Goal: Task Accomplishment & Management: Manage account settings

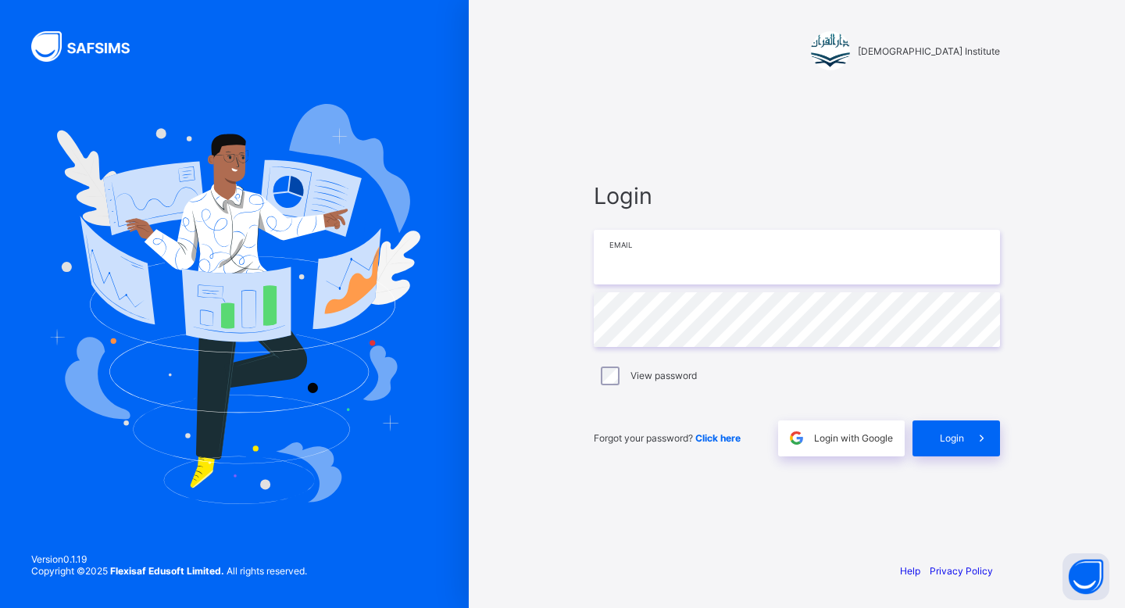
click at [868, 251] on input "email" at bounding box center [797, 257] width 406 height 55
type input "**********"
click at [956, 434] on span "Login" at bounding box center [951, 438] width 24 height 12
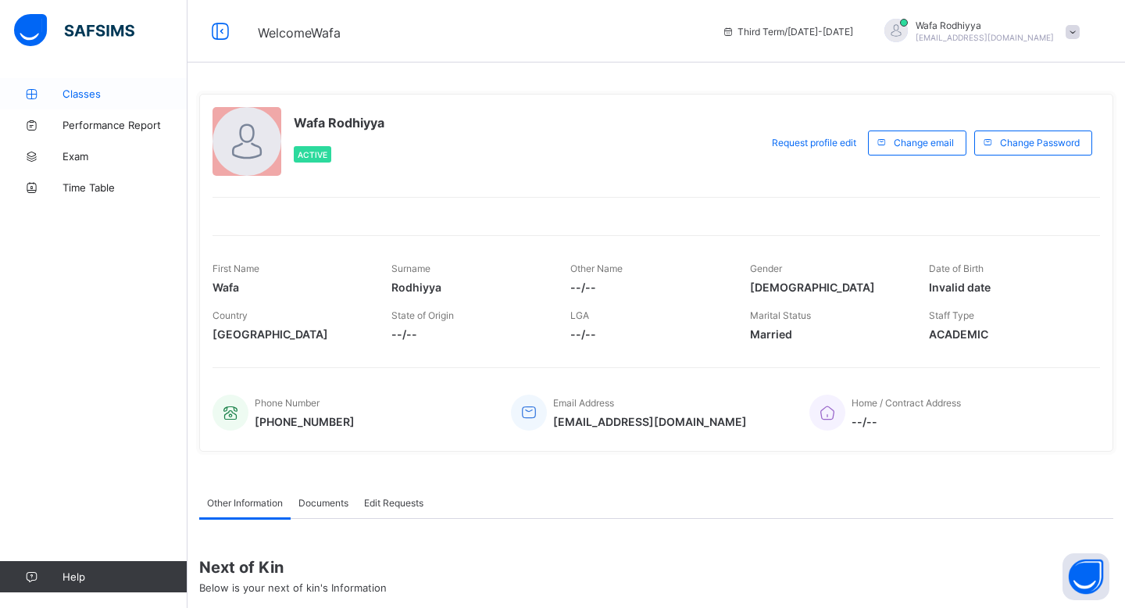
click at [76, 85] on link "Classes" at bounding box center [93, 93] width 187 height 31
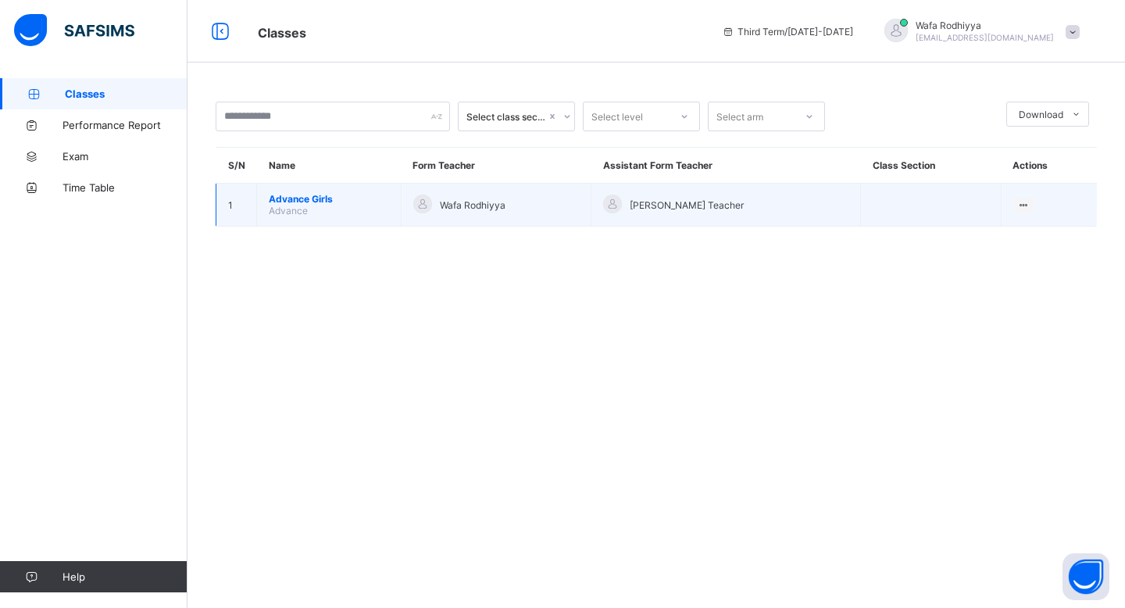
click at [307, 195] on span "Advance Girls" at bounding box center [329, 199] width 120 height 12
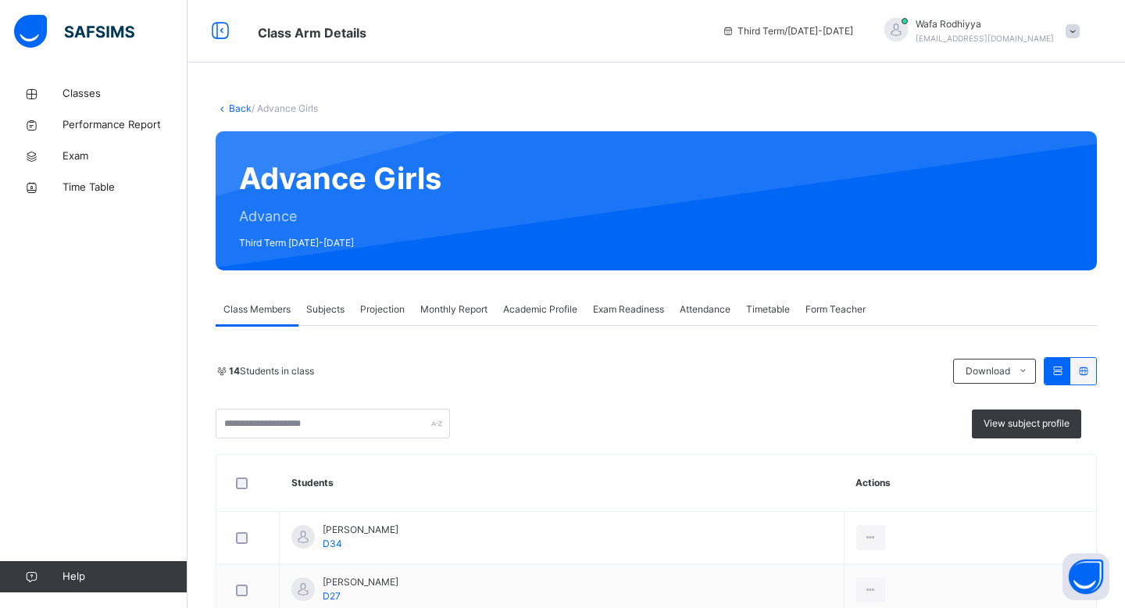
click at [727, 304] on span "Attendance" at bounding box center [704, 309] width 51 height 14
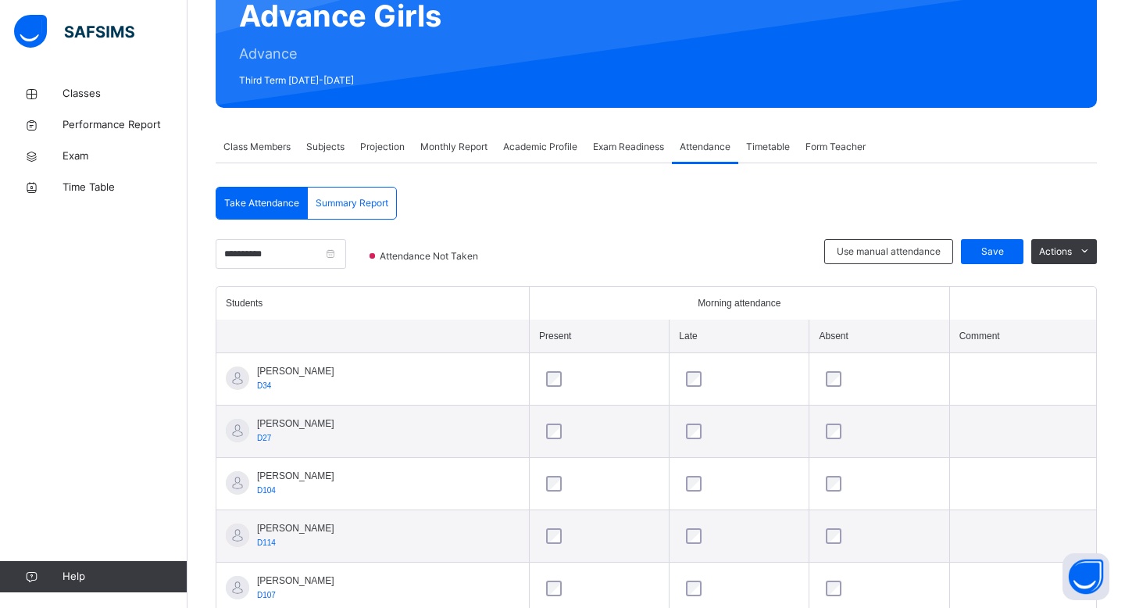
scroll to position [166, 0]
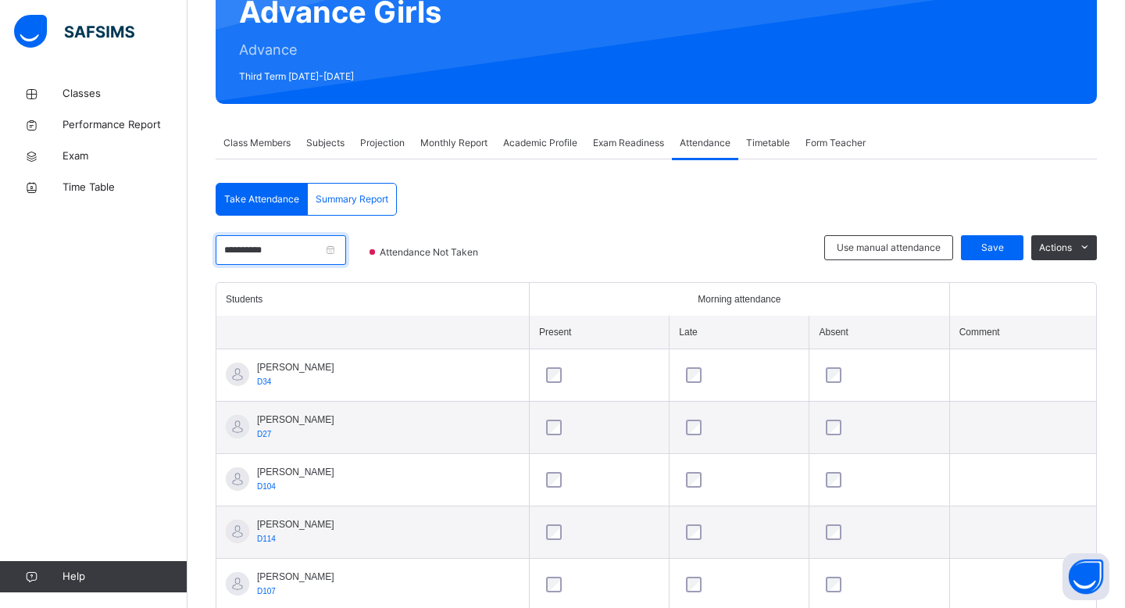
click at [343, 249] on input "**********" at bounding box center [281, 250] width 130 height 30
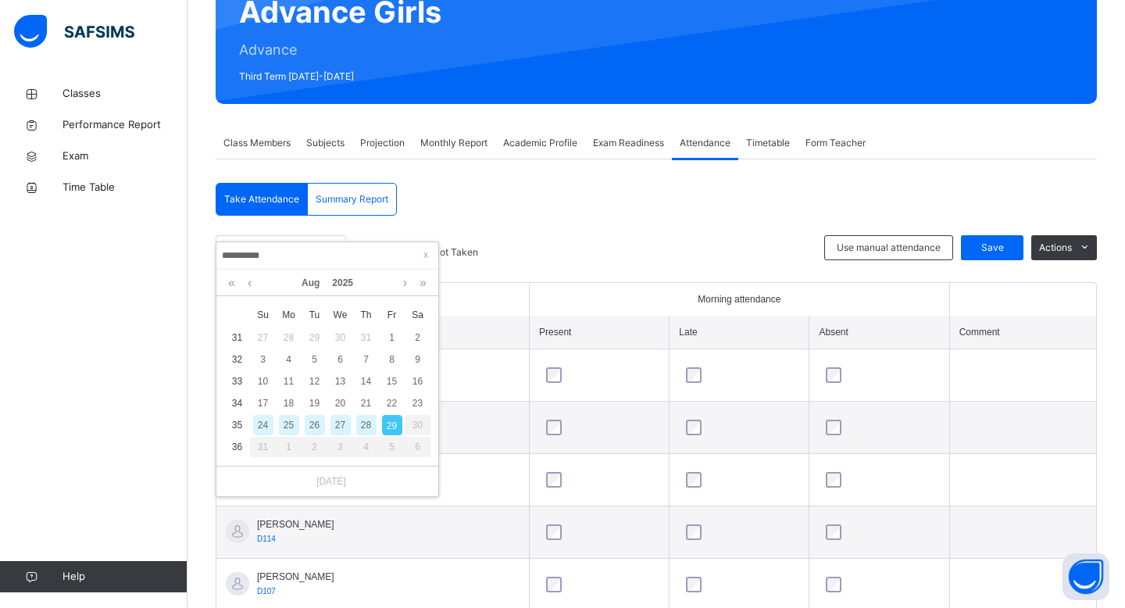
click at [366, 426] on div "28" at bounding box center [366, 425] width 20 height 20
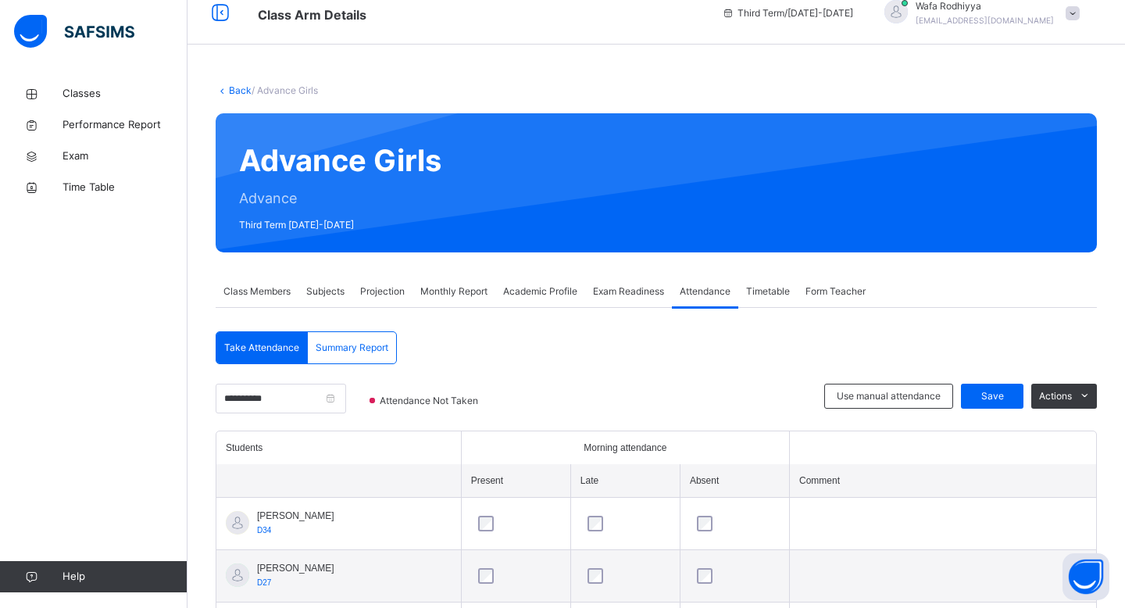
scroll to position [0, 0]
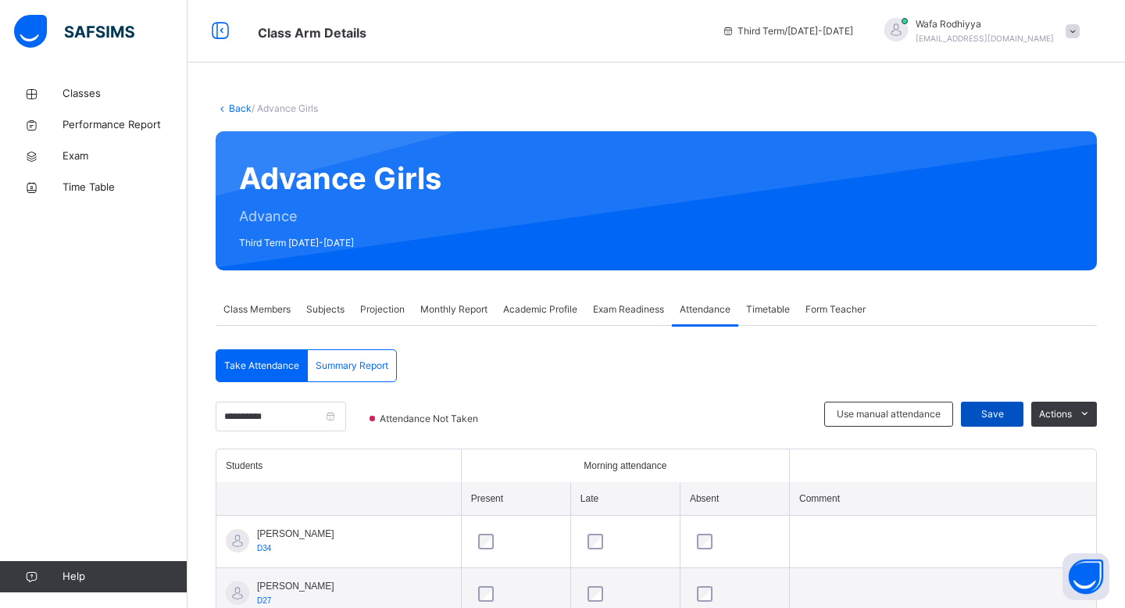
click at [986, 418] on span "Save" at bounding box center [991, 414] width 39 height 14
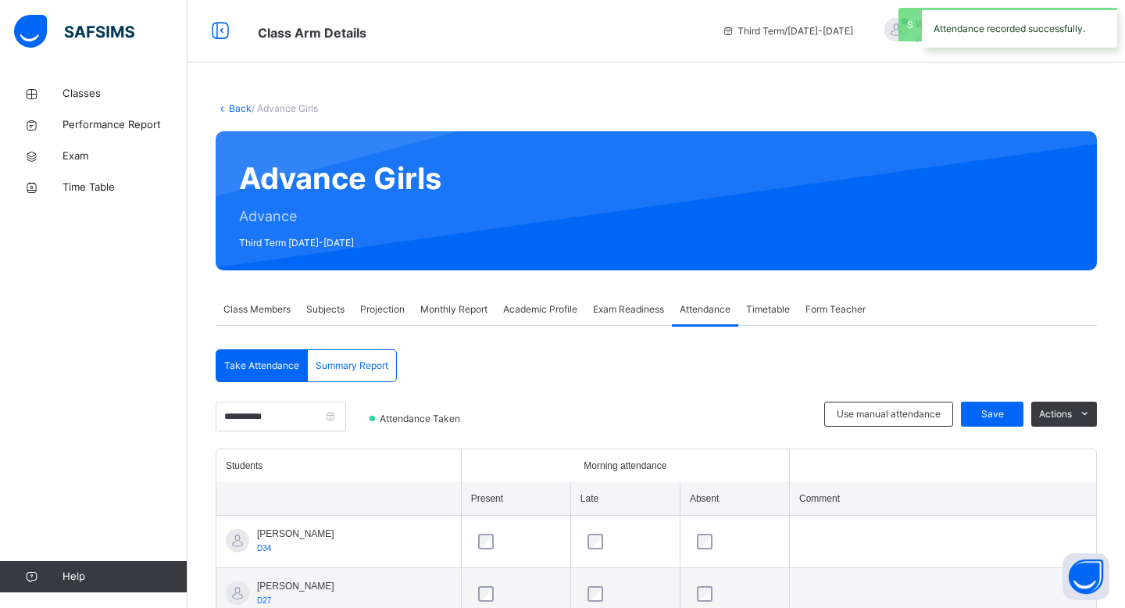
scroll to position [82, 0]
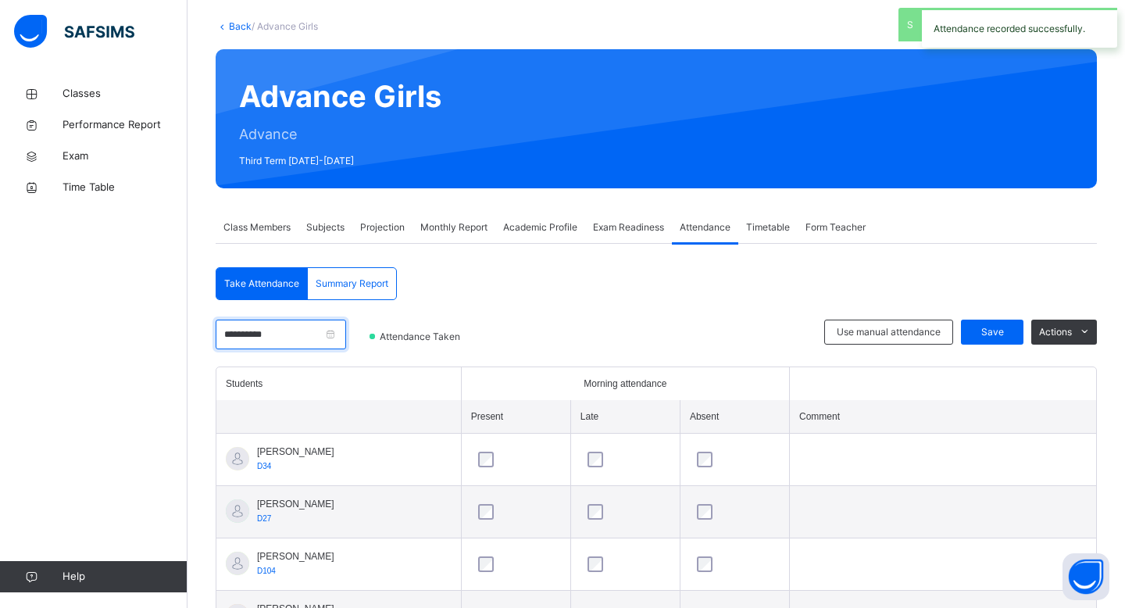
click at [345, 335] on input "**********" at bounding box center [281, 334] width 130 height 30
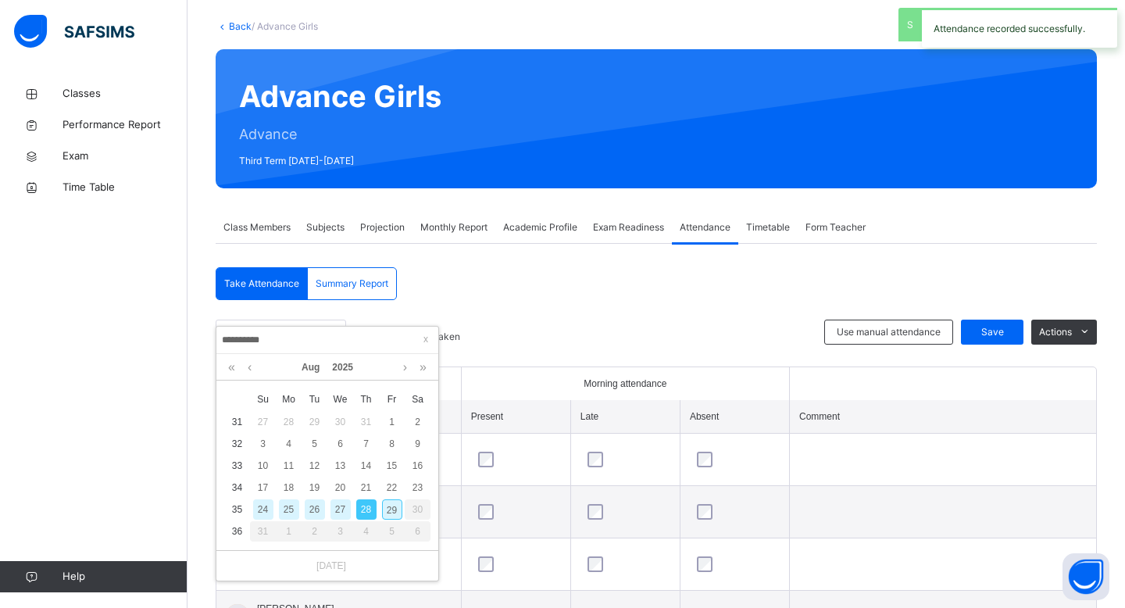
click at [314, 501] on div "26" at bounding box center [315, 509] width 20 height 20
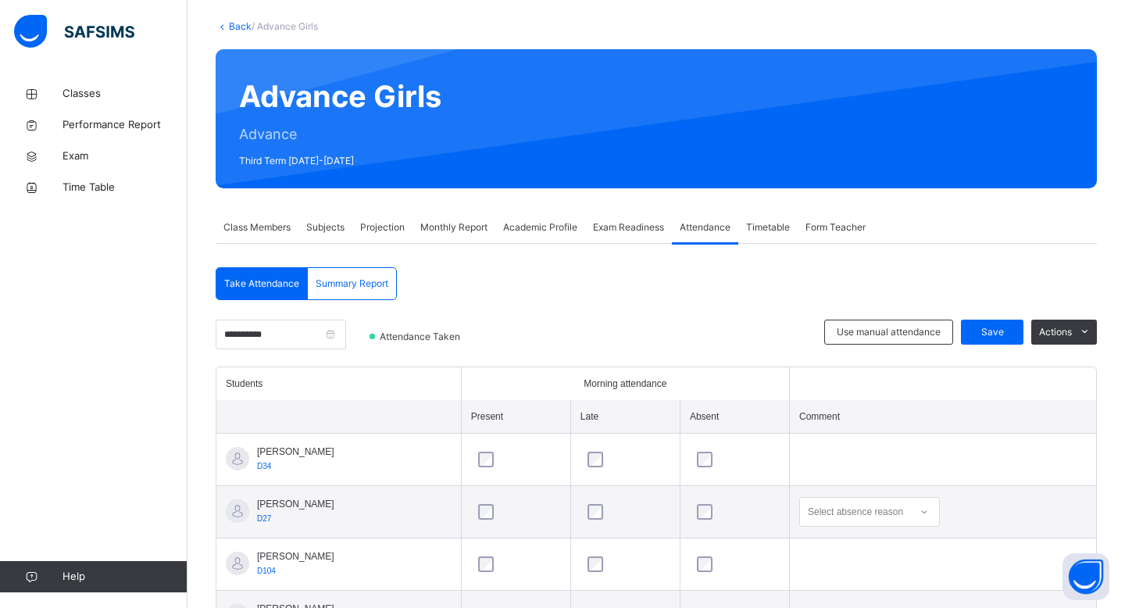
click at [400, 226] on span "Projection" at bounding box center [382, 227] width 45 height 14
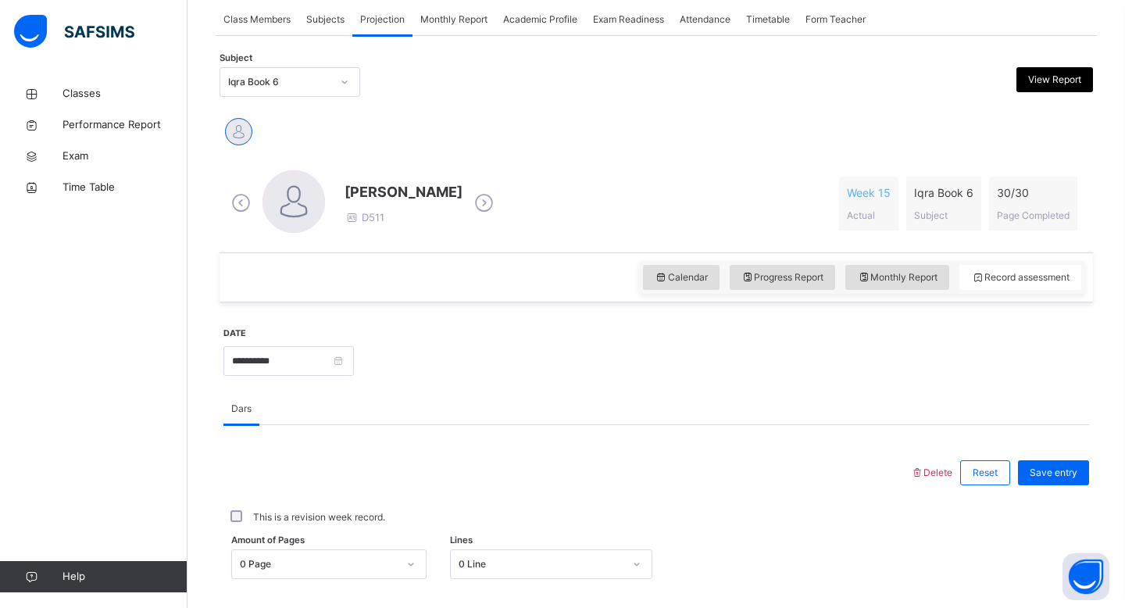
scroll to position [294, 0]
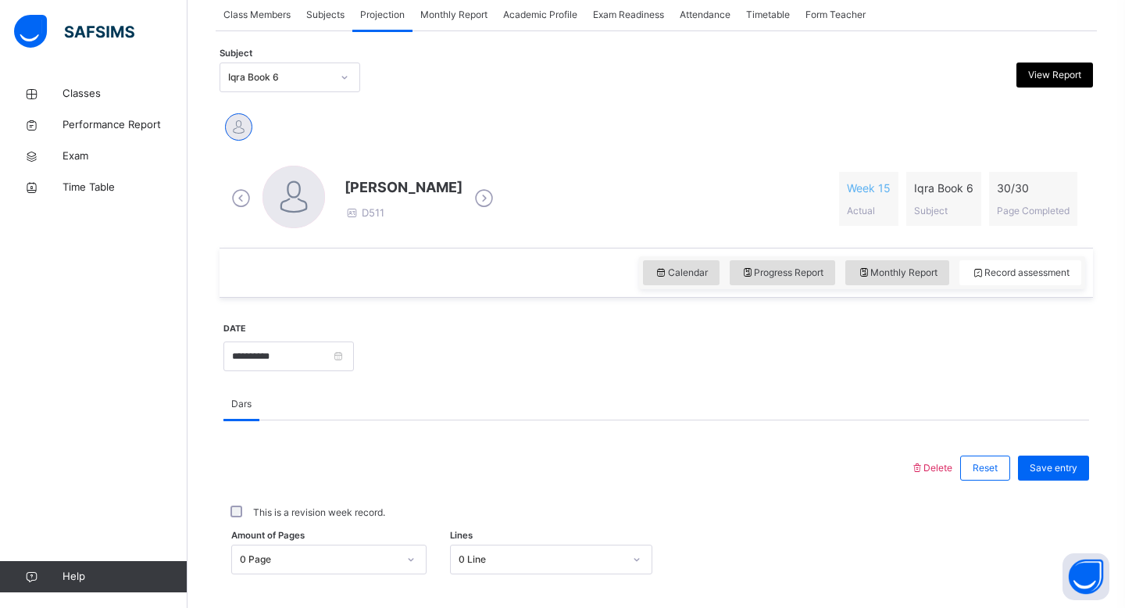
click at [334, 80] on div at bounding box center [344, 77] width 27 height 25
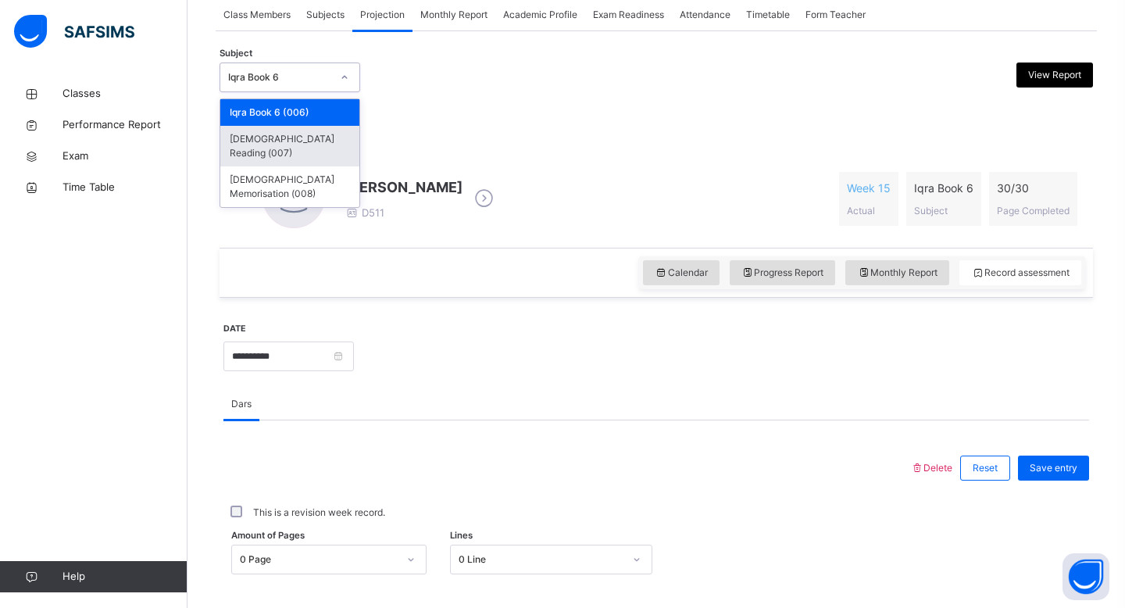
click at [337, 135] on div "[DEMOGRAPHIC_DATA] Reading (007)" at bounding box center [289, 146] width 139 height 41
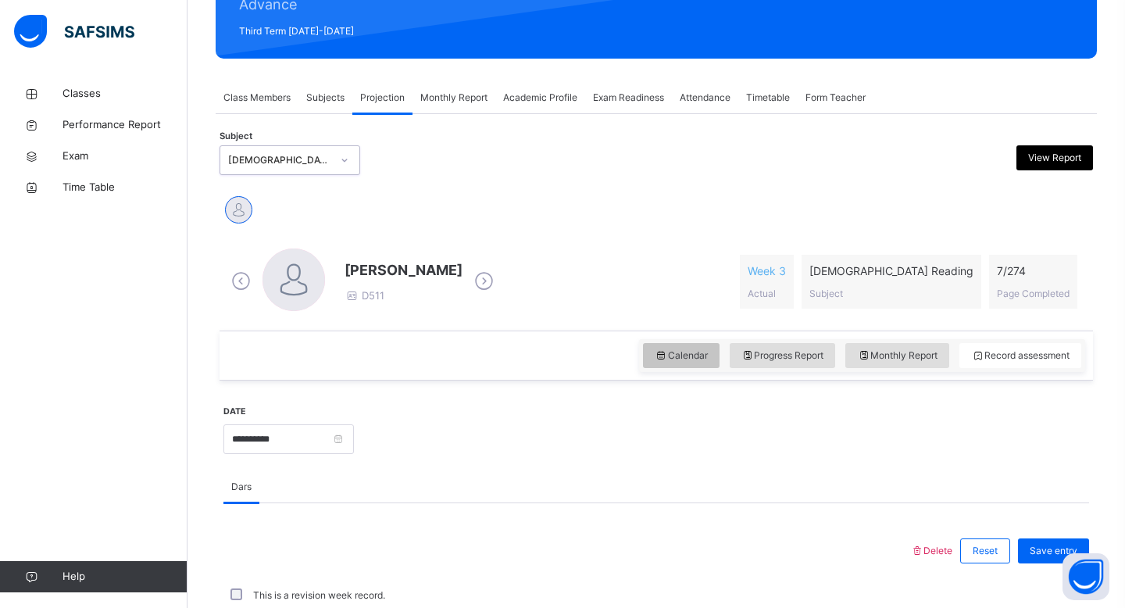
scroll to position [213, 0]
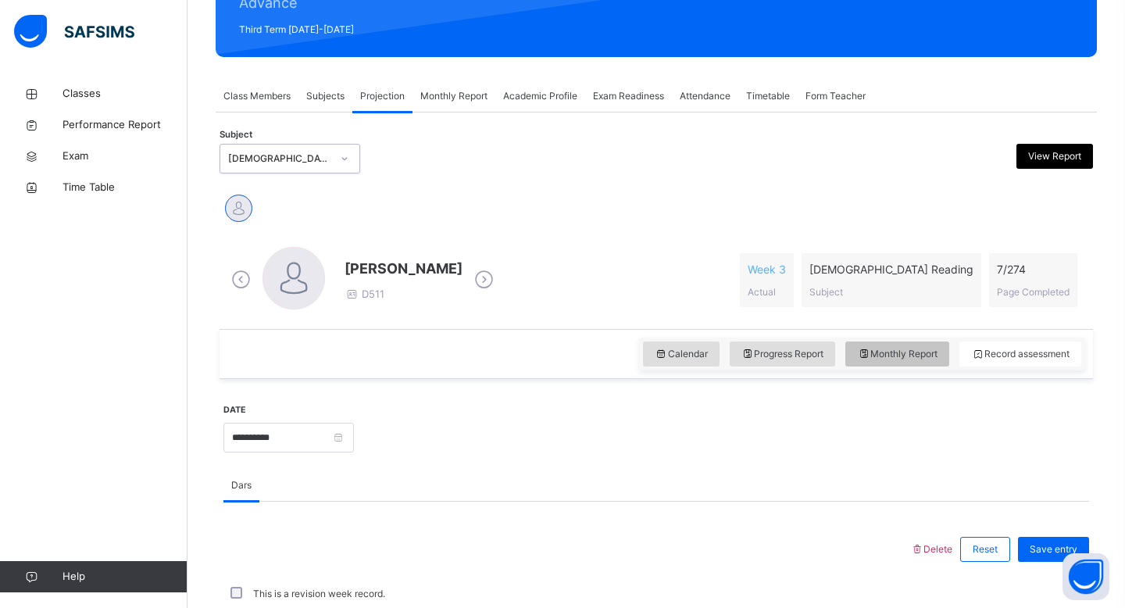
click at [893, 344] on div "Monthly Report" at bounding box center [897, 353] width 104 height 25
select select "****"
select select "*"
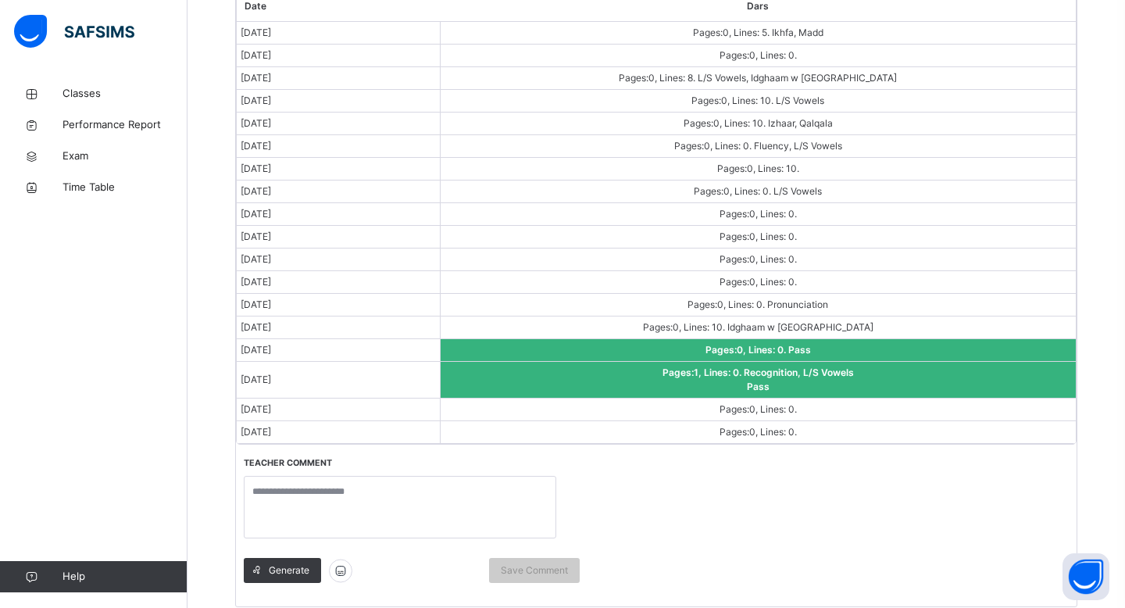
scroll to position [993, 0]
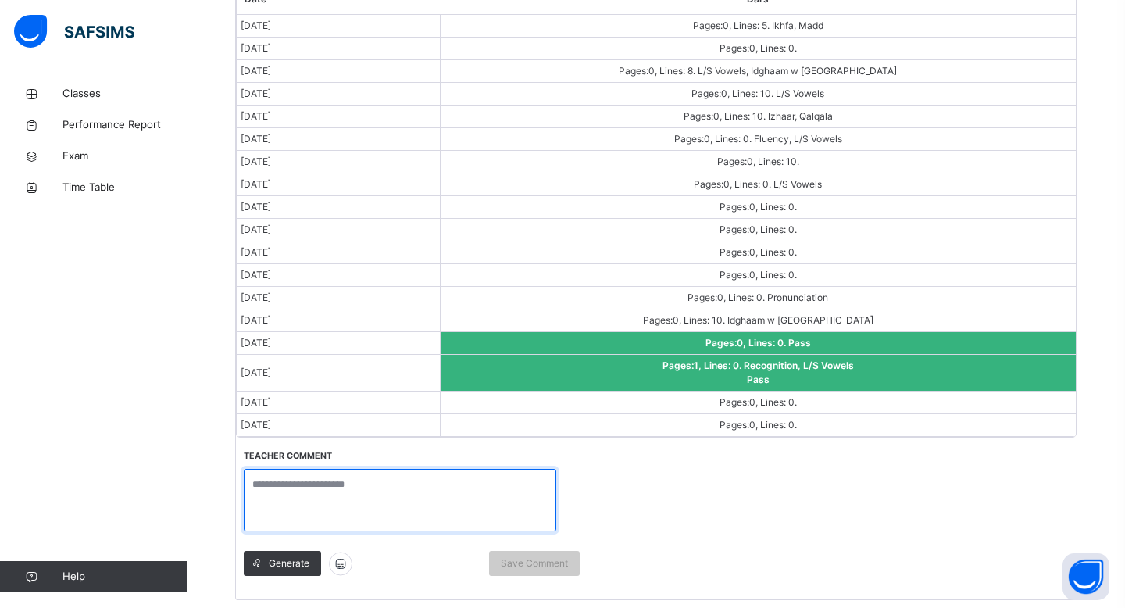
click at [501, 485] on textarea at bounding box center [400, 500] width 312 height 62
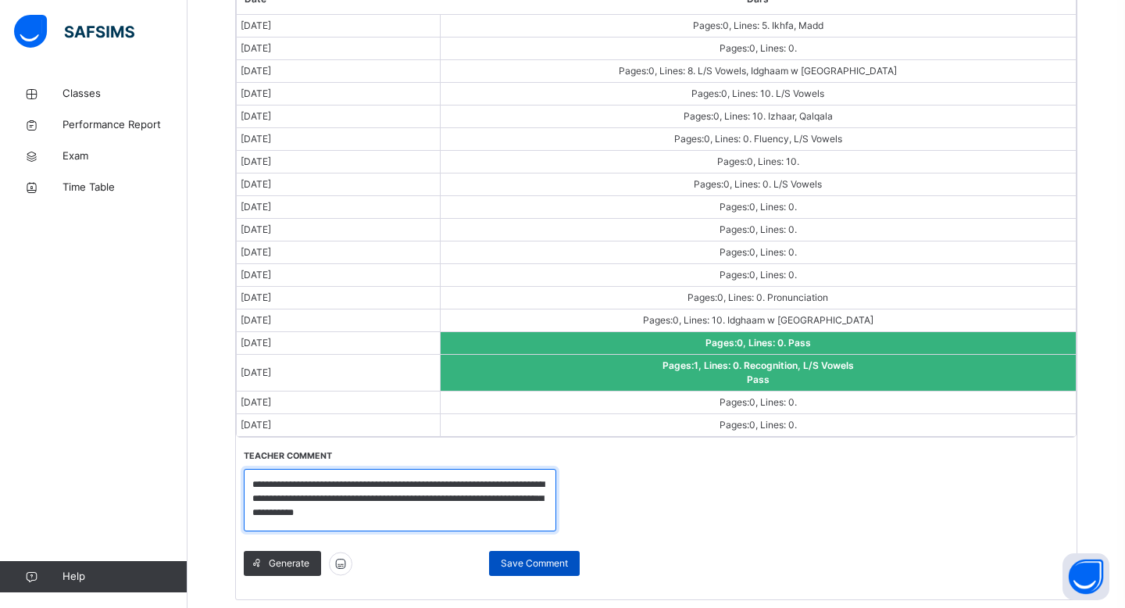
type textarea "**********"
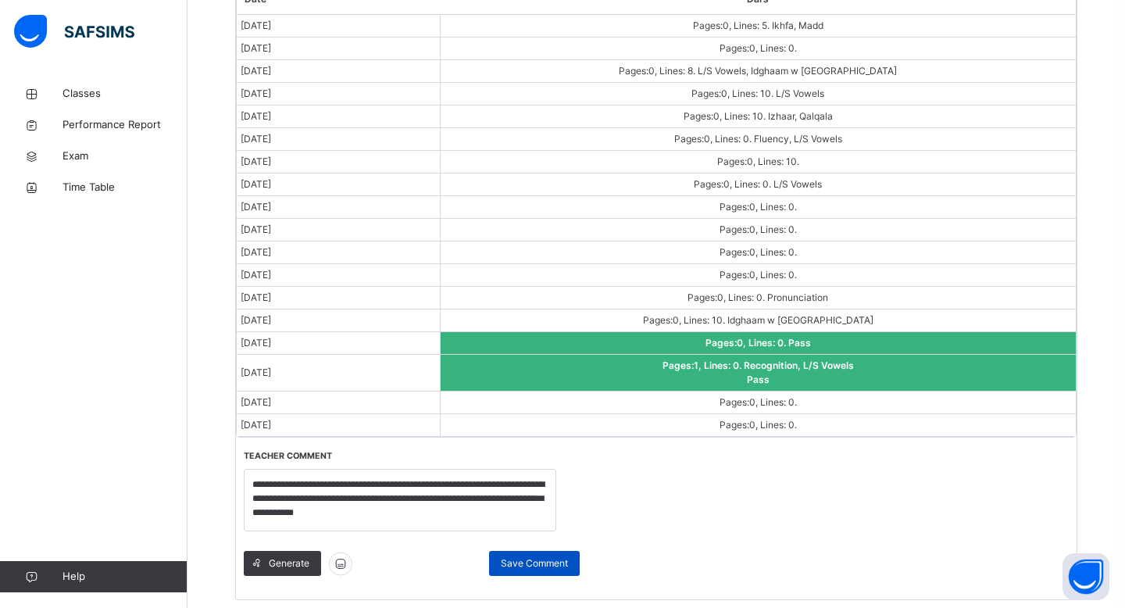
click at [545, 561] on span "Save Comment" at bounding box center [534, 563] width 67 height 14
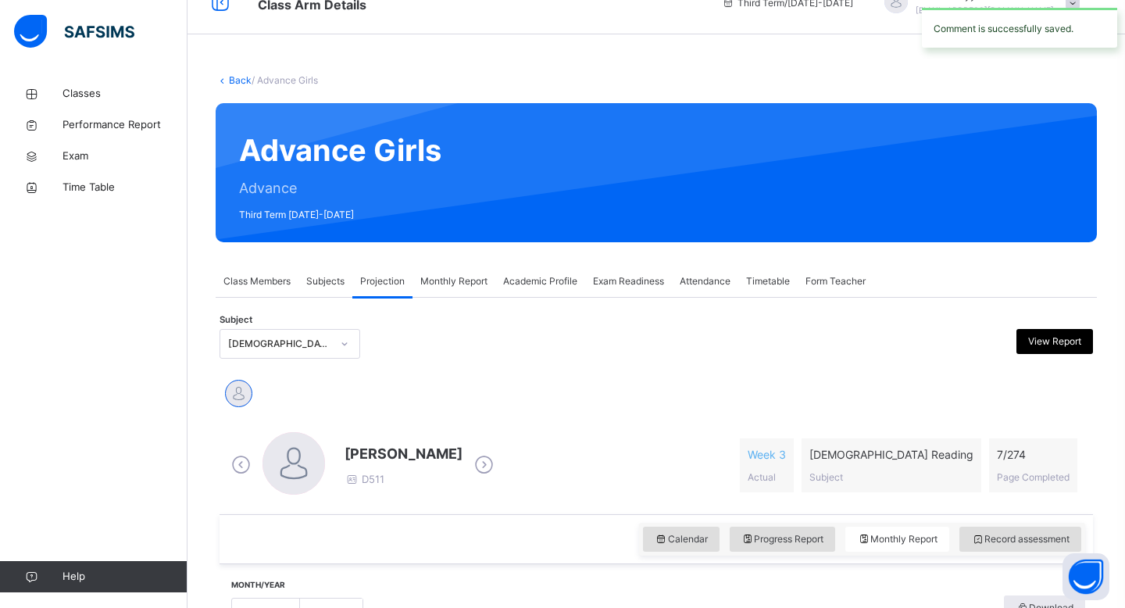
scroll to position [0, 0]
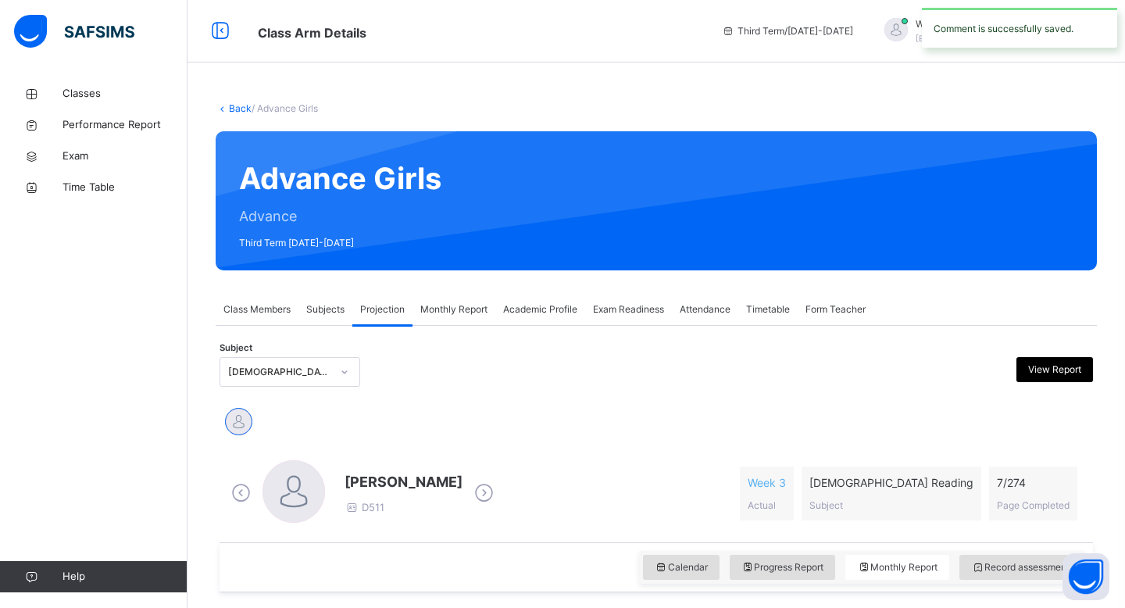
click at [351, 373] on div at bounding box center [344, 371] width 27 height 25
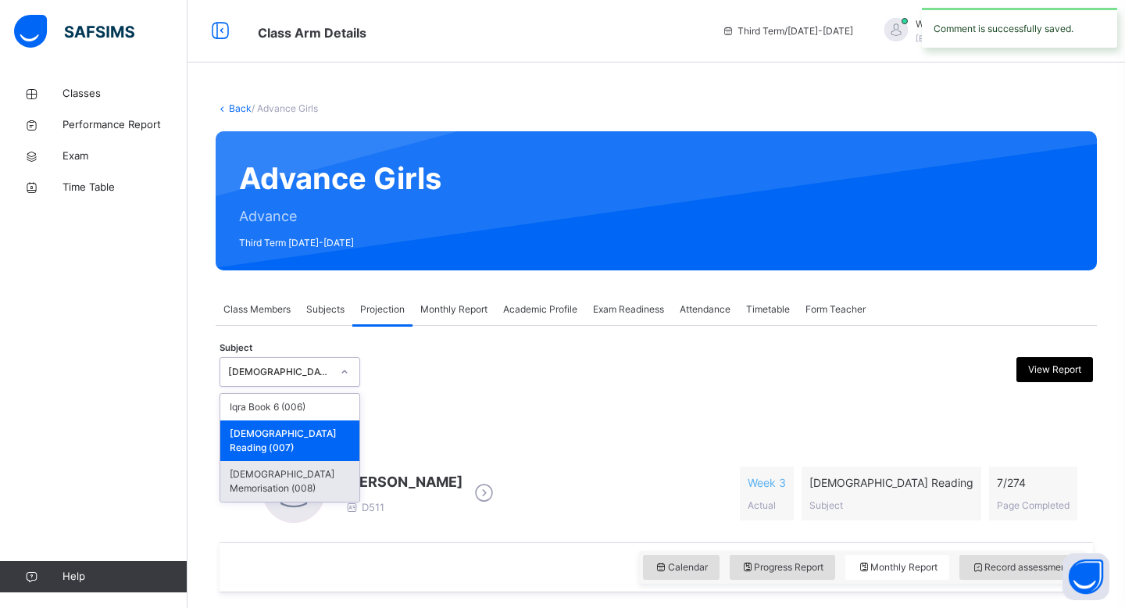
click at [333, 461] on div "[DEMOGRAPHIC_DATA] Memorisation (008)" at bounding box center [289, 481] width 139 height 41
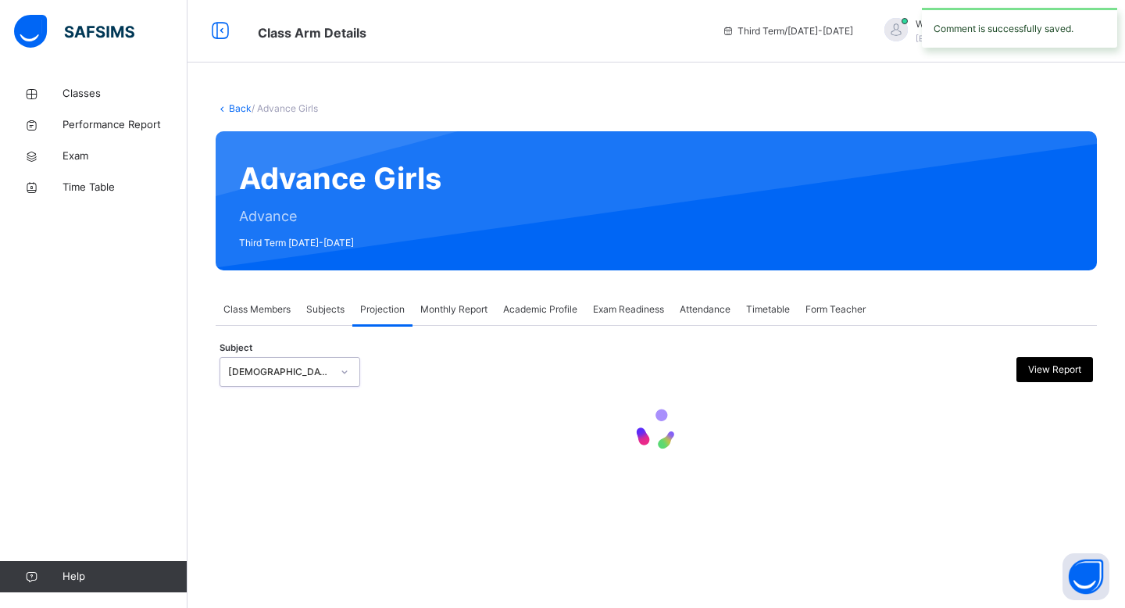
select select "****"
select select "*"
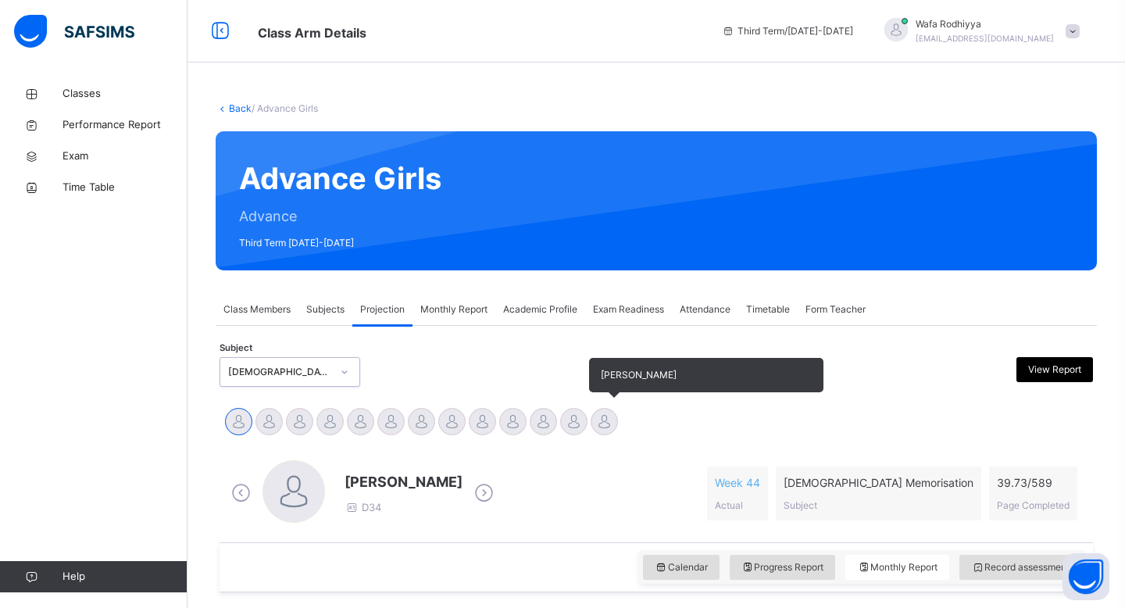
scroll to position [184, 0]
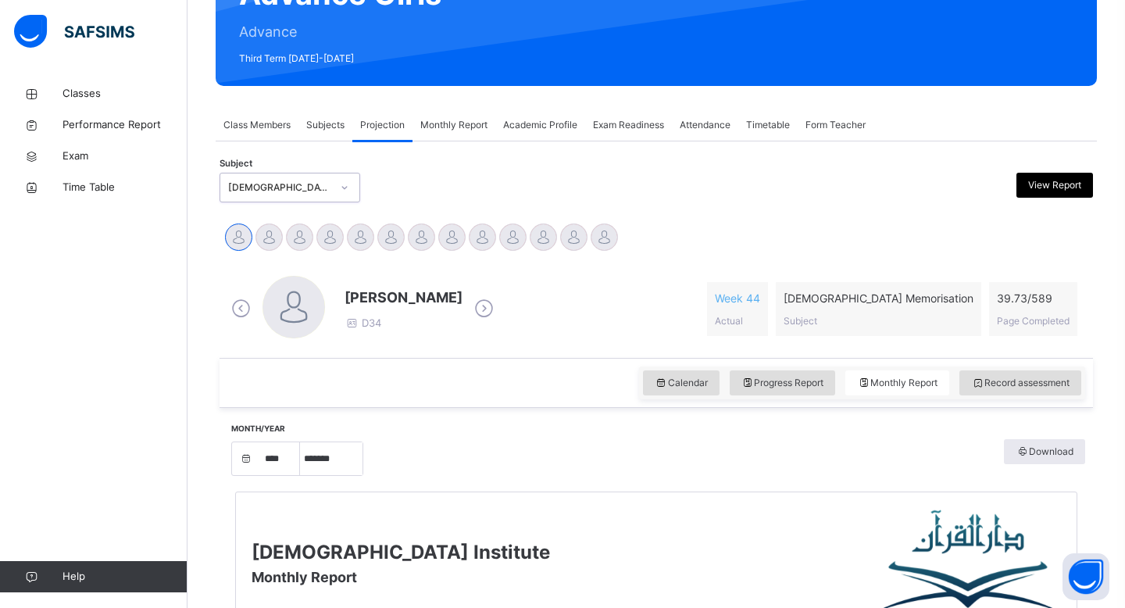
click at [283, 128] on span "Class Members" at bounding box center [256, 125] width 67 height 14
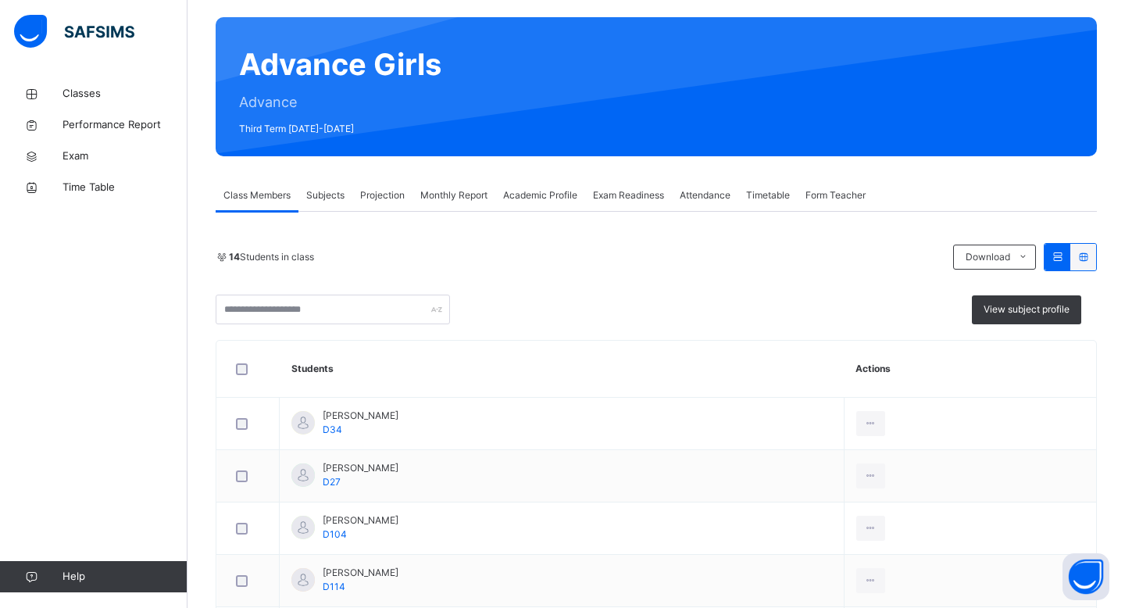
scroll to position [29, 0]
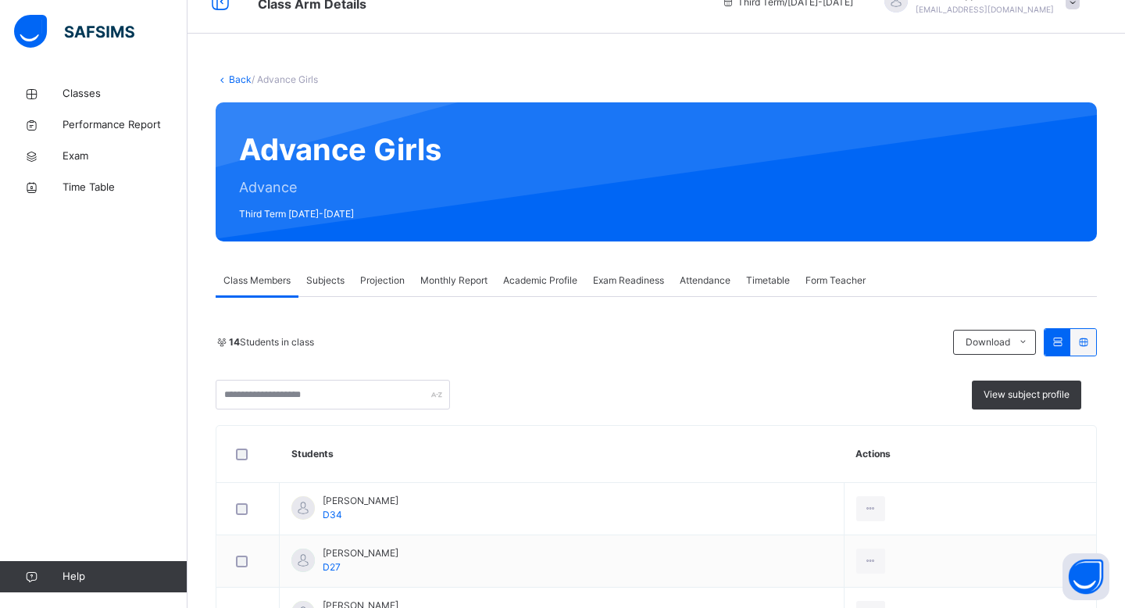
click at [438, 277] on span "Monthly Report" at bounding box center [453, 280] width 67 height 14
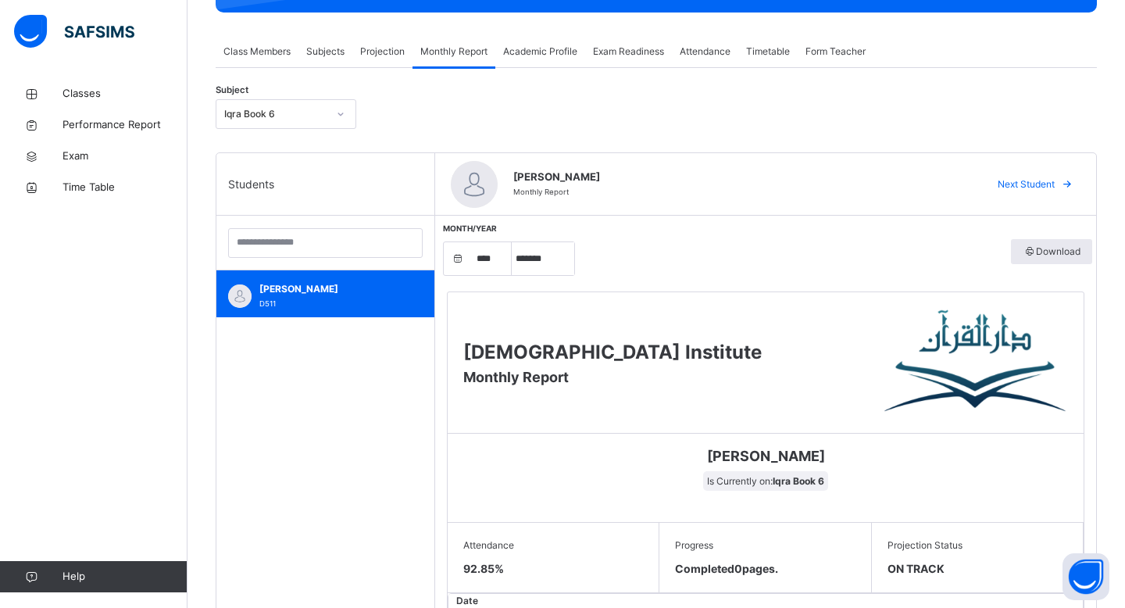
scroll to position [266, 0]
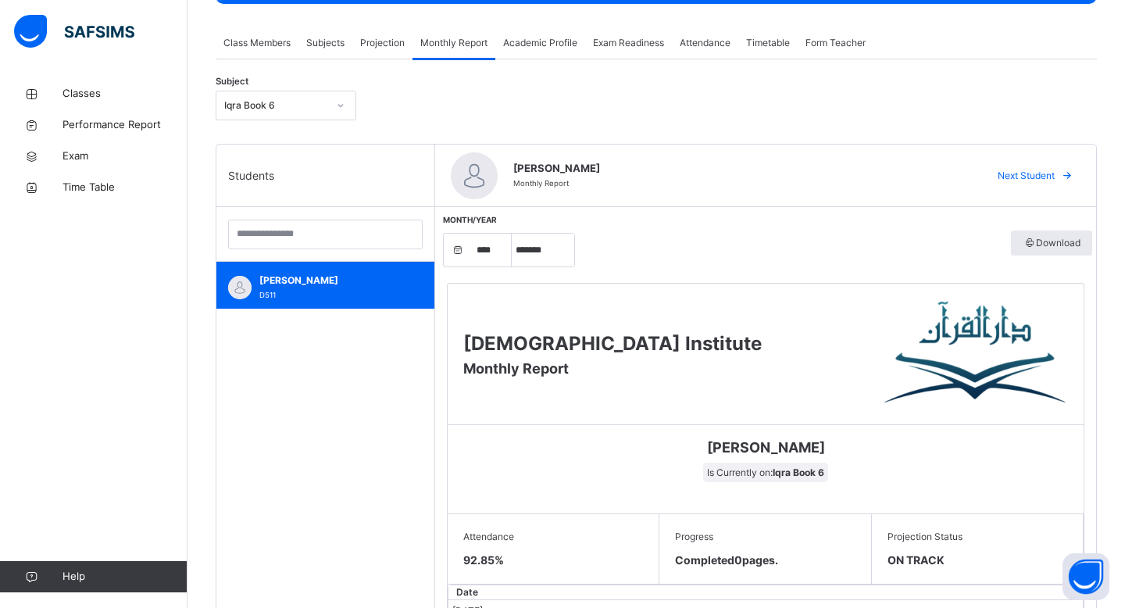
click at [333, 109] on div at bounding box center [340, 105] width 27 height 25
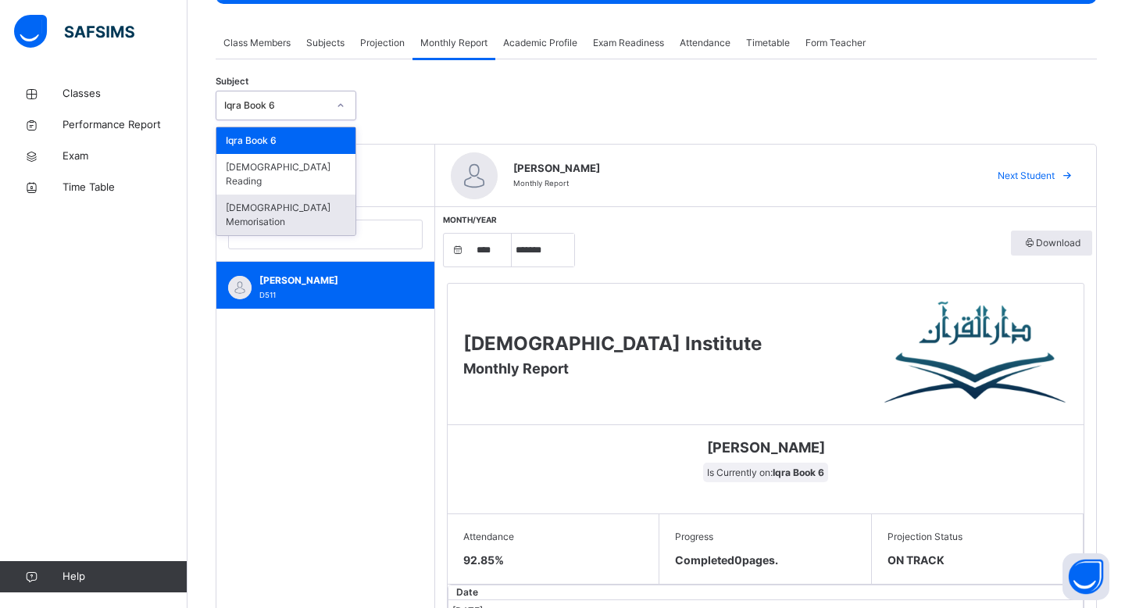
click at [317, 194] on div "[DEMOGRAPHIC_DATA] Memorisation" at bounding box center [285, 214] width 139 height 41
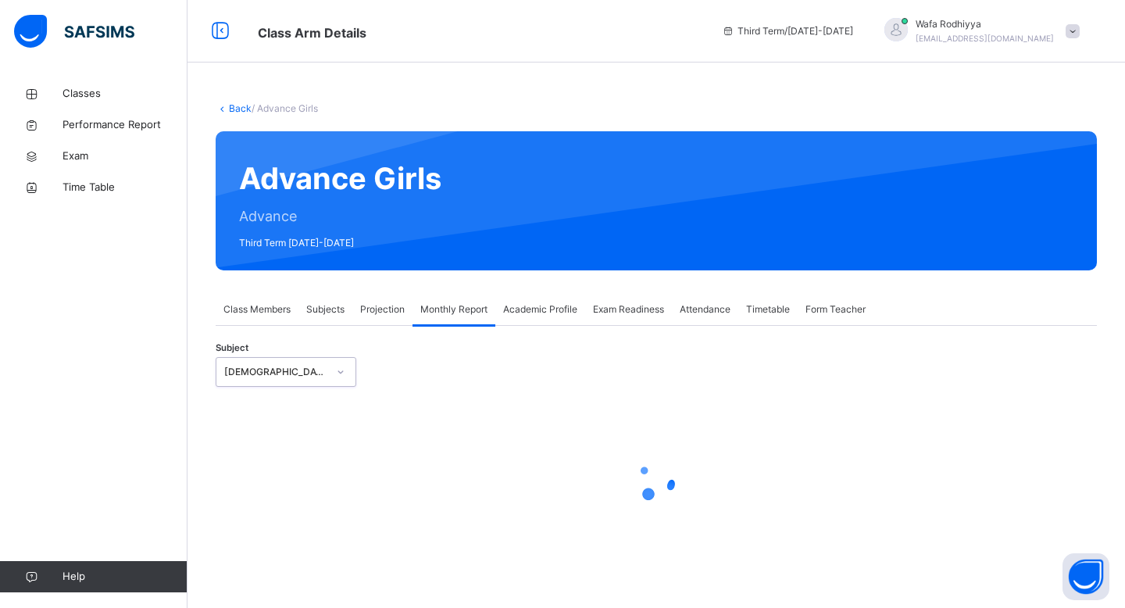
scroll to position [0, 0]
select select "****"
select select "*"
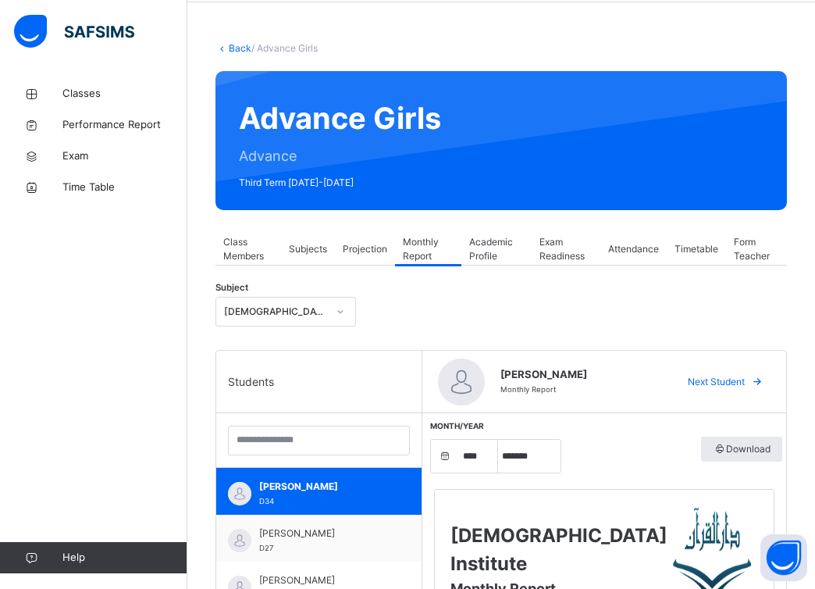
scroll to position [155, 0]
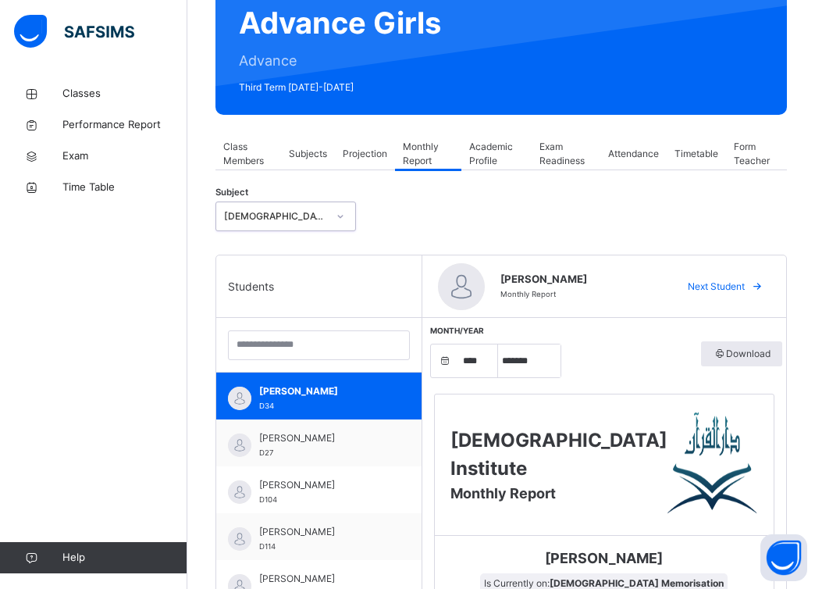
click at [365, 153] on span "Projection" at bounding box center [365, 154] width 45 height 14
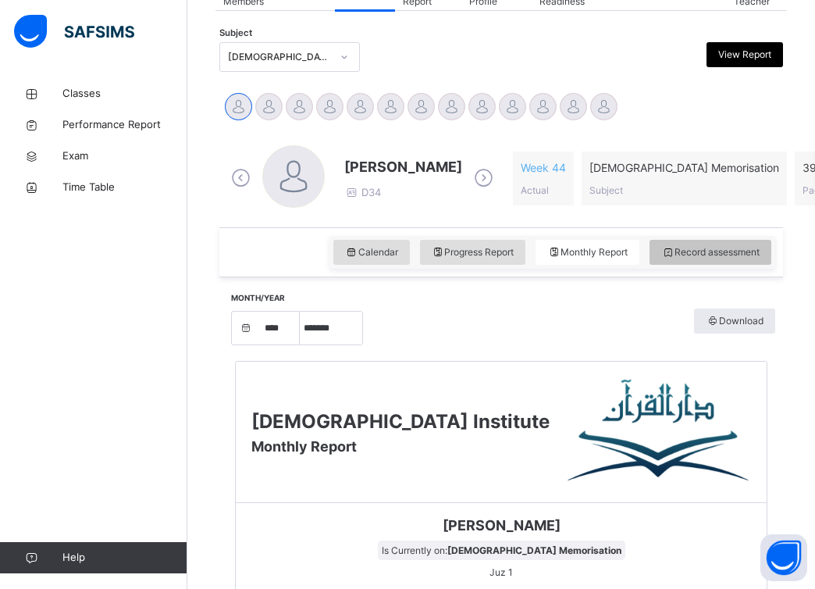
click at [697, 255] on span "Record assessment" at bounding box center [710, 252] width 98 height 14
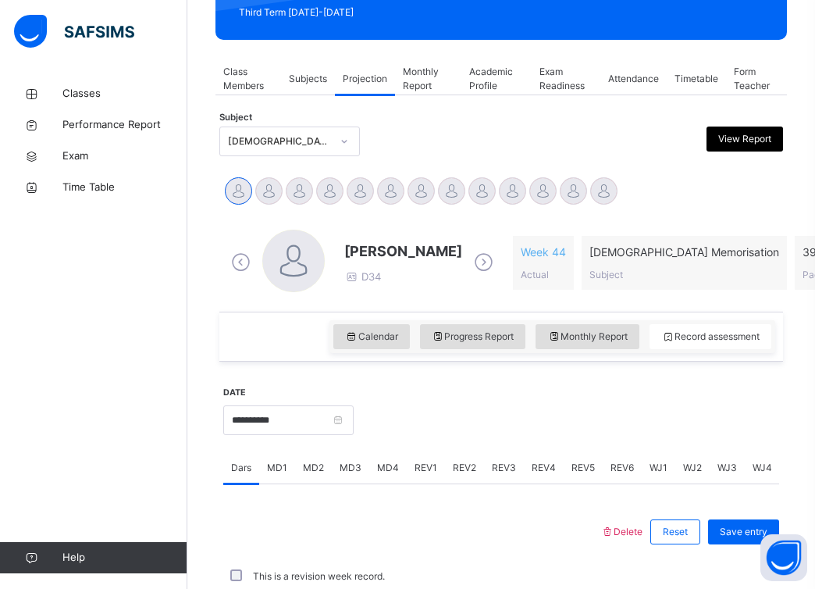
scroll to position [315, 0]
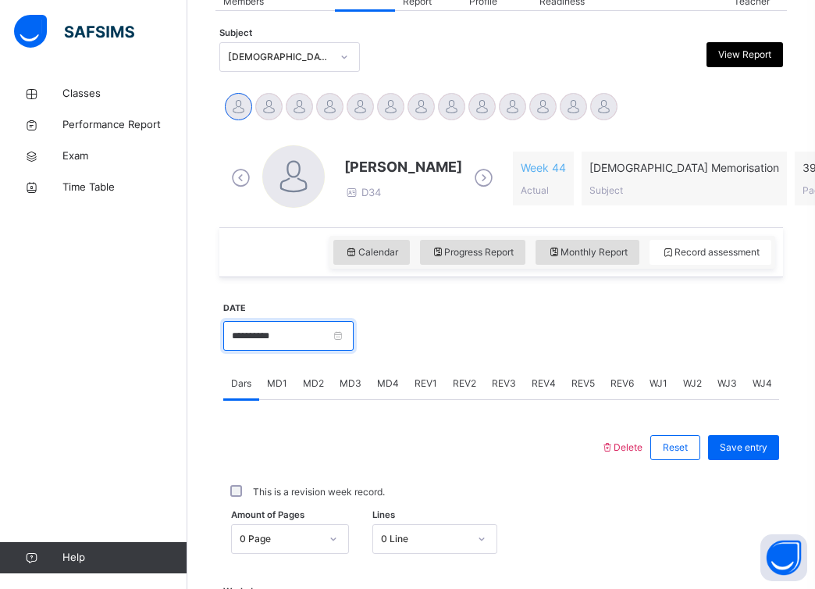
click at [346, 338] on input "**********" at bounding box center [288, 336] width 130 height 30
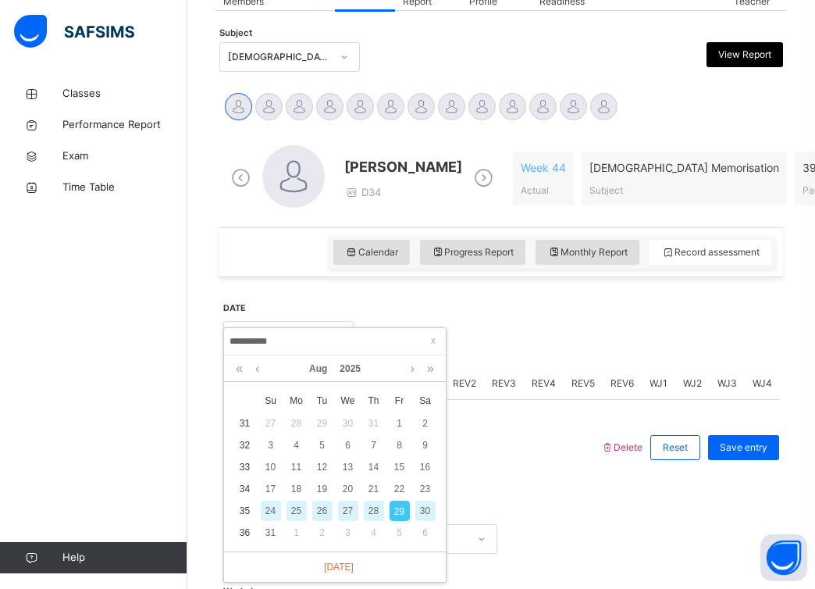
click at [316, 506] on div "26" at bounding box center [322, 511] width 20 height 20
type input "**********"
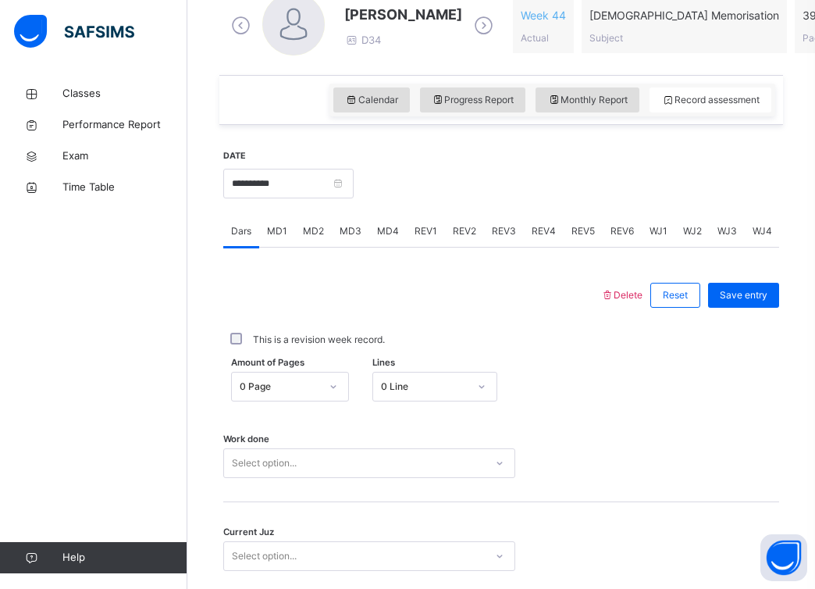
scroll to position [469, 0]
click at [303, 387] on div "0 Page" at bounding box center [290, 385] width 118 height 30
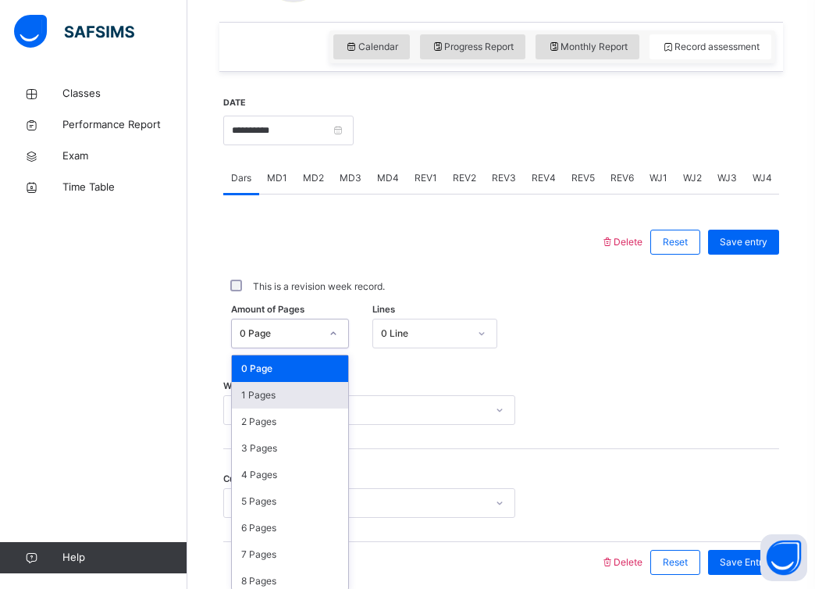
scroll to position [528, 0]
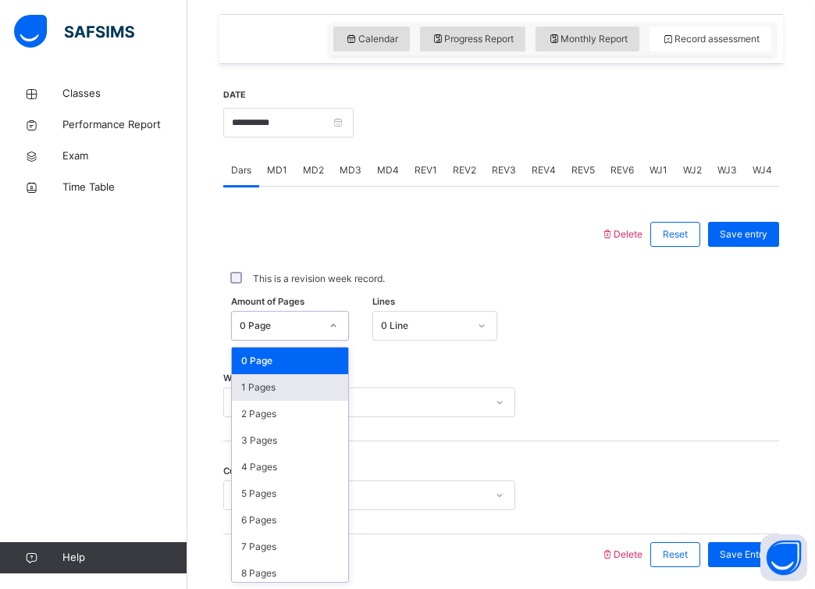
click at [298, 388] on div "1 Pages" at bounding box center [290, 387] width 116 height 27
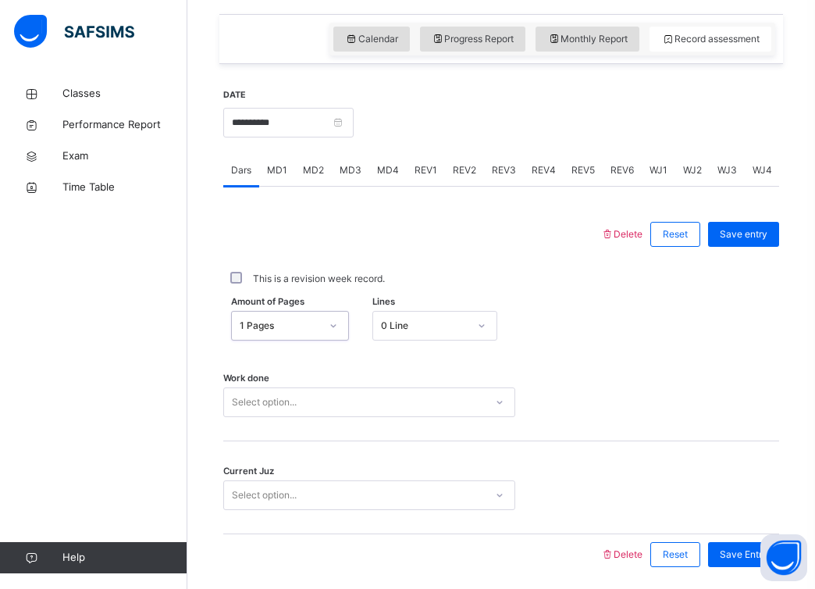
click at [301, 397] on div "Select option..." at bounding box center [354, 402] width 261 height 24
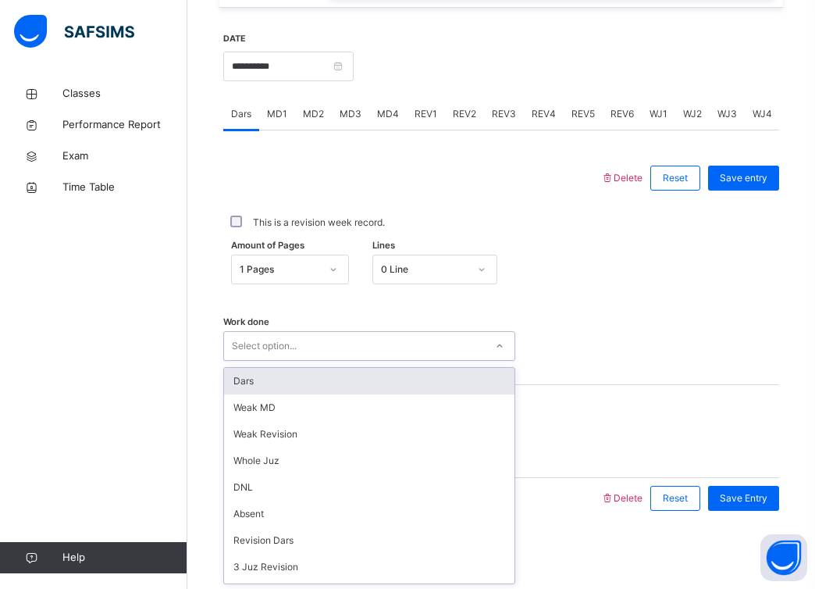
click at [301, 379] on div "Dars" at bounding box center [369, 381] width 291 height 27
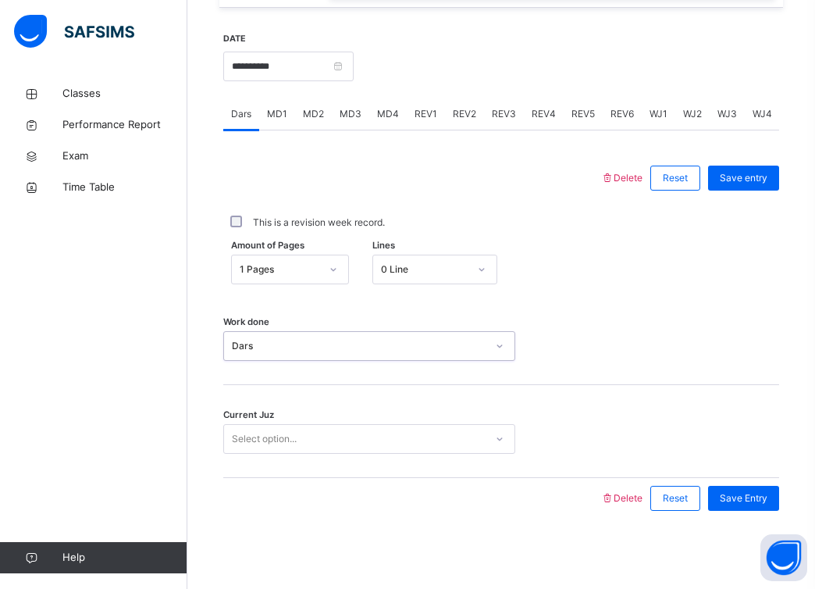
click at [303, 441] on div "Select option..." at bounding box center [354, 439] width 261 height 24
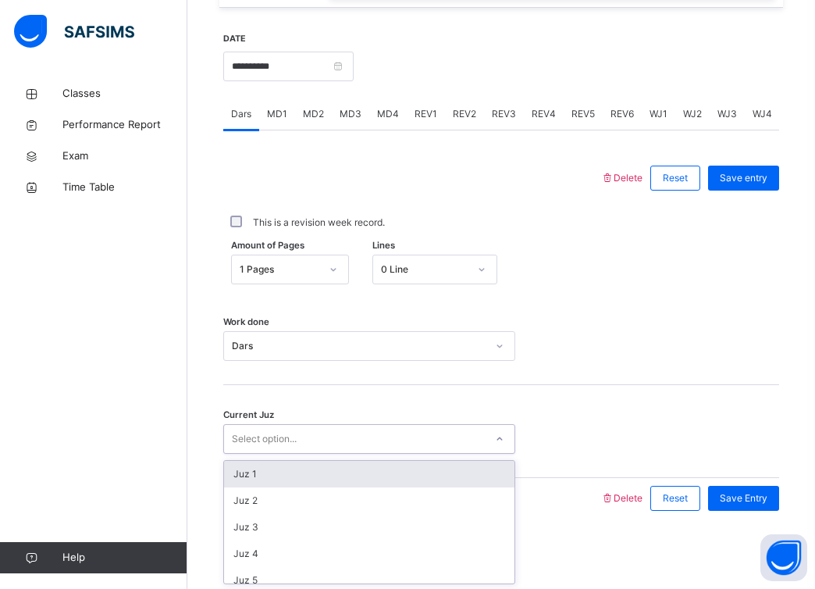
click at [305, 479] on div "Juz 1" at bounding box center [369, 474] width 291 height 27
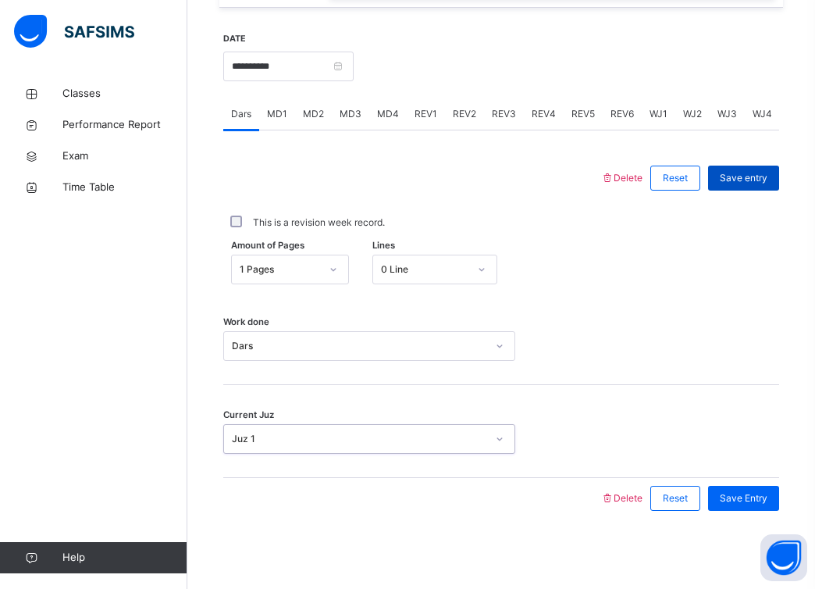
click at [760, 180] on span "Save entry" at bounding box center [744, 178] width 48 height 14
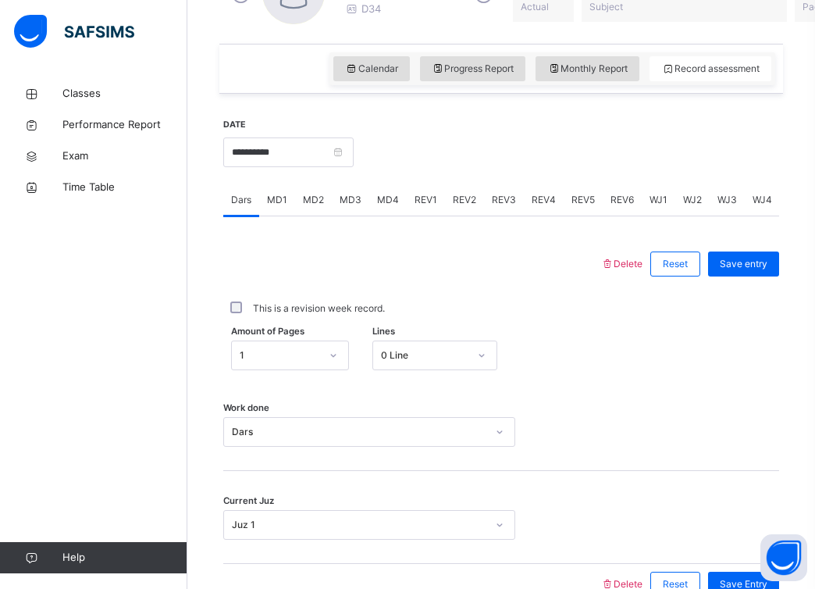
scroll to position [485, 0]
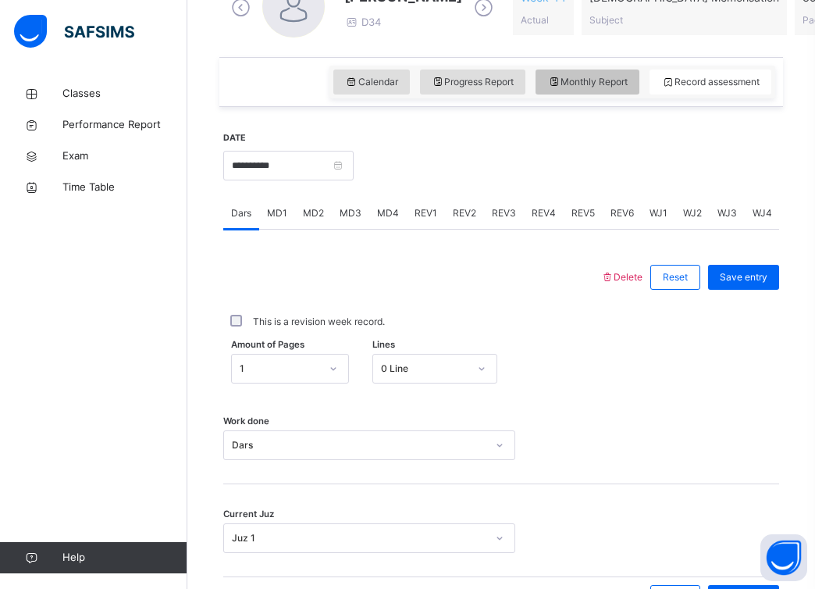
click at [601, 87] on span "Monthly Report" at bounding box center [587, 82] width 80 height 14
select select "****"
select select "*"
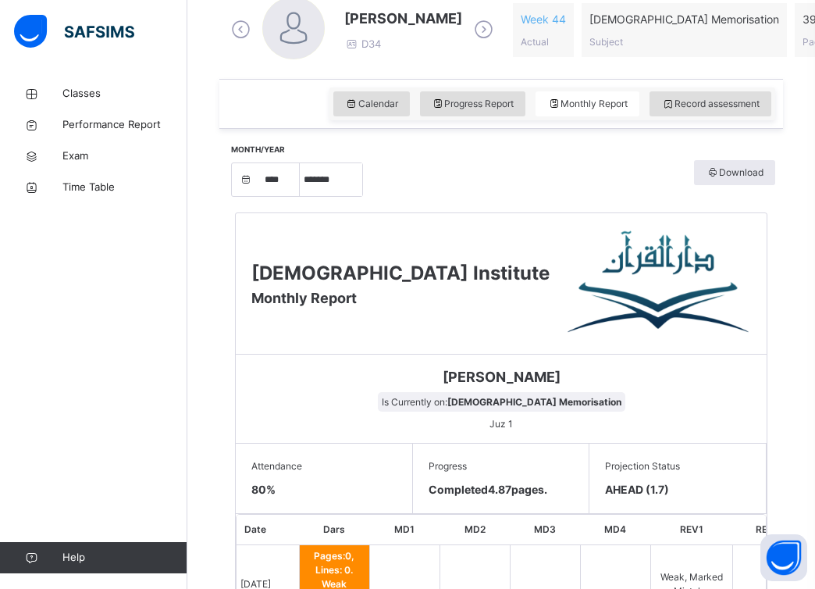
scroll to position [457, 0]
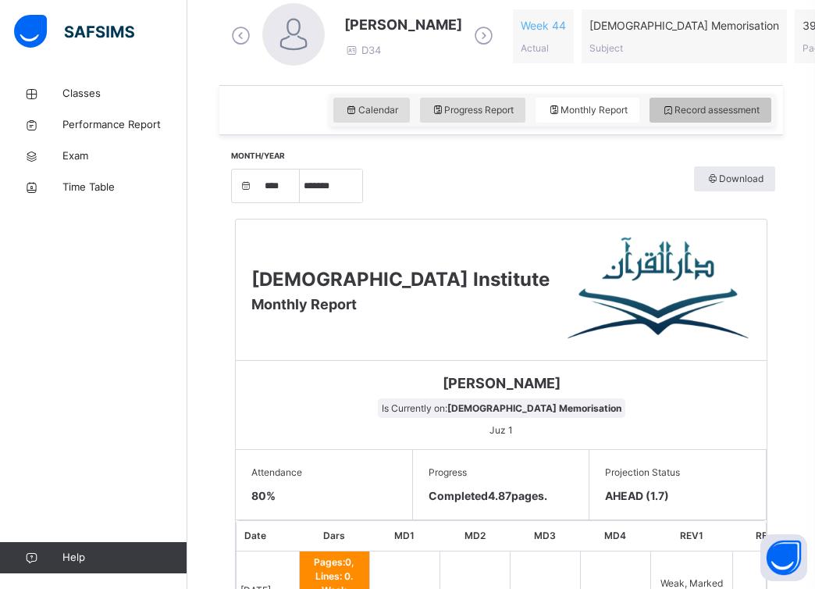
click at [652, 112] on div "Record assessment" at bounding box center [711, 110] width 122 height 25
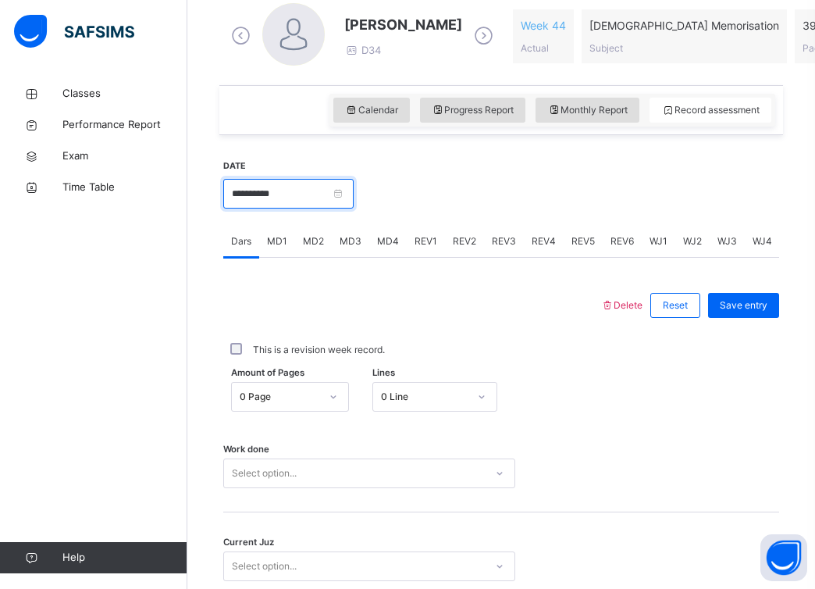
click at [348, 196] on input "**********" at bounding box center [288, 194] width 130 height 30
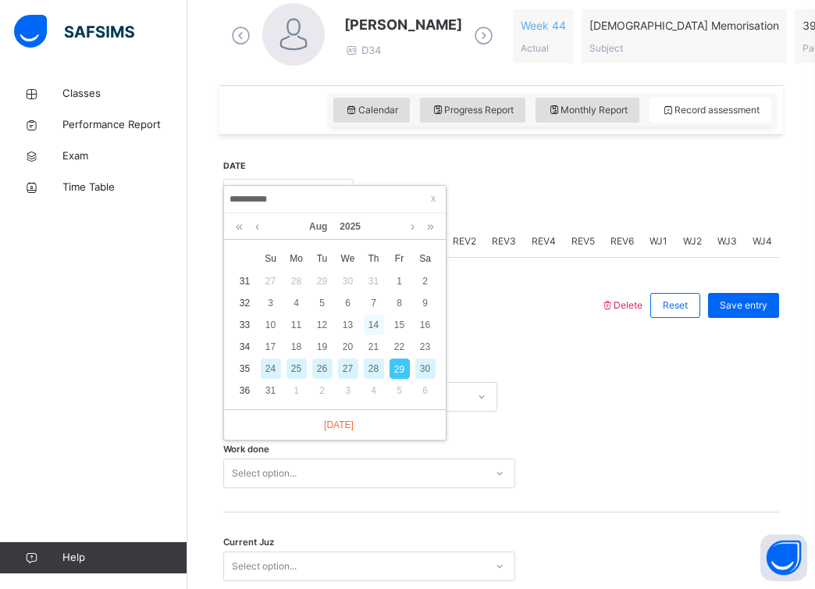
click at [370, 324] on div "14" at bounding box center [374, 325] width 20 height 20
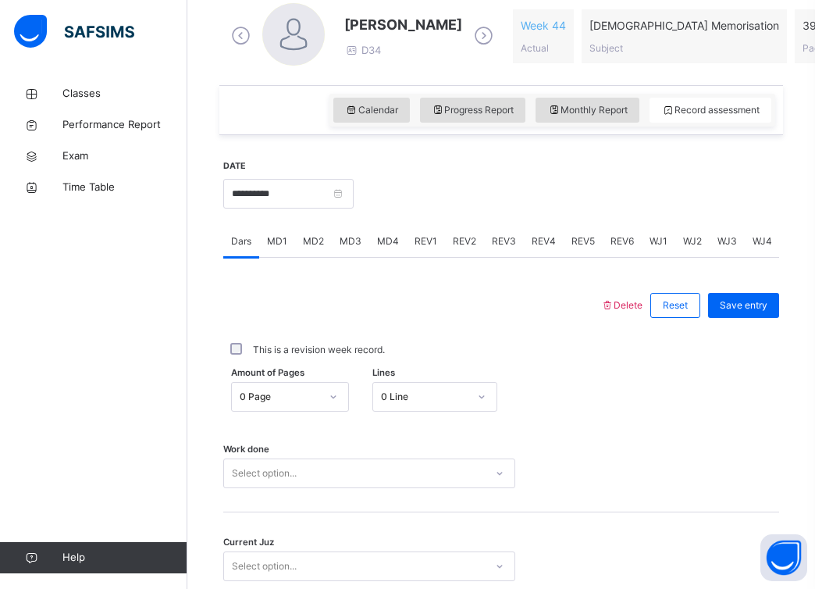
click at [330, 399] on div "Amount of Pages 0 Page Lines 0 Line" at bounding box center [501, 396] width 556 height 45
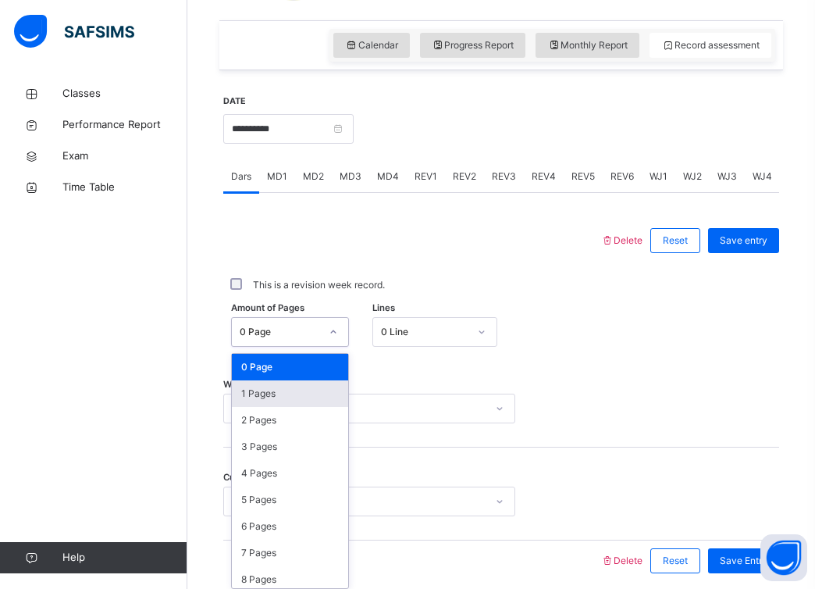
scroll to position [528, 0]
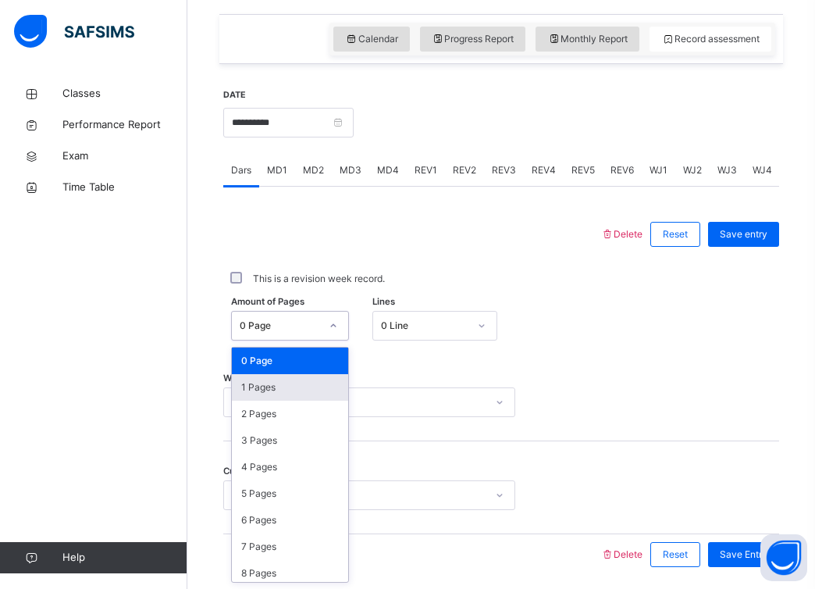
click at [323, 382] on div "1 Pages" at bounding box center [290, 387] width 116 height 27
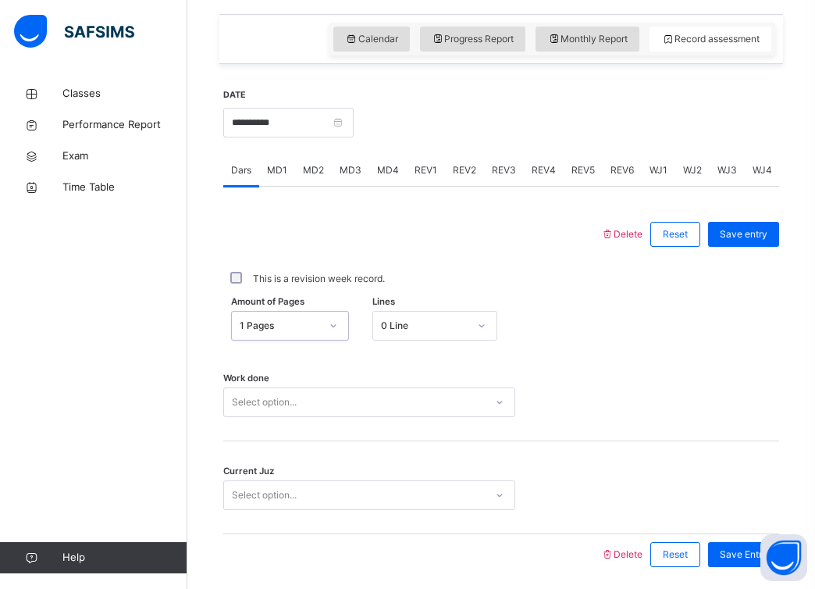
click at [320, 405] on div "Work done Select option..." at bounding box center [501, 394] width 556 height 93
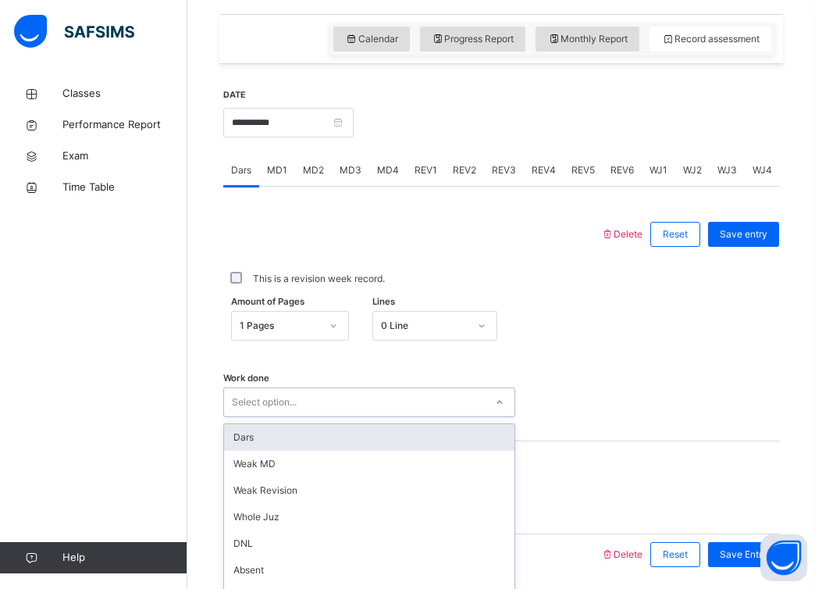
scroll to position [584, 0]
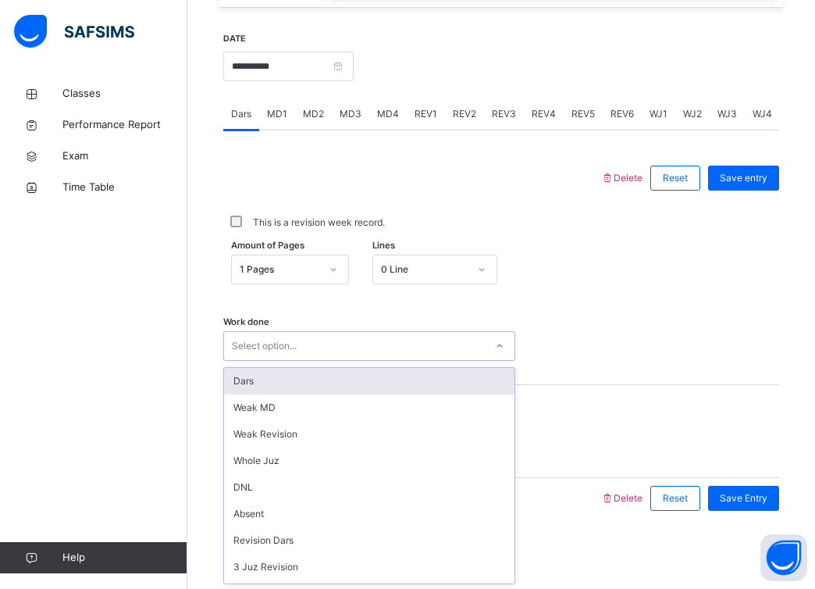
click at [326, 377] on div "Dars" at bounding box center [369, 381] width 291 height 27
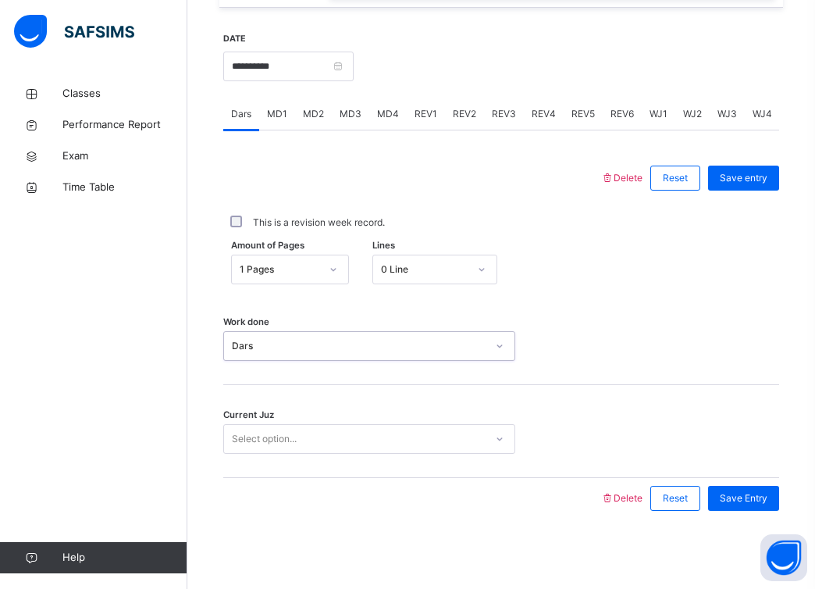
click at [319, 434] on div "Select option..." at bounding box center [354, 439] width 261 height 24
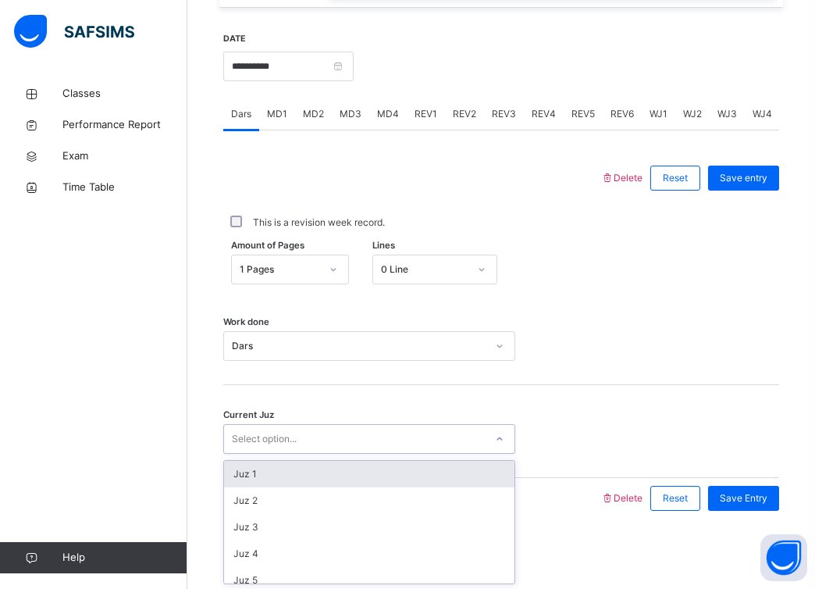
click at [313, 472] on div "Juz 1" at bounding box center [369, 474] width 291 height 27
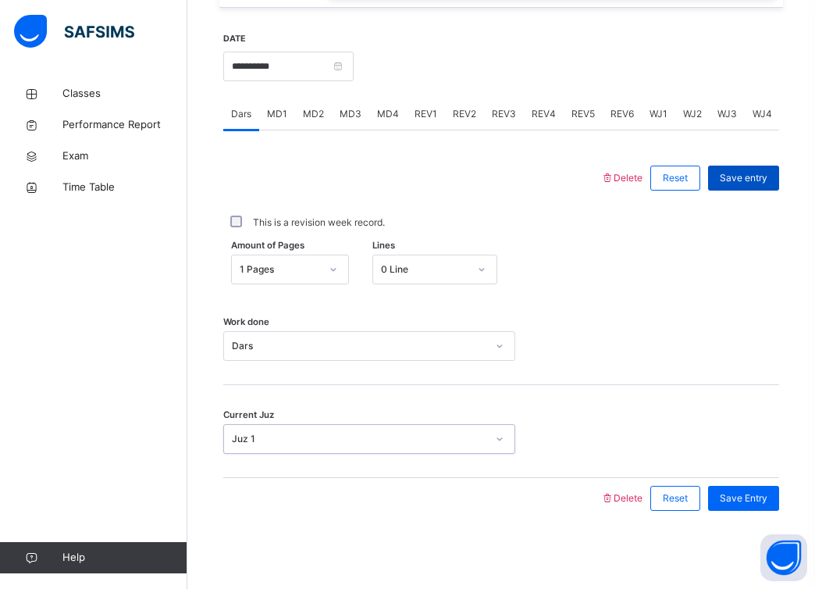
click at [745, 179] on span "Save entry" at bounding box center [744, 178] width 48 height 14
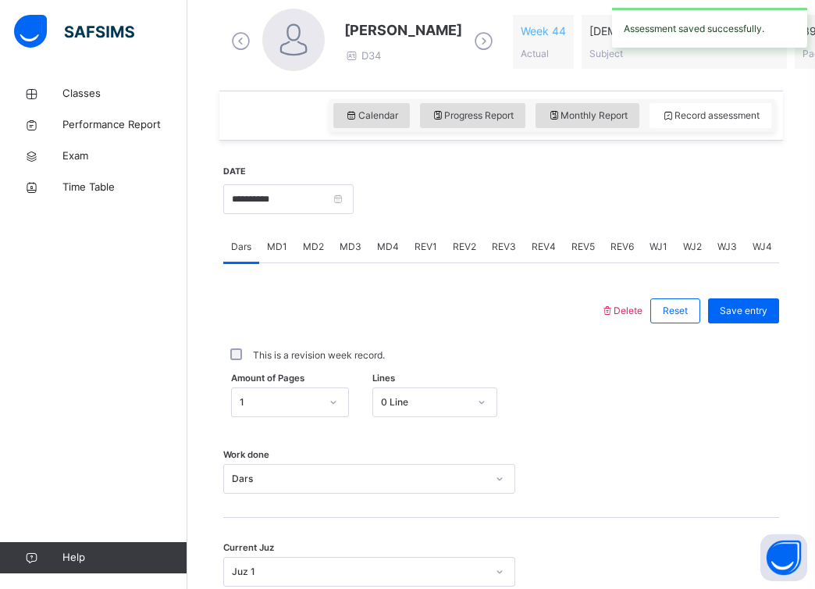
scroll to position [444, 0]
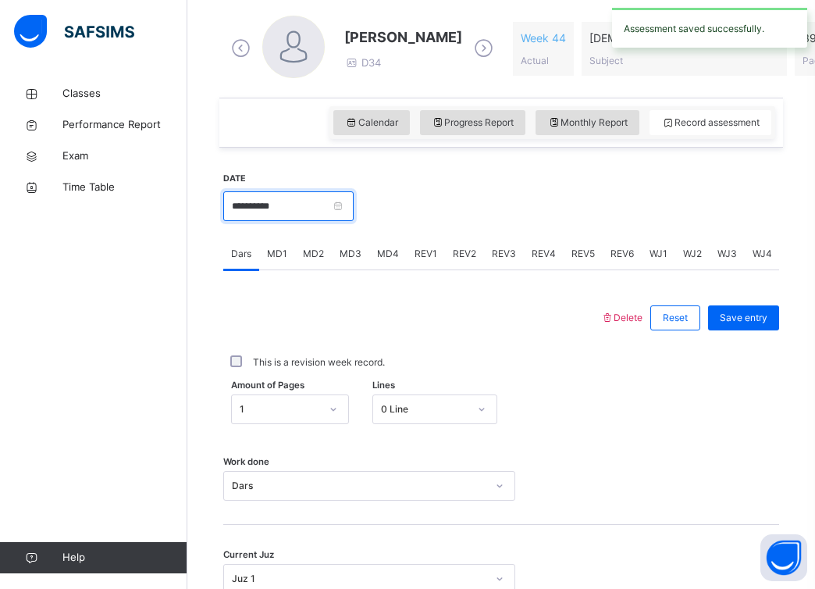
click at [352, 205] on input "**********" at bounding box center [288, 206] width 130 height 30
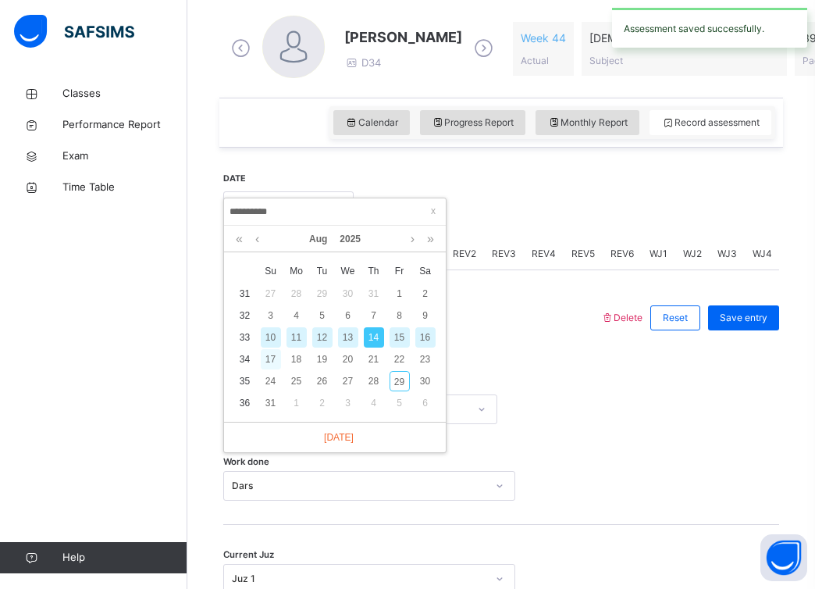
click at [269, 354] on div "17" at bounding box center [271, 359] width 20 height 20
type input "**********"
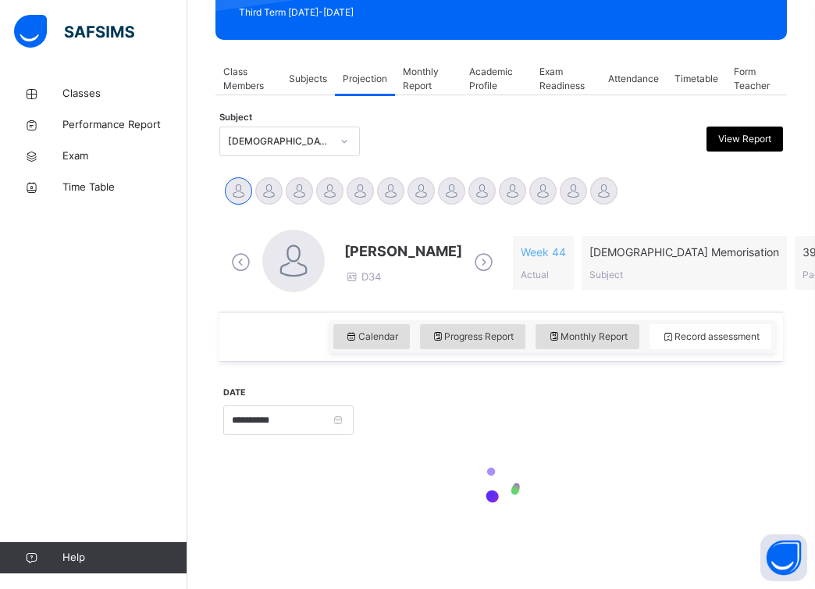
scroll to position [230, 0]
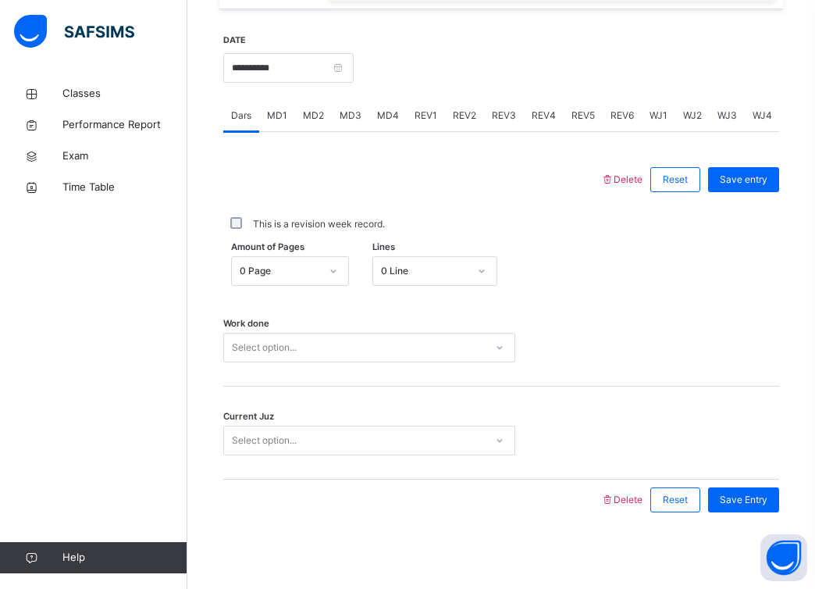
click at [355, 349] on div "Select option..." at bounding box center [354, 348] width 261 height 24
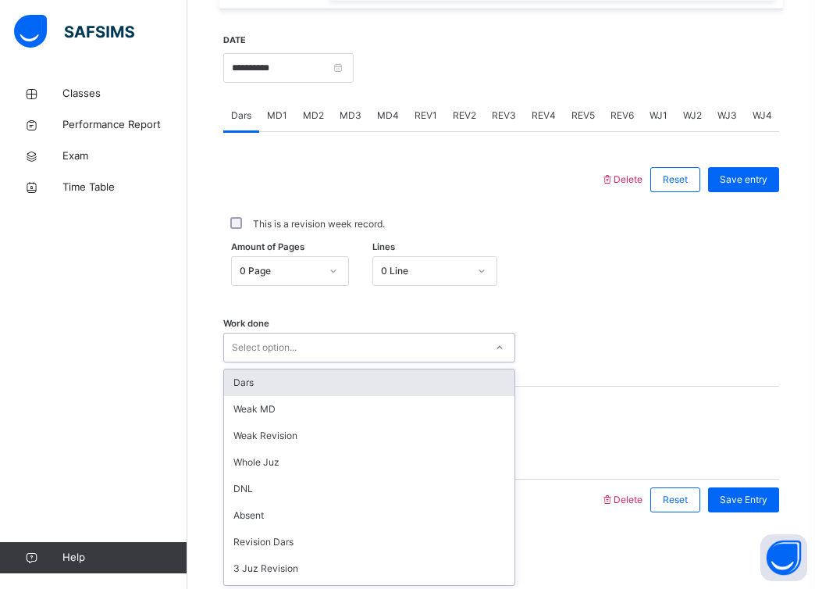
scroll to position [584, 0]
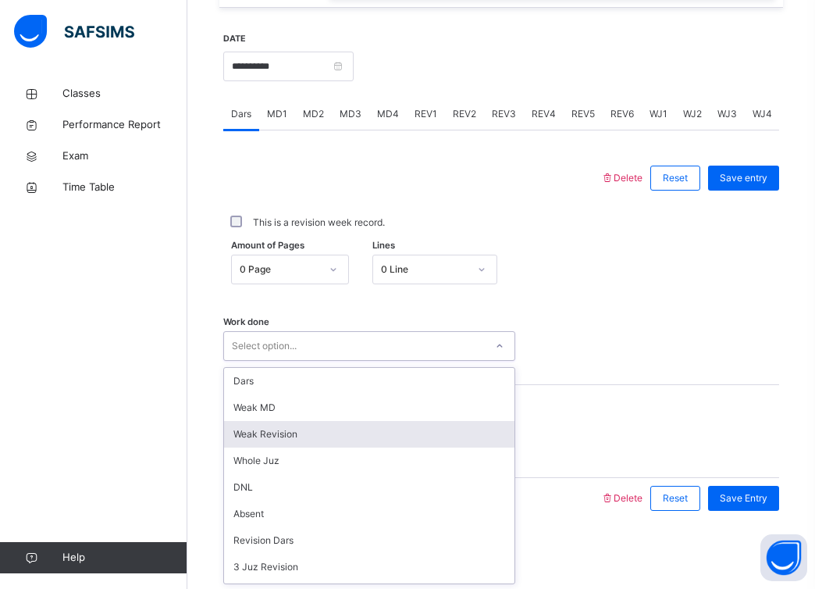
click at [353, 436] on div "Weak Revision" at bounding box center [369, 434] width 291 height 27
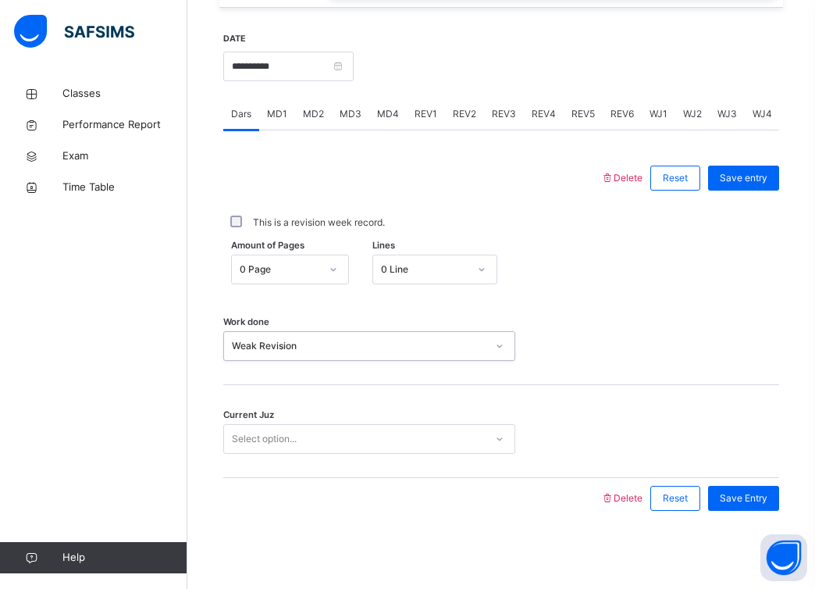
click at [385, 435] on div "Select option..." at bounding box center [354, 439] width 261 height 24
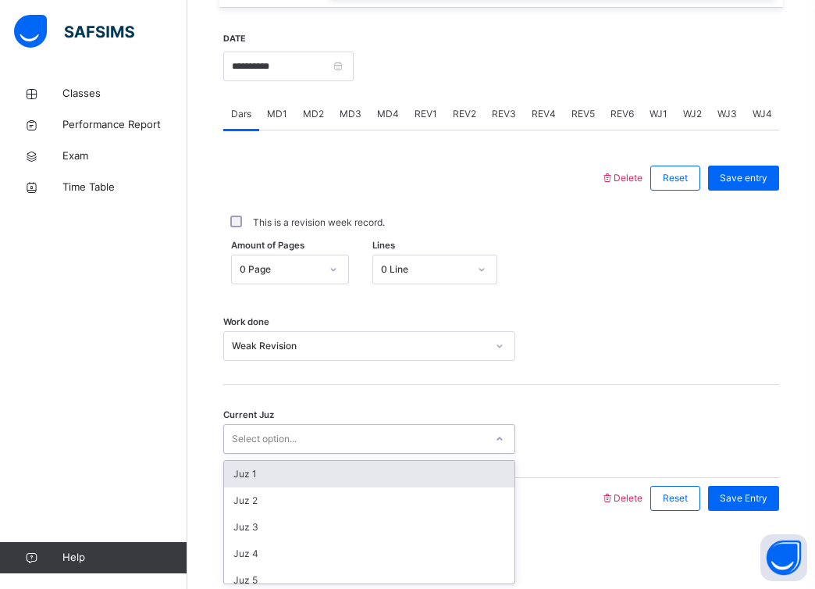
click at [361, 469] on div "Juz 1" at bounding box center [369, 474] width 291 height 27
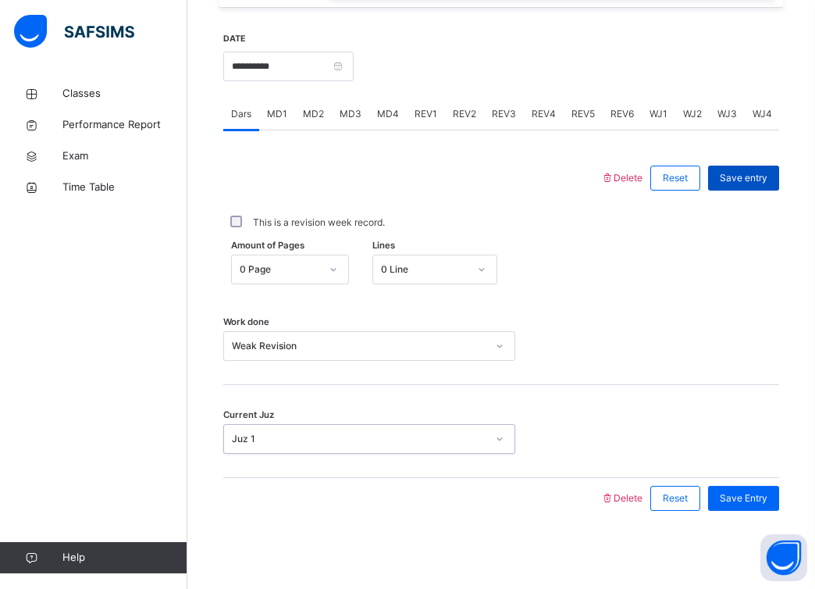
click at [733, 184] on span "Save entry" at bounding box center [744, 178] width 48 height 14
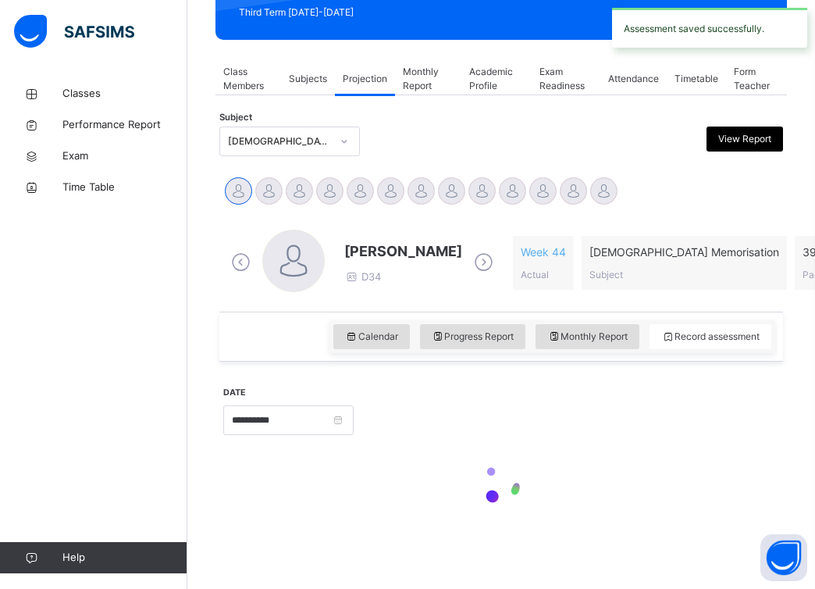
scroll to position [230, 0]
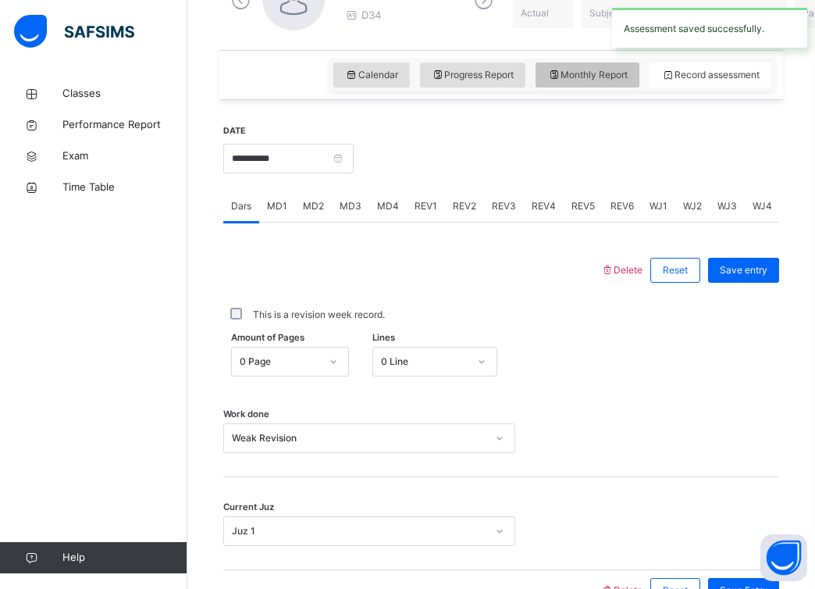
click at [571, 70] on span "Monthly Report" at bounding box center [587, 75] width 80 height 14
select select "****"
select select "*"
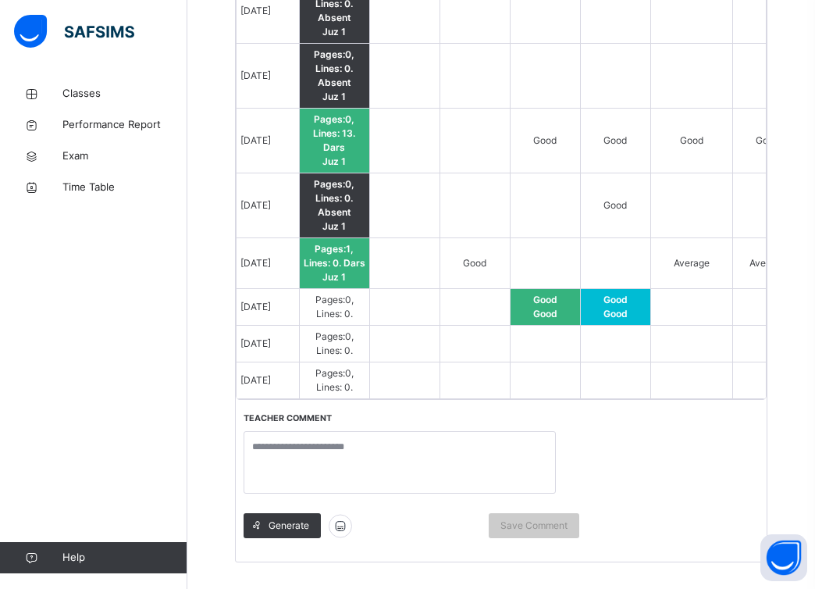
scroll to position [1713, 0]
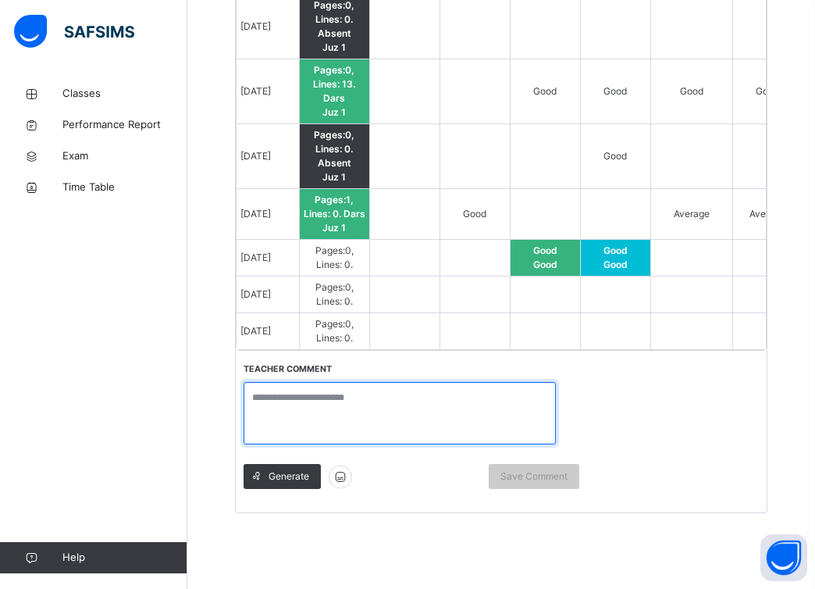
click at [419, 411] on textarea at bounding box center [400, 413] width 312 height 62
type textarea "*"
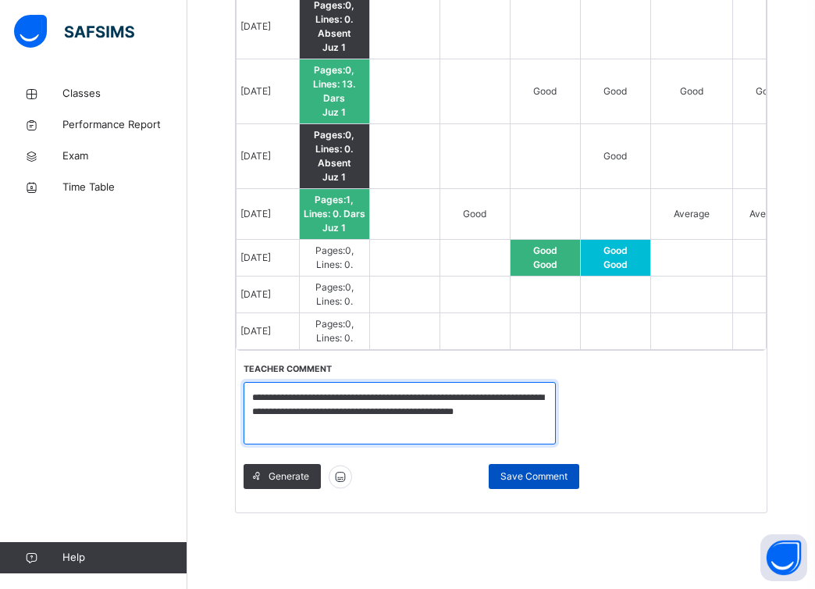
type textarea "**********"
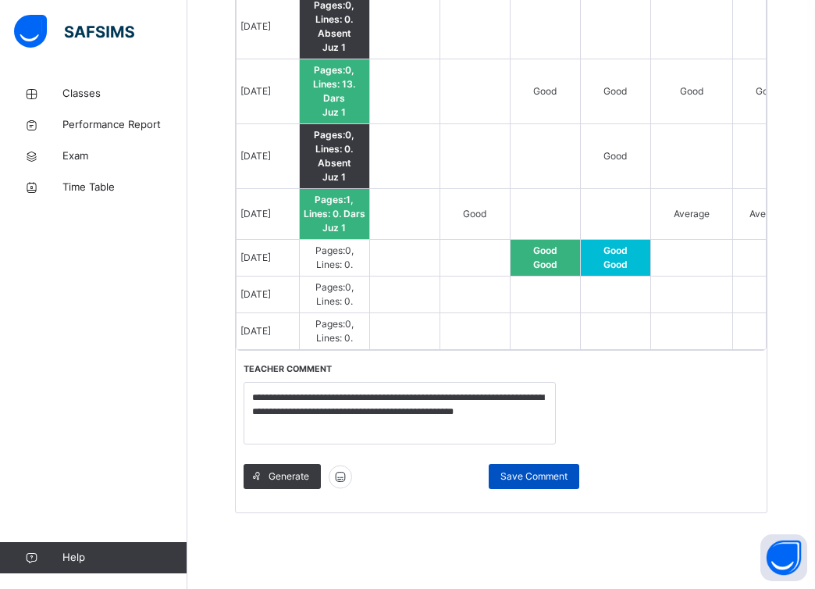
click at [511, 477] on span "Save Comment" at bounding box center [534, 476] width 67 height 14
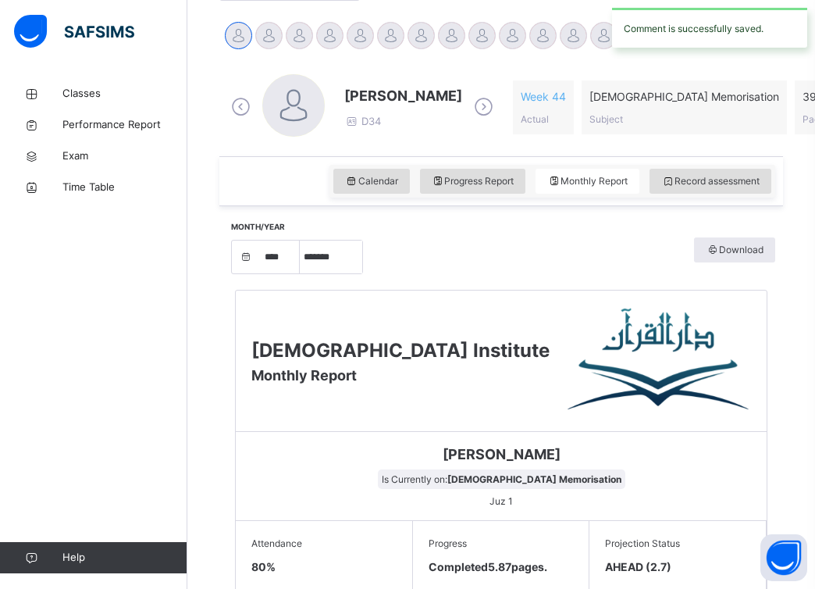
scroll to position [380, 0]
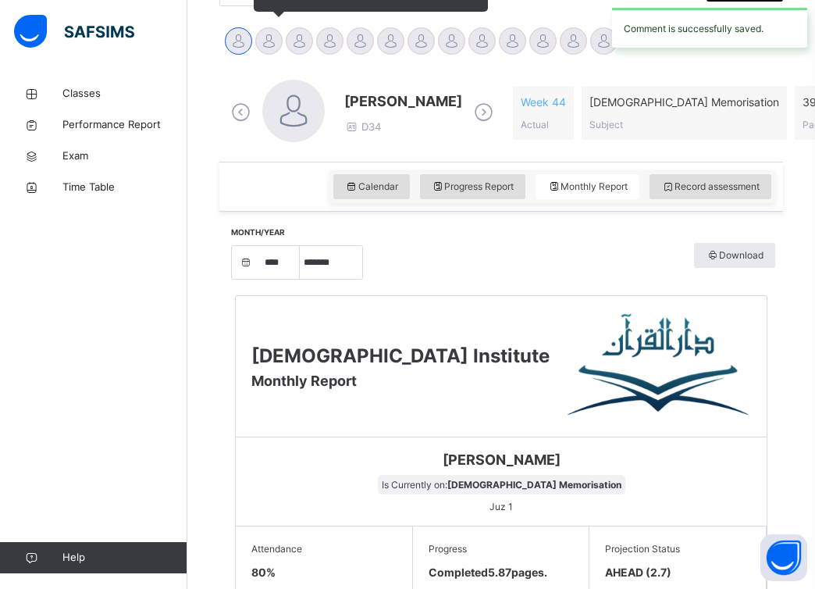
click at [271, 37] on div at bounding box center [268, 40] width 27 height 27
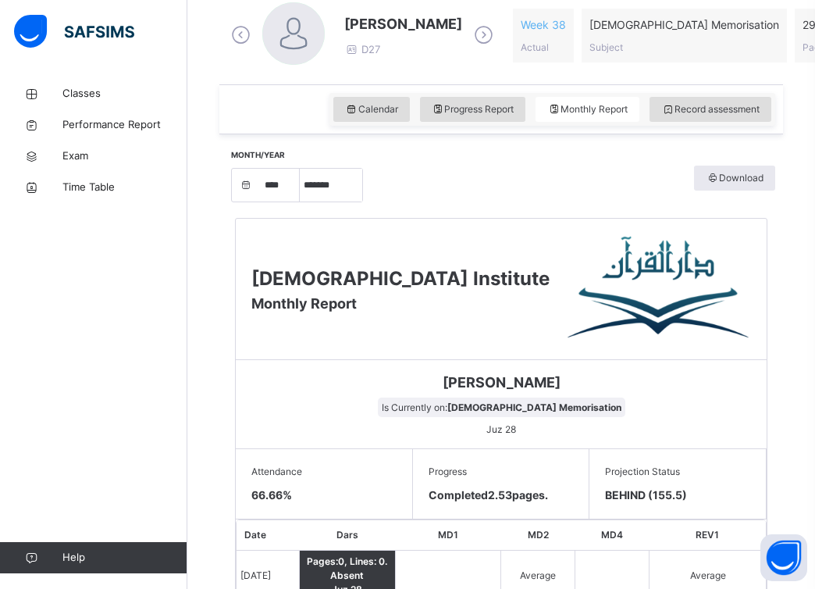
scroll to position [442, 0]
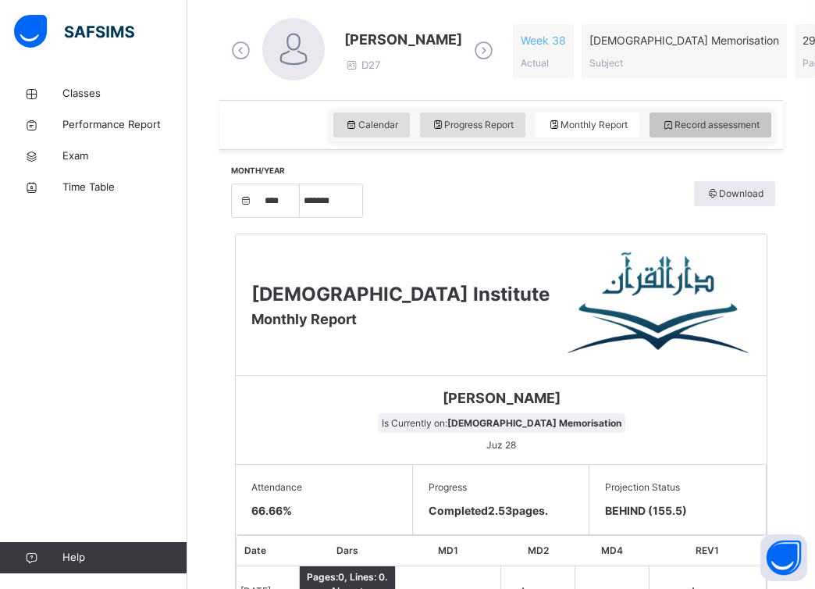
click at [654, 121] on div "Record assessment" at bounding box center [711, 124] width 122 height 25
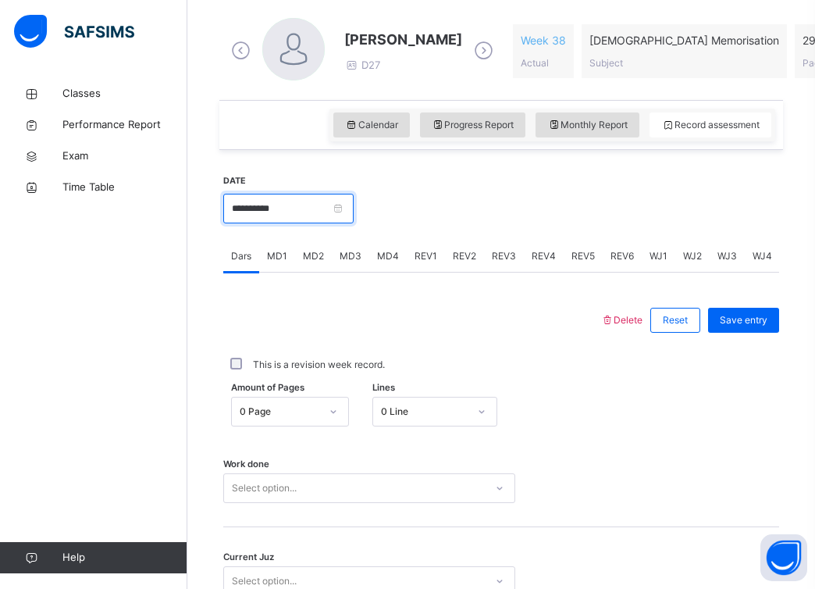
click at [349, 205] on input "**********" at bounding box center [288, 209] width 130 height 30
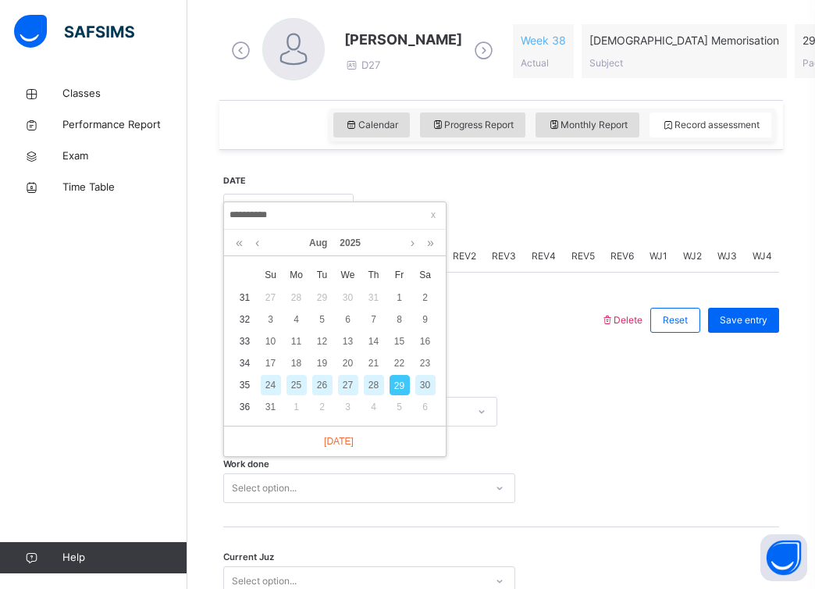
click at [323, 379] on div "26" at bounding box center [322, 385] width 20 height 20
type input "**********"
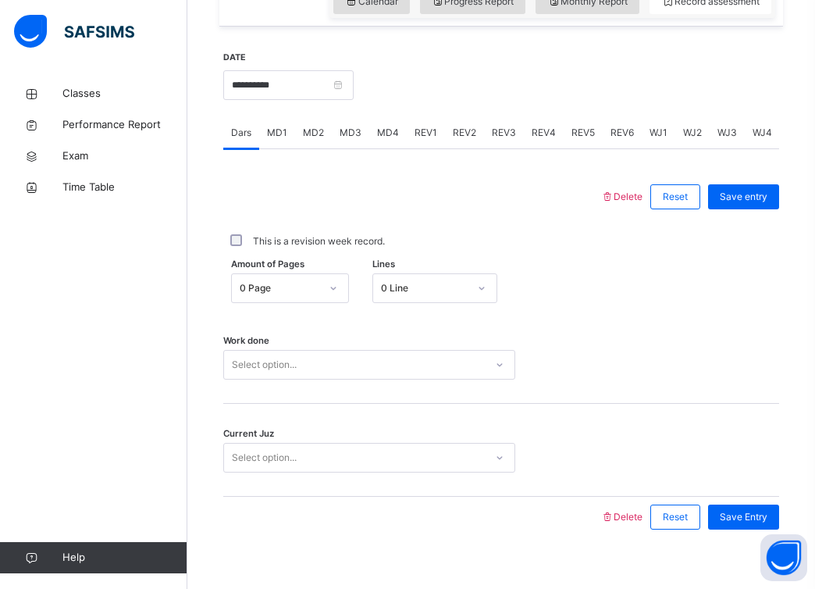
scroll to position [572, 0]
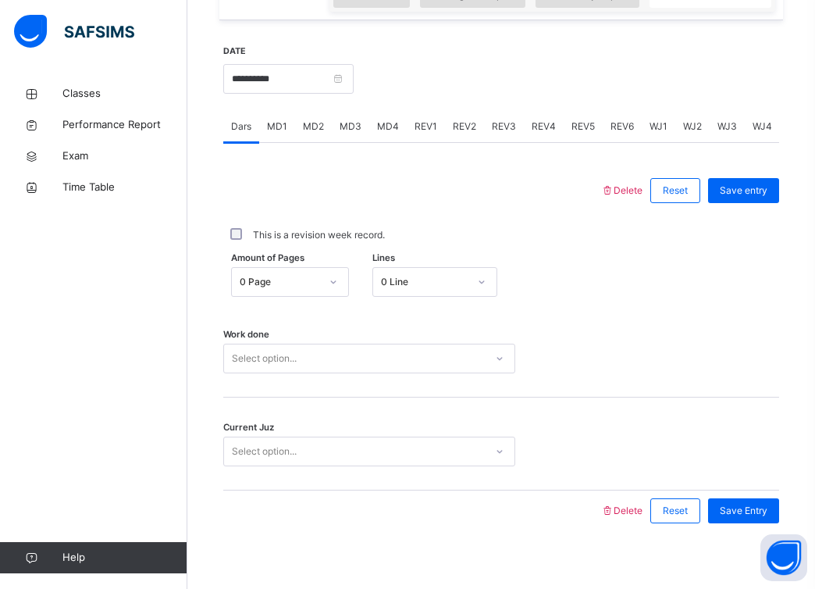
click at [340, 352] on div "Select option..." at bounding box center [354, 359] width 261 height 24
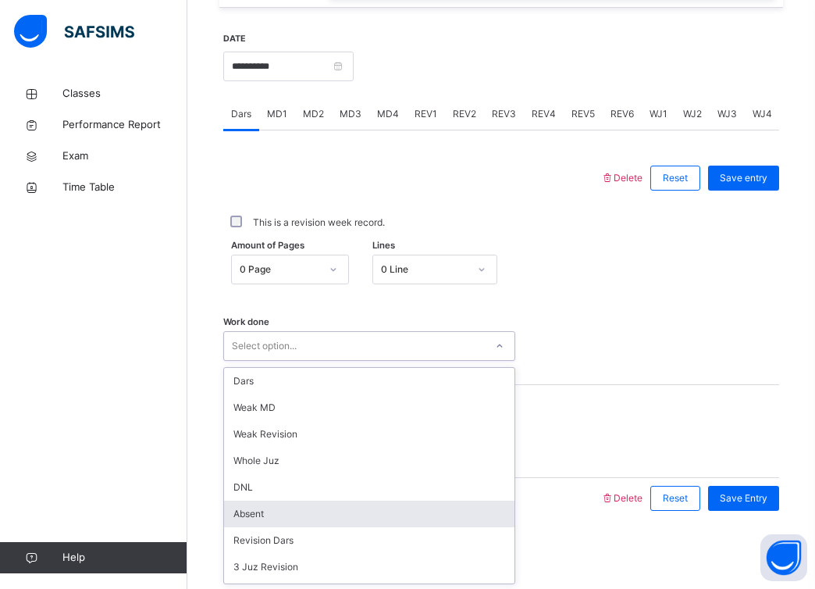
click at [324, 507] on div "Absent" at bounding box center [369, 514] width 291 height 27
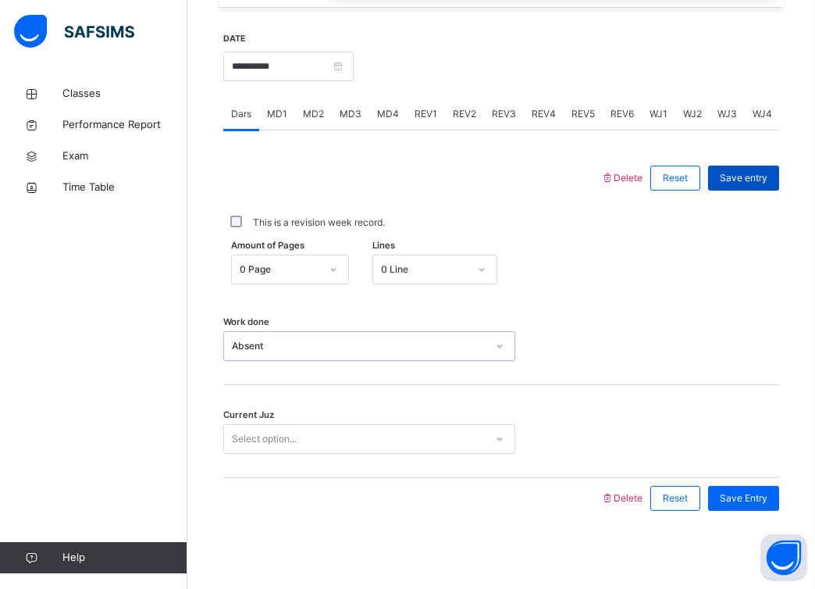
click at [747, 172] on span "Save entry" at bounding box center [744, 178] width 48 height 14
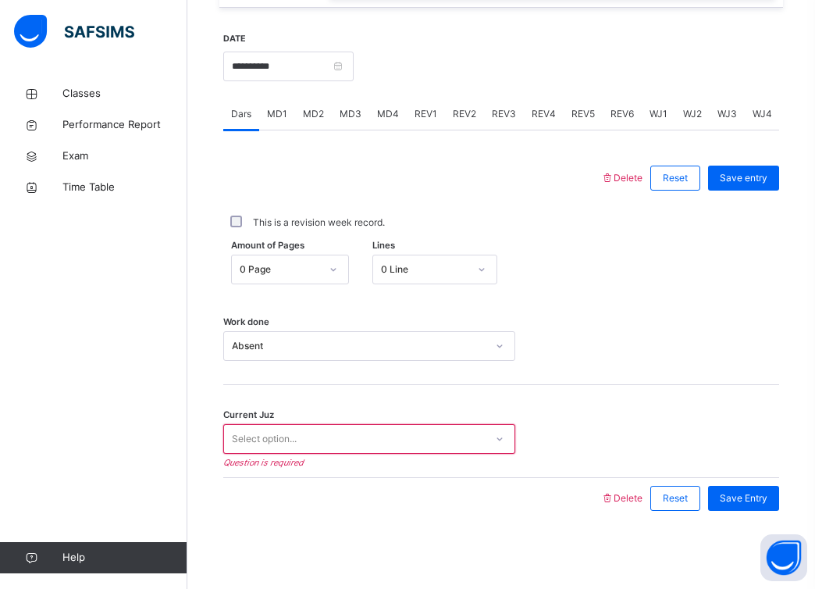
click at [474, 438] on div "Select option..." at bounding box center [354, 439] width 261 height 24
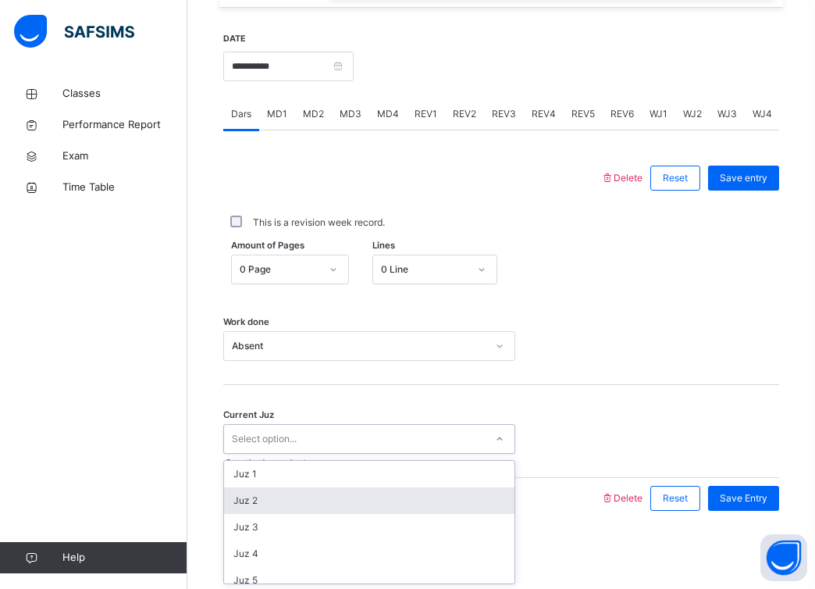
scroll to position [674, 0]
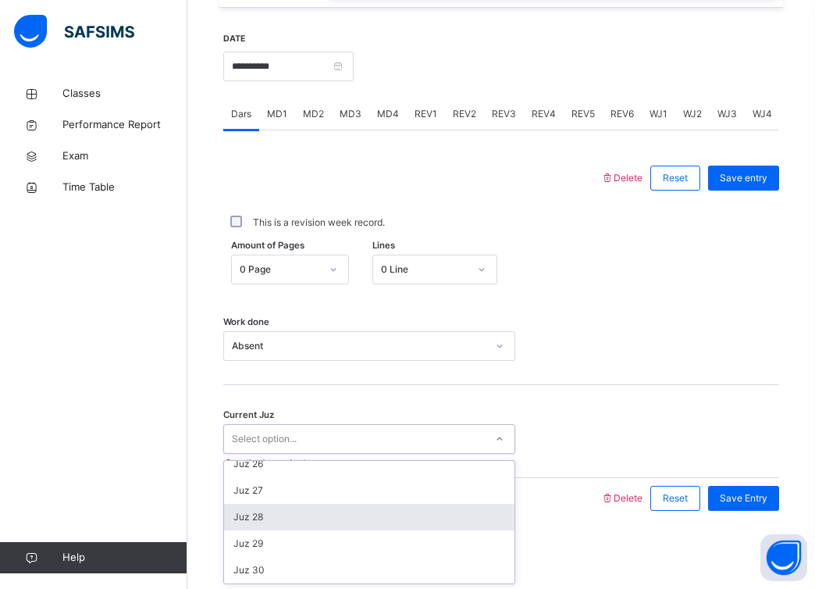
click at [422, 510] on div "Juz 28" at bounding box center [369, 517] width 291 height 27
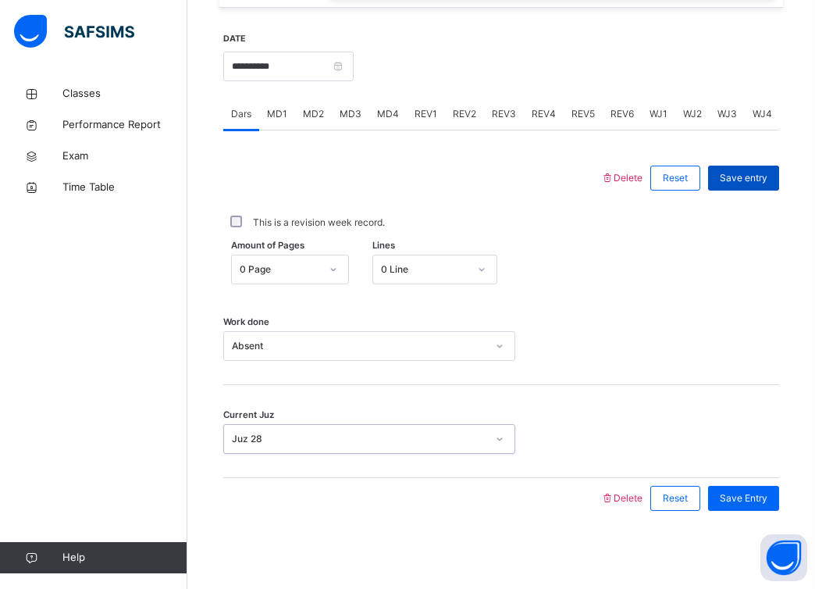
click at [743, 186] on div "Save entry" at bounding box center [743, 178] width 71 height 25
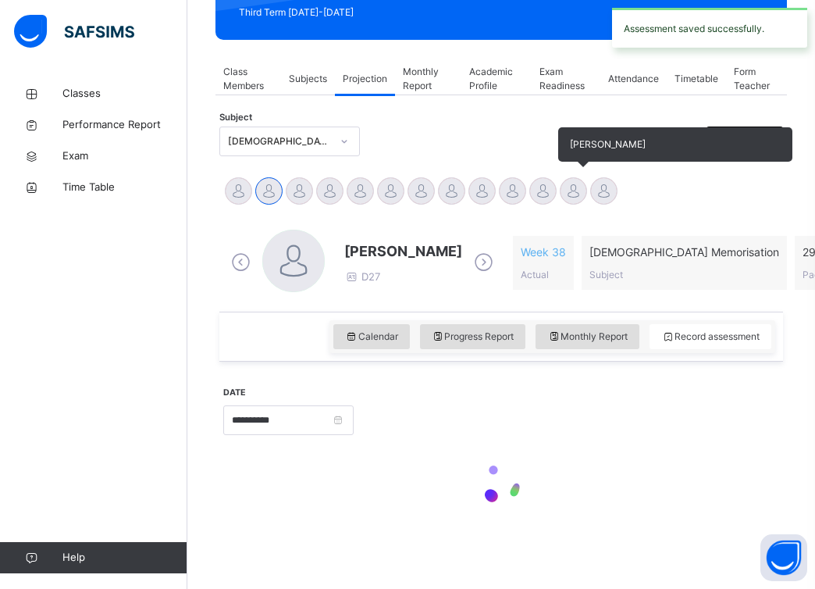
scroll to position [230, 0]
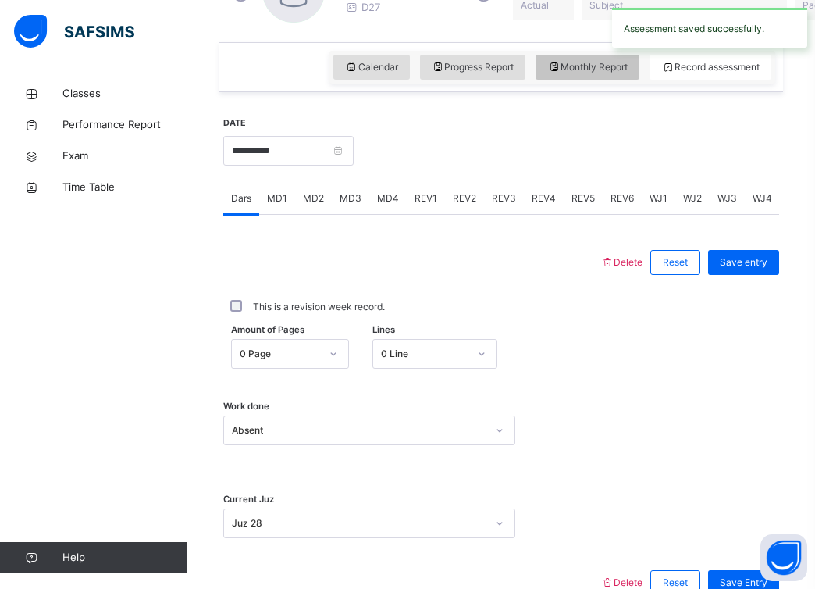
click at [586, 67] on span "Monthly Report" at bounding box center [587, 67] width 80 height 14
select select "****"
select select "*"
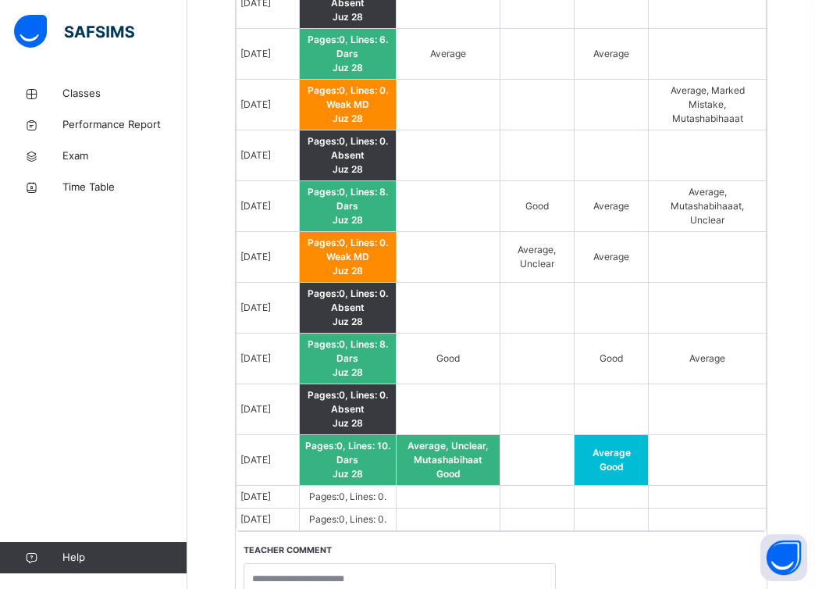
scroll to position [1488, 0]
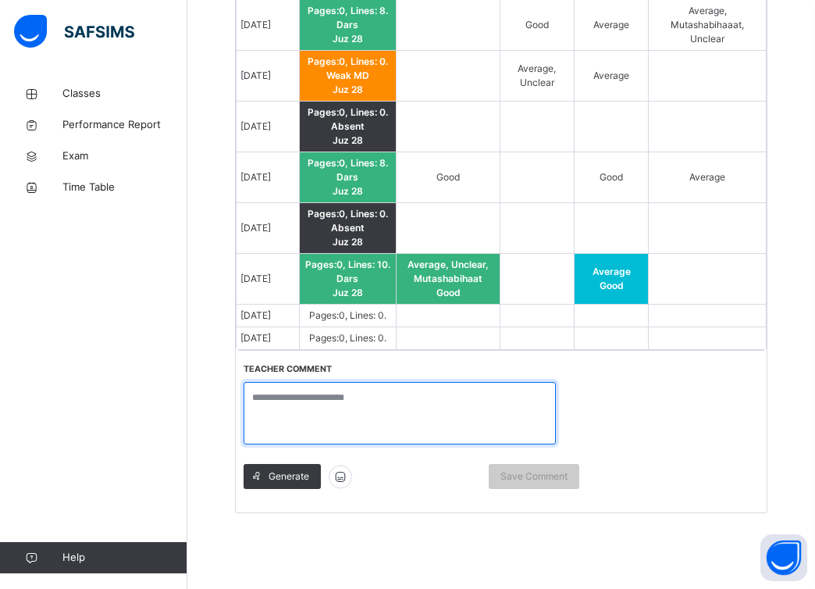
click at [424, 405] on textarea at bounding box center [400, 413] width 312 height 62
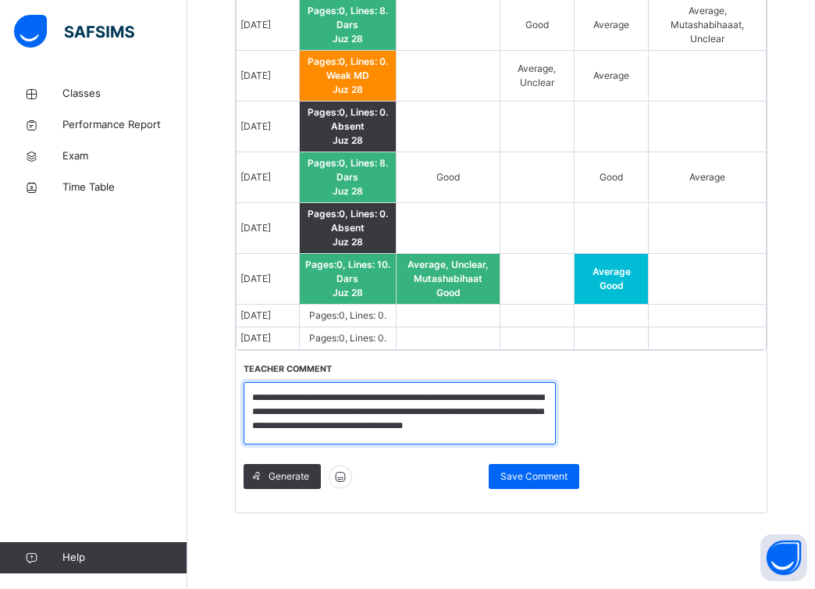
scroll to position [2, 0]
type textarea "**********"
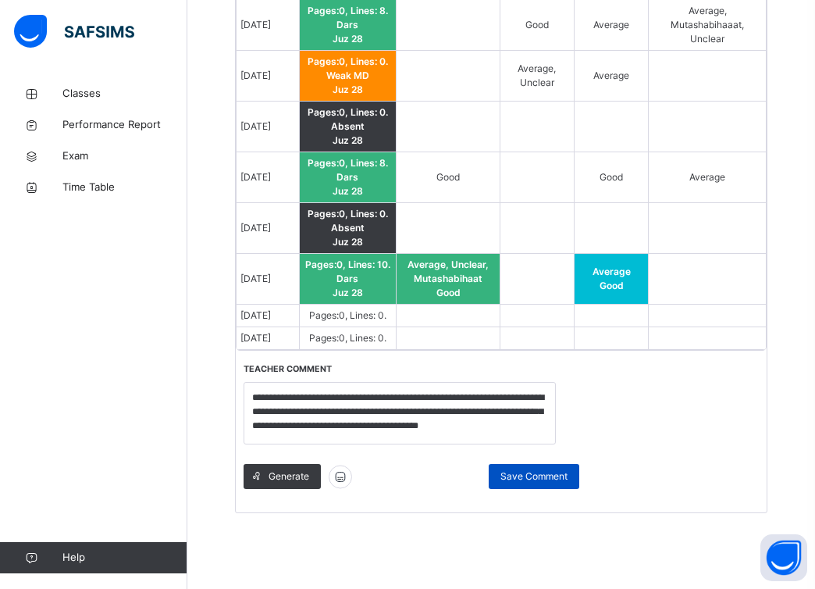
click at [504, 479] on span "Save Comment" at bounding box center [534, 476] width 67 height 14
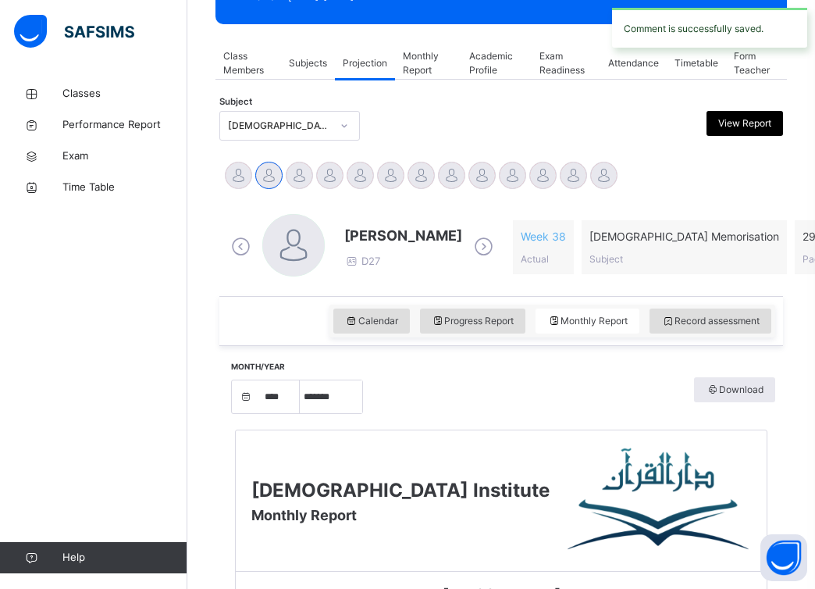
scroll to position [233, 0]
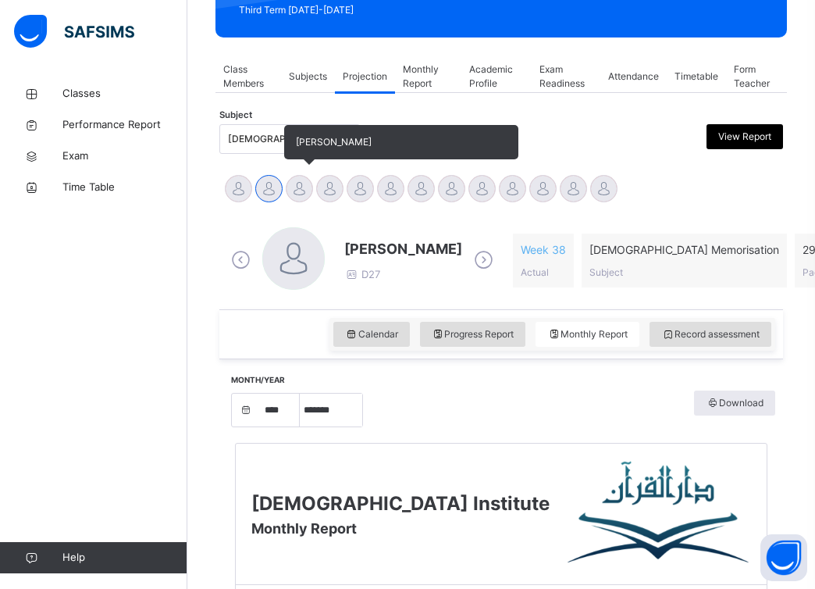
click at [301, 192] on div at bounding box center [299, 188] width 27 height 27
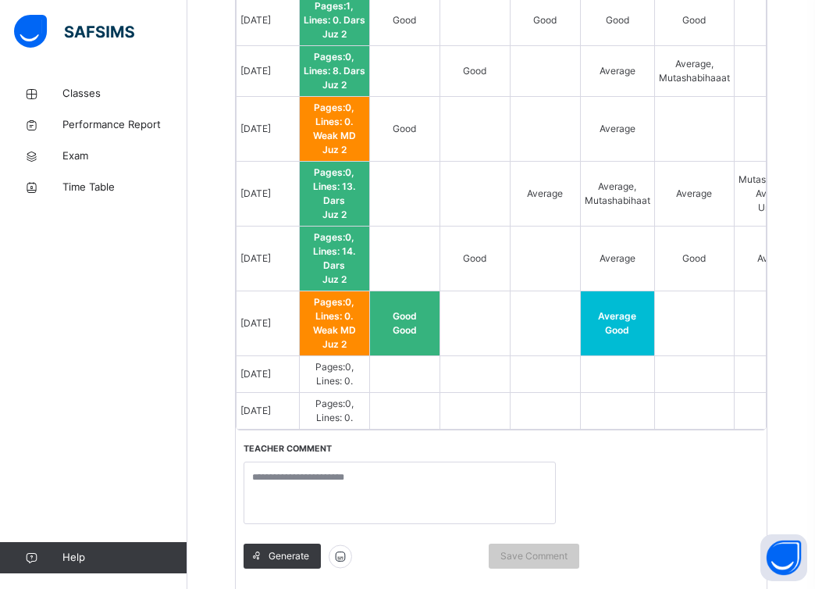
scroll to position [1699, 0]
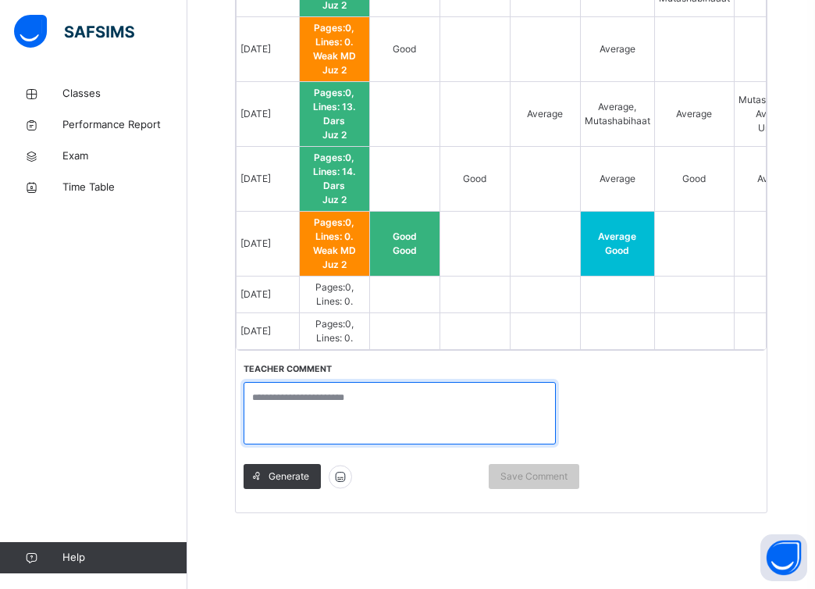
click at [466, 393] on textarea at bounding box center [400, 413] width 312 height 62
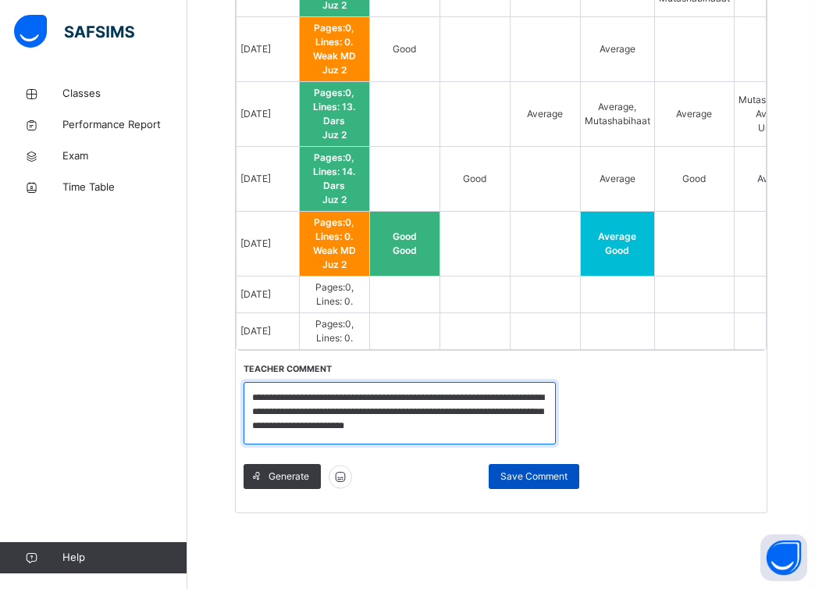
type textarea "**********"
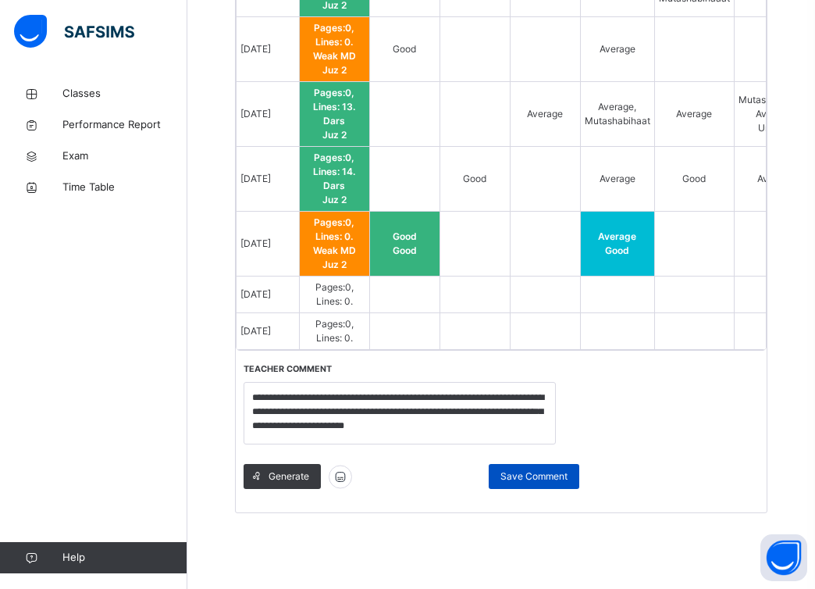
click at [537, 471] on span "Save Comment" at bounding box center [534, 476] width 67 height 14
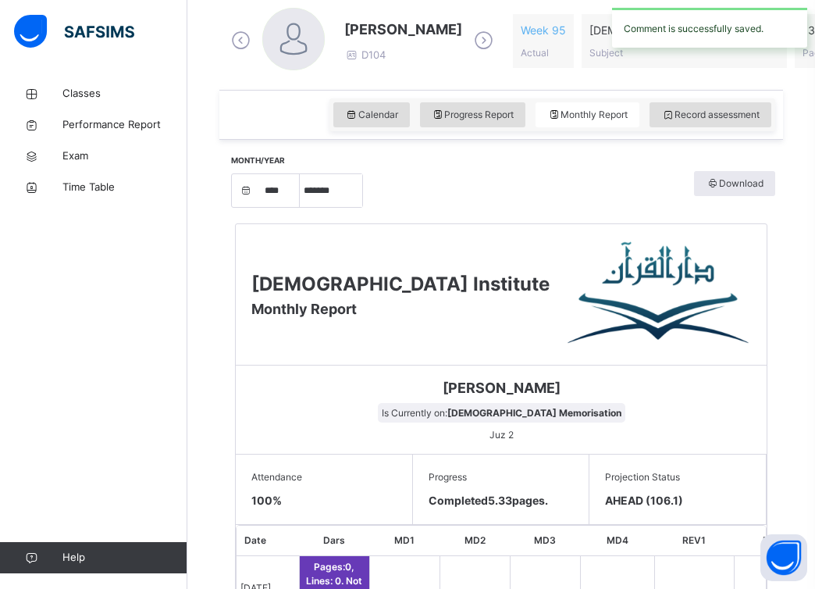
scroll to position [409, 0]
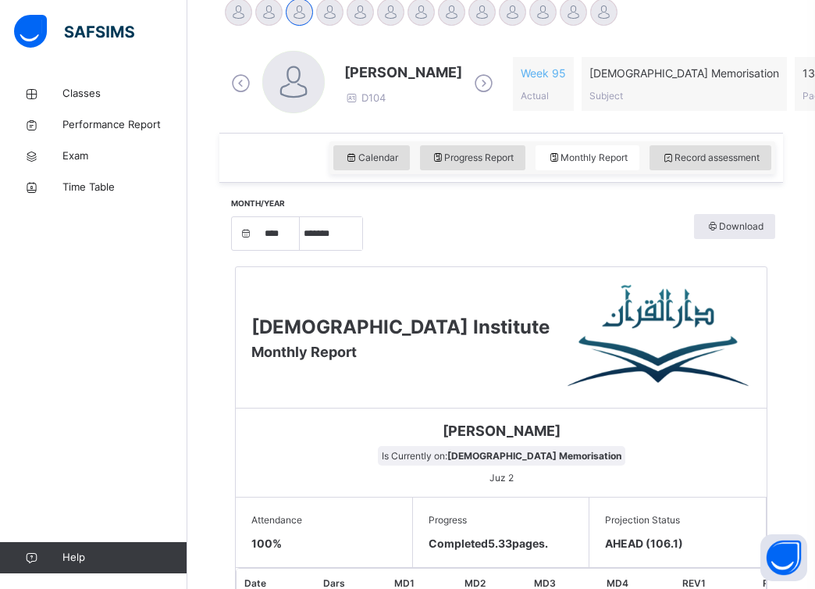
click at [334, 20] on div at bounding box center [329, 11] width 27 height 27
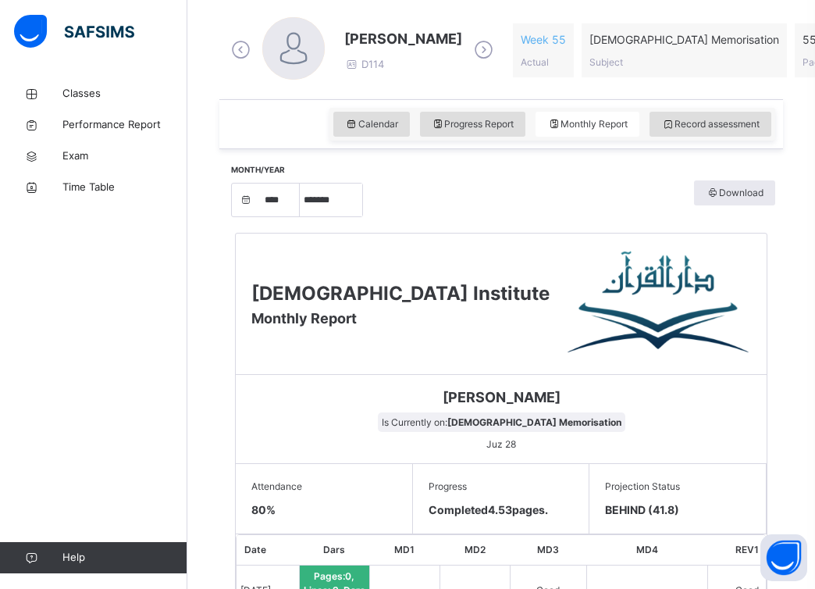
scroll to position [432, 0]
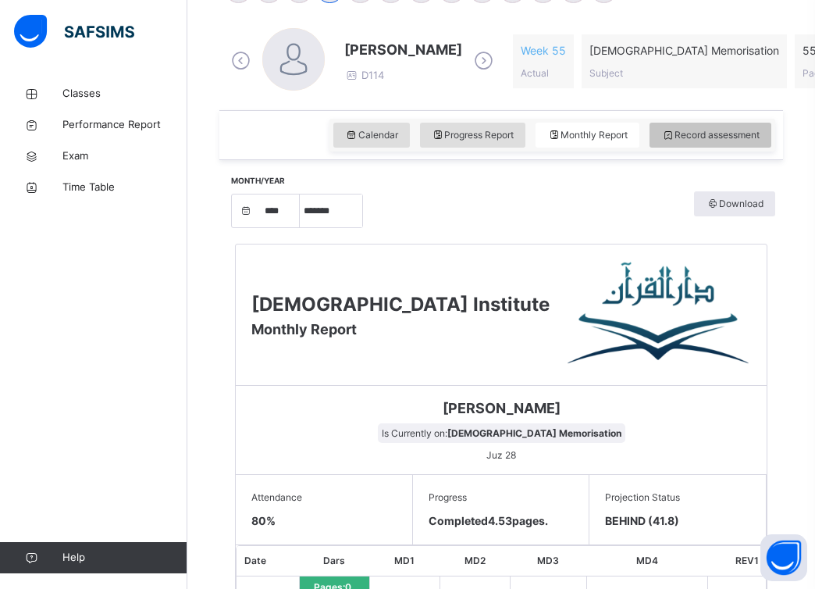
click at [722, 136] on span "Record assessment" at bounding box center [710, 135] width 98 height 14
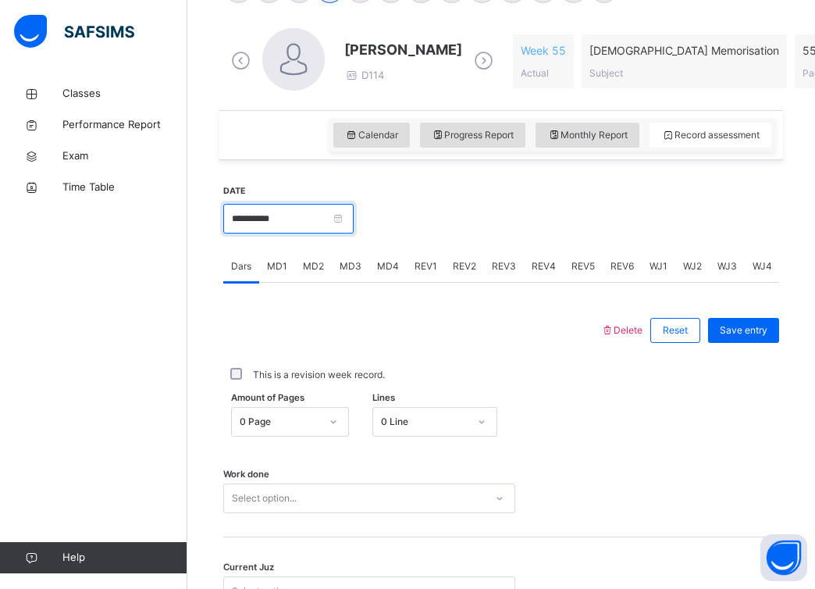
click at [351, 219] on input "**********" at bounding box center [288, 219] width 130 height 30
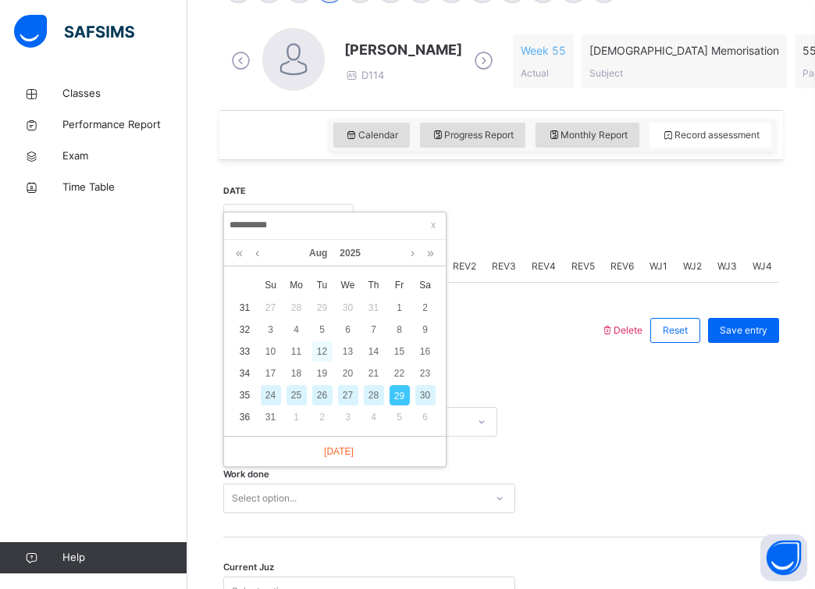
click at [315, 344] on div "12" at bounding box center [322, 351] width 20 height 20
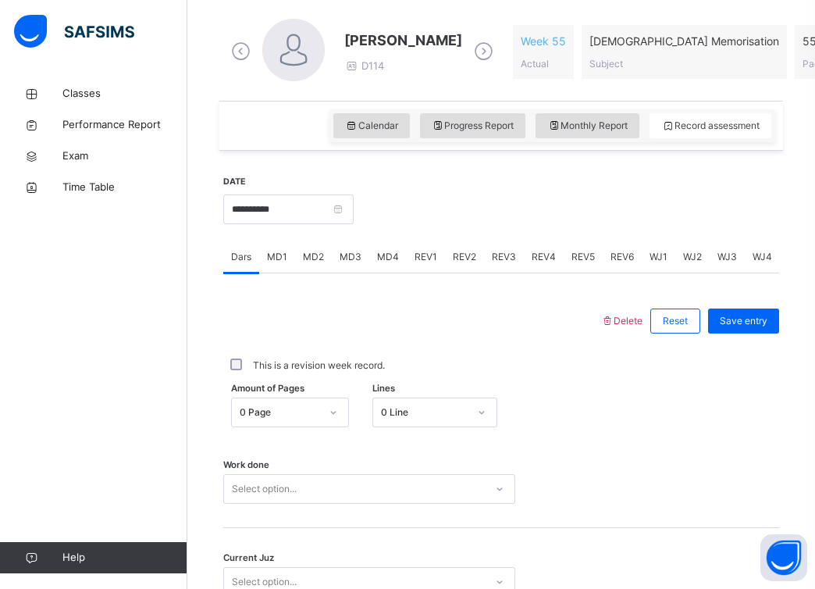
scroll to position [584, 0]
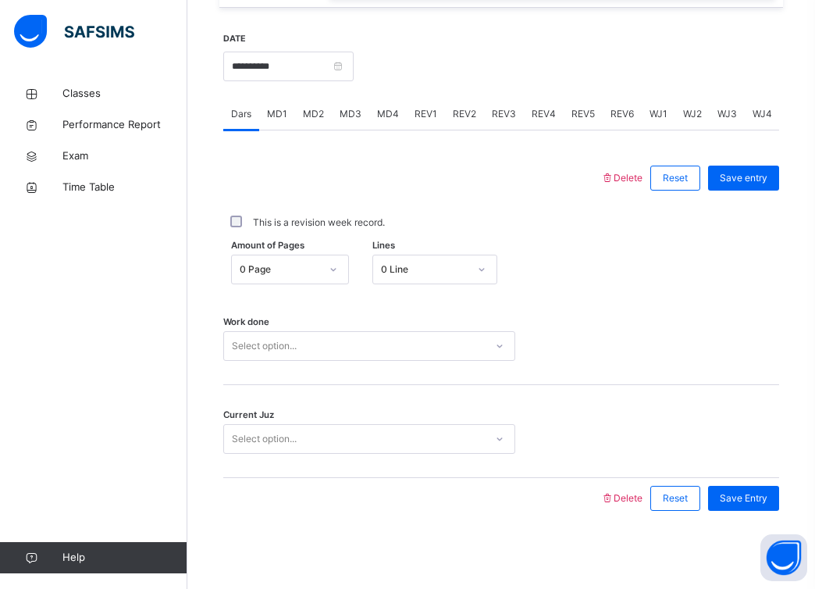
click at [316, 334] on div "Select option..." at bounding box center [354, 346] width 261 height 24
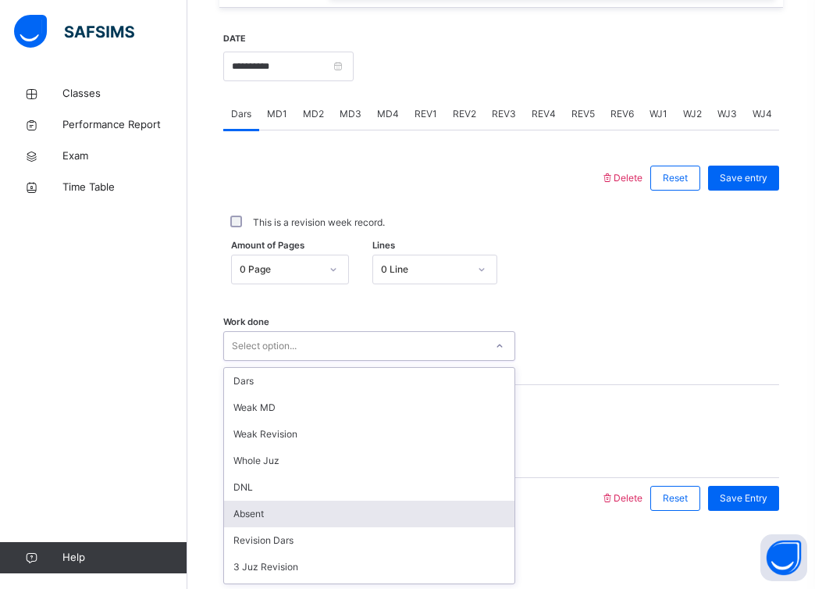
click at [294, 512] on div "Absent" at bounding box center [369, 514] width 291 height 27
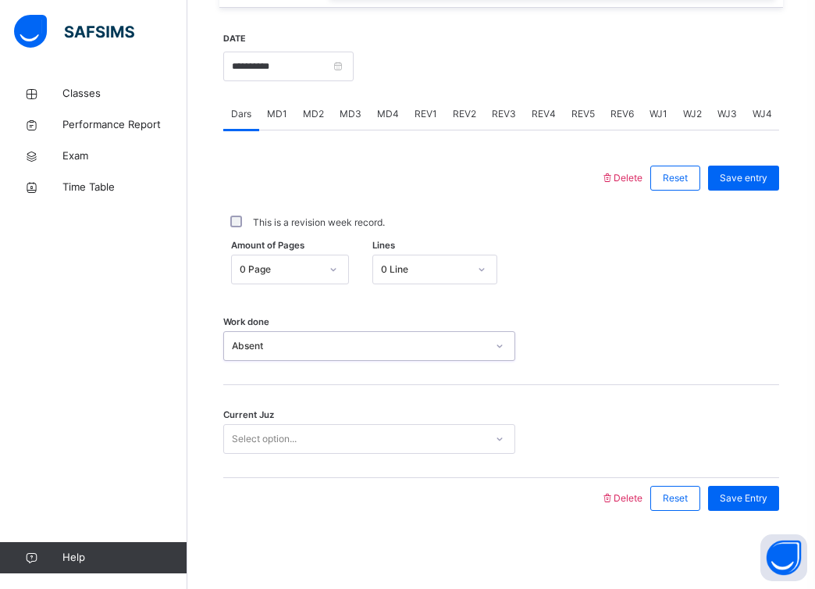
click at [338, 438] on div "Select option..." at bounding box center [354, 439] width 261 height 24
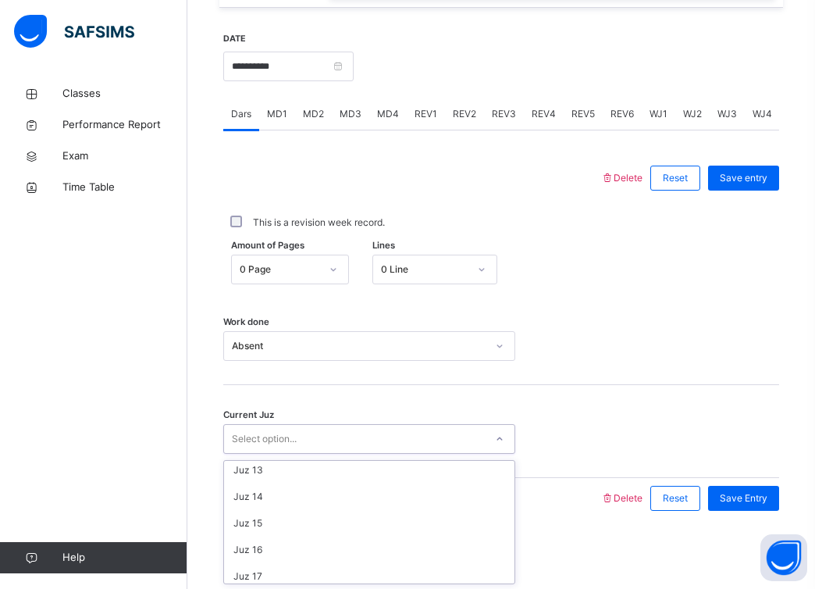
scroll to position [674, 0]
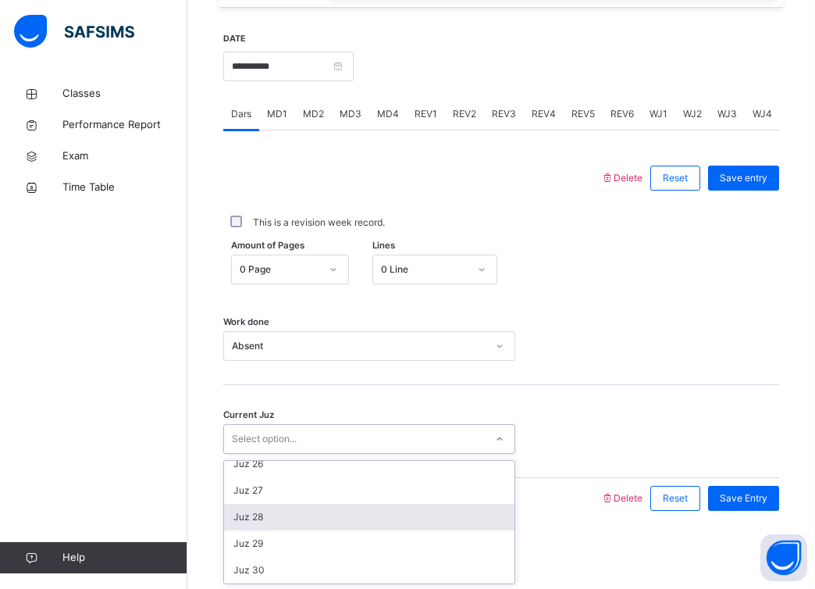
click at [323, 519] on div "Juz 28" at bounding box center [369, 517] width 291 height 27
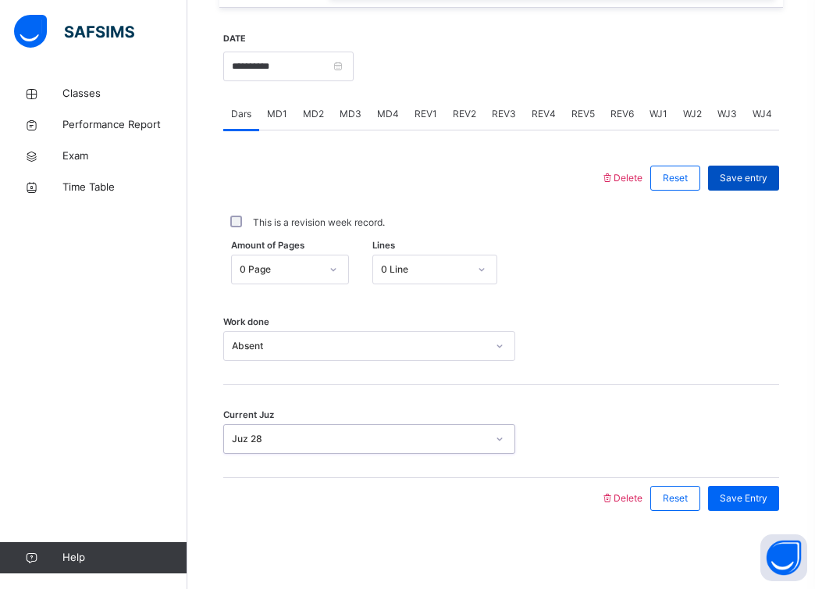
click at [745, 181] on span "Save entry" at bounding box center [744, 178] width 48 height 14
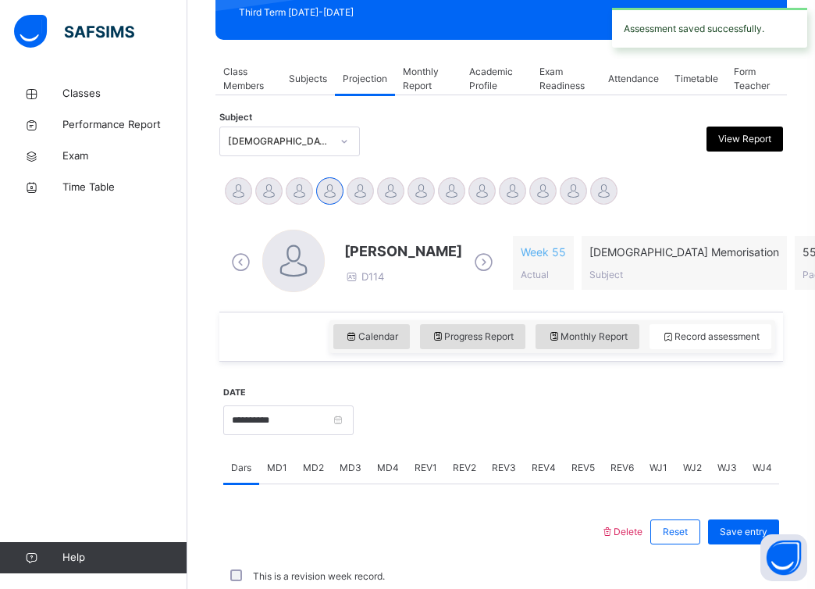
scroll to position [584, 0]
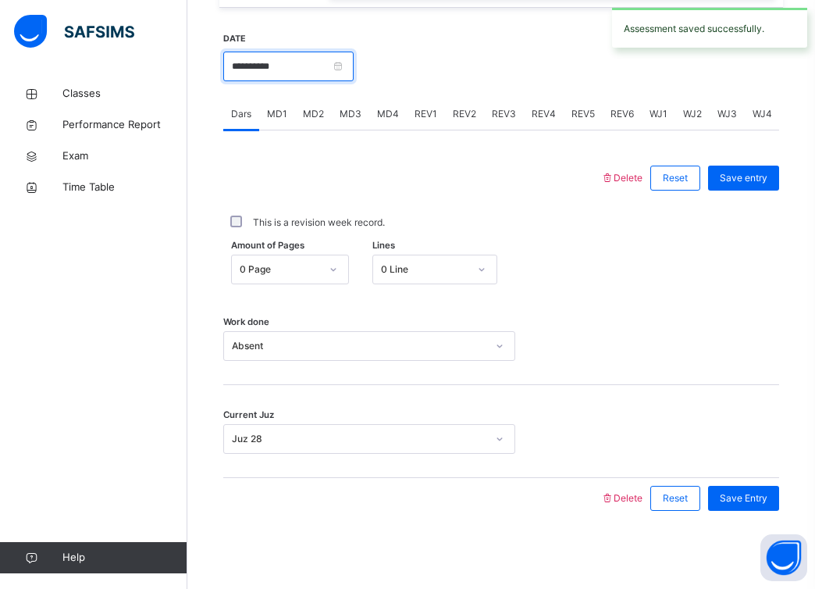
click at [350, 64] on input "**********" at bounding box center [288, 67] width 130 height 30
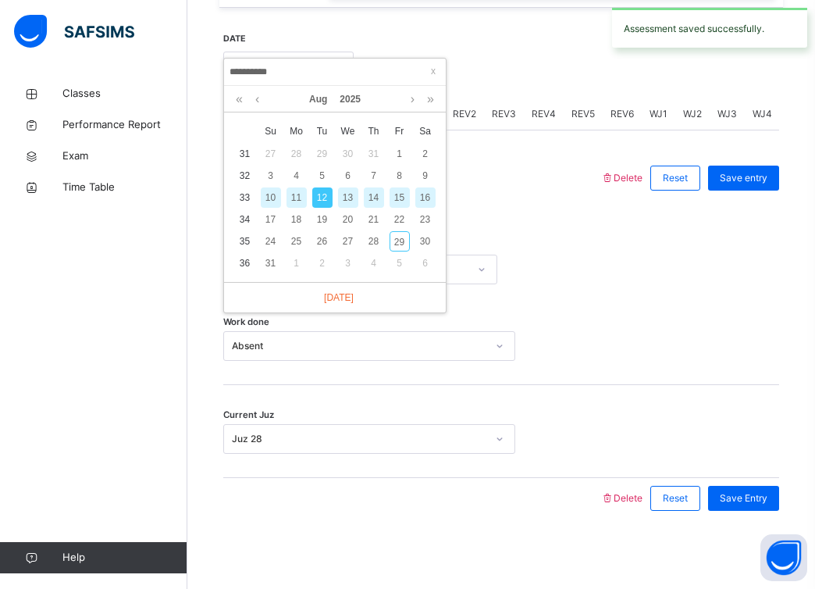
click at [415, 199] on div "16" at bounding box center [425, 197] width 20 height 20
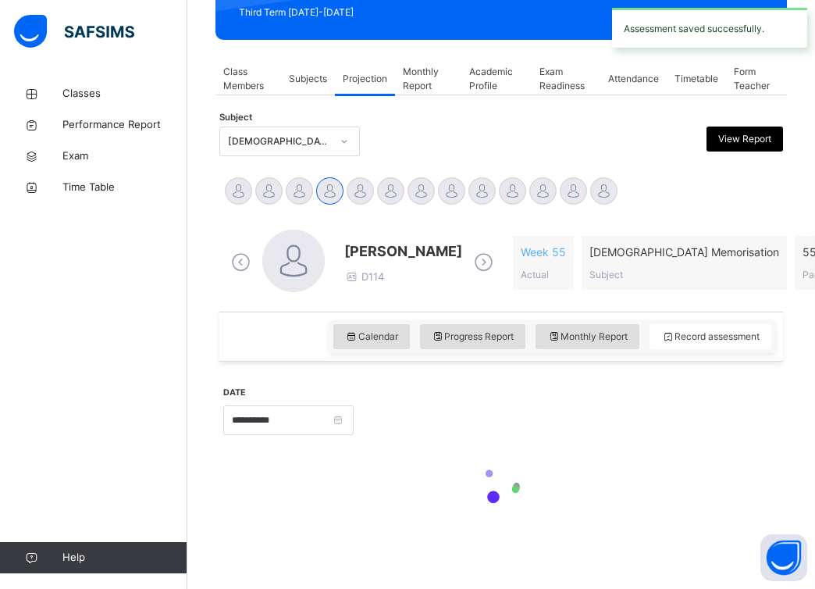
type input "**********"
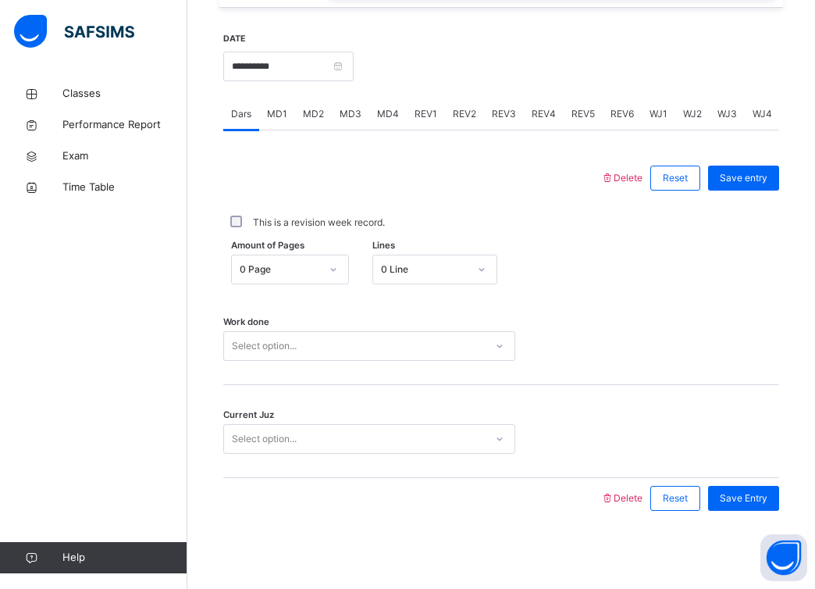
click at [340, 340] on div "Select option..." at bounding box center [354, 346] width 261 height 24
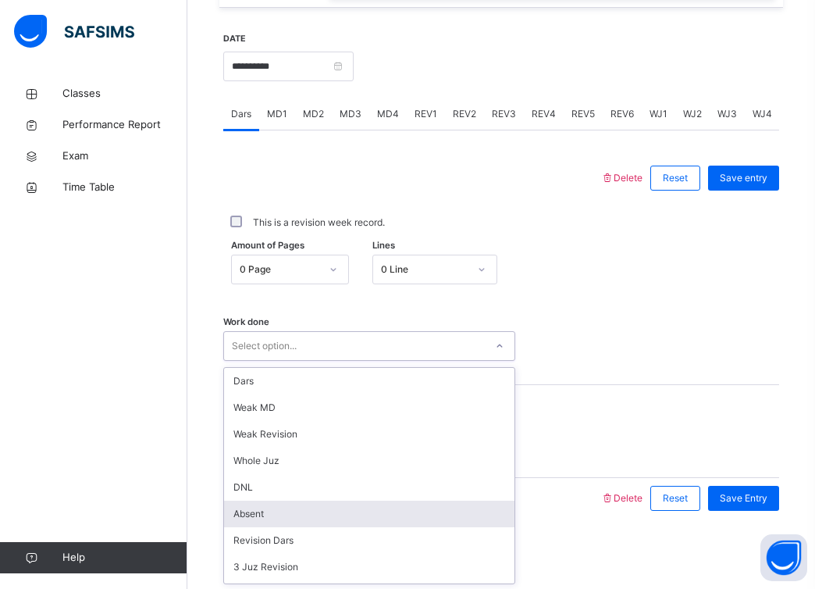
click at [296, 511] on div "Absent" at bounding box center [369, 514] width 291 height 27
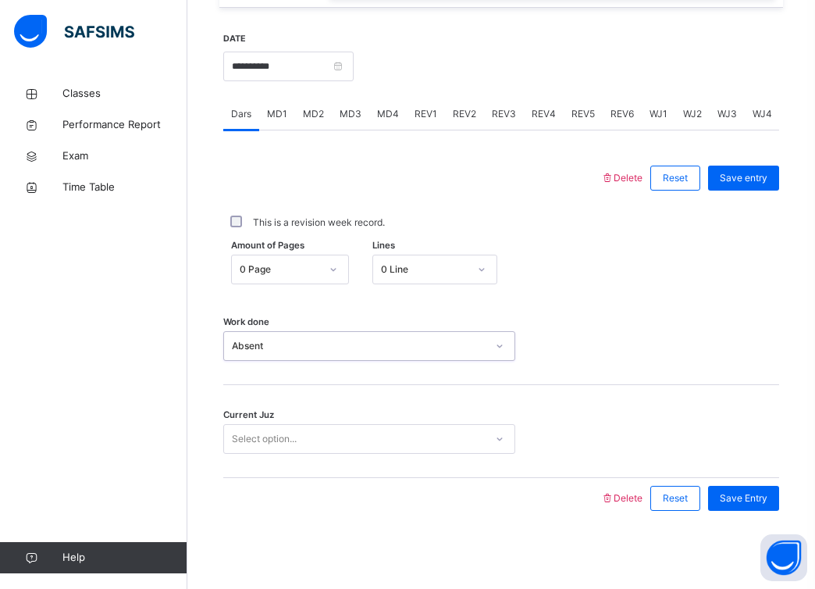
click at [330, 431] on div "Select option..." at bounding box center [354, 439] width 261 height 24
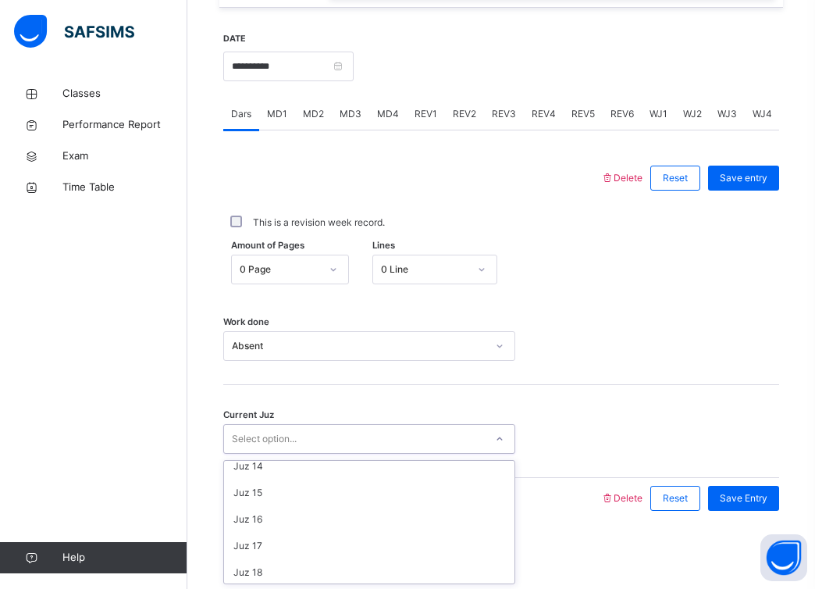
scroll to position [674, 0]
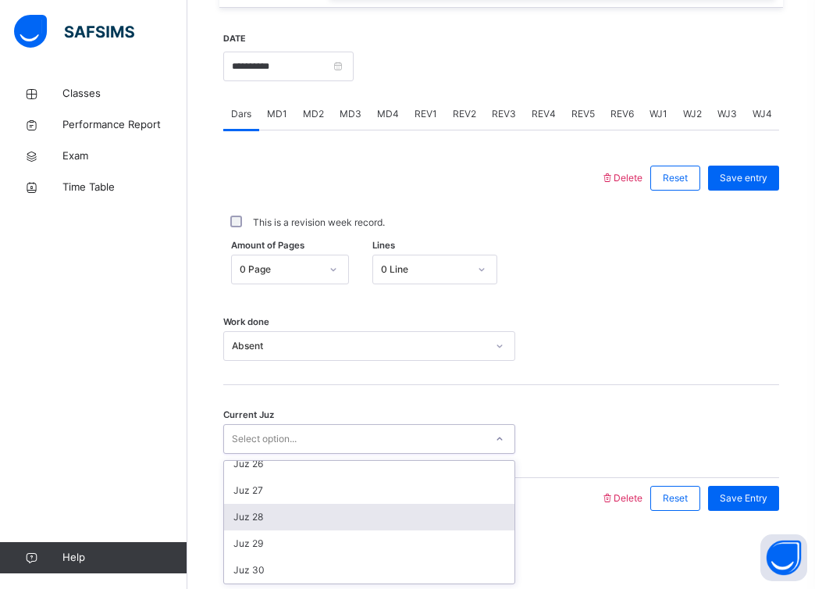
click at [333, 515] on div "Juz 28" at bounding box center [369, 517] width 291 height 27
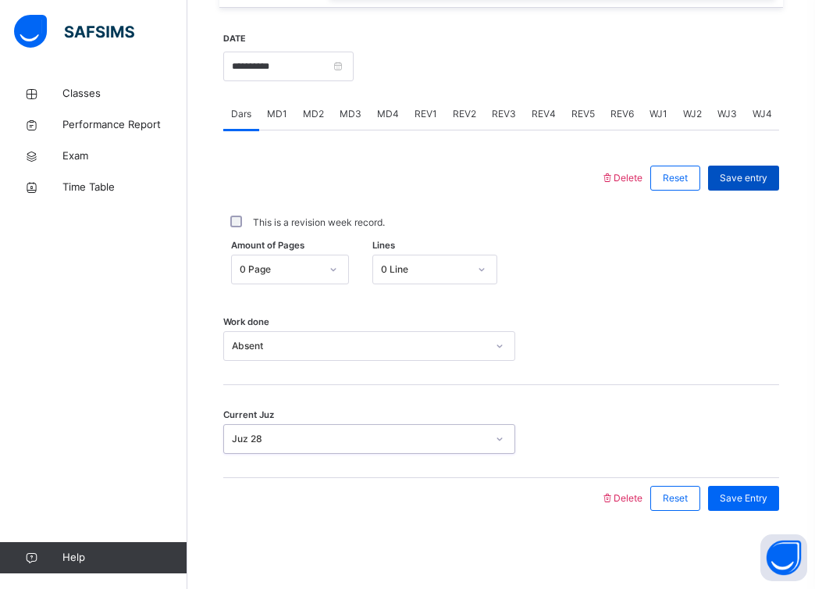
click at [772, 178] on div "Save entry" at bounding box center [743, 178] width 71 height 25
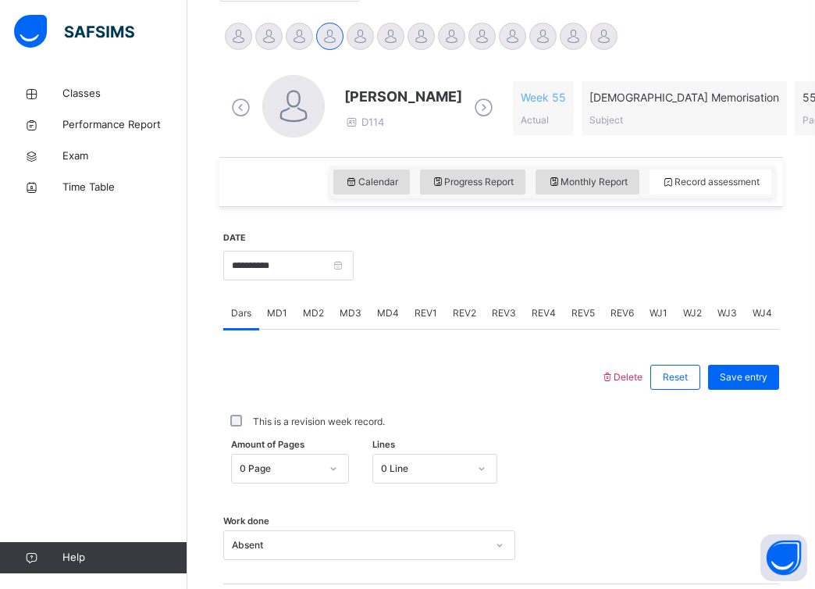
scroll to position [383, 0]
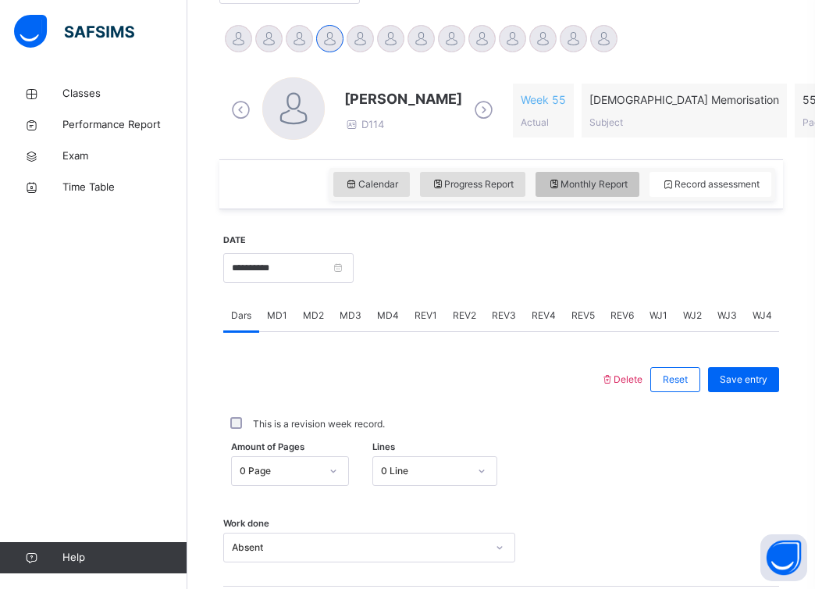
click at [610, 177] on span "Monthly Report" at bounding box center [587, 184] width 80 height 14
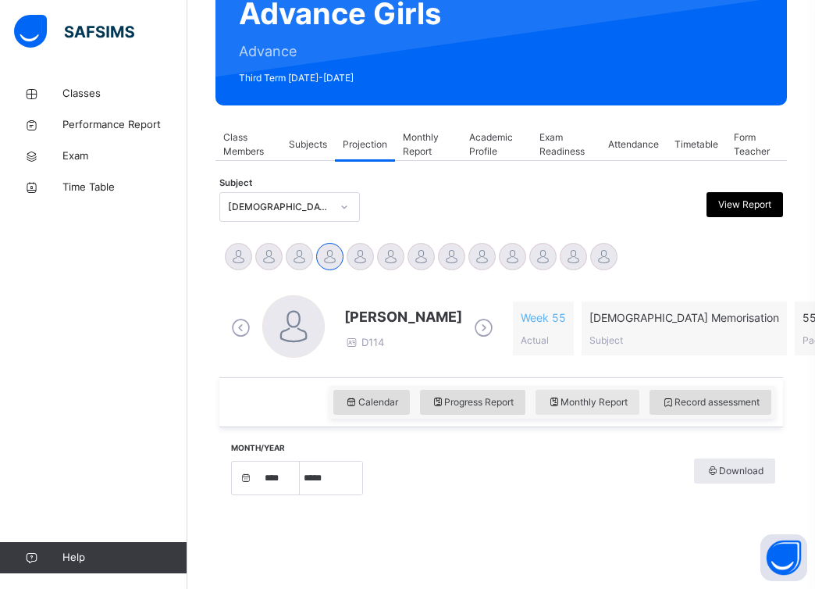
select select "*"
select select "****"
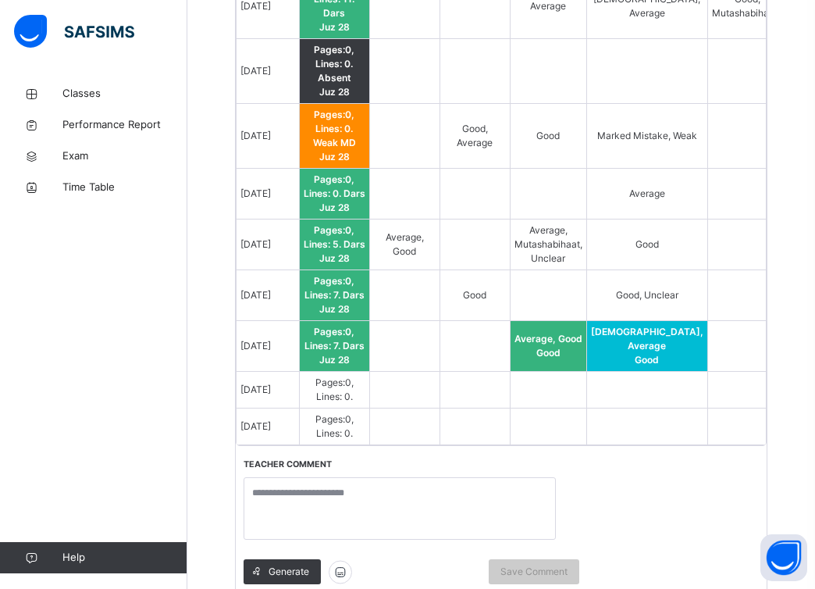
scroll to position [1583, 0]
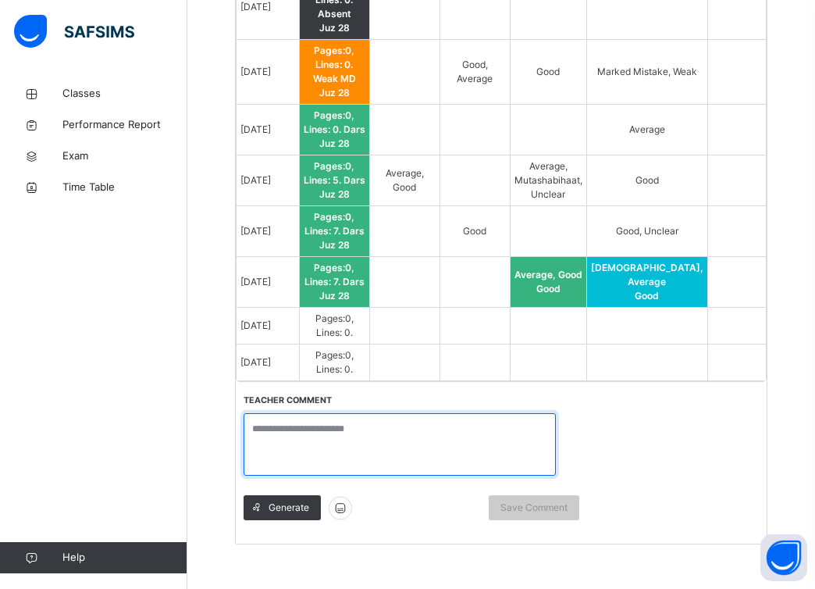
click at [512, 422] on textarea at bounding box center [400, 444] width 312 height 62
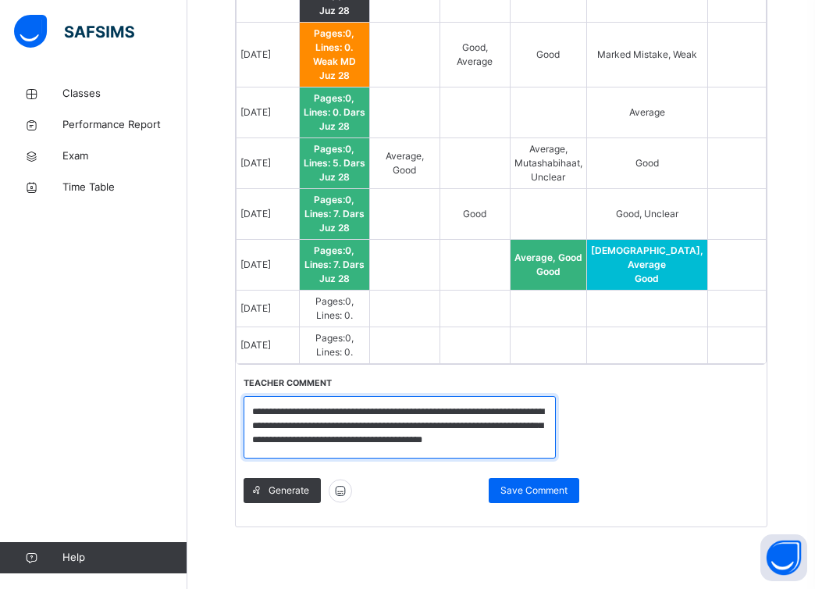
scroll to position [2, 0]
type textarea "**********"
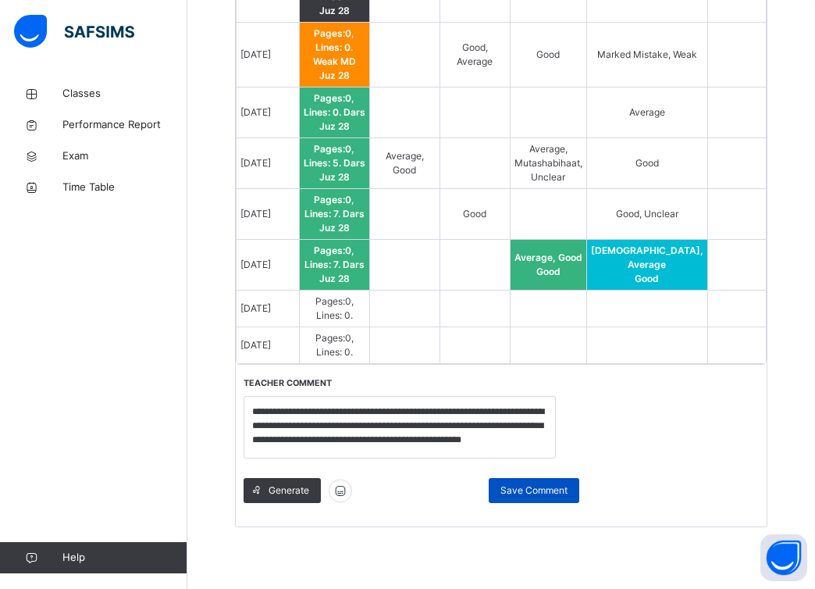
click at [546, 483] on span "Save Comment" at bounding box center [534, 490] width 67 height 14
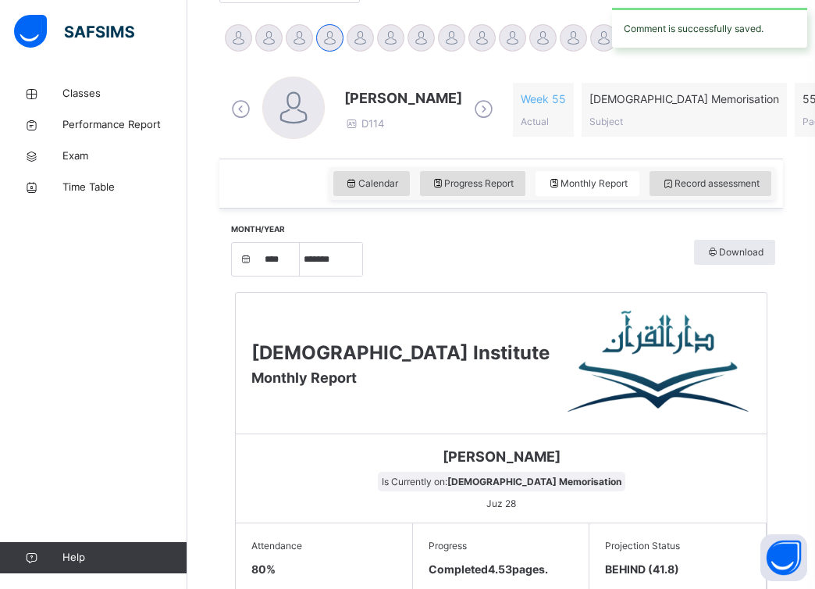
scroll to position [381, 0]
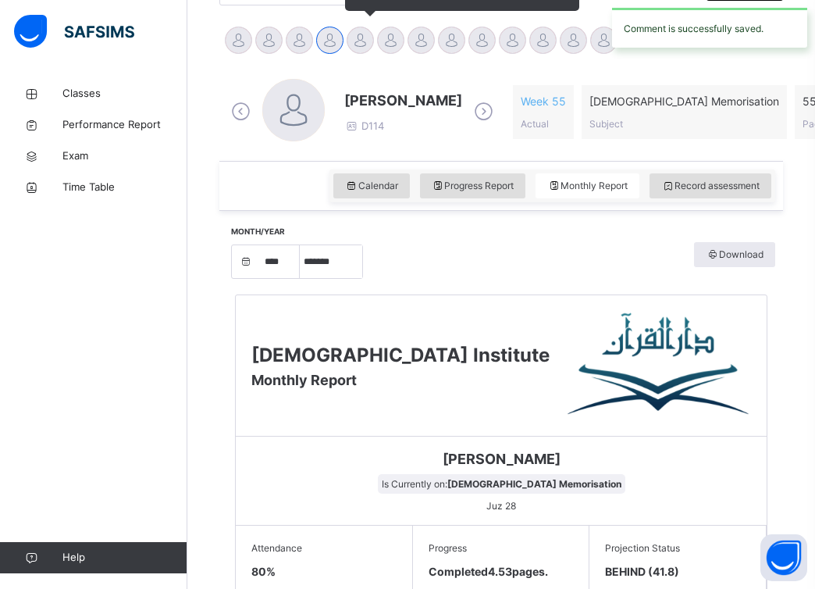
click at [362, 38] on div at bounding box center [360, 40] width 27 height 27
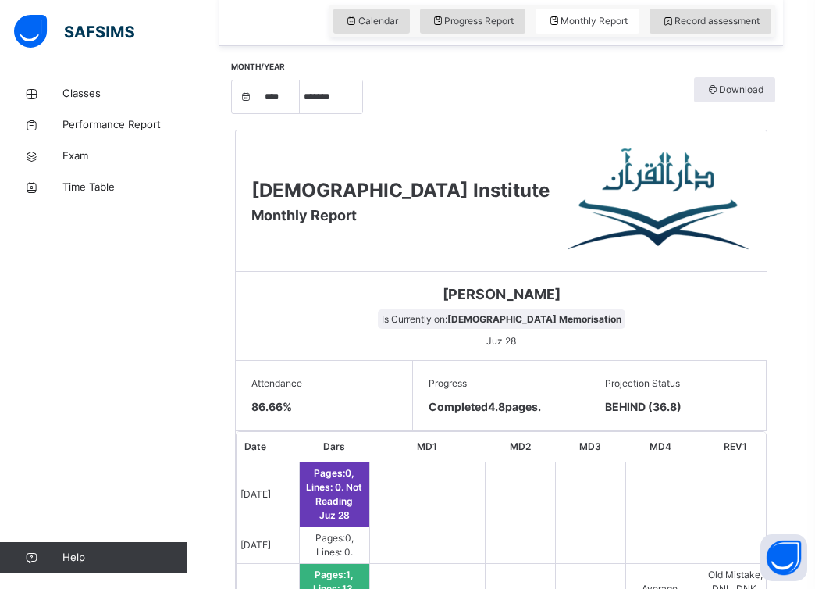
scroll to position [533, 0]
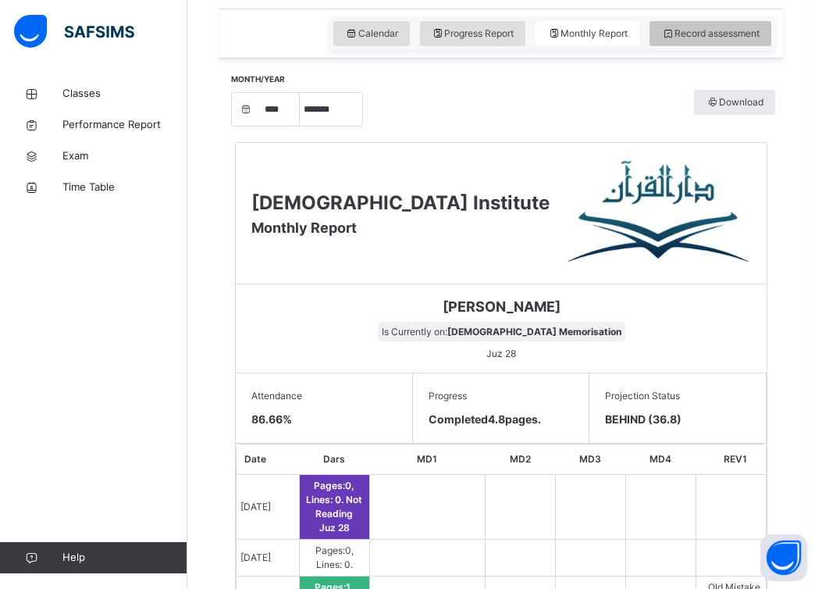
click at [715, 33] on span "Record assessment" at bounding box center [710, 34] width 98 height 14
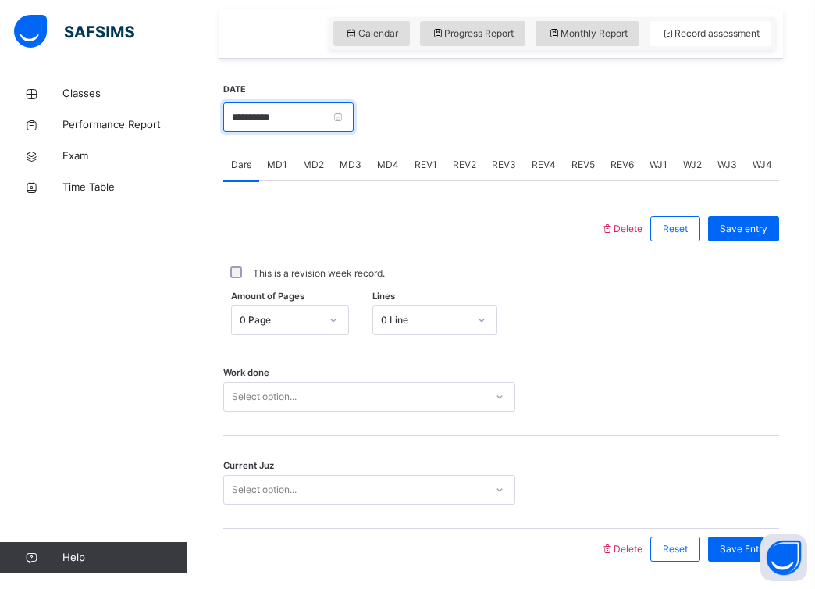
click at [352, 117] on input "**********" at bounding box center [288, 117] width 130 height 30
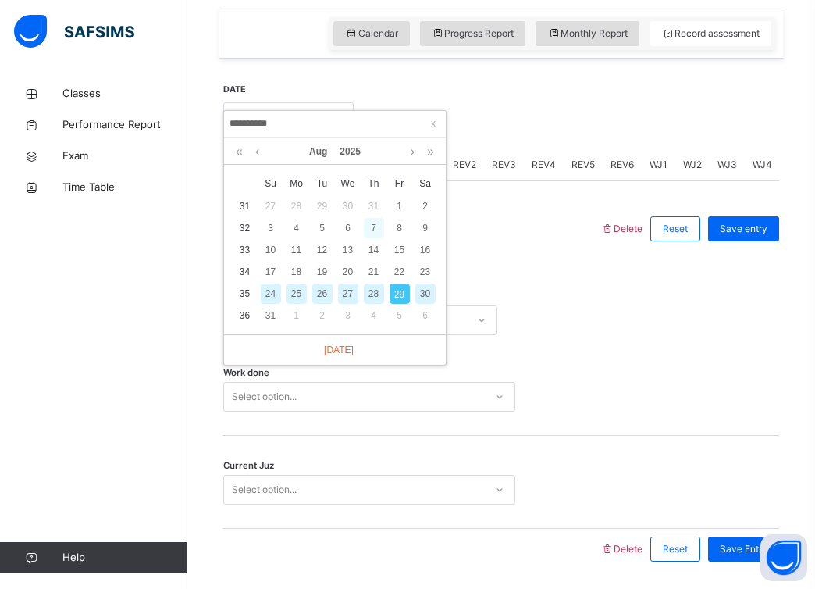
click at [369, 228] on div "7" at bounding box center [374, 228] width 20 height 20
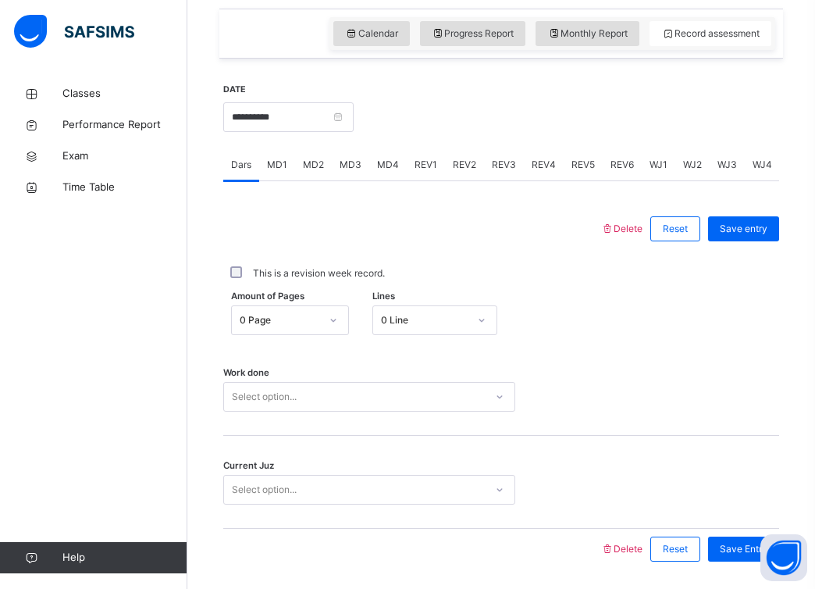
click at [286, 162] on span "MD1" at bounding box center [277, 165] width 20 height 14
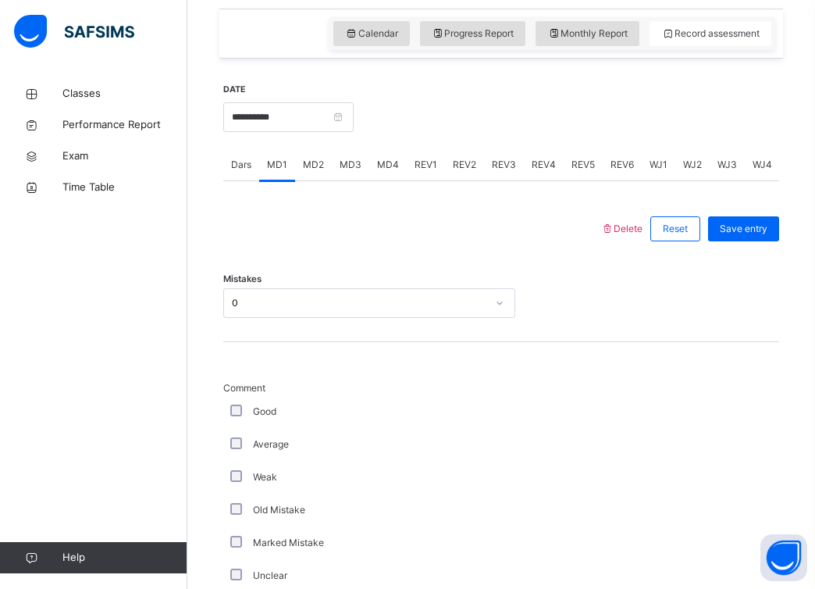
click at [630, 226] on span "Delete" at bounding box center [622, 229] width 42 height 12
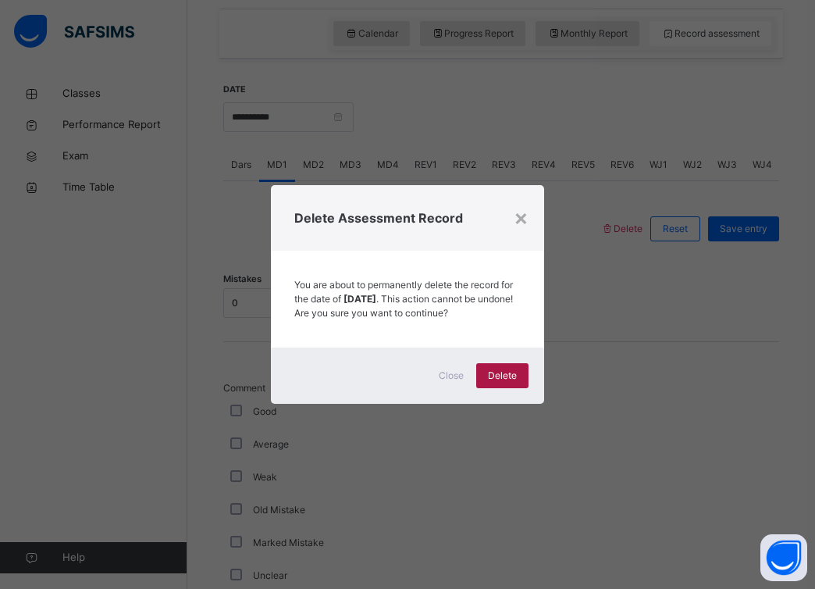
click at [507, 377] on span "Delete" at bounding box center [502, 376] width 29 height 14
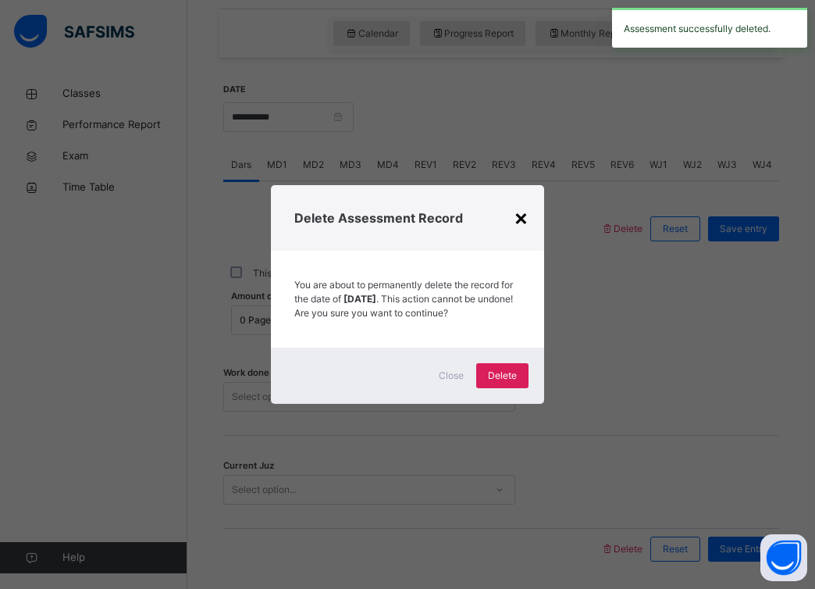
click at [517, 210] on div "×" at bounding box center [521, 217] width 15 height 33
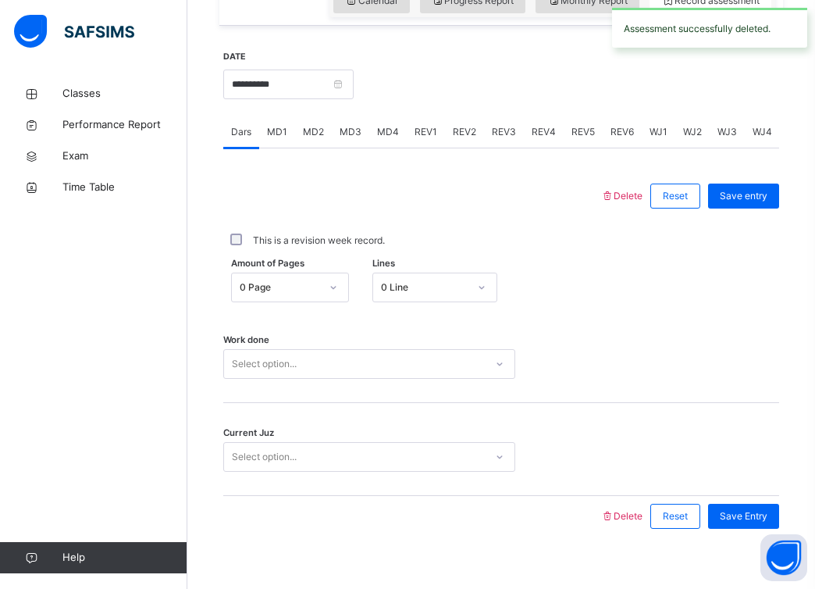
scroll to position [584, 0]
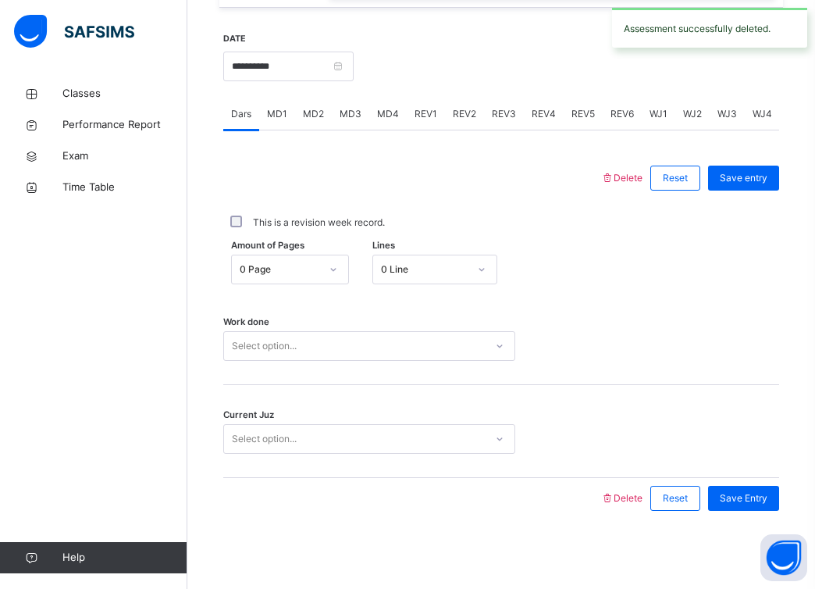
click at [292, 351] on div "Select option..." at bounding box center [264, 346] width 65 height 30
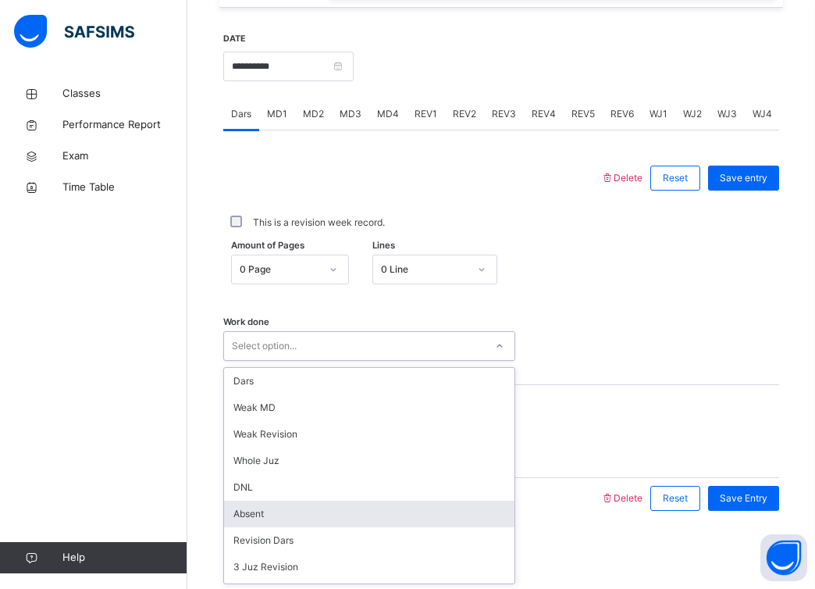
click at [284, 518] on div "Absent" at bounding box center [369, 514] width 291 height 27
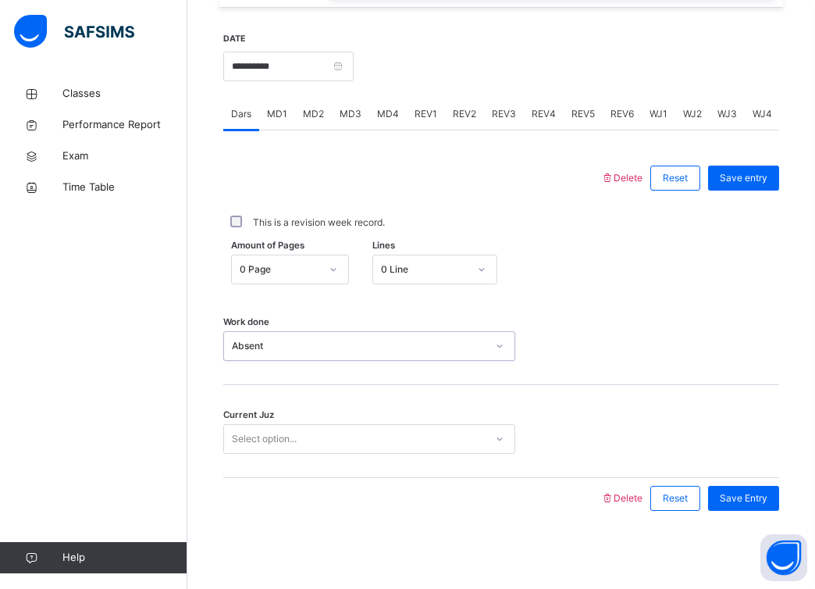
click at [325, 435] on div "Select option..." at bounding box center [354, 439] width 261 height 24
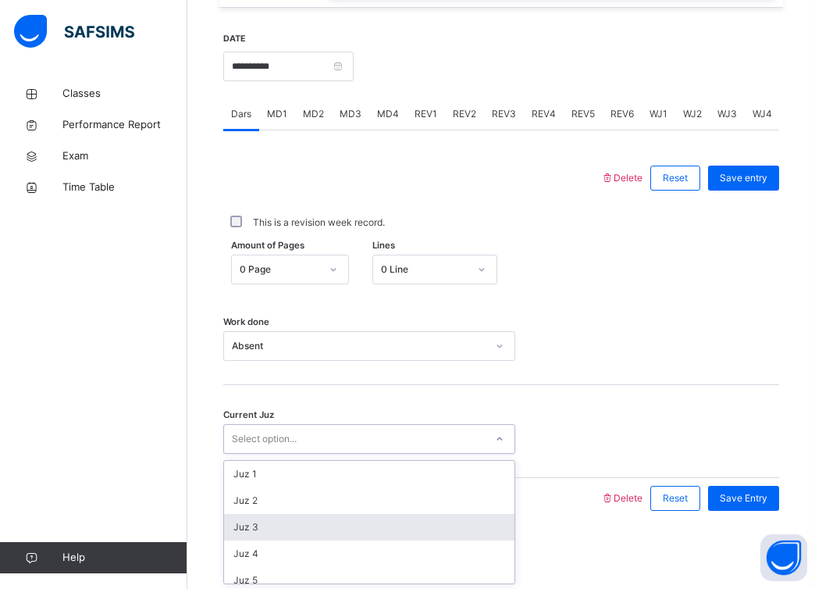
scroll to position [674, 0]
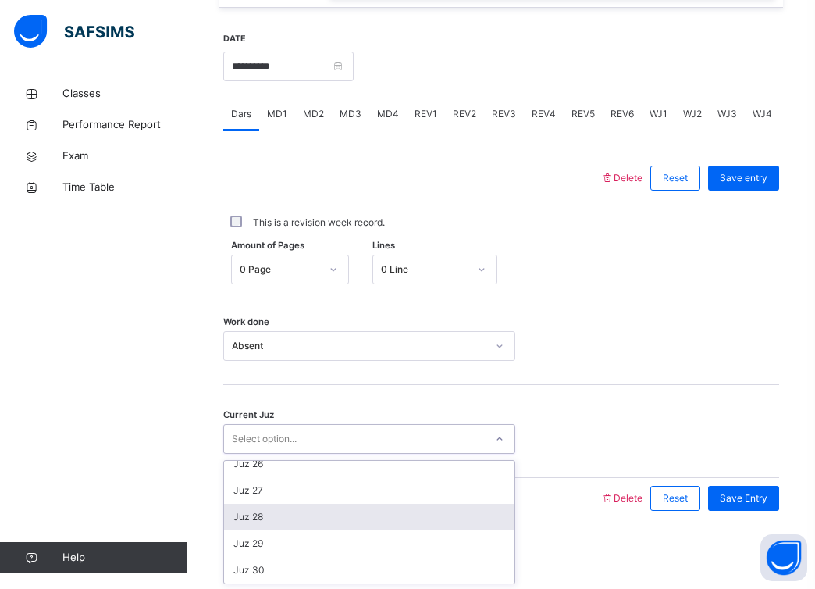
click at [316, 520] on div "Juz 28" at bounding box center [369, 517] width 291 height 27
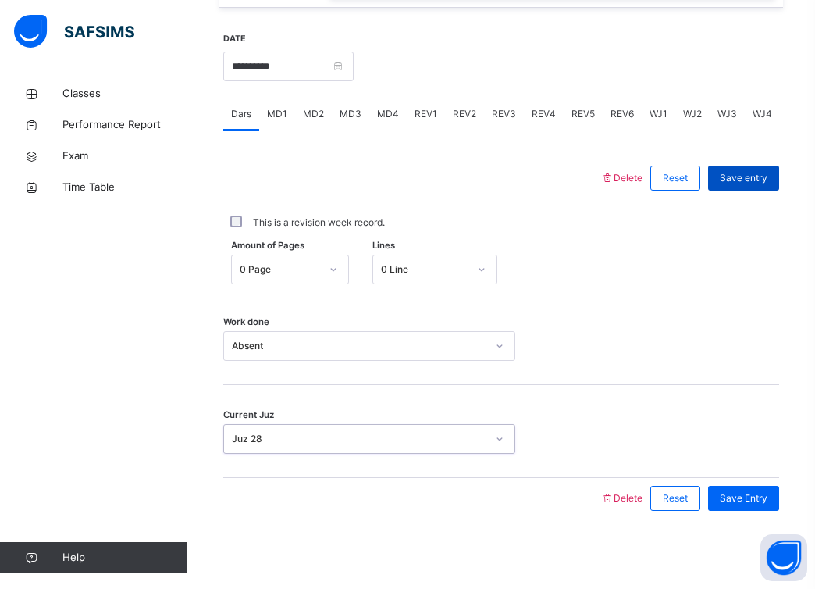
click at [748, 181] on span "Save entry" at bounding box center [744, 178] width 48 height 14
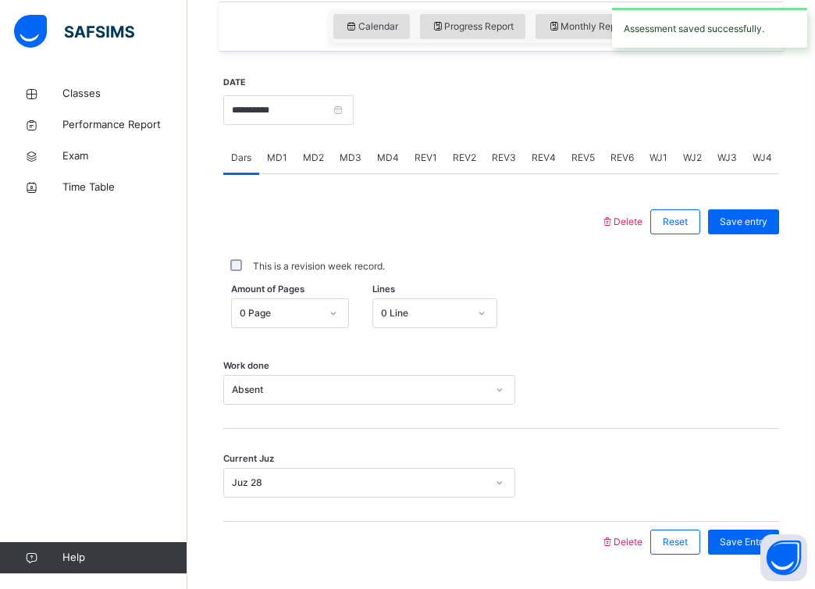
scroll to position [528, 0]
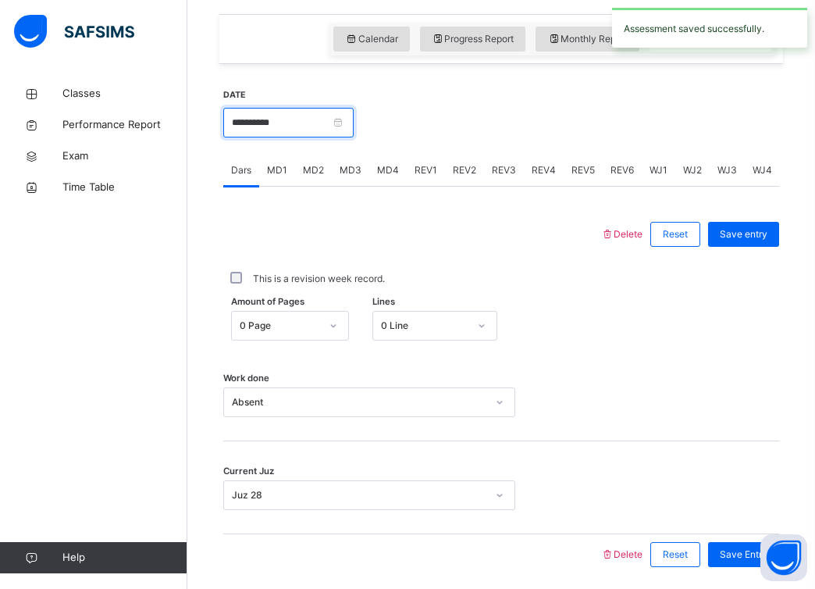
click at [351, 125] on input "**********" at bounding box center [288, 123] width 130 height 30
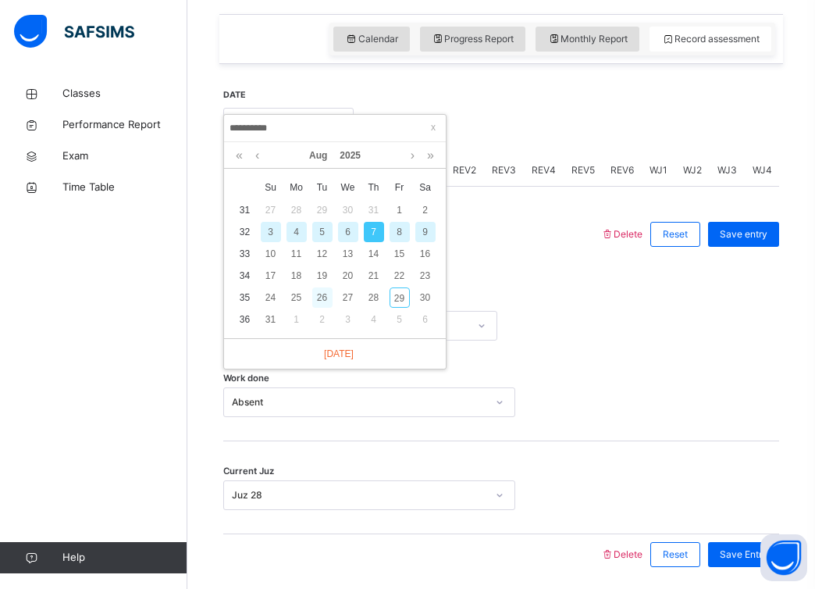
click at [322, 294] on div "26" at bounding box center [322, 297] width 20 height 20
type input "**********"
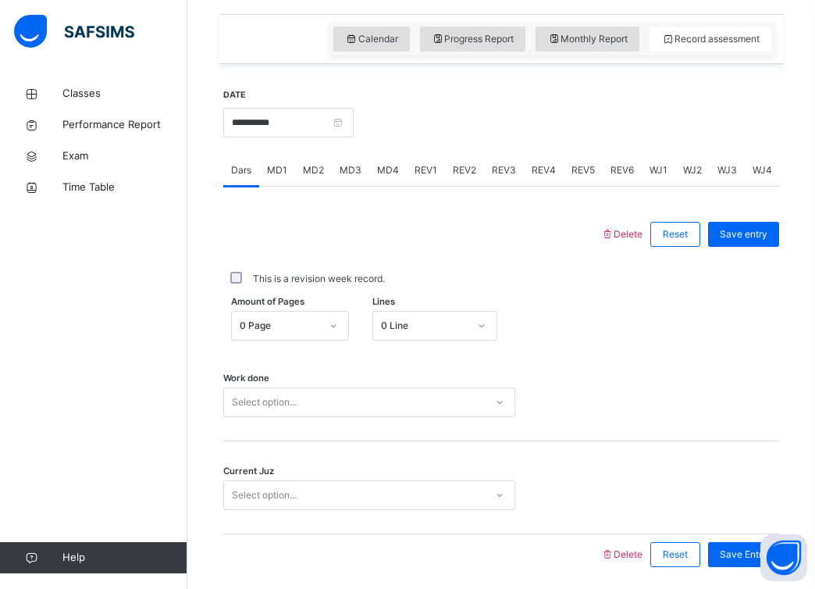
click at [368, 393] on div "Select option..." at bounding box center [354, 402] width 261 height 24
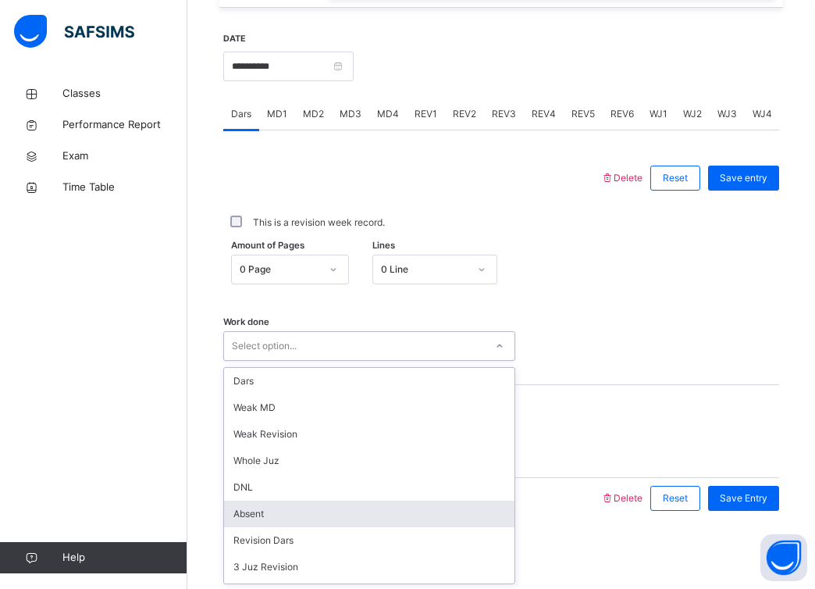
click at [352, 515] on div "Absent" at bounding box center [369, 514] width 291 height 27
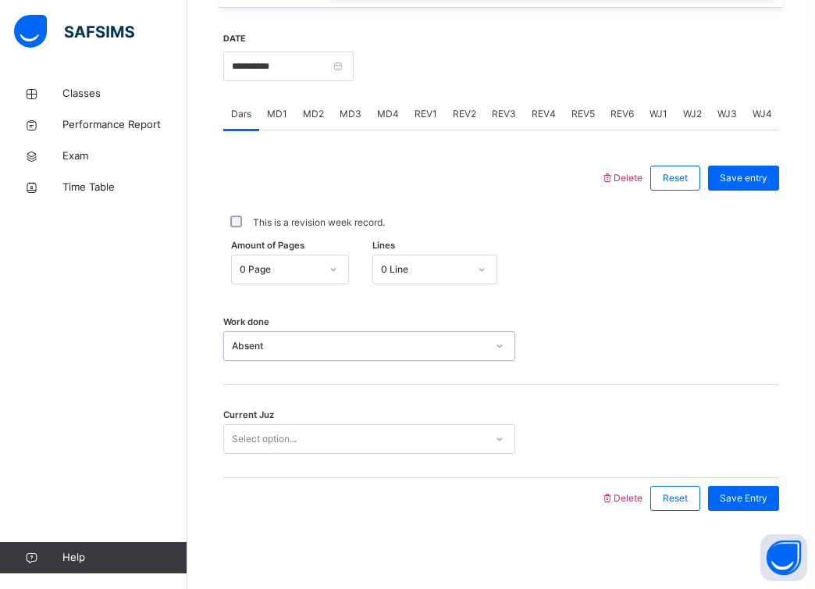
click at [369, 441] on div "Select option..." at bounding box center [354, 439] width 261 height 24
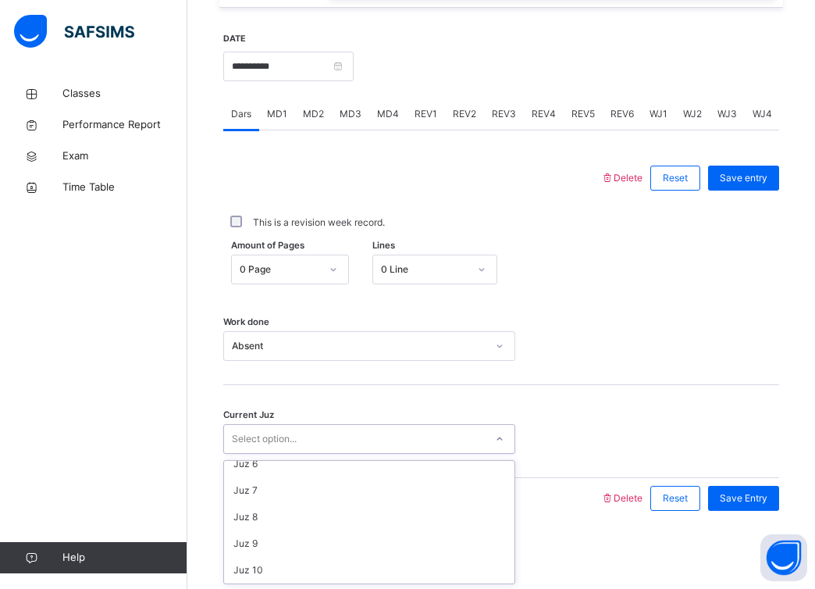
scroll to position [674, 0]
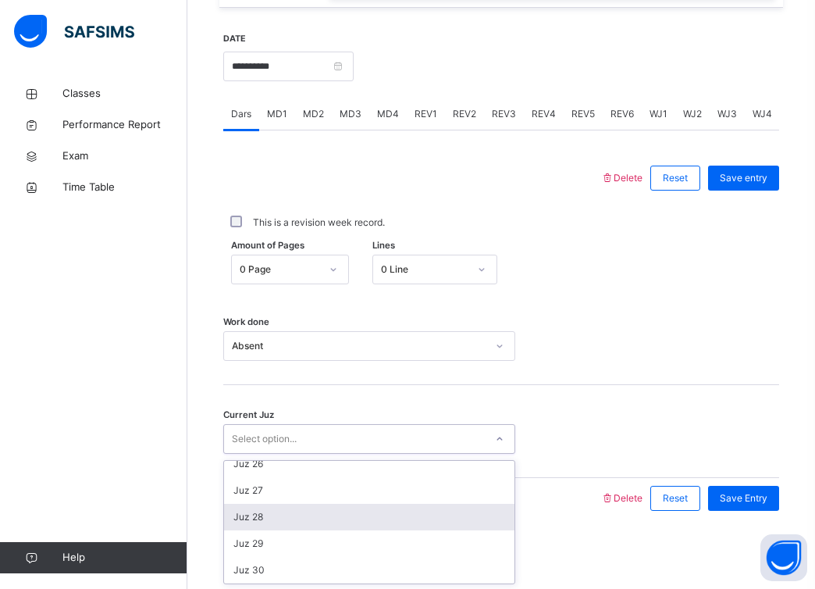
click at [358, 519] on div "Juz 28" at bounding box center [369, 517] width 291 height 27
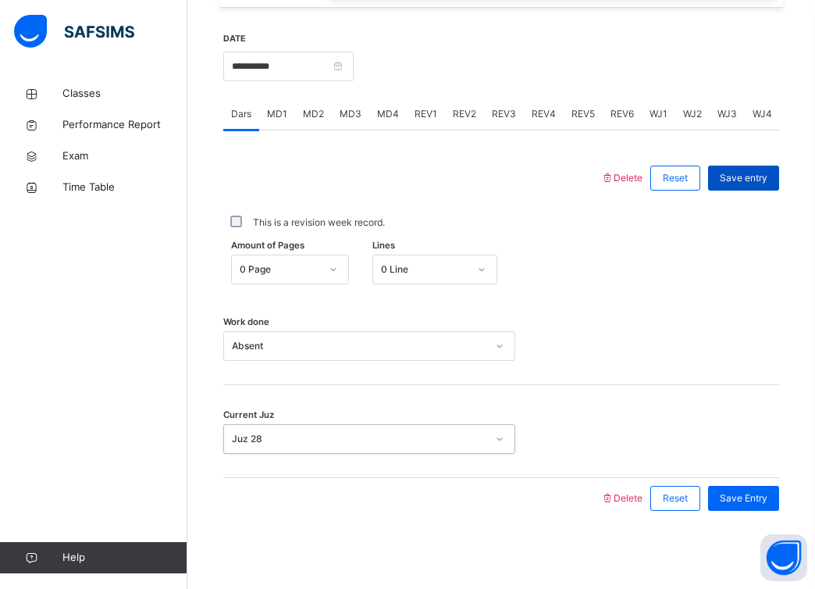
click at [754, 177] on span "Save entry" at bounding box center [744, 178] width 48 height 14
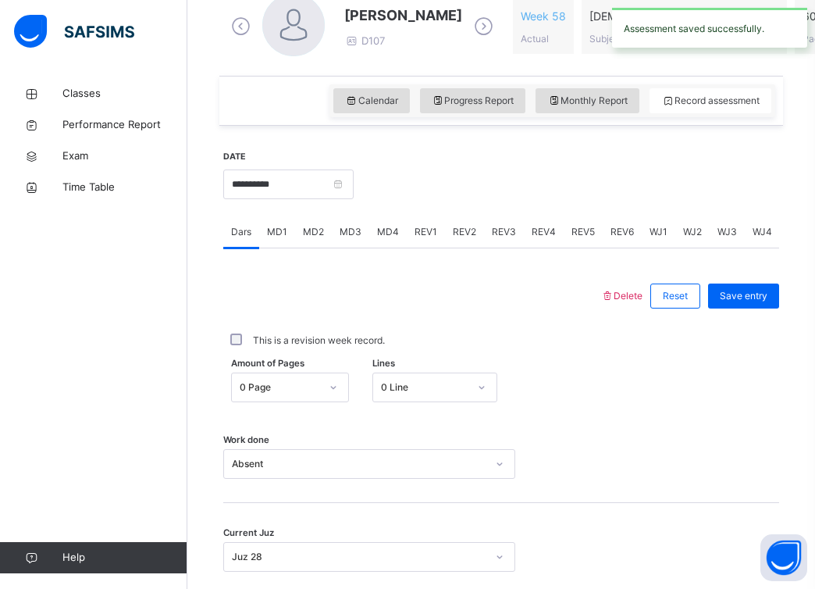
scroll to position [462, 0]
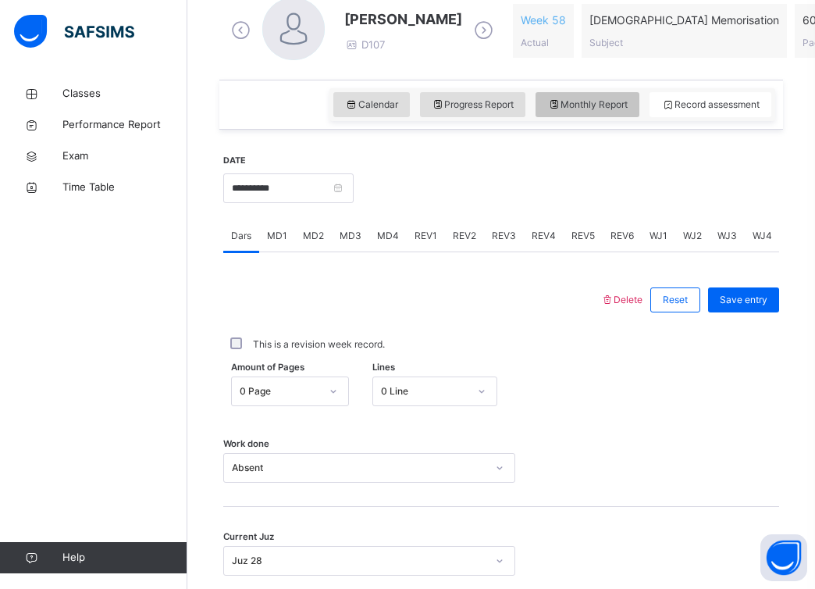
click at [601, 106] on span "Monthly Report" at bounding box center [587, 105] width 80 height 14
select select "****"
select select "*"
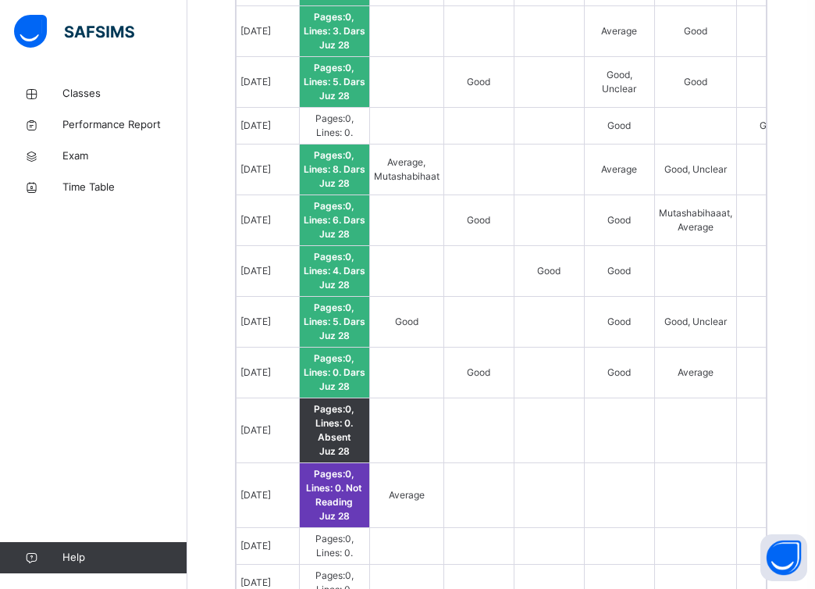
scroll to position [1586, 0]
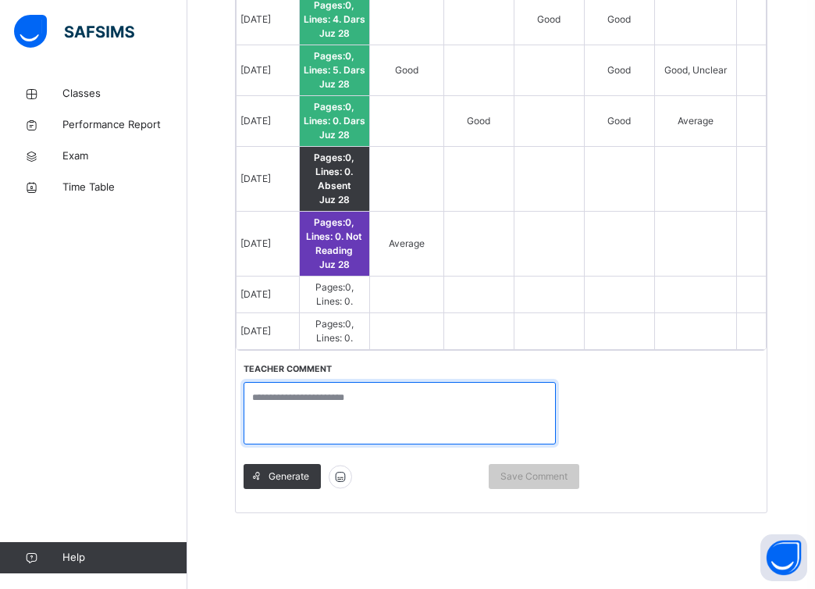
click at [419, 423] on textarea at bounding box center [400, 413] width 312 height 62
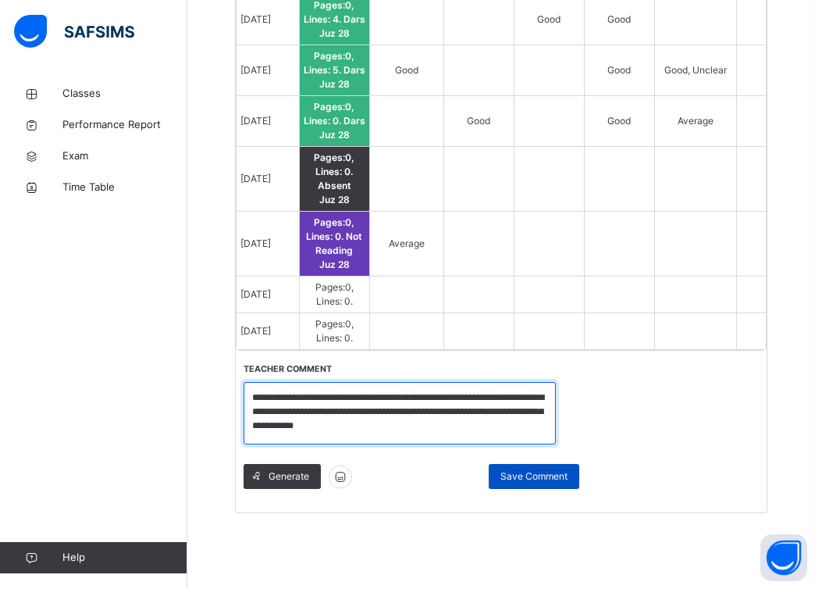
type textarea "**********"
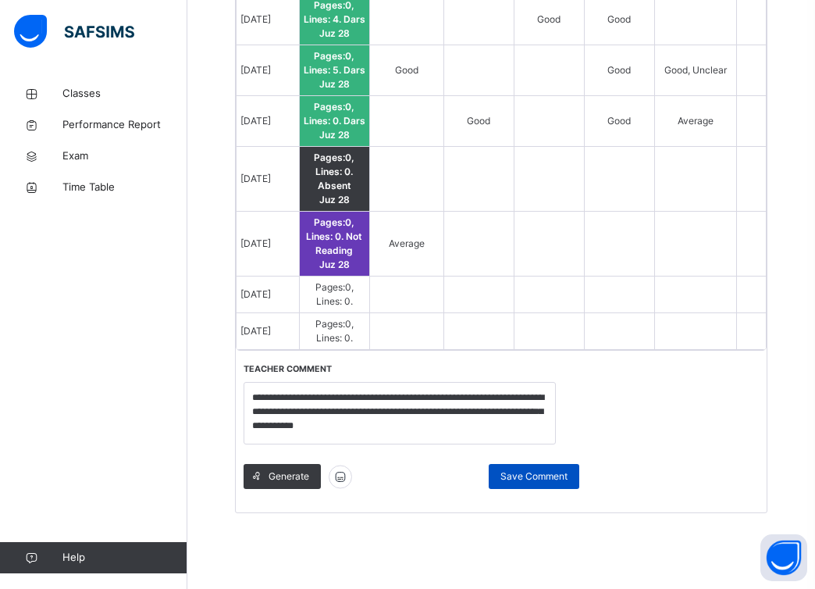
click at [525, 469] on span "Save Comment" at bounding box center [534, 476] width 67 height 14
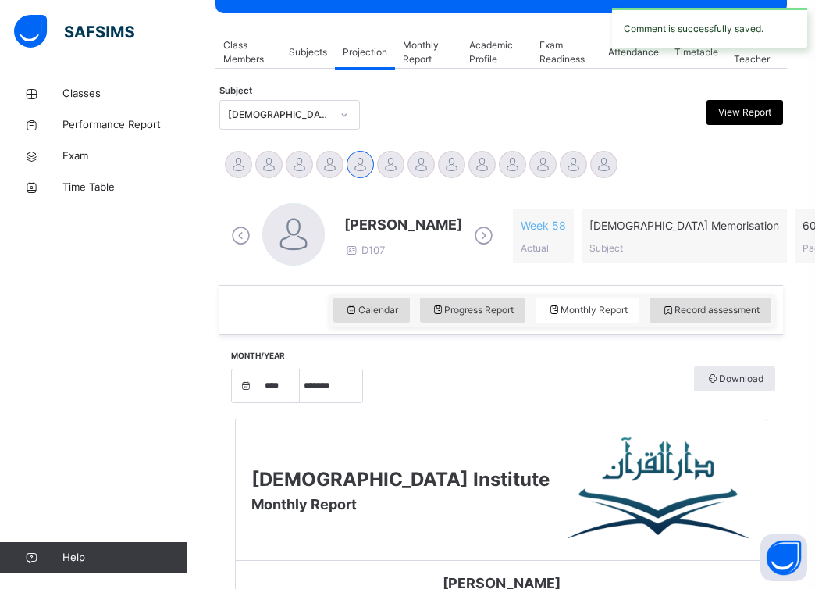
scroll to position [0, 0]
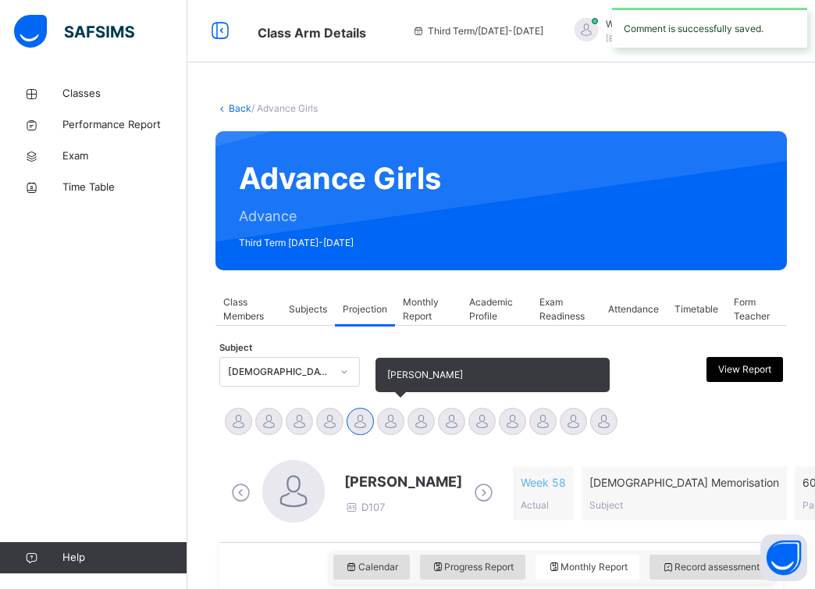
click at [388, 424] on div at bounding box center [390, 421] width 27 height 27
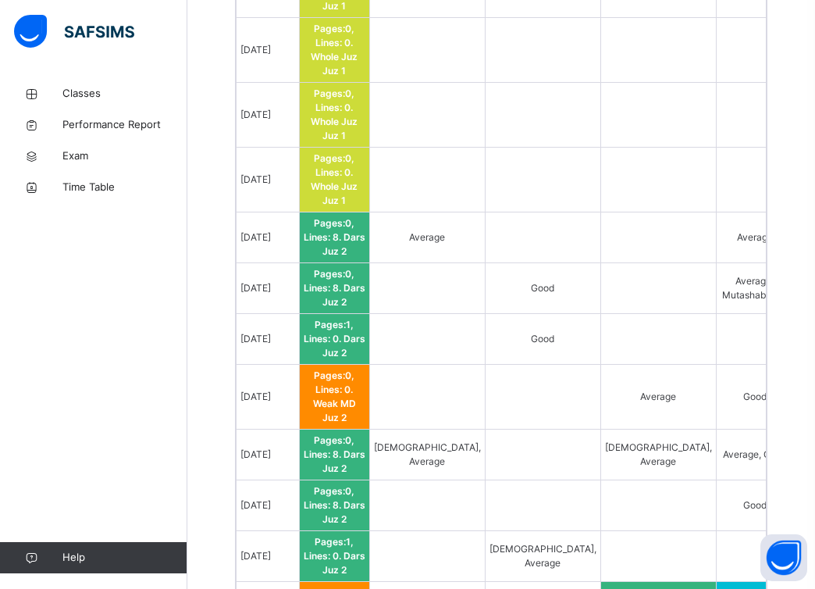
scroll to position [1642, 0]
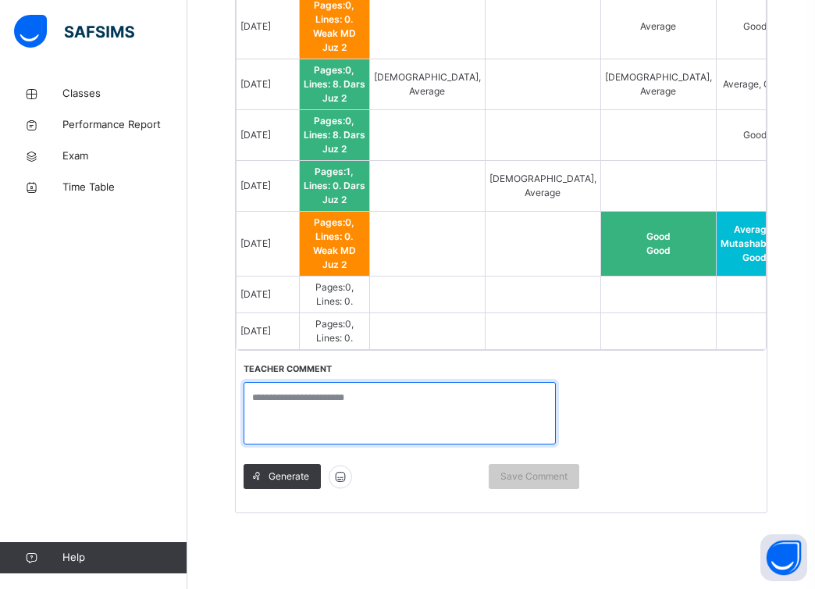
click at [461, 396] on textarea at bounding box center [400, 413] width 312 height 62
type textarea "*"
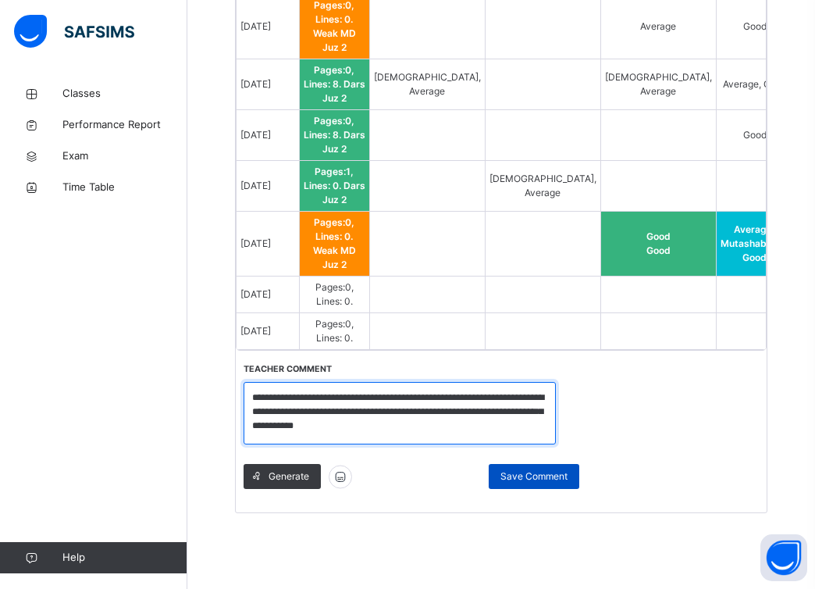
type textarea "**********"
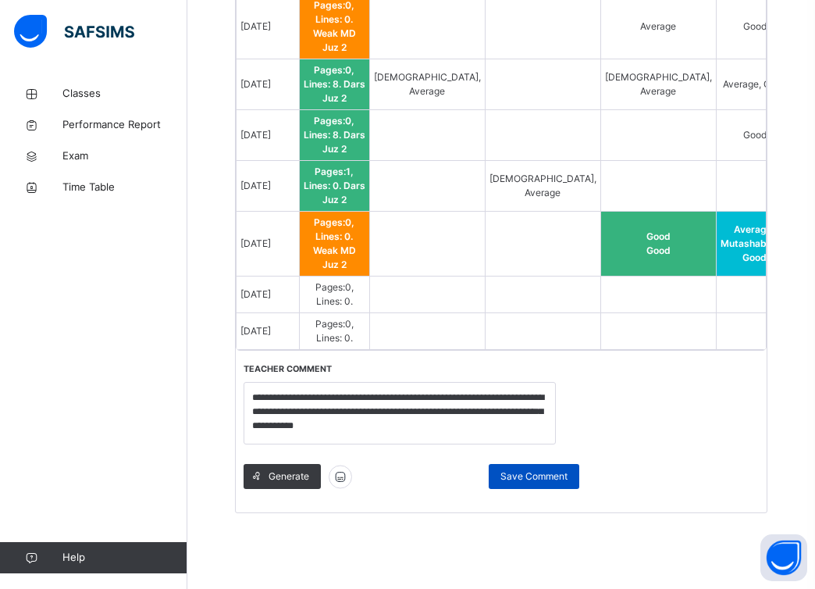
click at [515, 476] on span "Save Comment" at bounding box center [534, 476] width 67 height 14
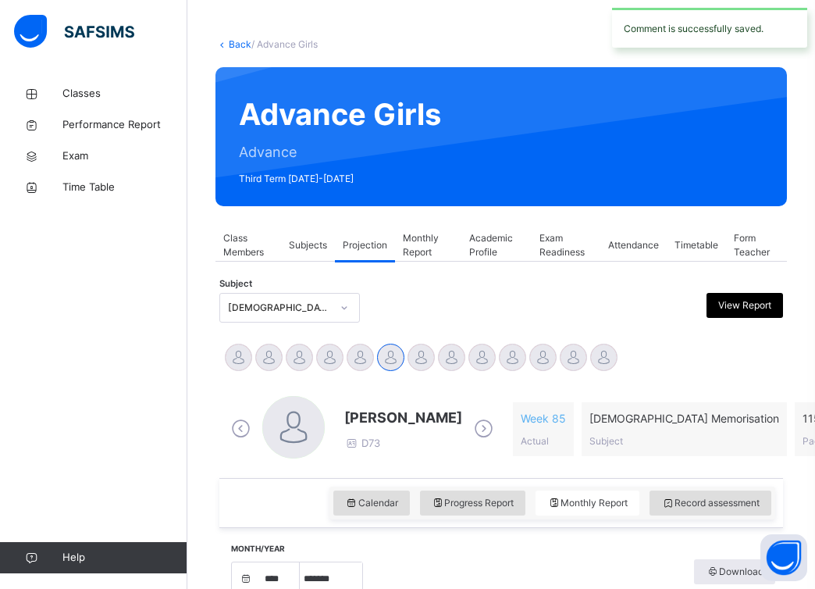
scroll to position [54, 0]
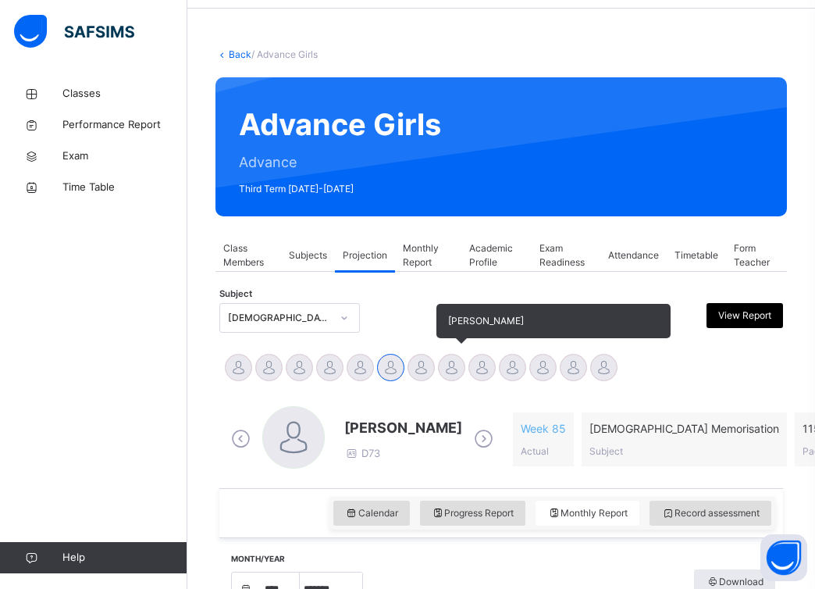
click at [457, 369] on div at bounding box center [451, 367] width 27 height 27
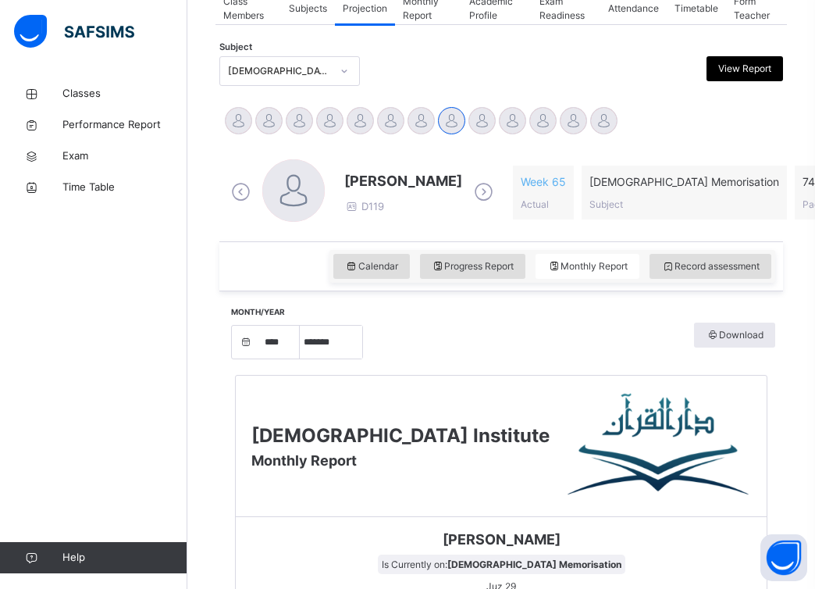
scroll to position [303, 0]
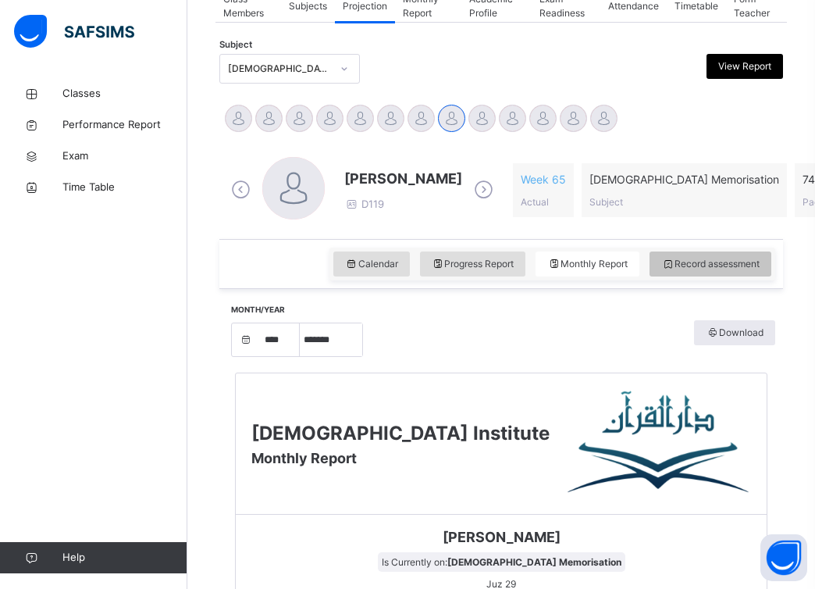
click at [719, 264] on span "Record assessment" at bounding box center [710, 264] width 98 height 14
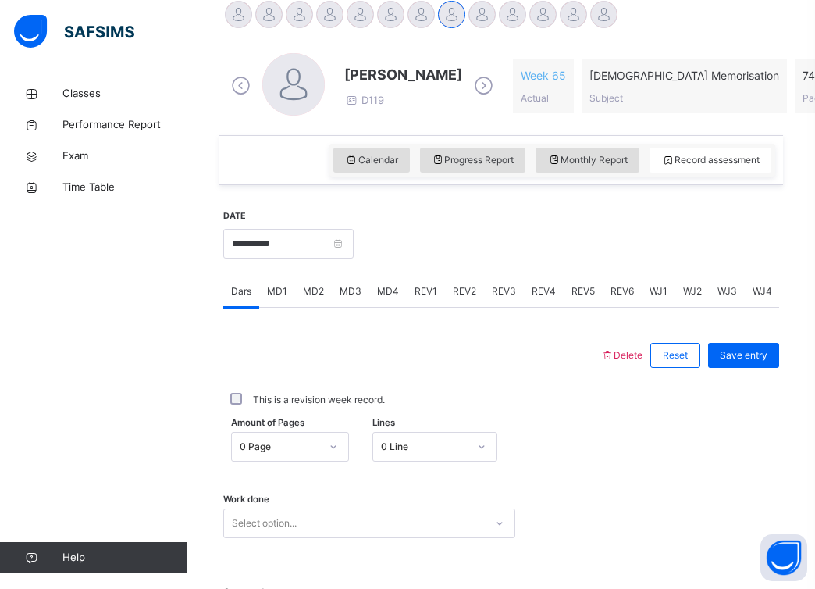
scroll to position [540, 0]
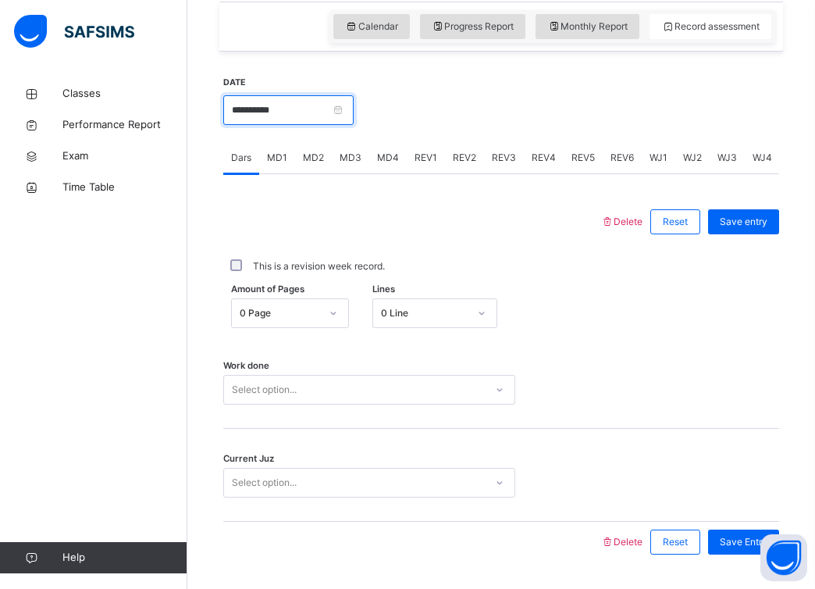
click at [347, 108] on input "**********" at bounding box center [288, 110] width 130 height 30
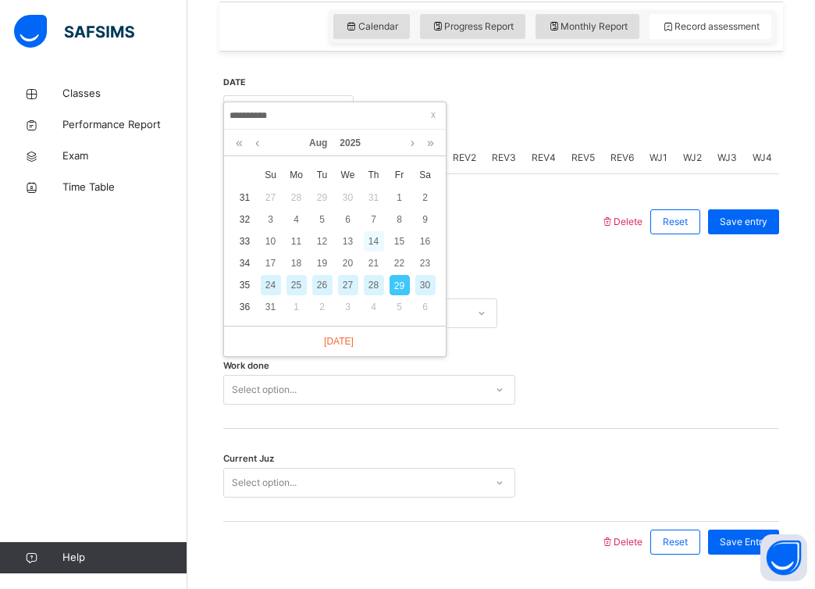
click at [375, 237] on div "14" at bounding box center [374, 241] width 20 height 20
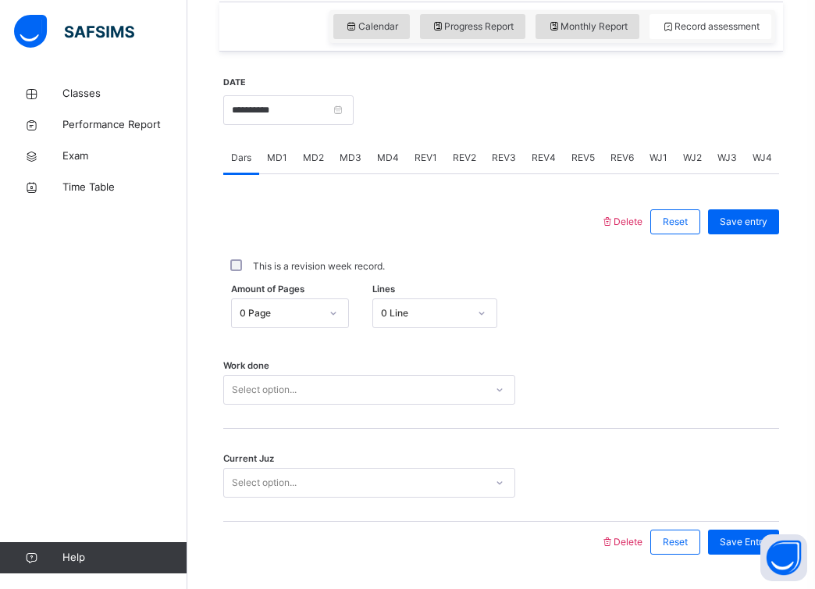
scroll to position [584, 0]
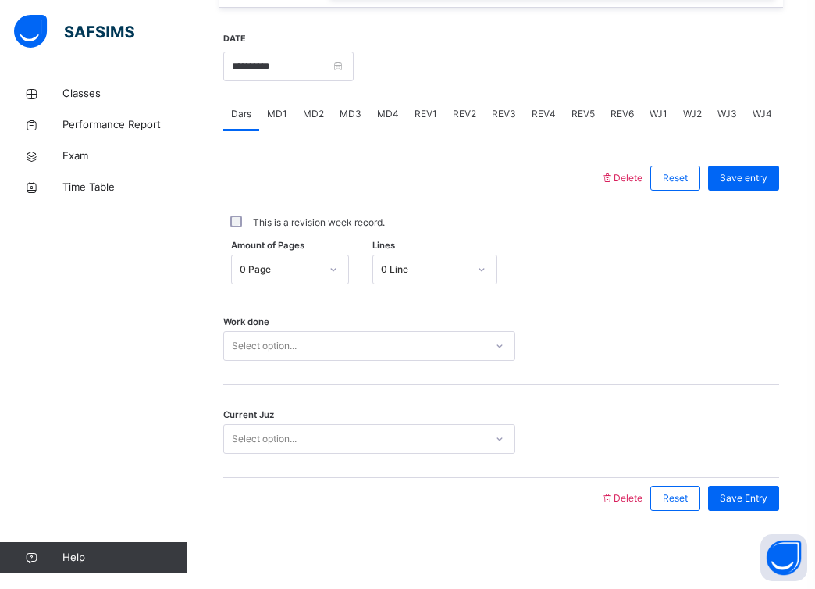
click at [379, 337] on div "Select option..." at bounding box center [354, 346] width 261 height 24
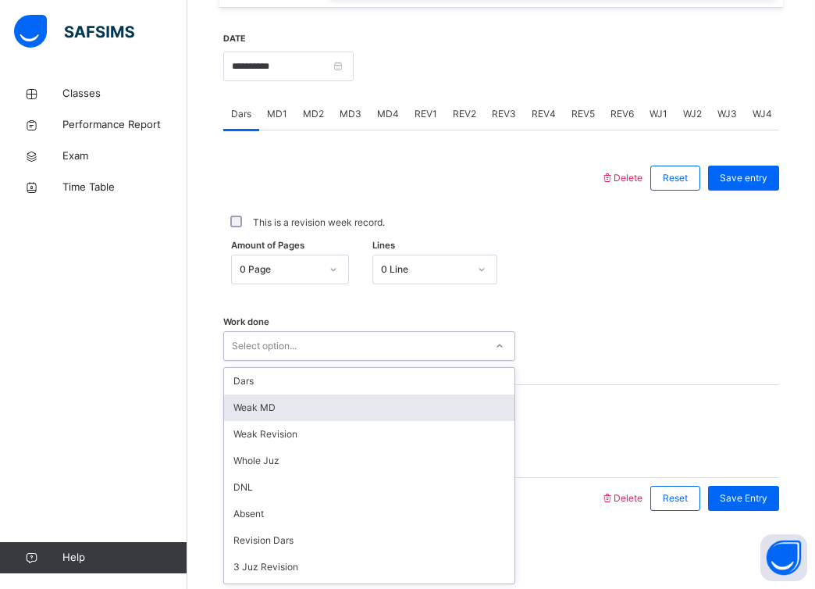
click at [376, 415] on div "Weak MD" at bounding box center [369, 407] width 291 height 27
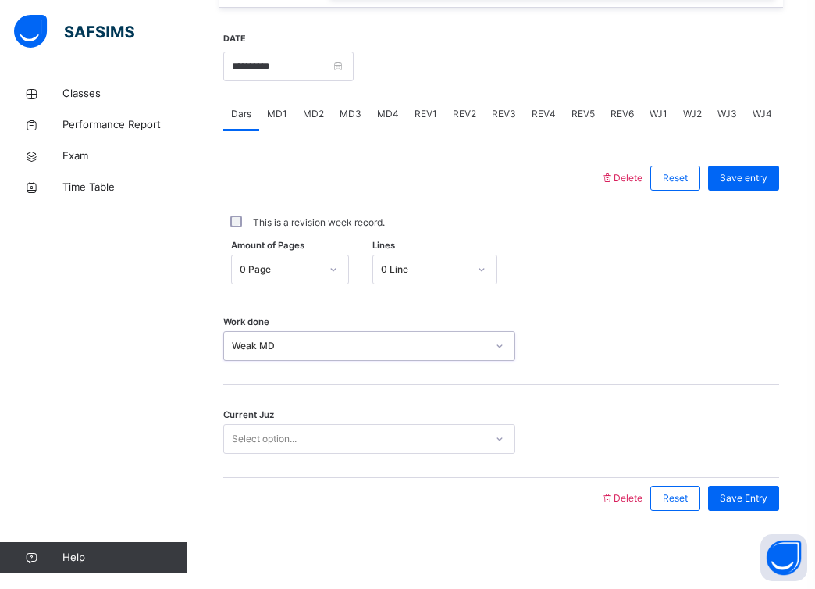
click at [367, 430] on div "Select option..." at bounding box center [354, 439] width 261 height 24
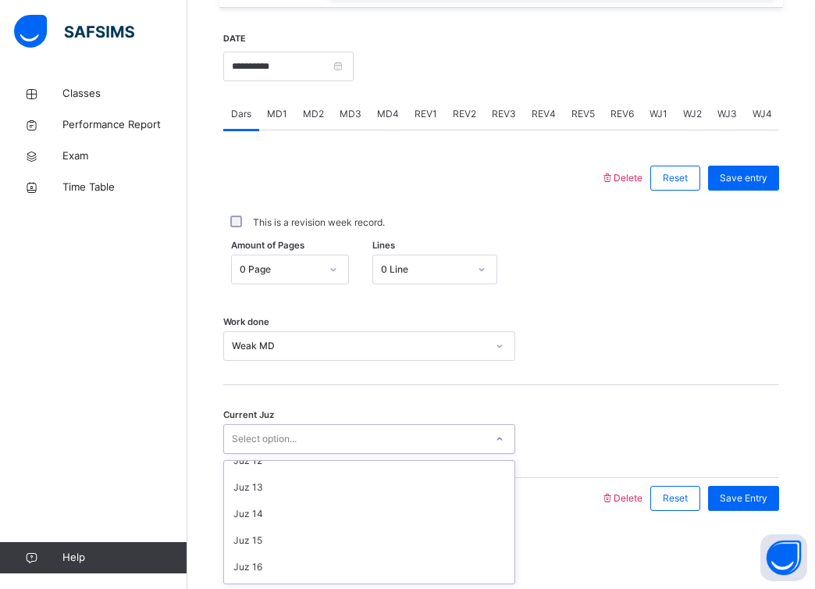
scroll to position [674, 0]
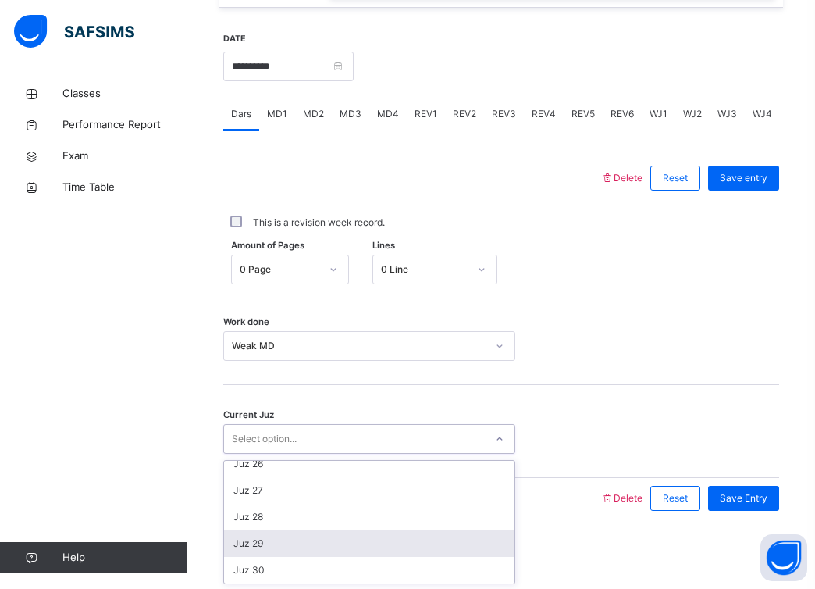
click at [351, 545] on div "Juz 29" at bounding box center [369, 543] width 291 height 27
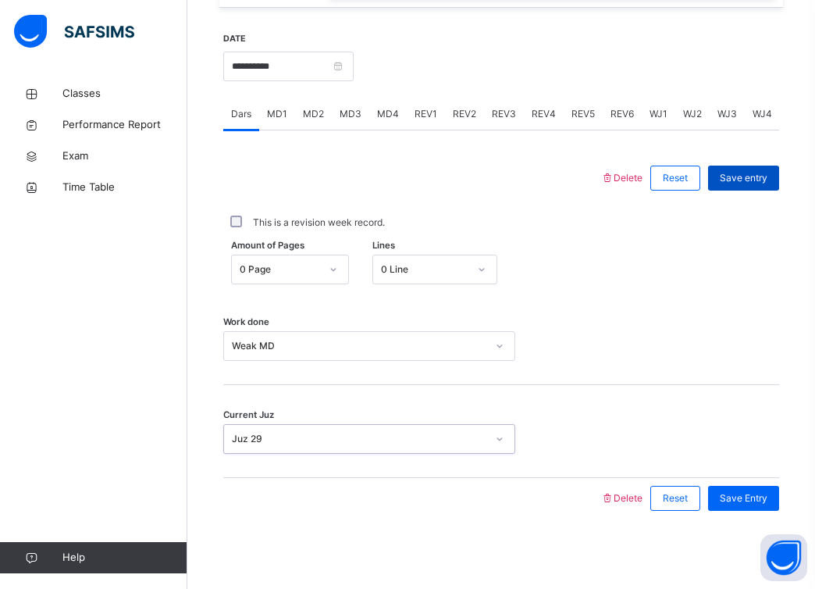
click at [748, 172] on span "Save entry" at bounding box center [744, 178] width 48 height 14
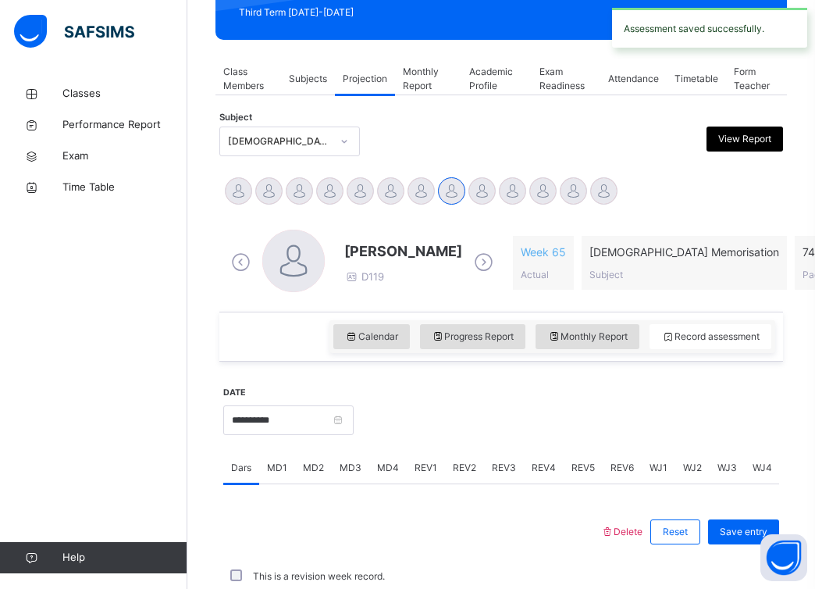
scroll to position [584, 0]
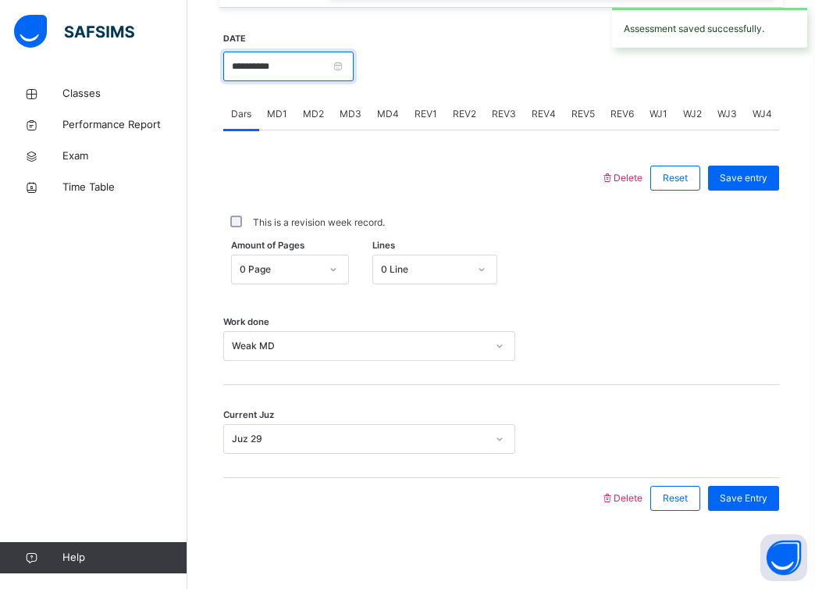
click at [351, 72] on input "**********" at bounding box center [288, 67] width 130 height 30
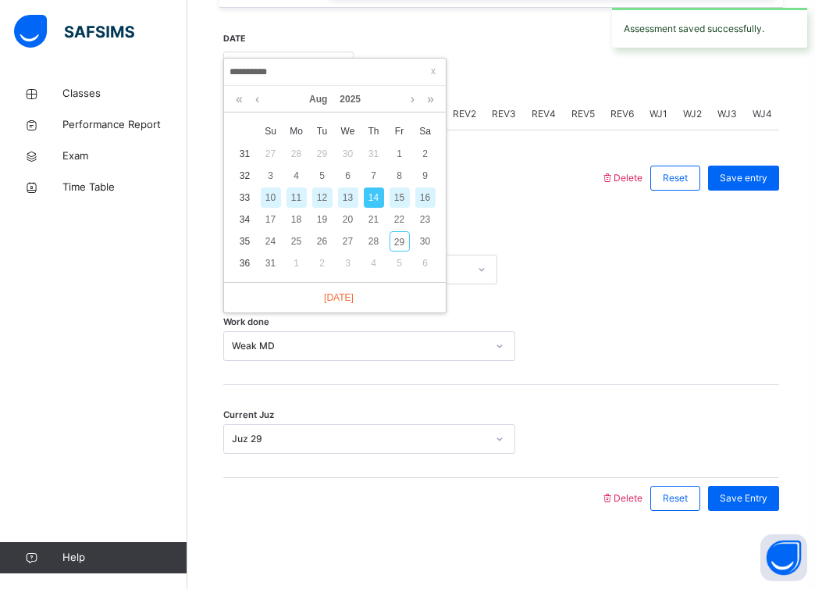
click at [425, 191] on div "16" at bounding box center [425, 197] width 20 height 20
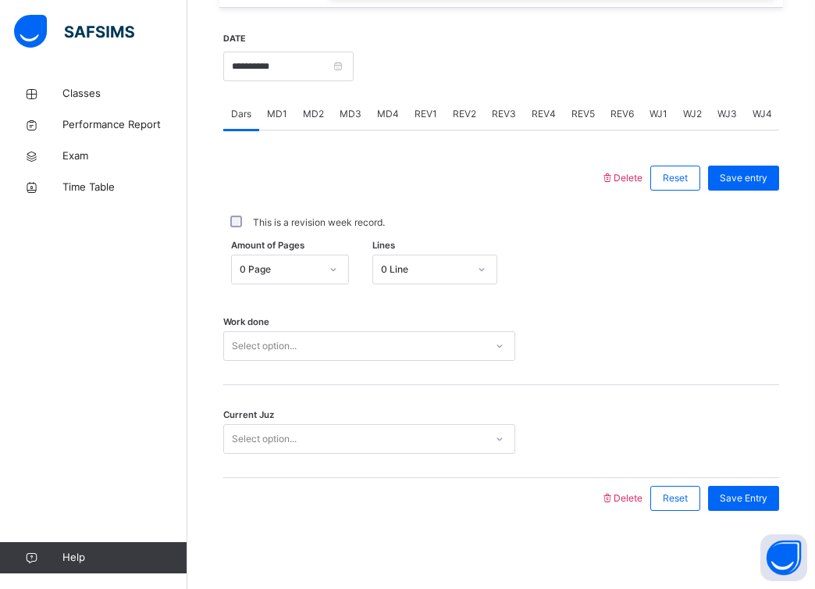
click at [408, 345] on div "Select option..." at bounding box center [354, 346] width 261 height 24
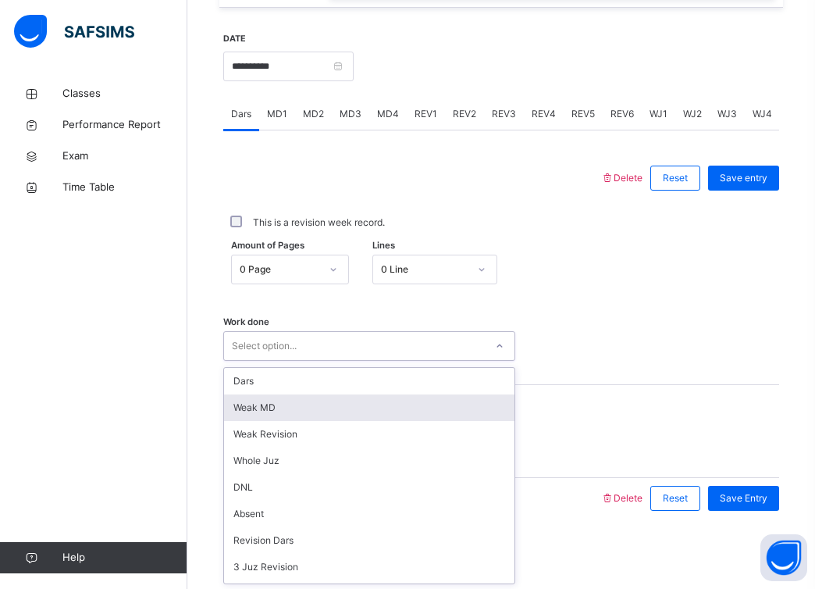
click at [393, 405] on div "Weak MD" at bounding box center [369, 407] width 291 height 27
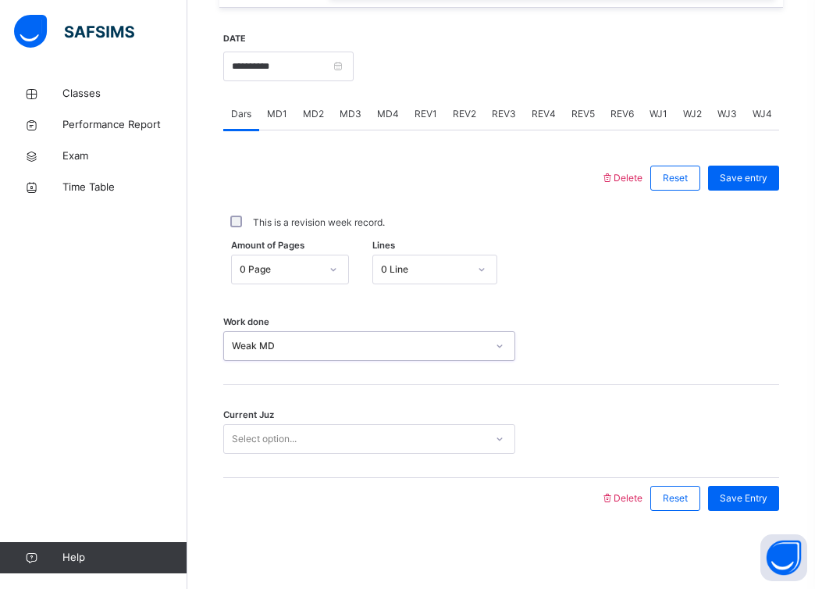
click at [386, 440] on div "Select option..." at bounding box center [354, 439] width 261 height 24
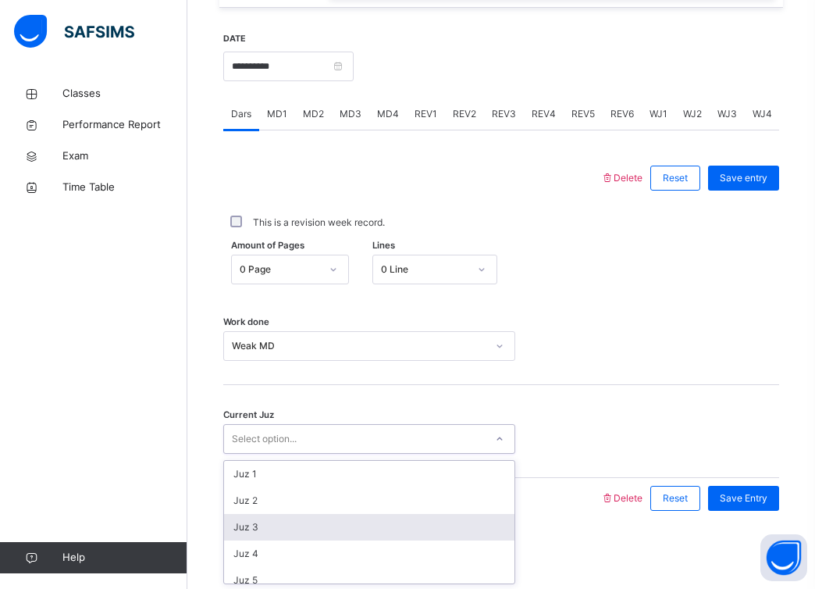
scroll to position [674, 0]
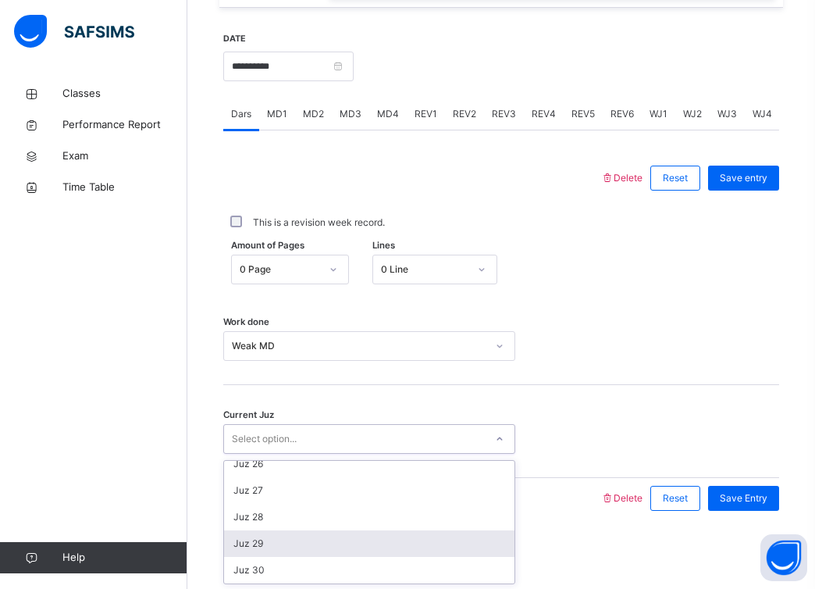
click at [373, 544] on div "Juz 29" at bounding box center [369, 543] width 291 height 27
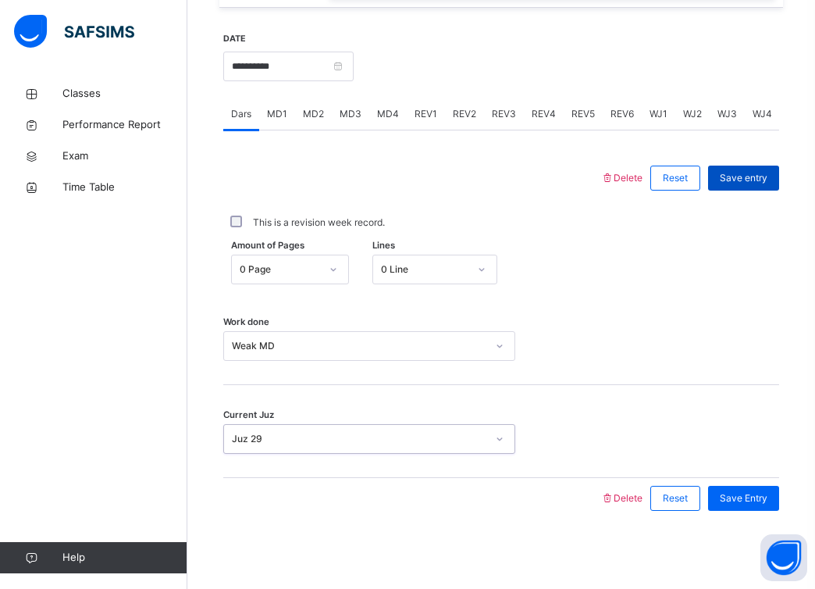
click at [758, 176] on span "Save entry" at bounding box center [744, 178] width 48 height 14
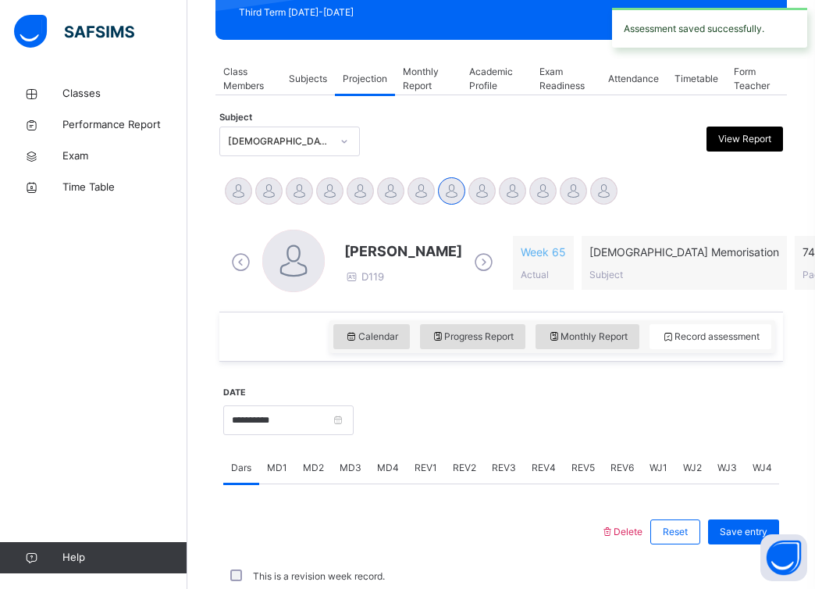
scroll to position [584, 0]
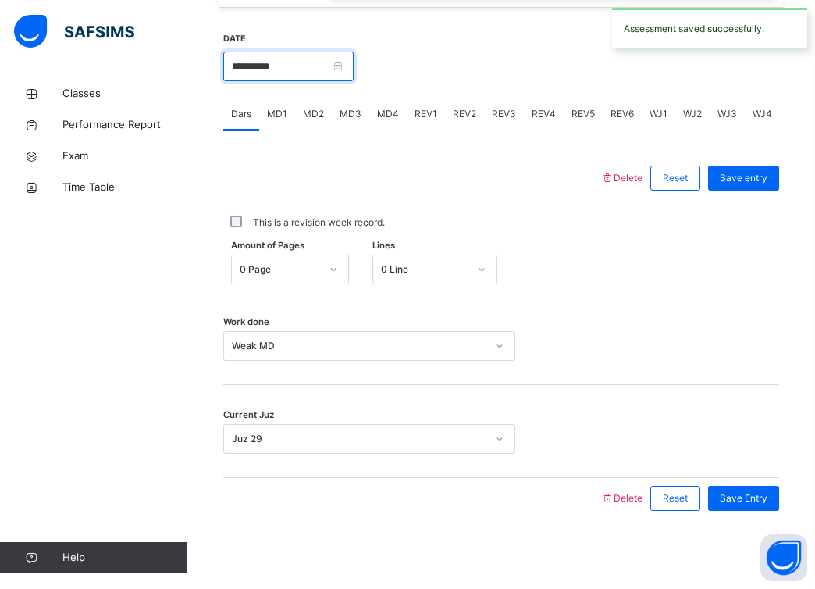
click at [351, 63] on input "**********" at bounding box center [288, 67] width 130 height 30
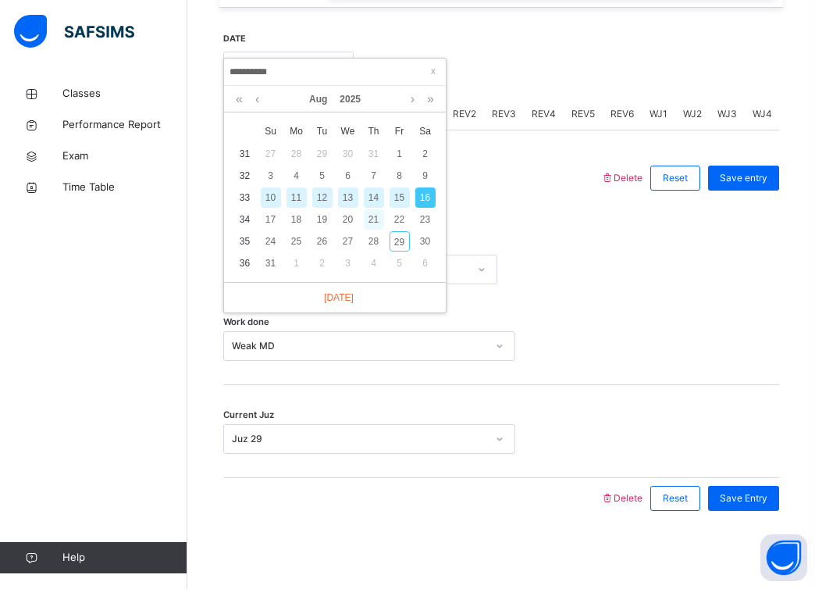
click at [373, 217] on div "21" at bounding box center [374, 219] width 20 height 20
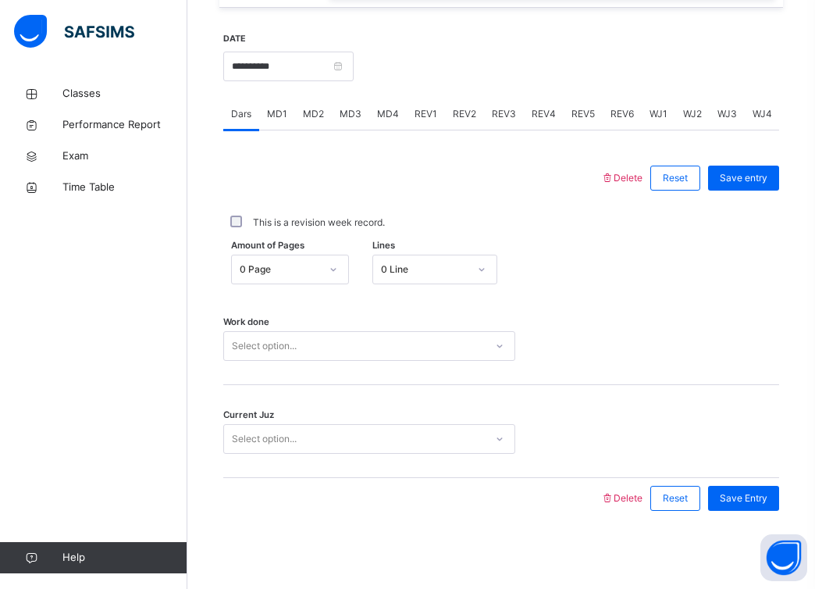
click at [389, 349] on div "Select option..." at bounding box center [354, 346] width 261 height 24
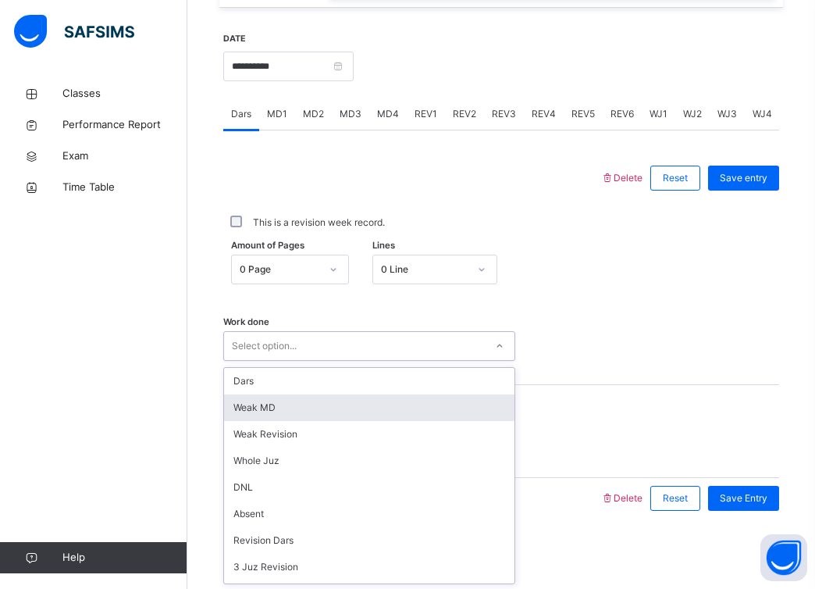
click at [374, 401] on div "Weak MD" at bounding box center [369, 407] width 291 height 27
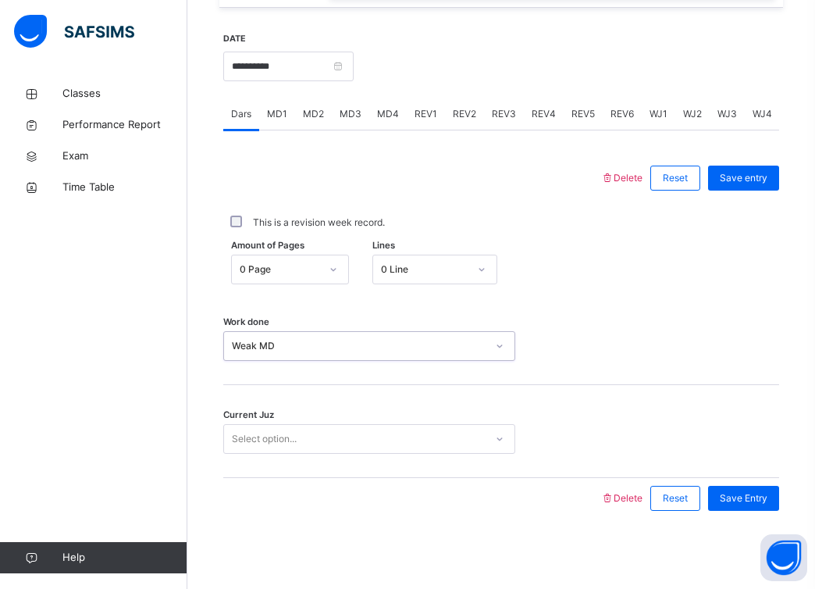
click at [335, 429] on div "Select option..." at bounding box center [354, 439] width 261 height 24
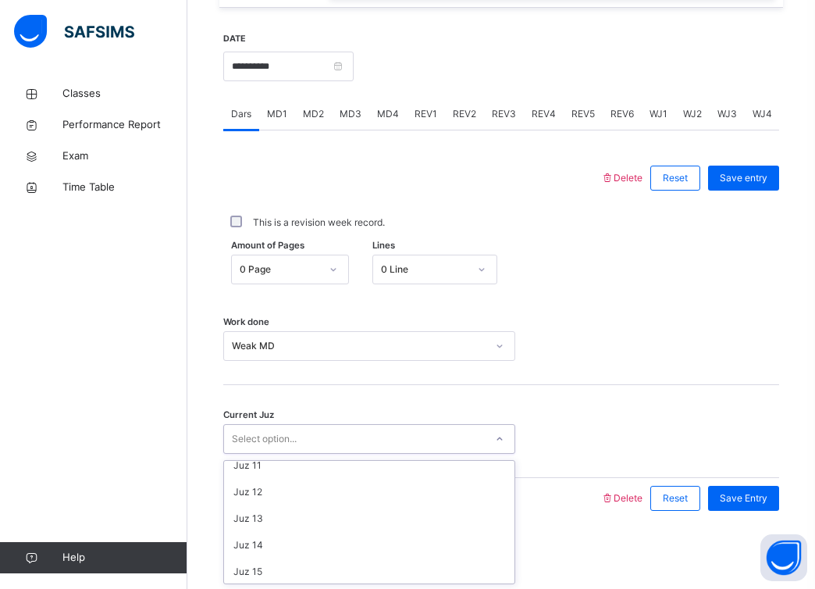
scroll to position [674, 0]
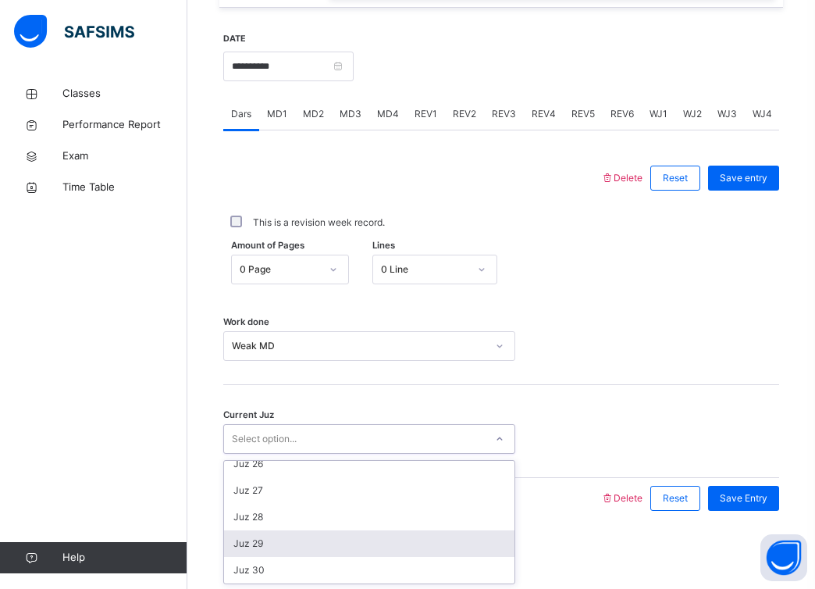
click at [320, 546] on div "Juz 29" at bounding box center [369, 543] width 291 height 27
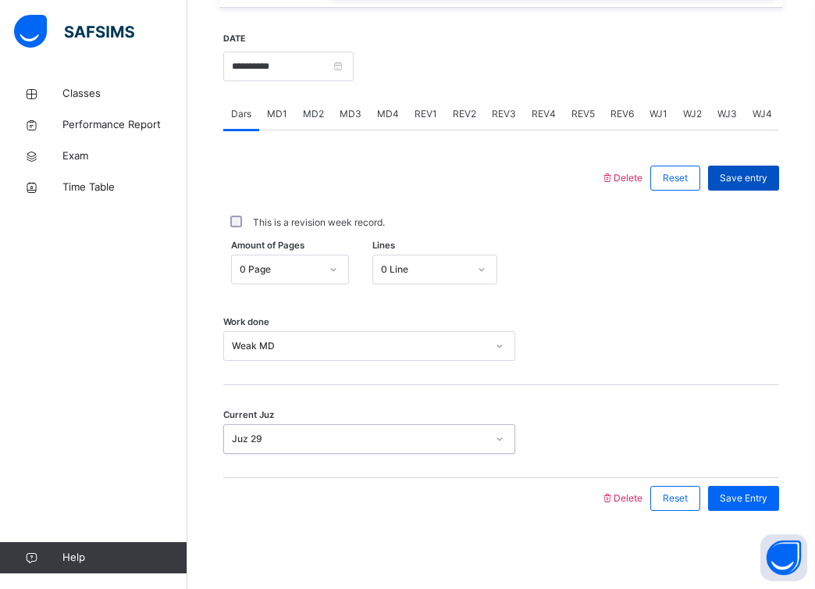
click at [745, 181] on span "Save entry" at bounding box center [744, 178] width 48 height 14
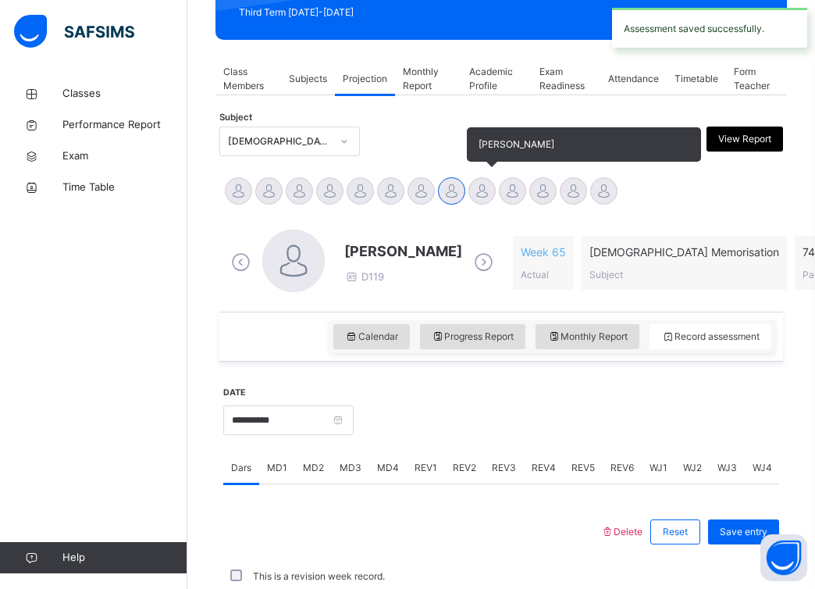
scroll to position [584, 0]
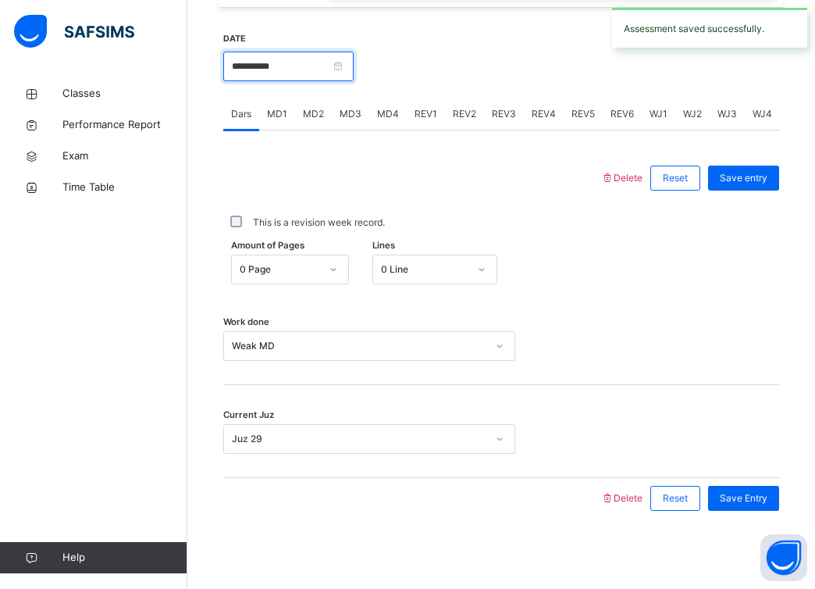
click at [354, 68] on input "**********" at bounding box center [288, 67] width 130 height 30
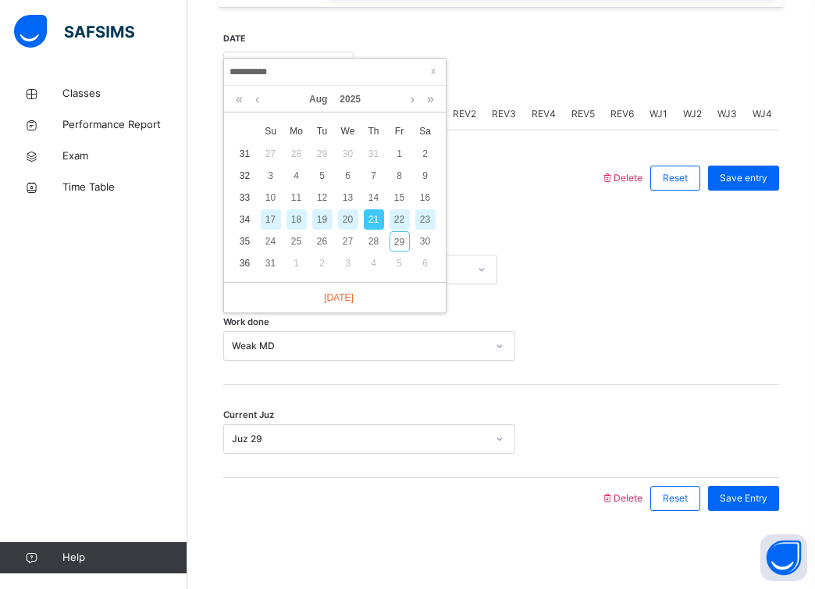
click at [401, 219] on div "22" at bounding box center [400, 219] width 20 height 20
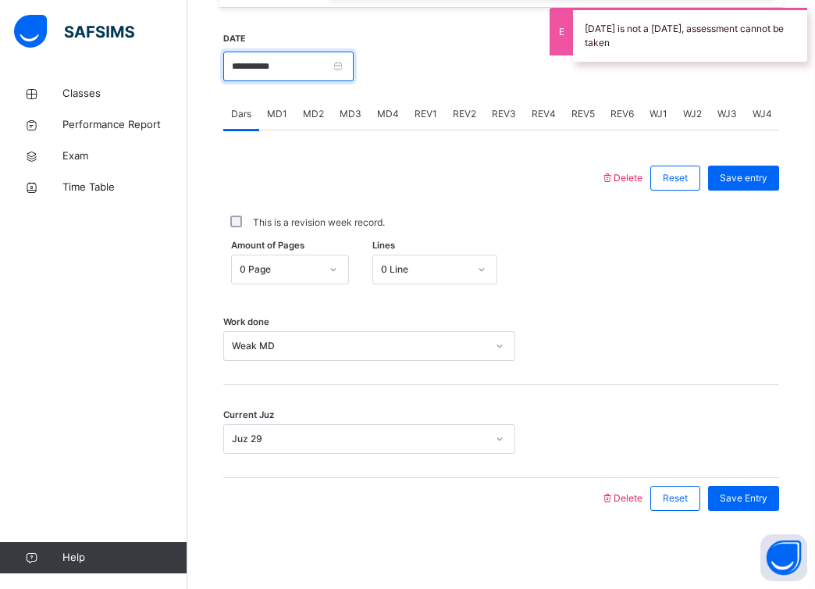
click at [353, 62] on input "**********" at bounding box center [288, 67] width 130 height 30
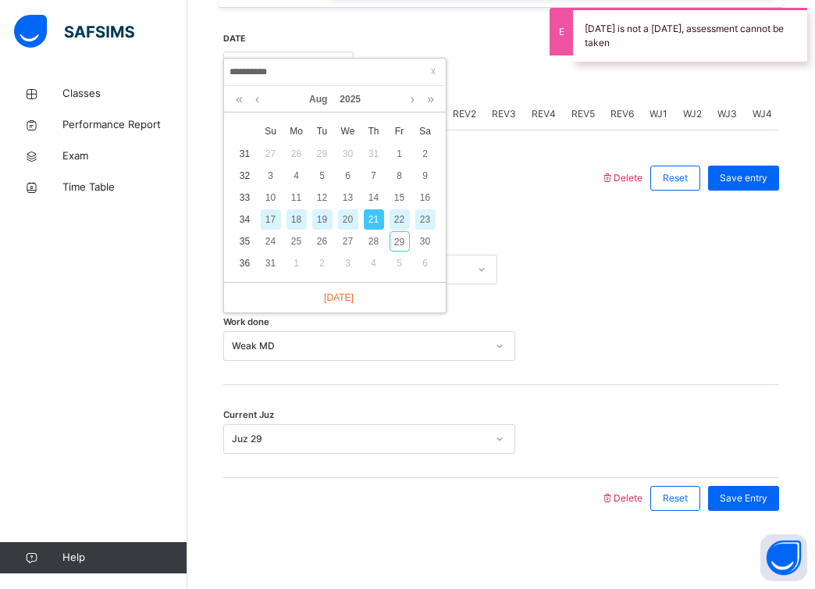
click at [427, 219] on div "23" at bounding box center [425, 219] width 20 height 20
type input "**********"
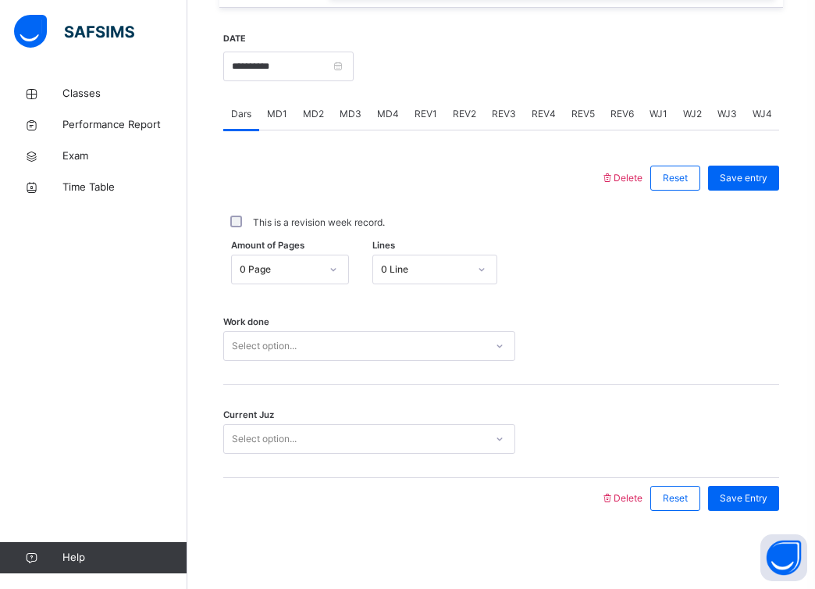
click at [385, 343] on div "Select option..." at bounding box center [354, 346] width 261 height 24
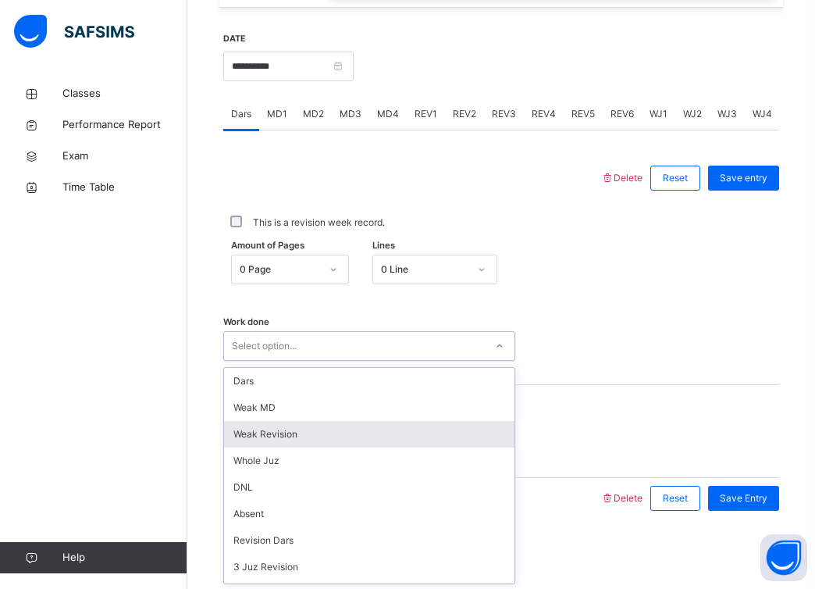
click at [374, 424] on div "Weak Revision" at bounding box center [369, 434] width 291 height 27
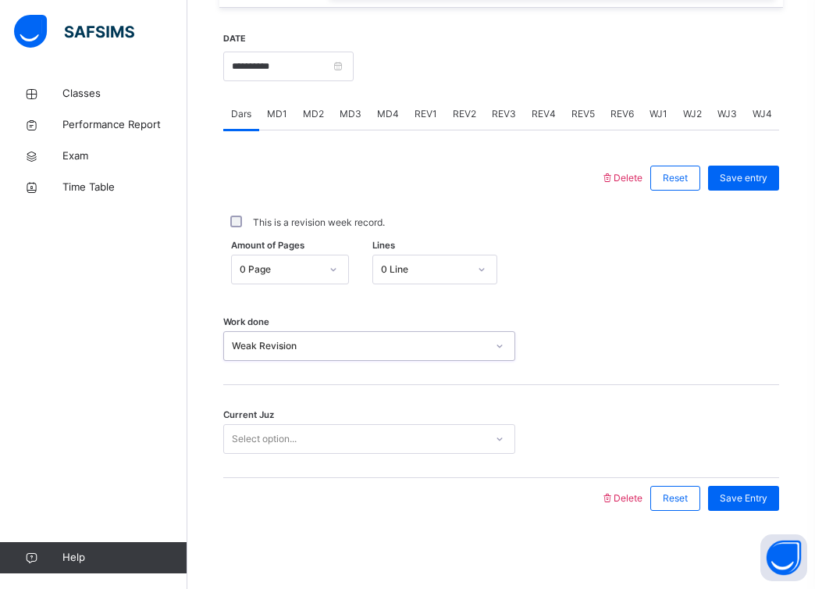
click at [383, 430] on div "Select option..." at bounding box center [354, 439] width 261 height 24
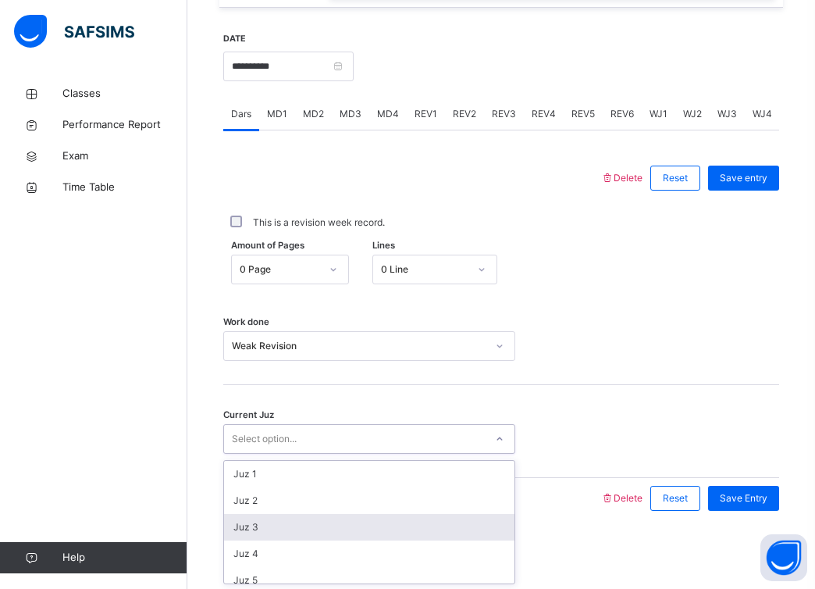
scroll to position [674, 0]
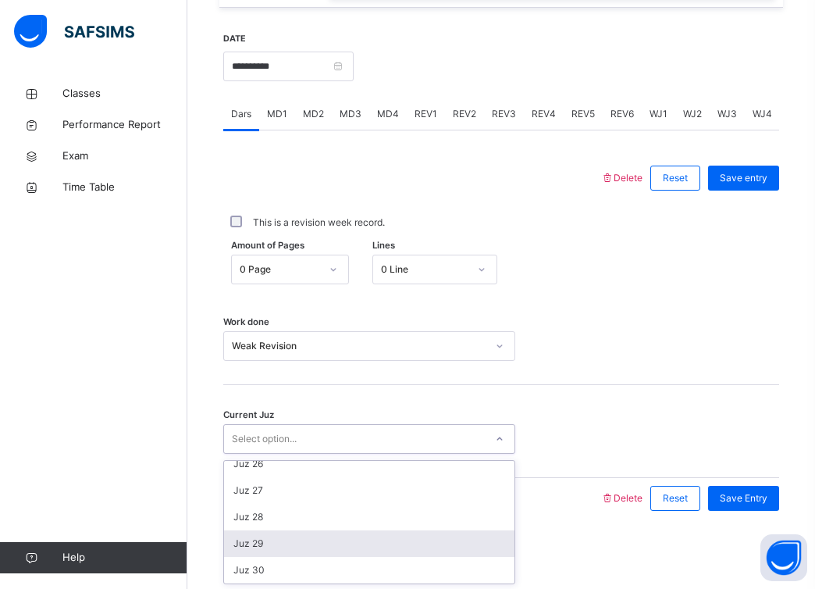
click at [365, 534] on div "Juz 29" at bounding box center [369, 543] width 291 height 27
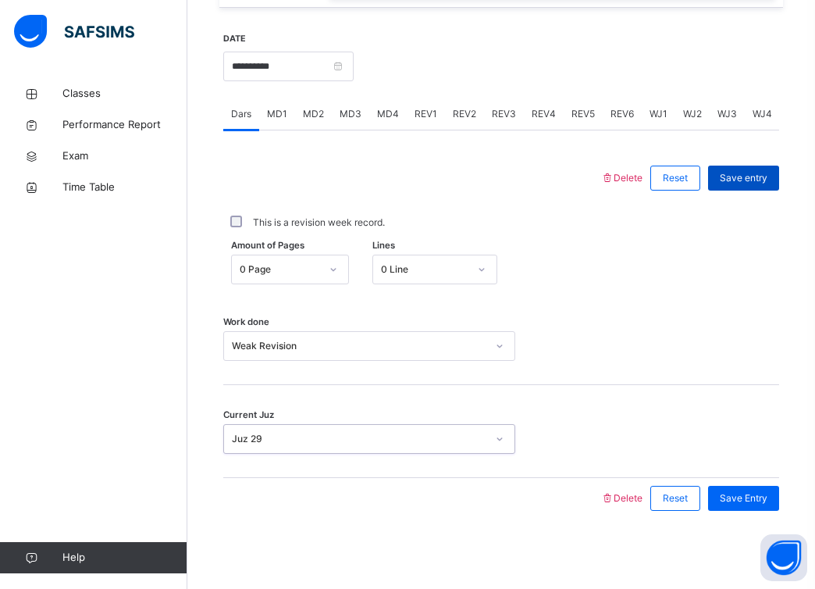
click at [743, 169] on div "Save entry" at bounding box center [743, 178] width 71 height 25
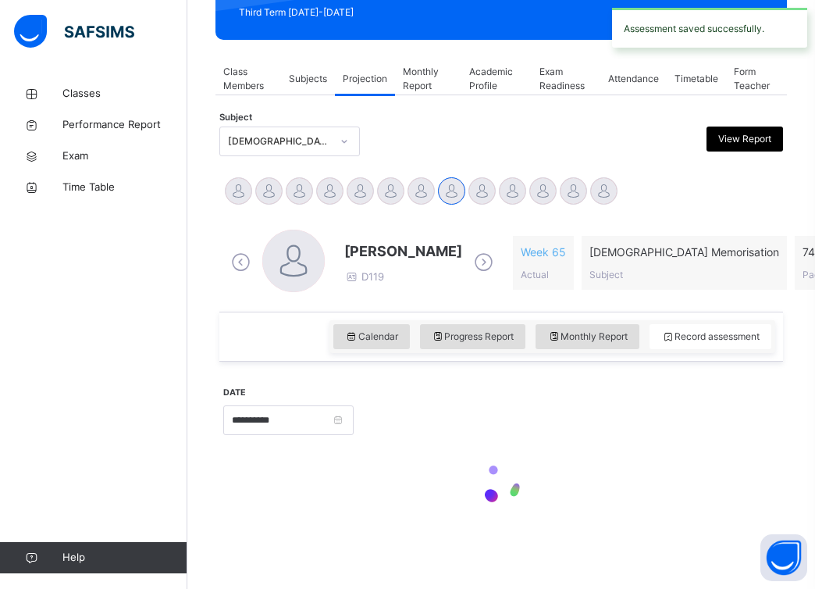
scroll to position [230, 0]
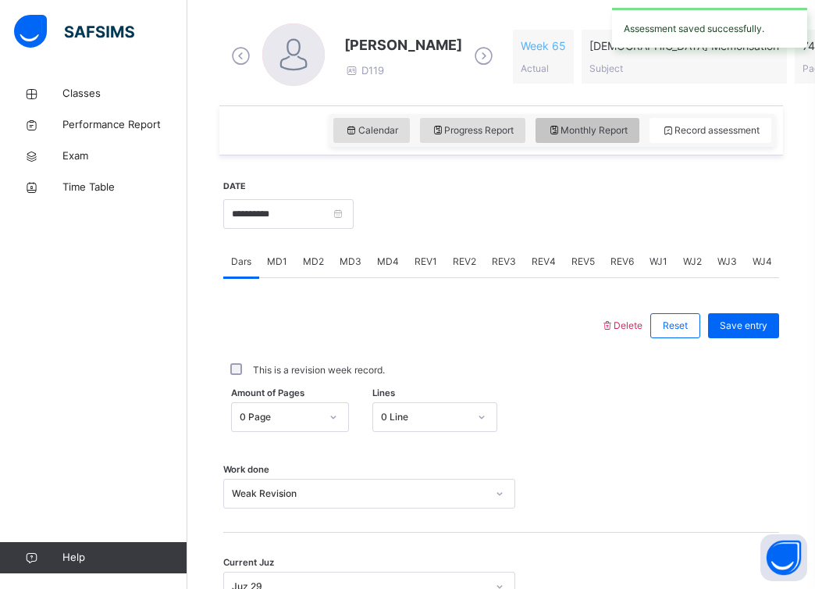
click at [605, 123] on span "Monthly Report" at bounding box center [587, 130] width 80 height 14
select select "****"
select select "*"
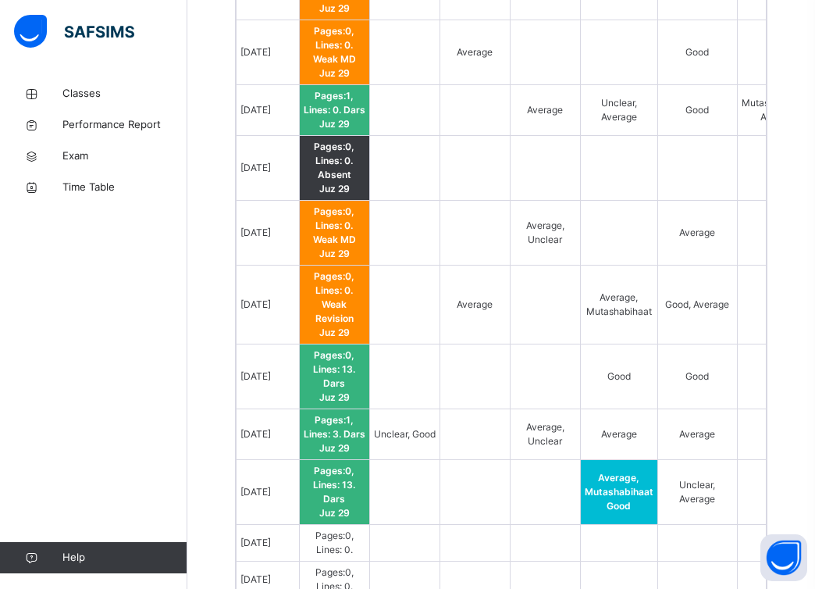
scroll to position [1656, 0]
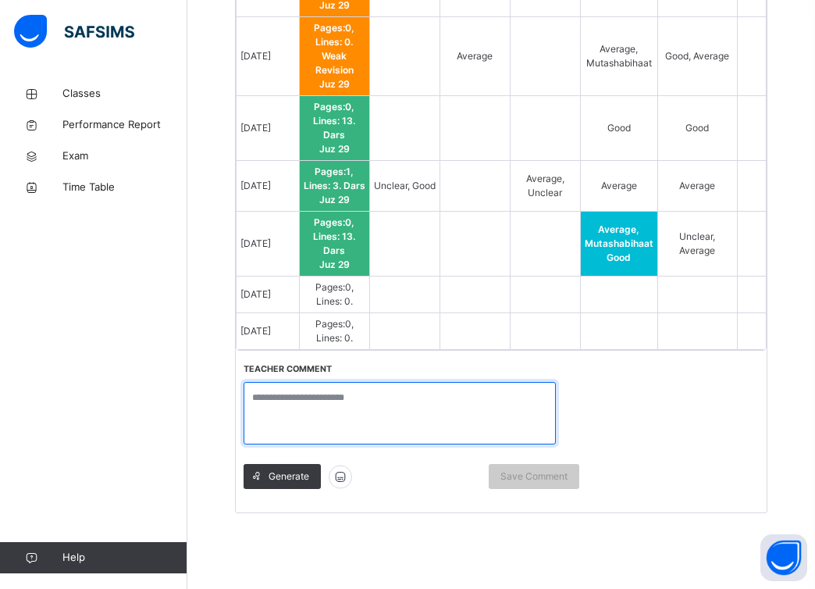
click at [462, 401] on textarea at bounding box center [400, 413] width 312 height 62
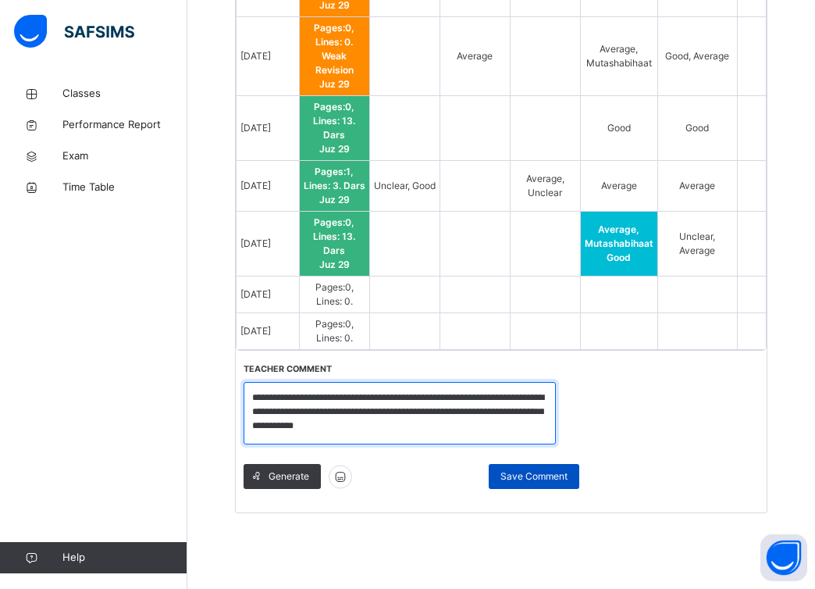
type textarea "**********"
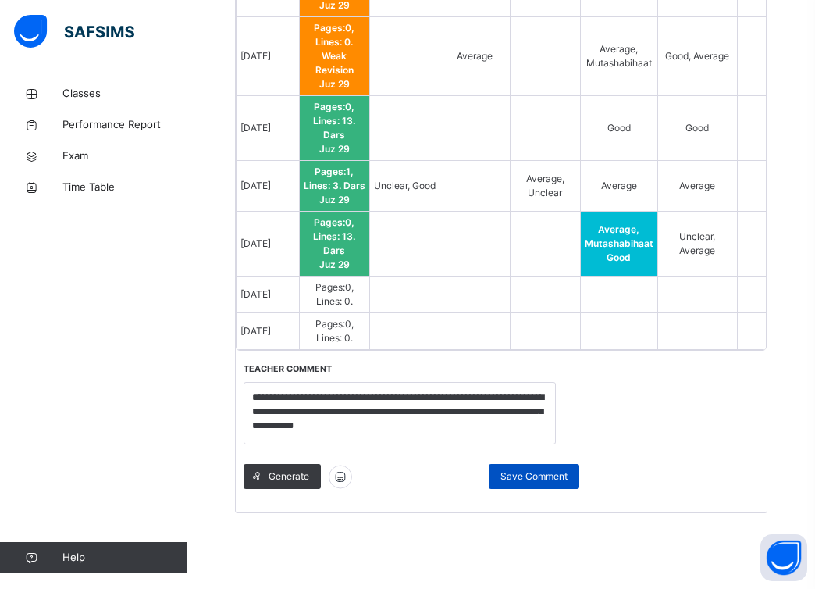
click at [533, 476] on span "Save Comment" at bounding box center [534, 476] width 67 height 14
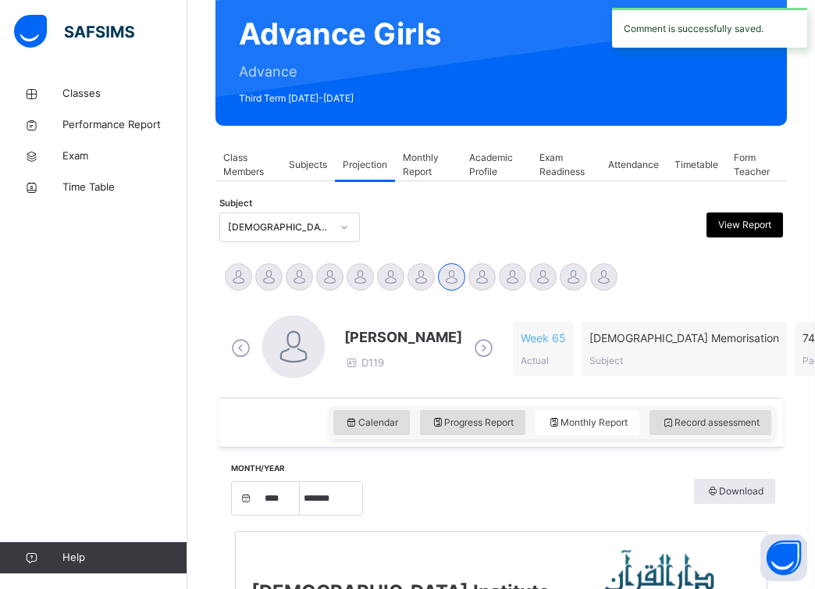
scroll to position [0, 0]
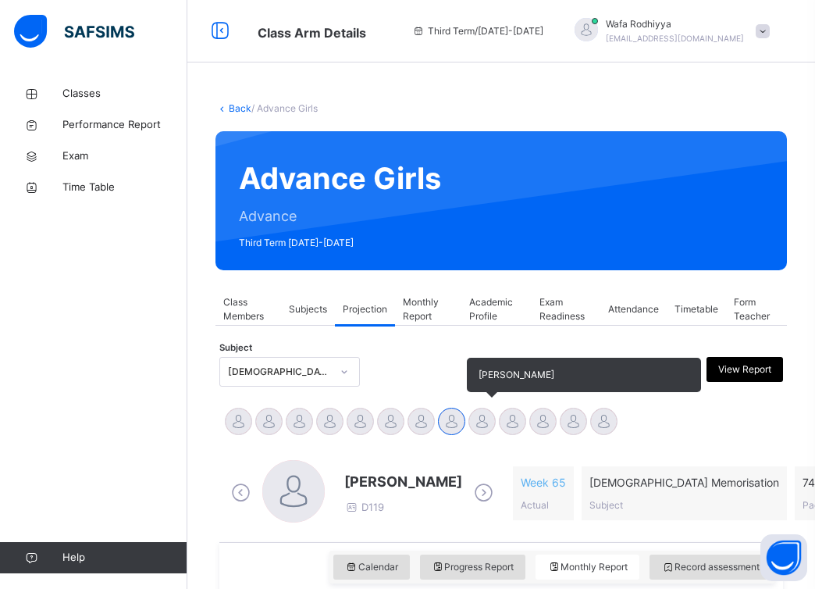
click at [483, 416] on div at bounding box center [482, 421] width 27 height 27
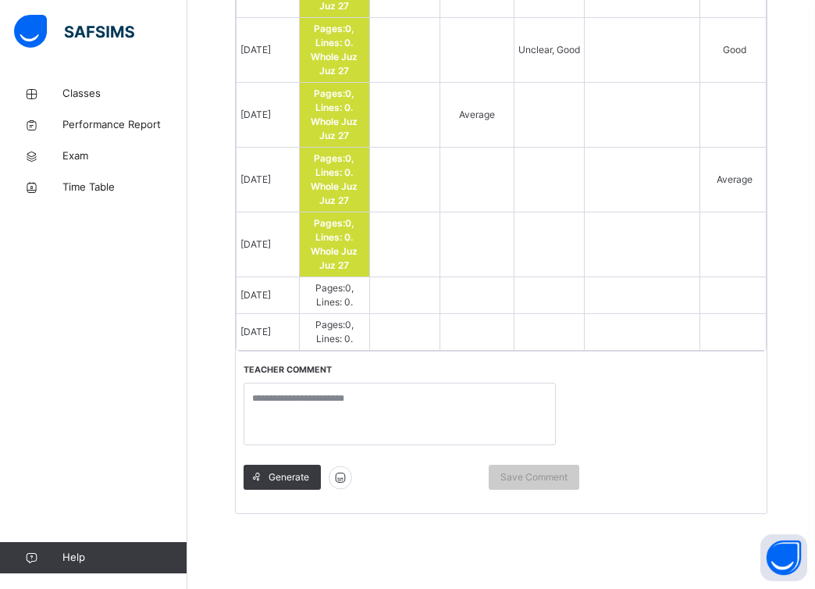
scroll to position [1713, 0]
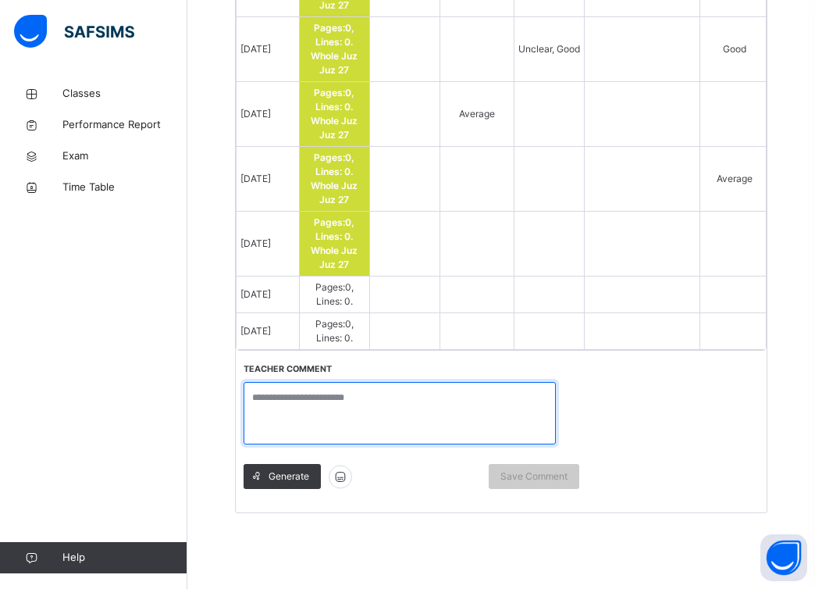
click at [450, 397] on textarea at bounding box center [400, 413] width 312 height 62
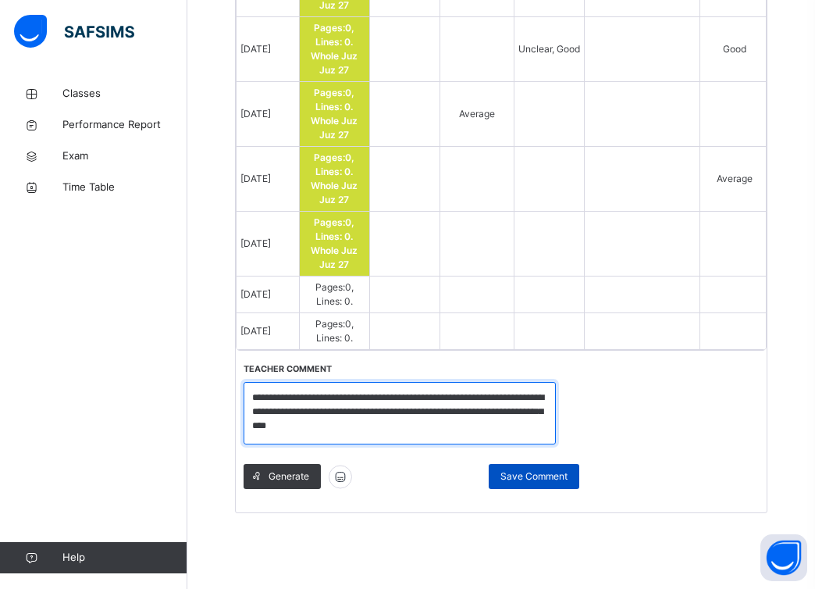
type textarea "**********"
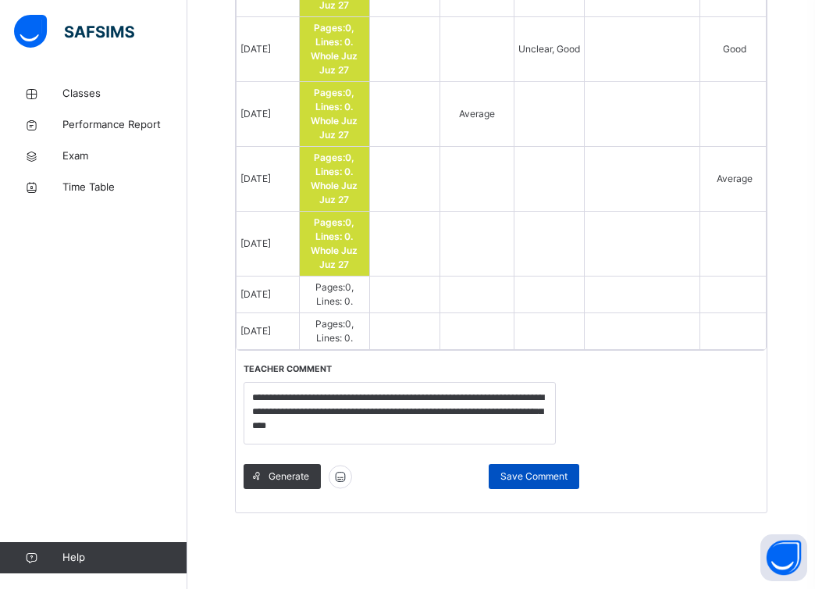
click at [497, 475] on div "Save Comment" at bounding box center [534, 476] width 91 height 25
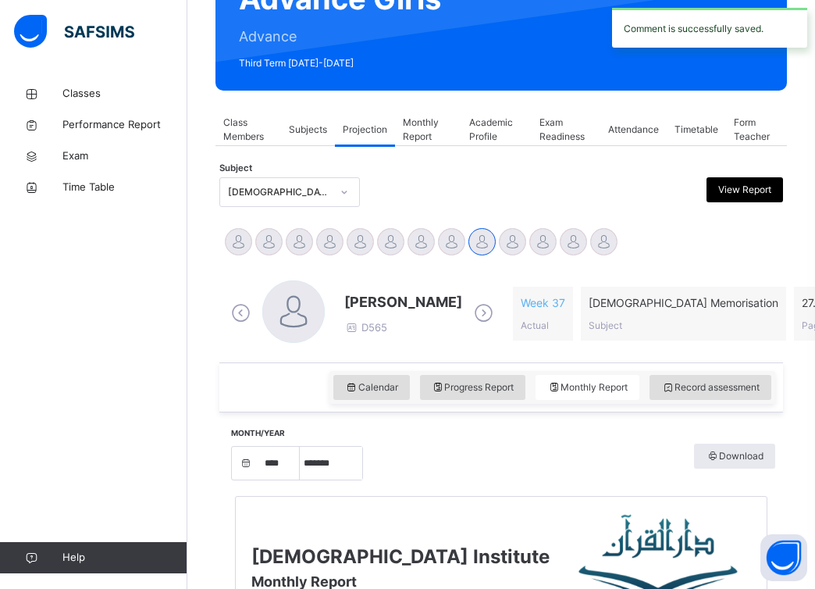
scroll to position [0, 0]
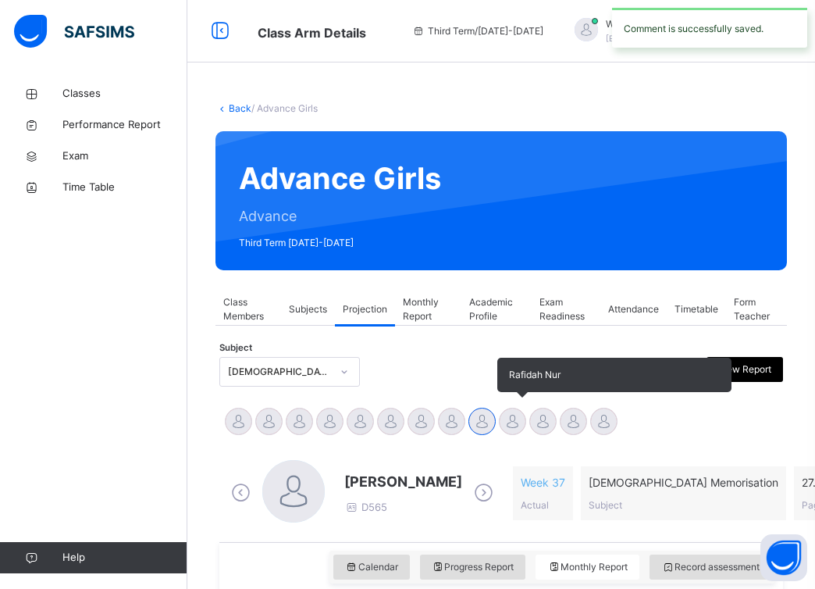
click at [516, 426] on div at bounding box center [512, 421] width 27 height 27
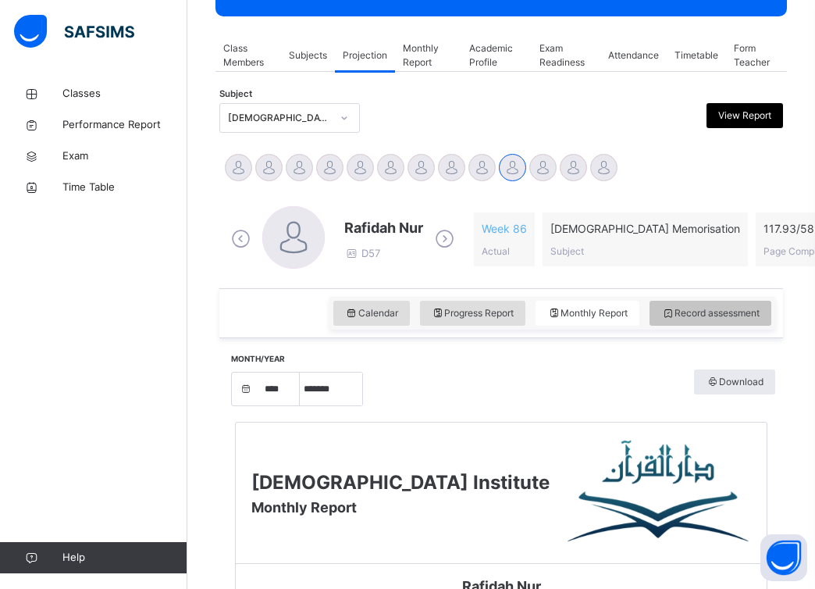
click at [714, 320] on div "Record assessment" at bounding box center [711, 313] width 122 height 25
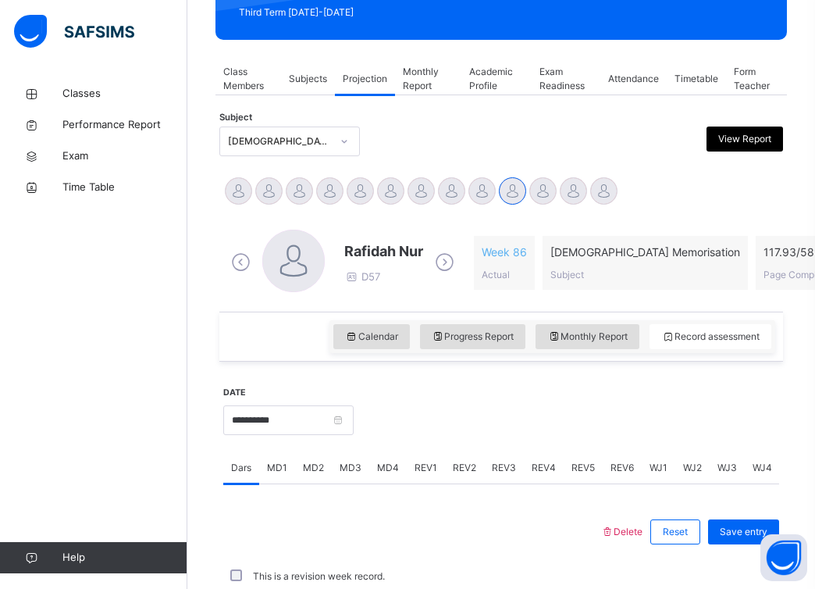
scroll to position [254, 0]
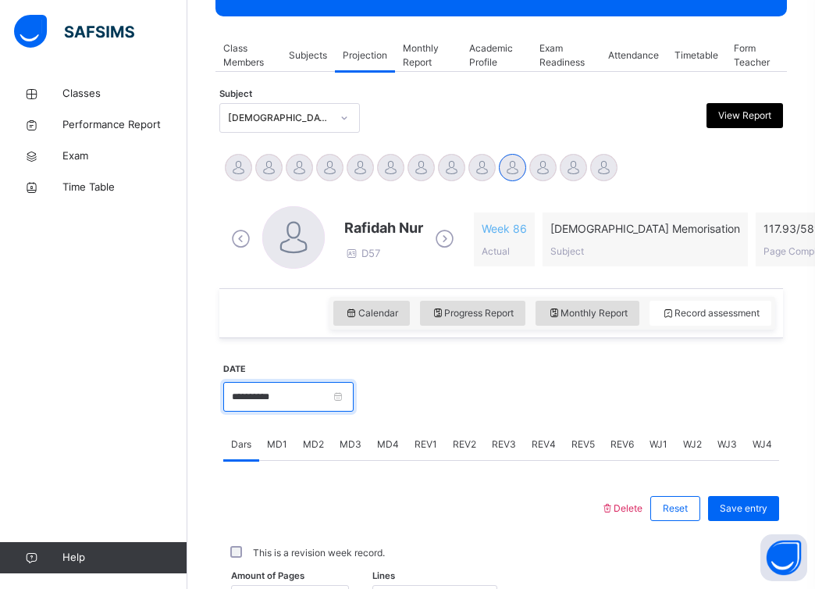
click at [348, 401] on input "**********" at bounding box center [288, 397] width 130 height 30
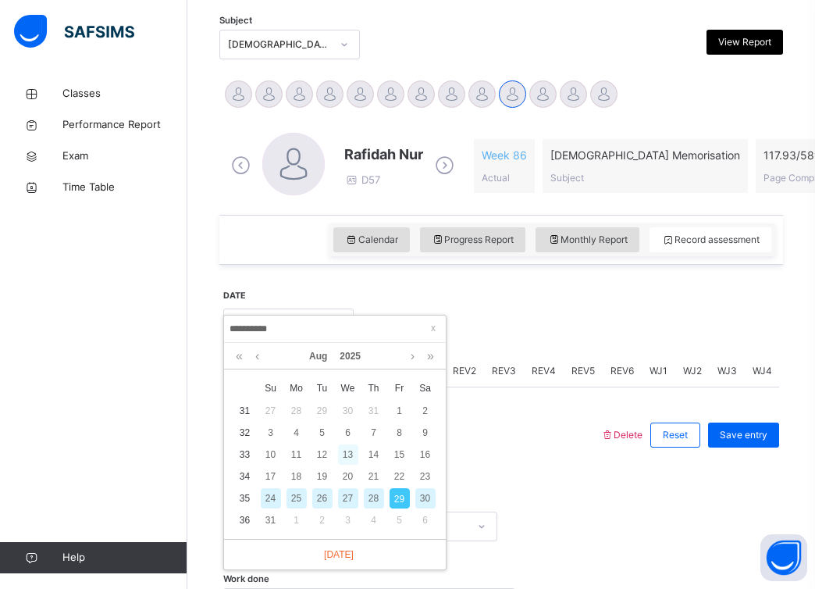
scroll to position [334, 0]
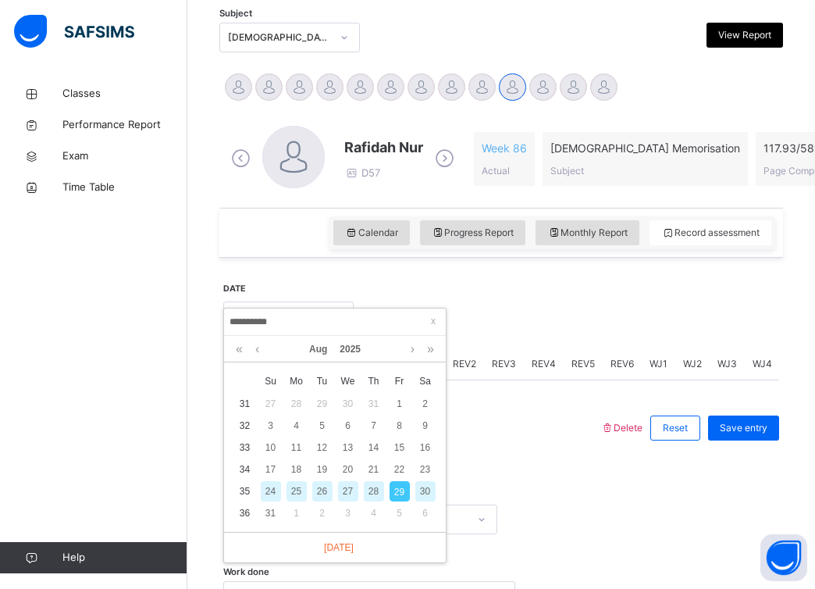
click at [266, 493] on div "24" at bounding box center [271, 491] width 20 height 20
type input "**********"
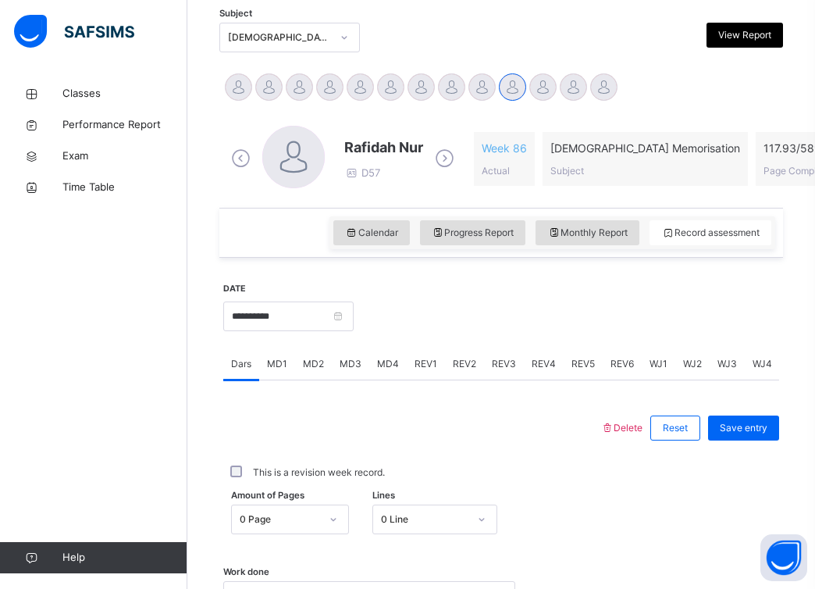
scroll to position [584, 0]
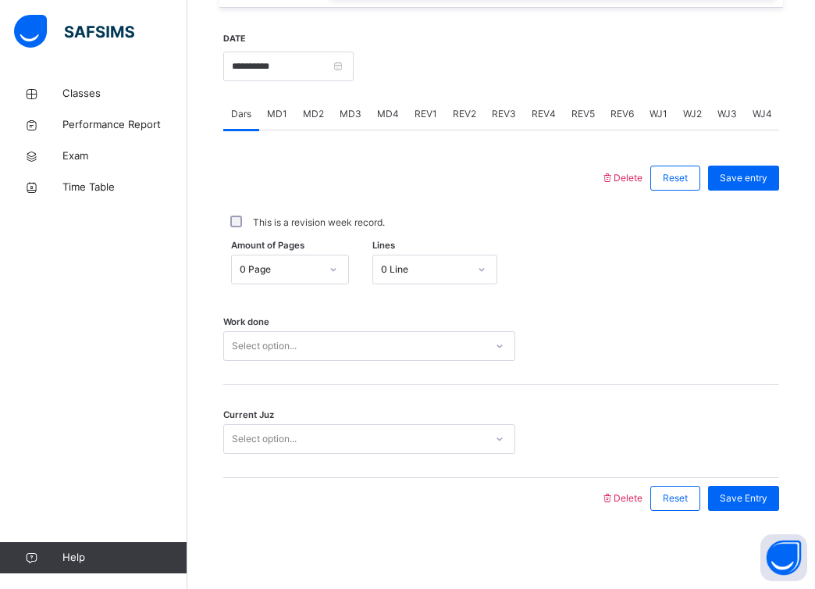
click at [443, 354] on div "Select option..." at bounding box center [354, 346] width 261 height 24
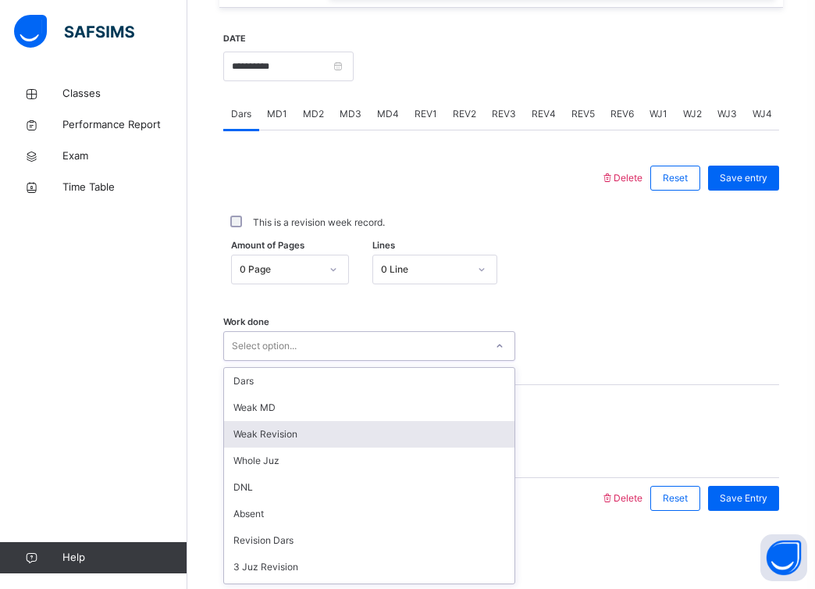
scroll to position [156, 0]
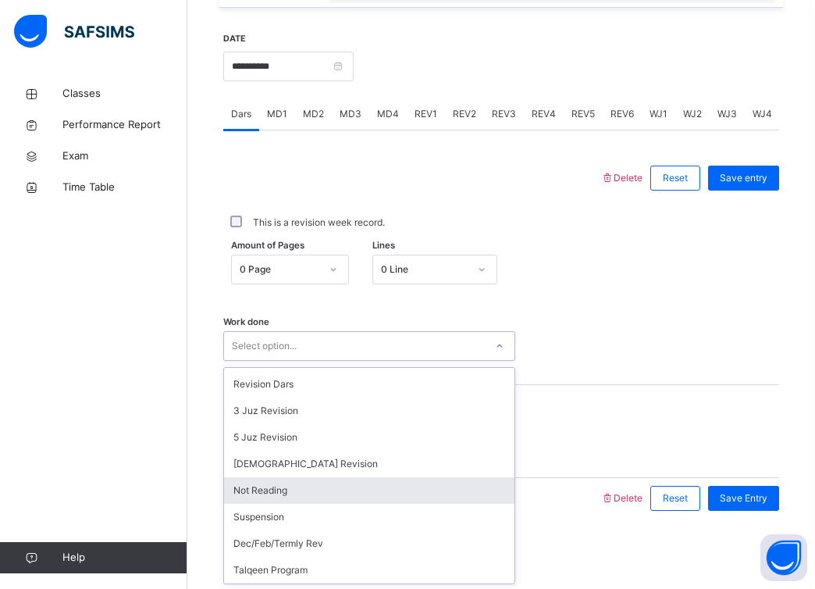
click at [408, 483] on div "Not Reading" at bounding box center [369, 490] width 291 height 27
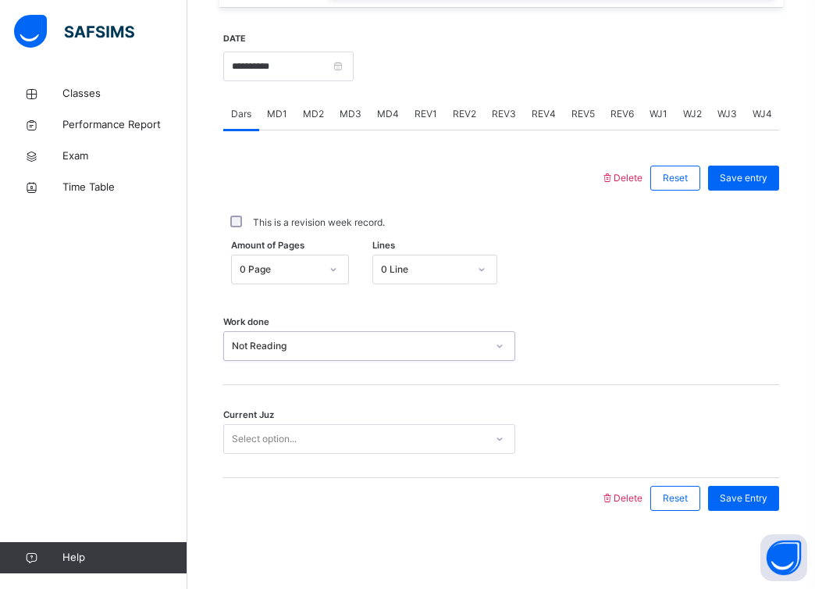
click at [427, 442] on div "Select option..." at bounding box center [354, 439] width 261 height 24
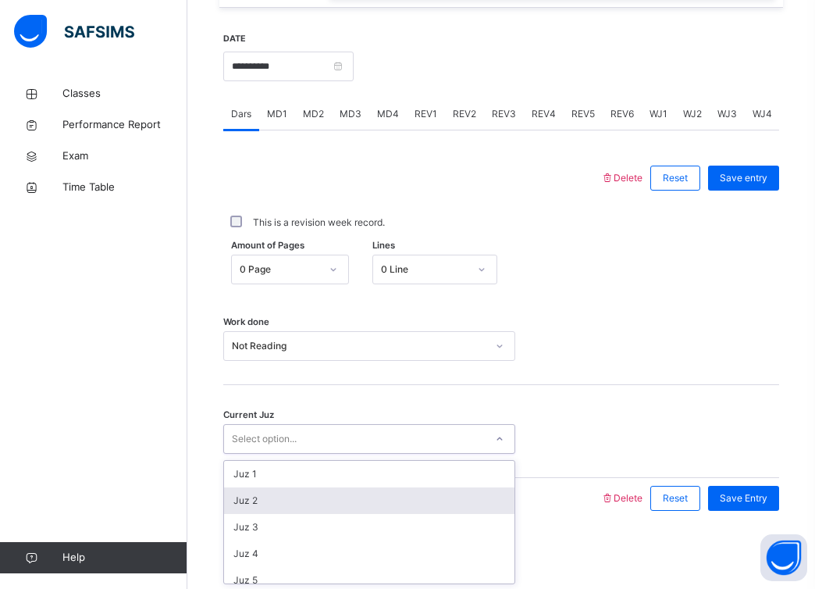
click at [410, 506] on div "Juz 2" at bounding box center [369, 500] width 291 height 27
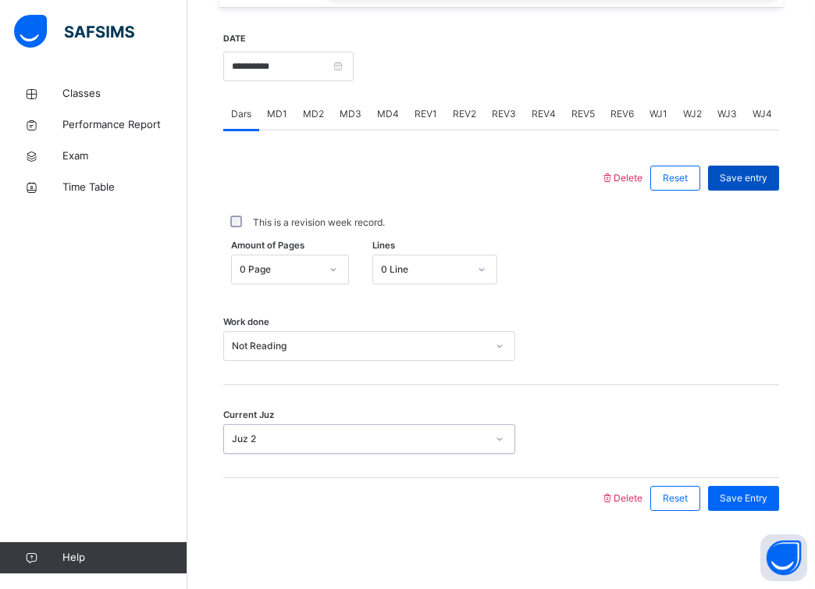
click at [750, 173] on span "Save entry" at bounding box center [744, 178] width 48 height 14
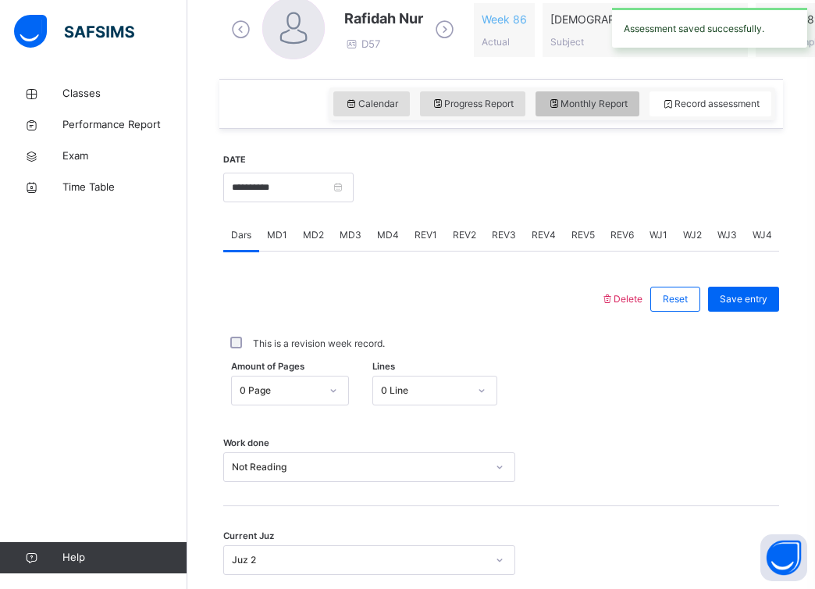
click at [603, 102] on span "Monthly Report" at bounding box center [587, 104] width 80 height 14
select select "****"
select select "*"
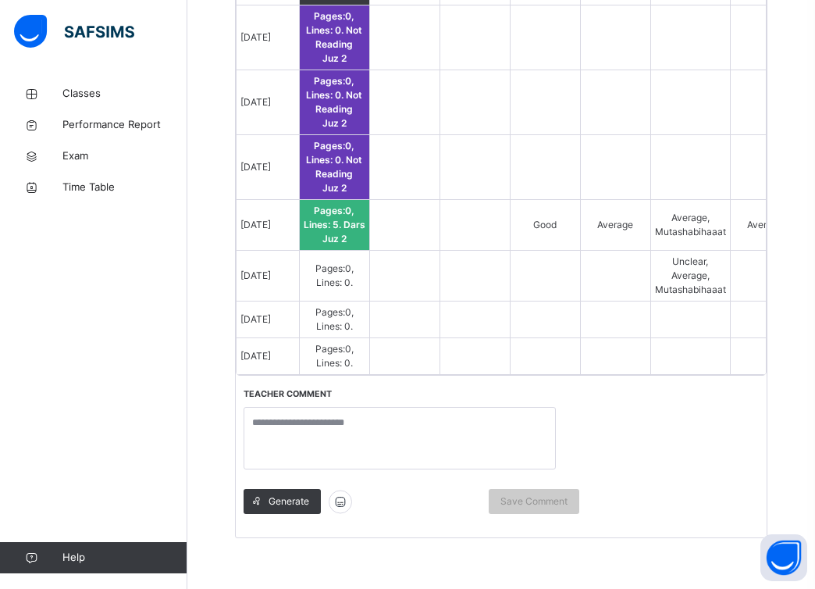
scroll to position [1699, 0]
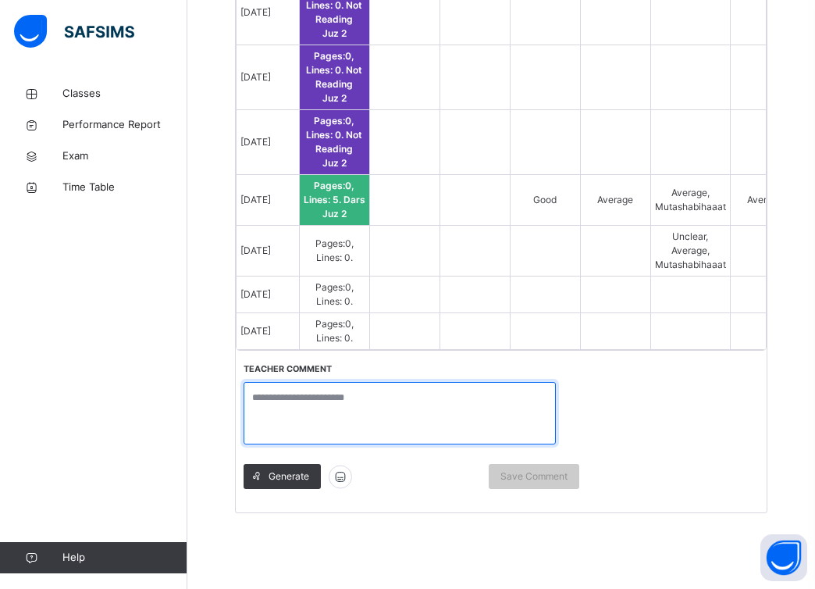
click at [458, 440] on textarea at bounding box center [400, 413] width 312 height 62
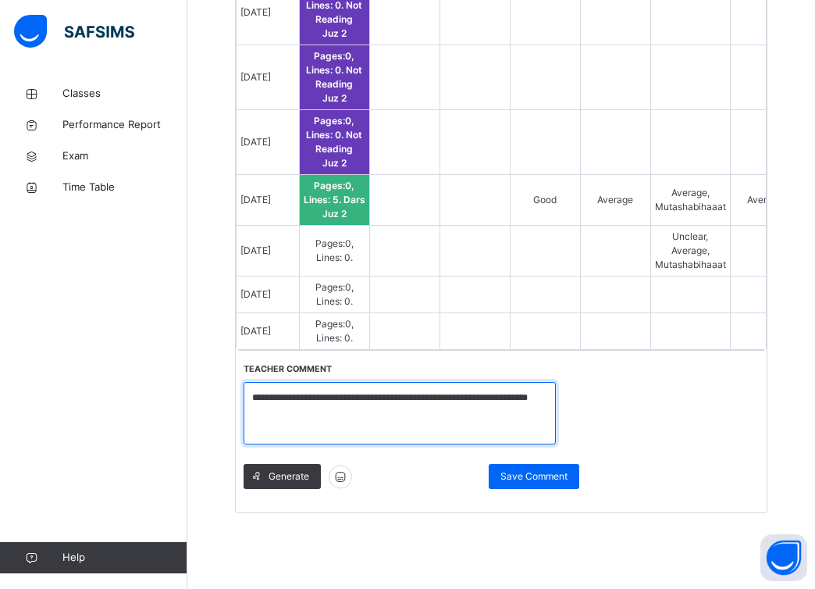
drag, startPoint x: 357, startPoint y: 415, endPoint x: 289, endPoint y: 400, distance: 69.7
click at [289, 400] on textarea "**********" at bounding box center [400, 413] width 312 height 62
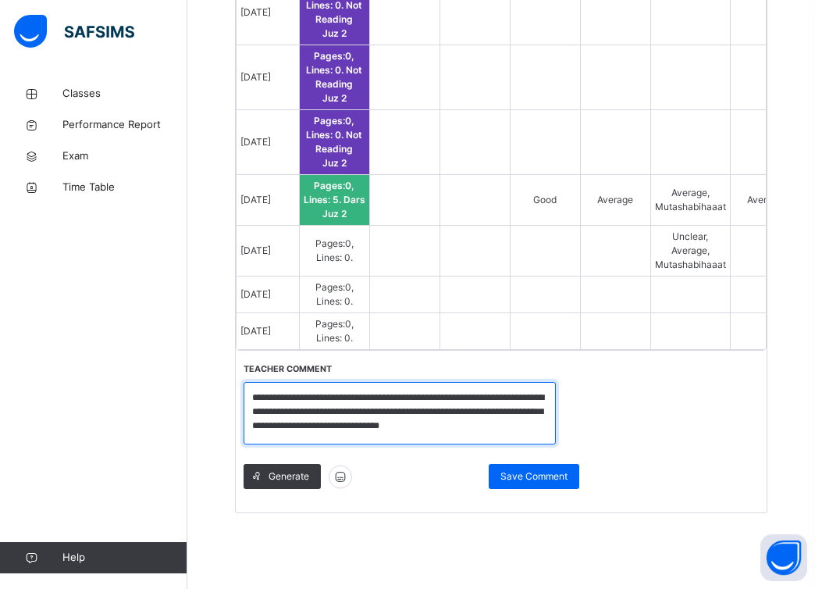
scroll to position [2, 0]
type textarea "**********"
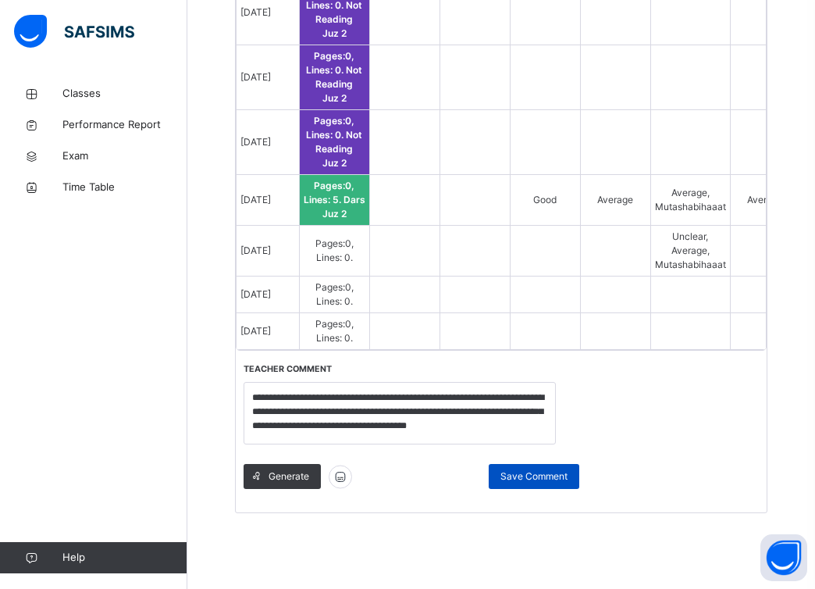
click at [516, 472] on span "Save Comment" at bounding box center [534, 476] width 67 height 14
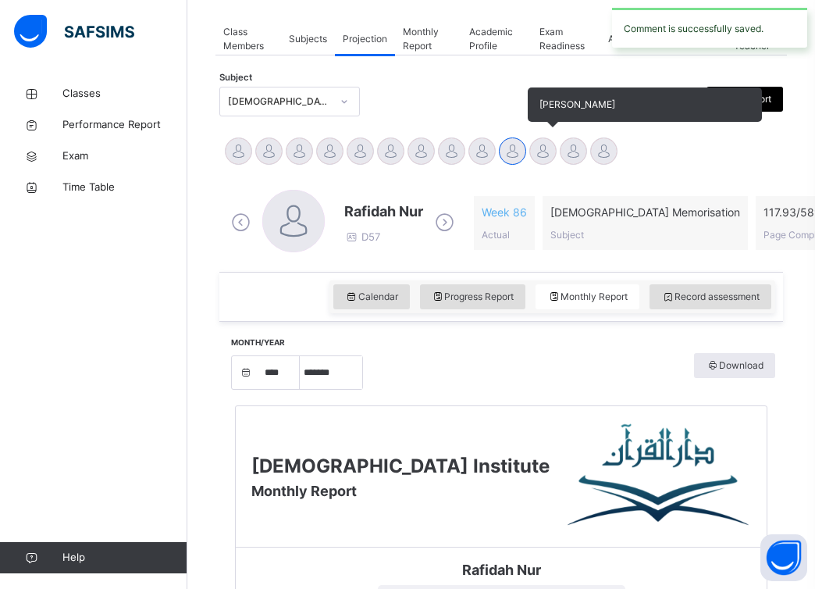
click at [546, 153] on div at bounding box center [542, 150] width 27 height 27
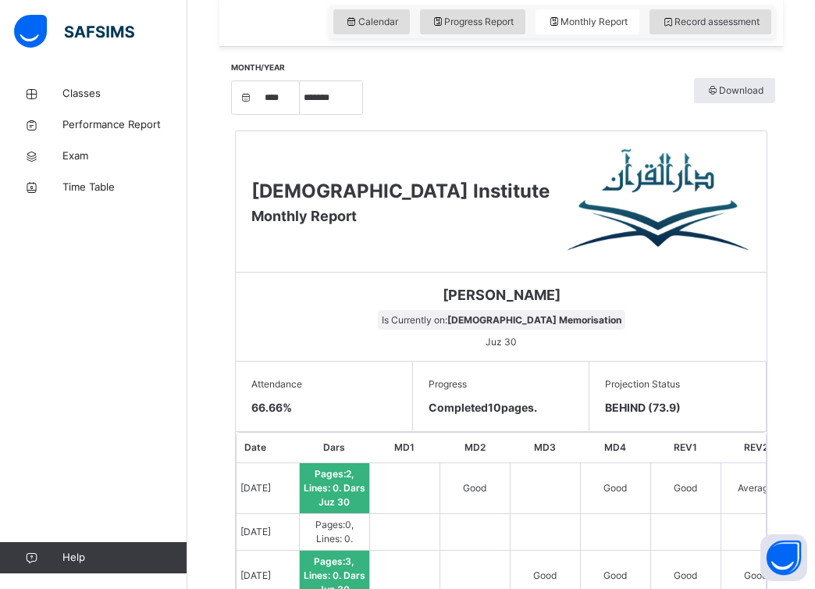
scroll to position [408, 0]
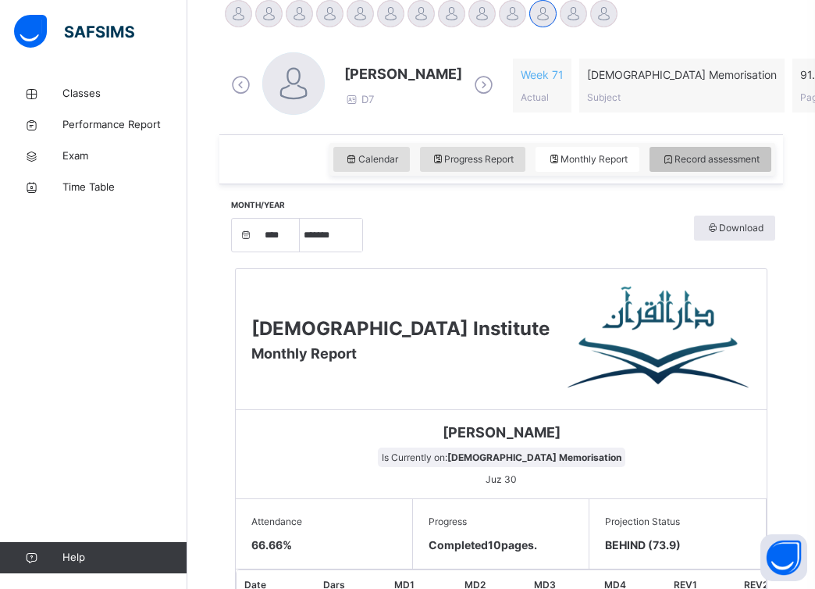
click at [697, 152] on span "Record assessment" at bounding box center [710, 159] width 98 height 14
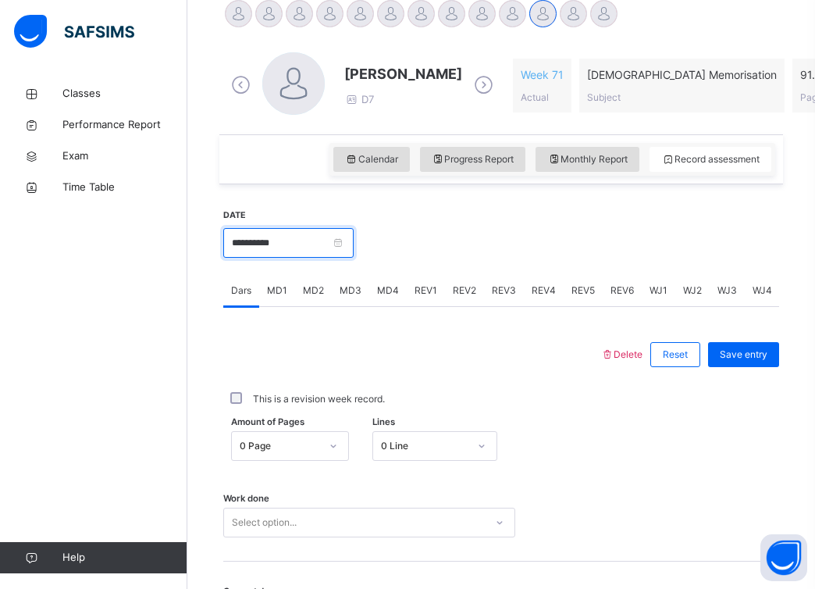
click at [348, 241] on input "**********" at bounding box center [288, 243] width 130 height 30
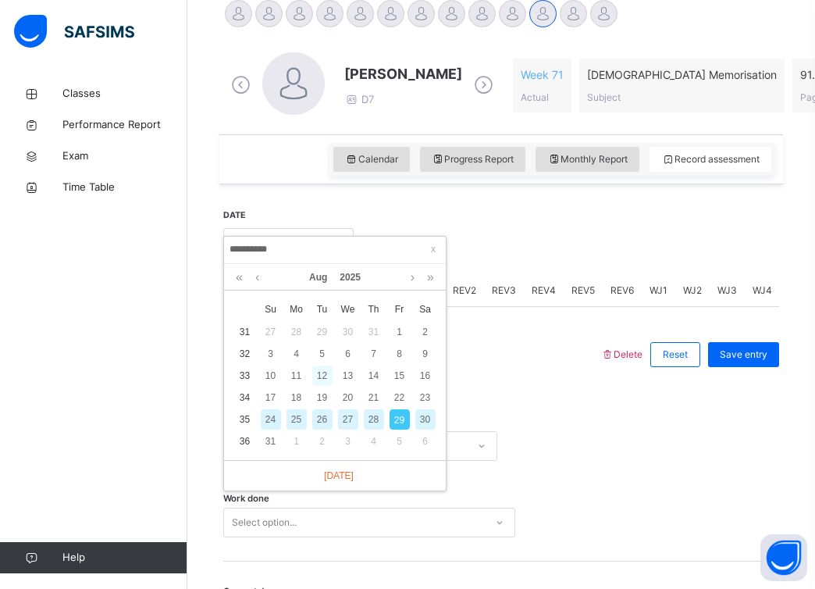
click at [319, 376] on div "12" at bounding box center [322, 375] width 20 height 20
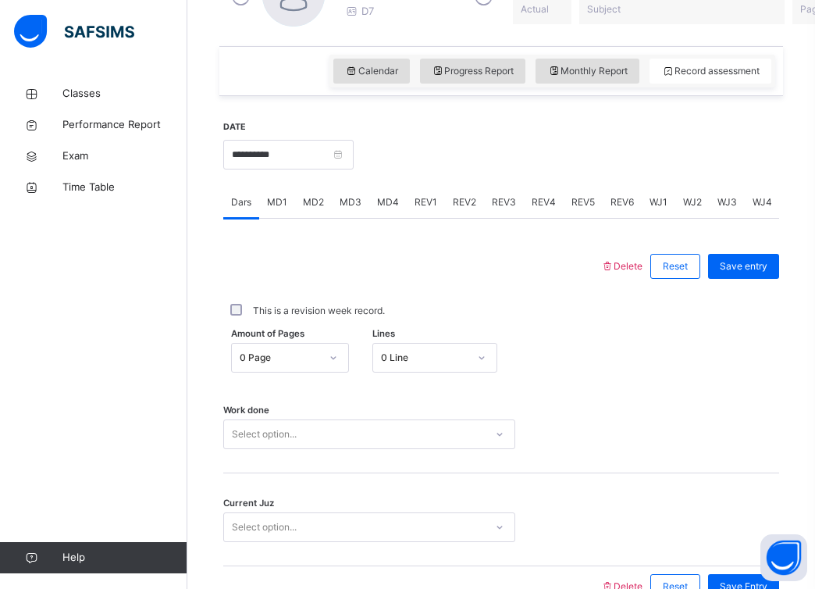
scroll to position [584, 0]
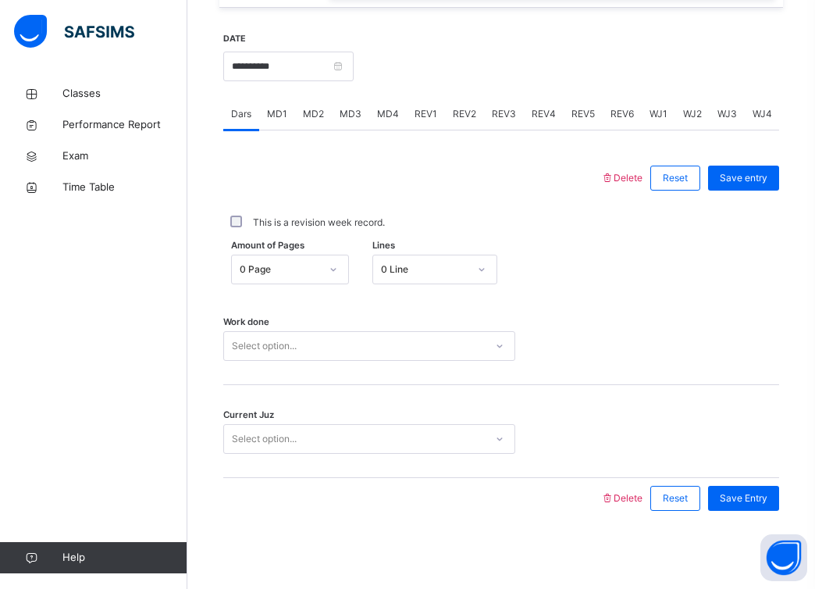
click at [454, 348] on div "Select option..." at bounding box center [354, 346] width 261 height 24
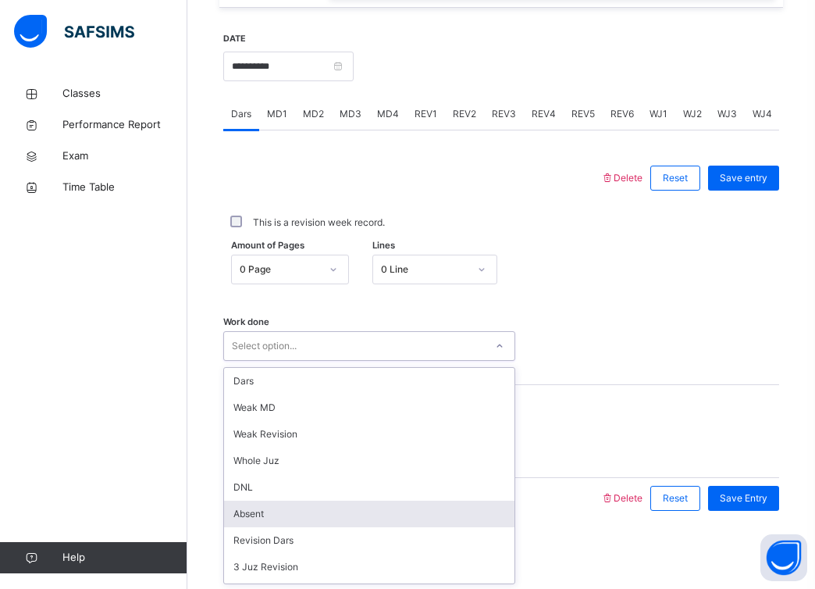
click at [397, 504] on div "Absent" at bounding box center [369, 514] width 291 height 27
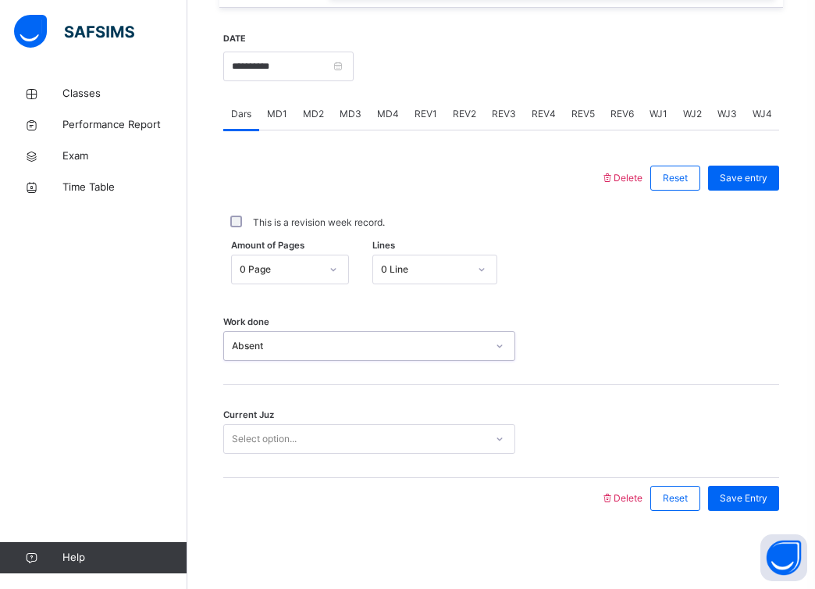
click at [417, 438] on div "Select option..." at bounding box center [354, 439] width 261 height 24
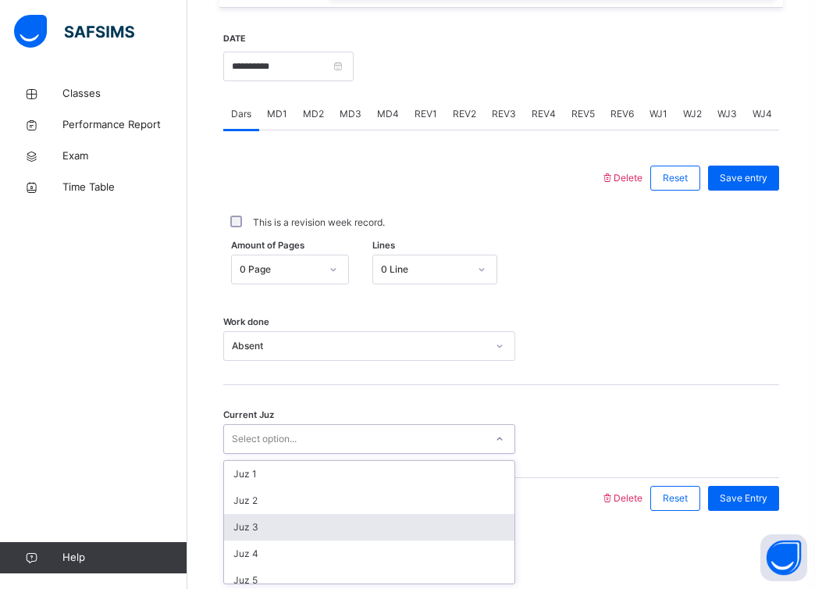
scroll to position [674, 0]
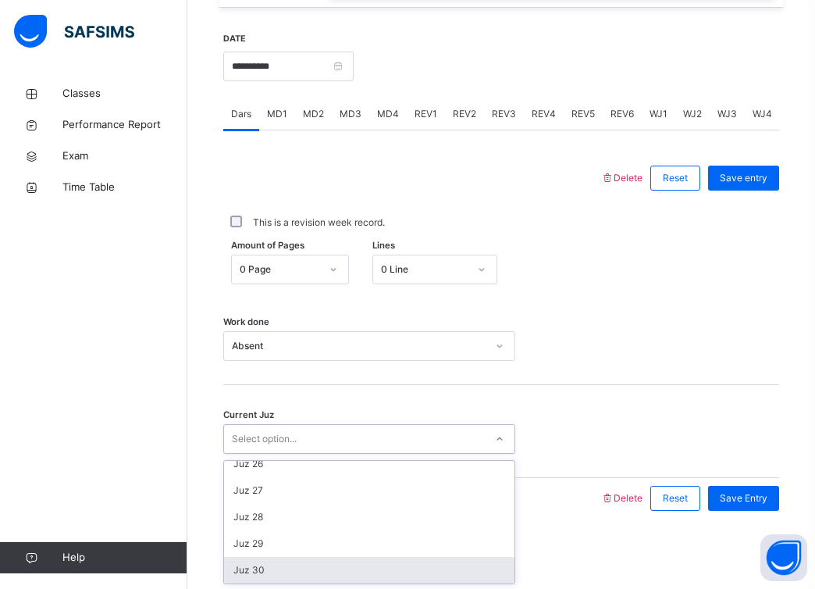
click at [369, 562] on div "Juz 30" at bounding box center [369, 570] width 291 height 27
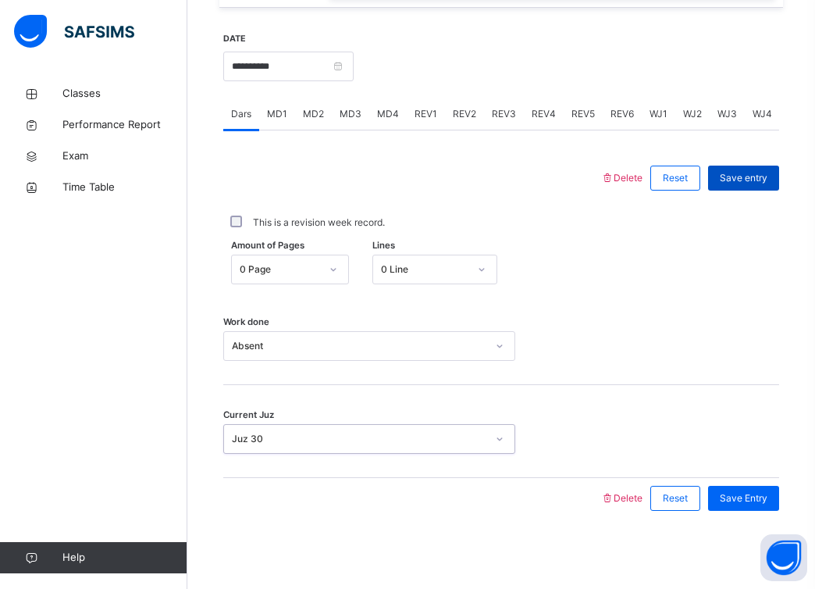
click at [752, 178] on span "Save entry" at bounding box center [744, 178] width 48 height 14
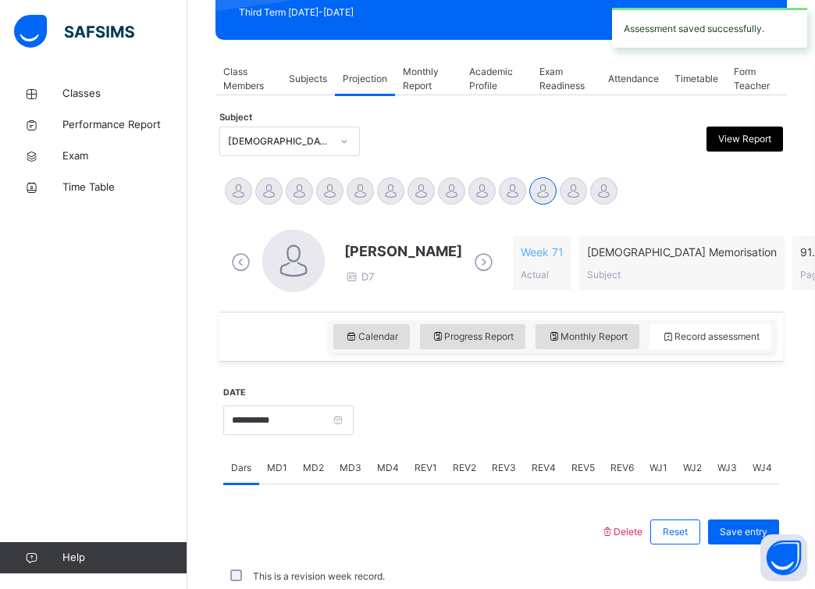
scroll to position [584, 0]
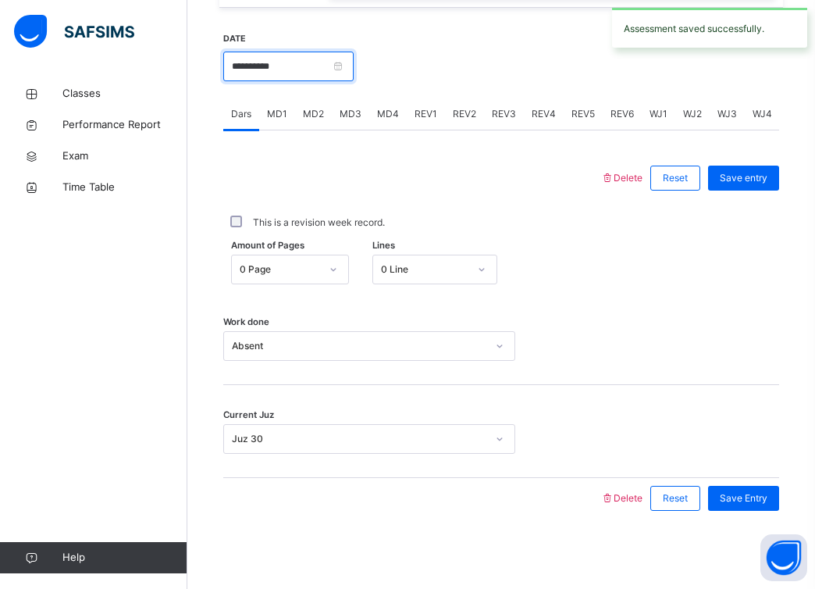
click at [351, 67] on input "**********" at bounding box center [288, 67] width 130 height 30
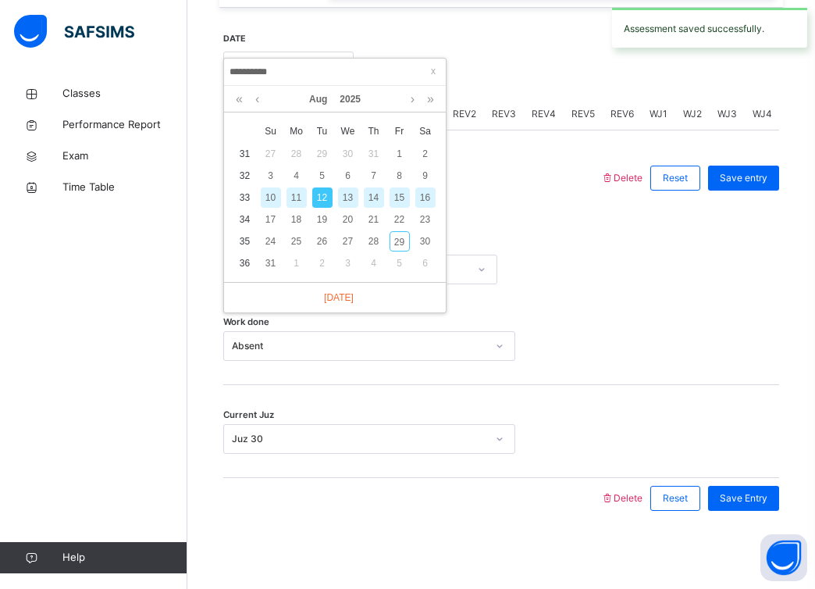
click at [371, 196] on div "14" at bounding box center [374, 197] width 20 height 20
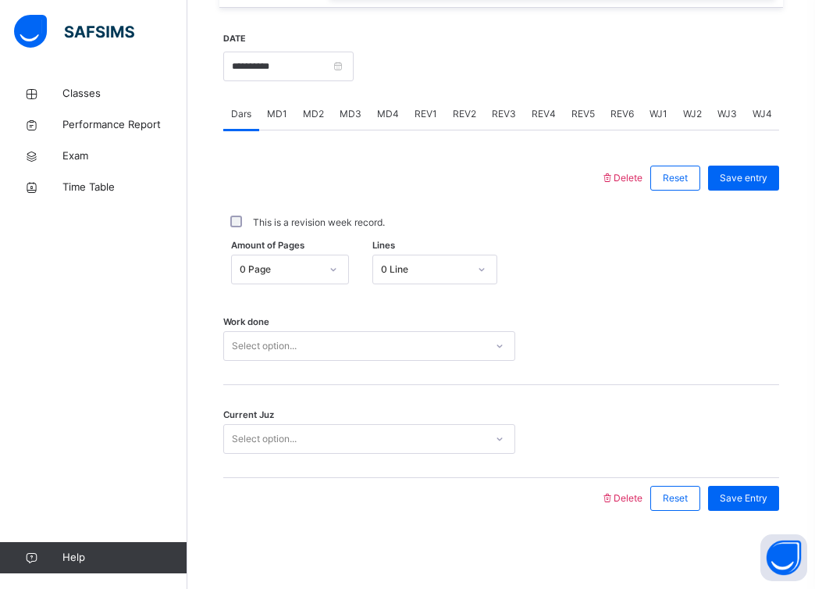
click at [329, 347] on div "Select option..." at bounding box center [354, 346] width 261 height 24
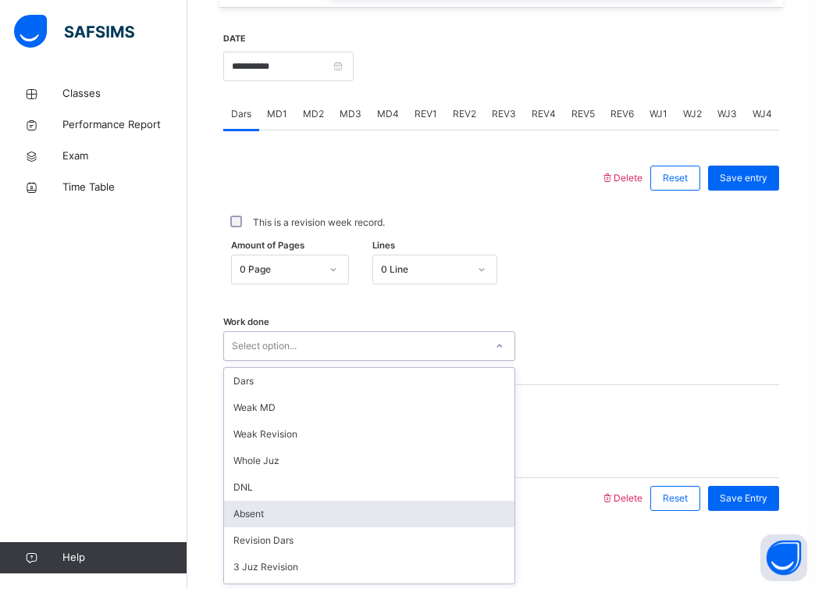
click at [300, 505] on div "Absent" at bounding box center [369, 514] width 291 height 27
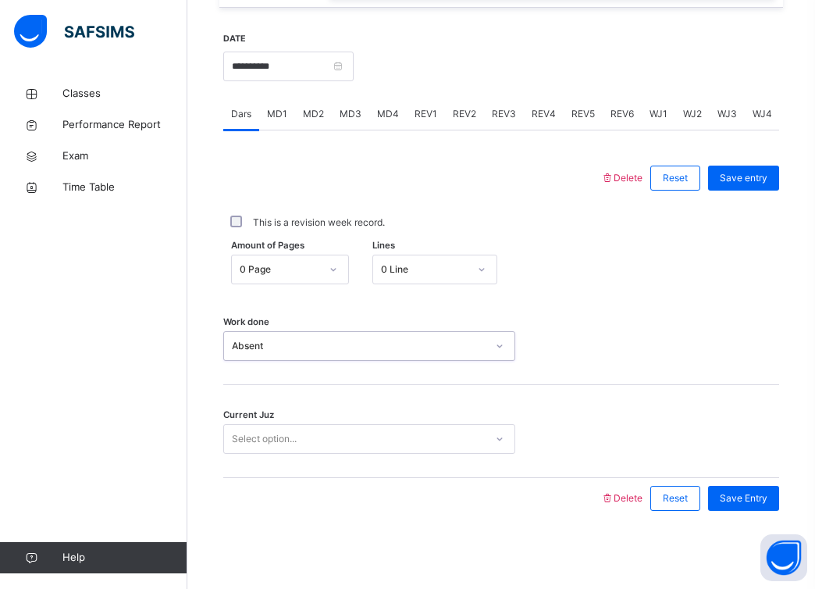
click at [327, 442] on div "Select option..." at bounding box center [354, 439] width 261 height 24
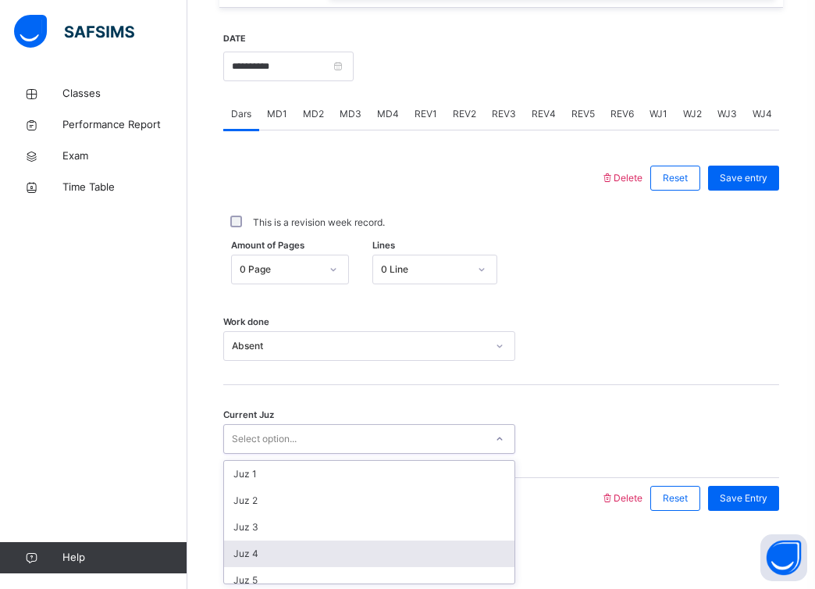
scroll to position [674, 0]
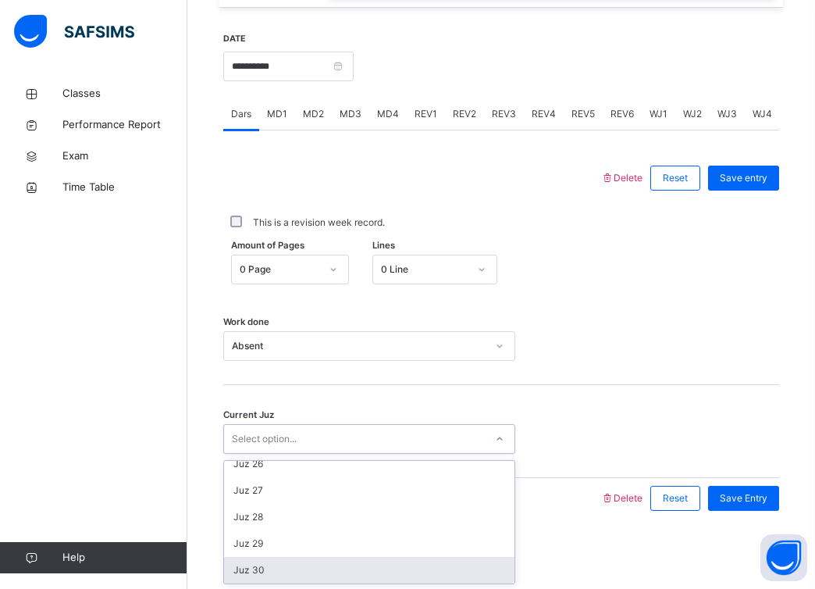
click at [309, 568] on div "Juz 30" at bounding box center [369, 570] width 291 height 27
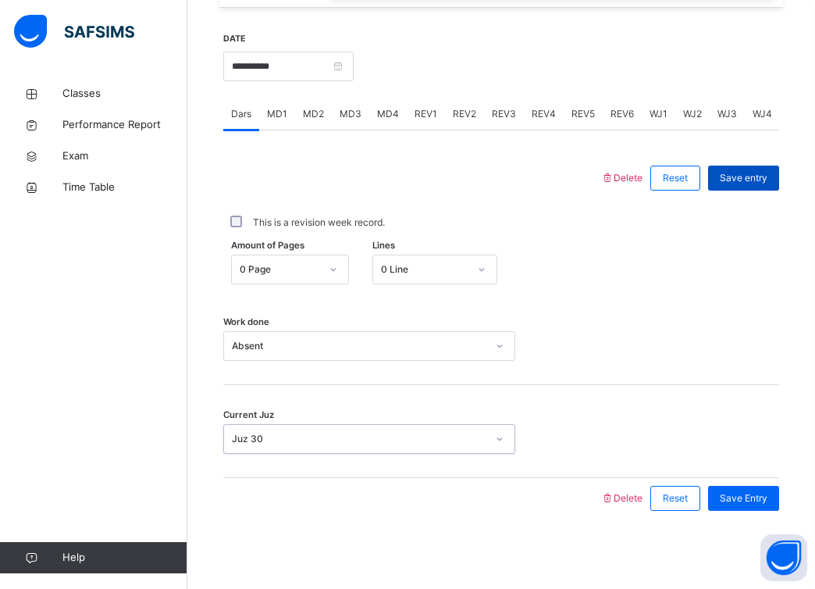
click at [736, 181] on span "Save entry" at bounding box center [744, 178] width 48 height 14
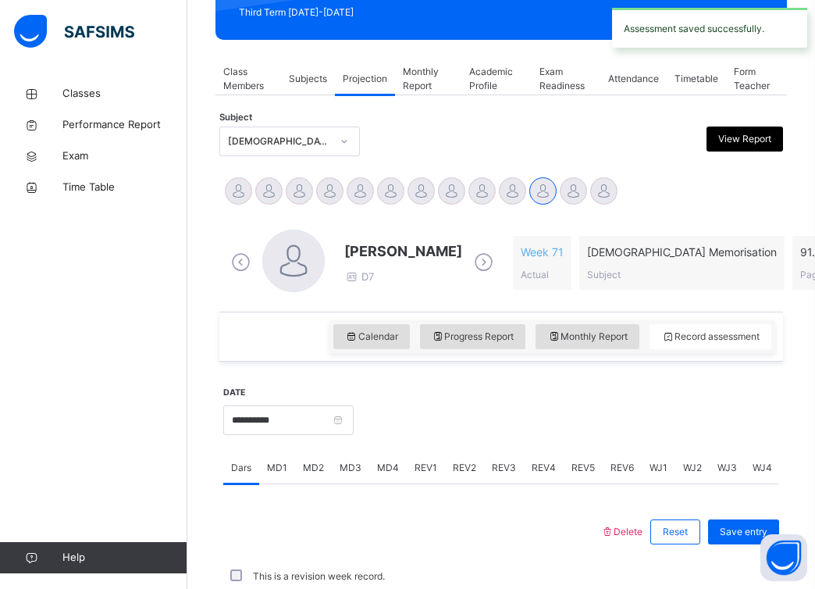
scroll to position [584, 0]
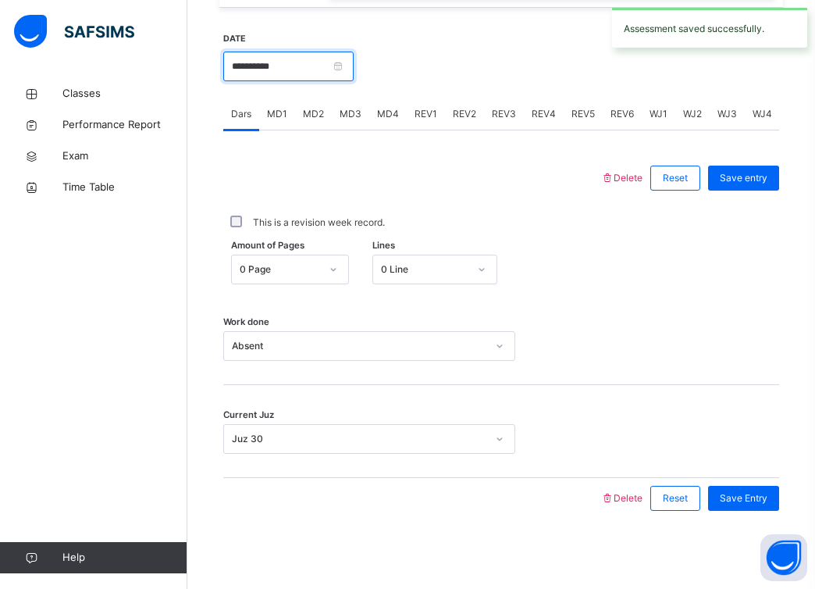
click at [347, 66] on input "**********" at bounding box center [288, 67] width 130 height 30
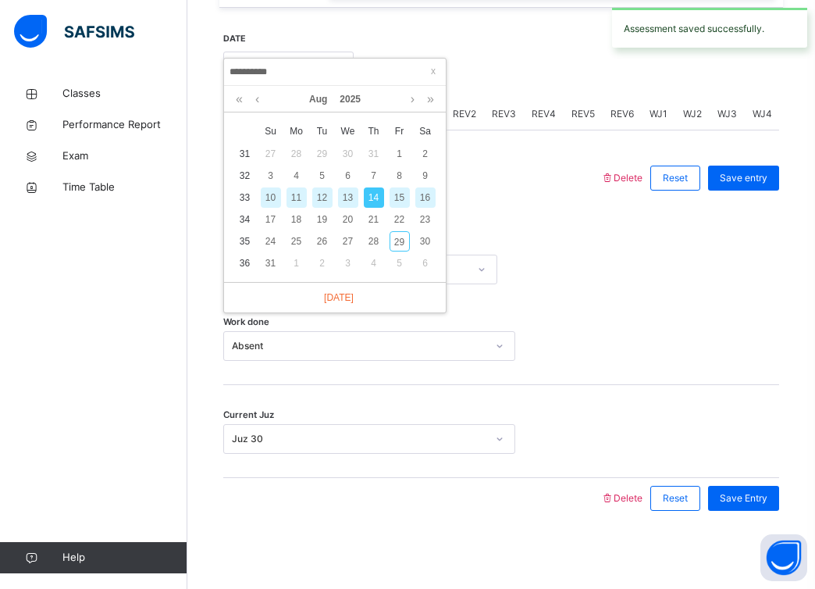
click at [421, 194] on div "16" at bounding box center [425, 197] width 20 height 20
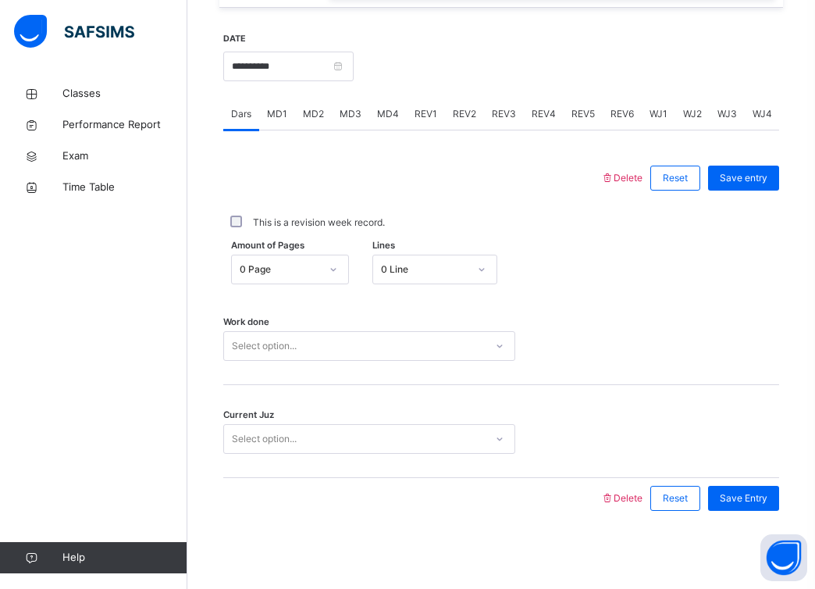
click at [390, 339] on div "Select option..." at bounding box center [354, 346] width 261 height 24
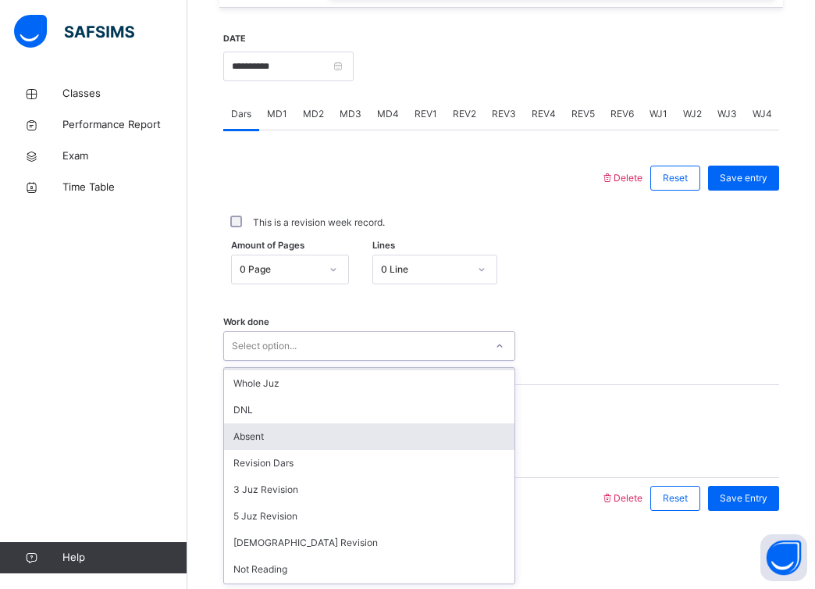
scroll to position [79, 0]
click at [354, 440] on div "Absent" at bounding box center [369, 435] width 291 height 27
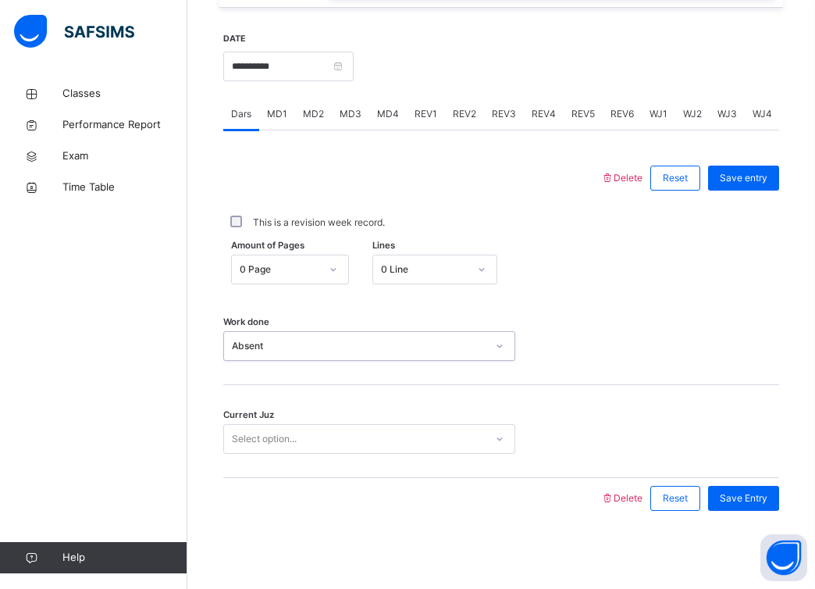
click at [383, 429] on div "Select option..." at bounding box center [354, 439] width 261 height 24
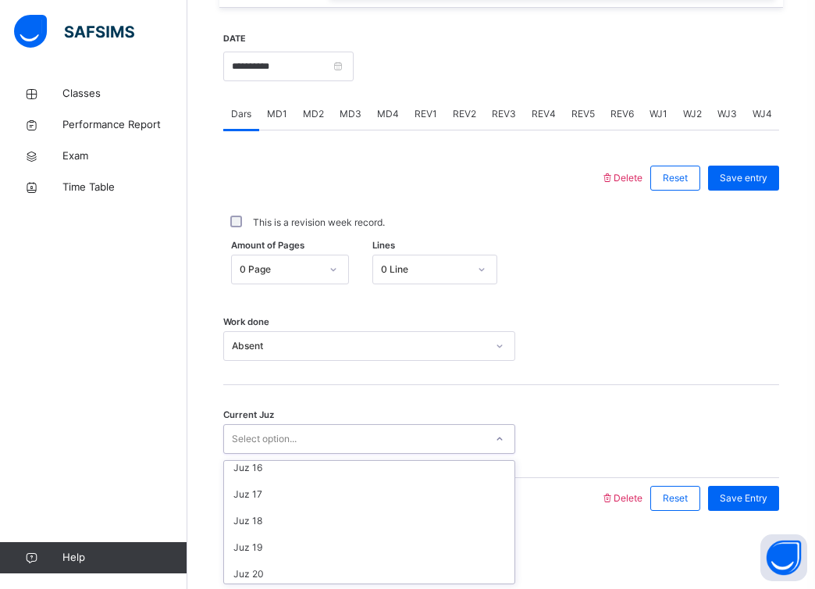
scroll to position [674, 0]
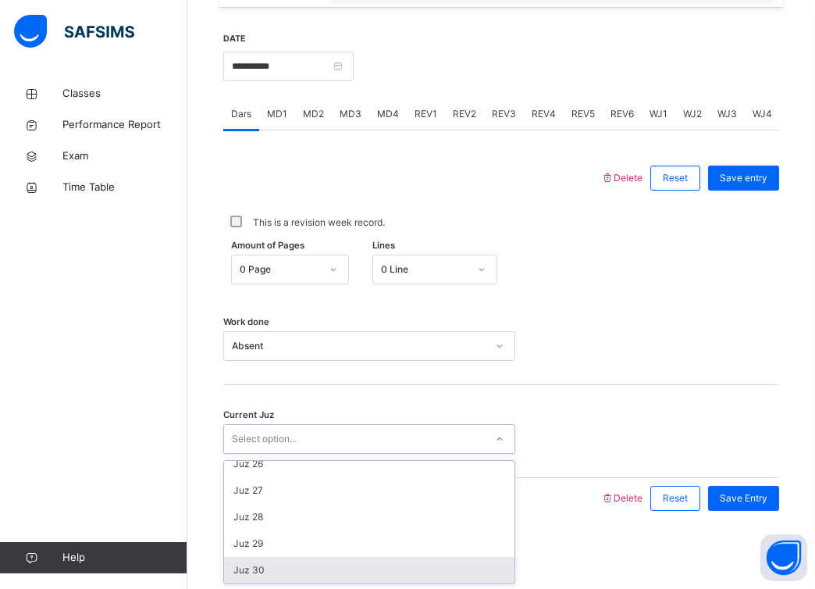
click at [345, 564] on div "Juz 30" at bounding box center [369, 570] width 291 height 27
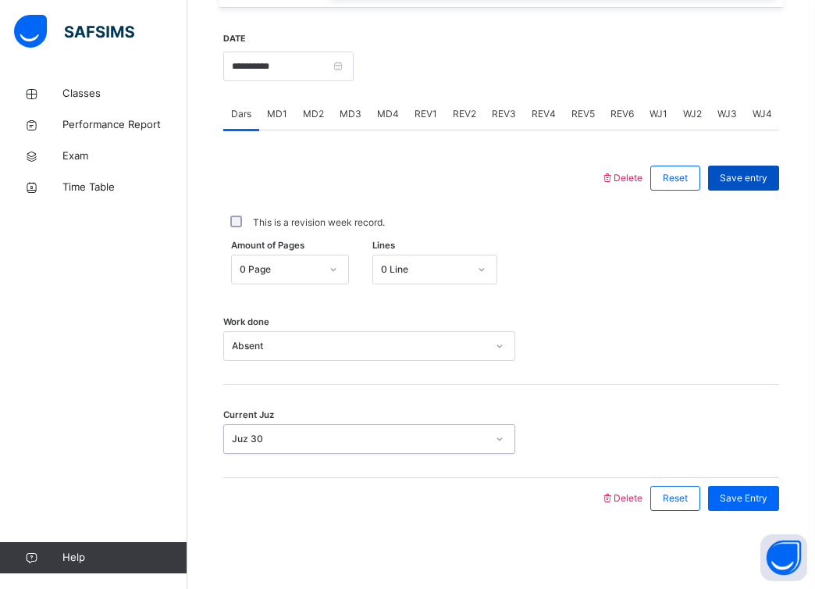
click at [750, 183] on span "Save entry" at bounding box center [744, 178] width 48 height 14
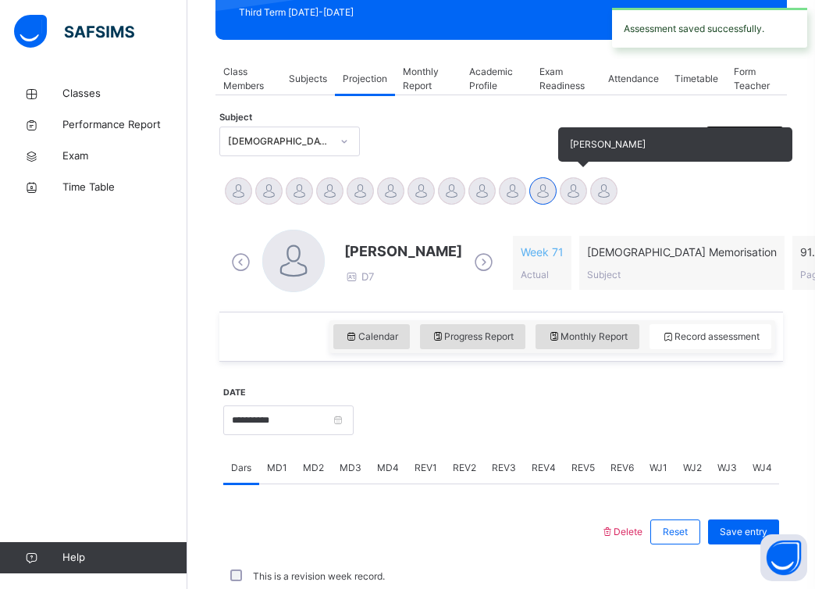
scroll to position [584, 0]
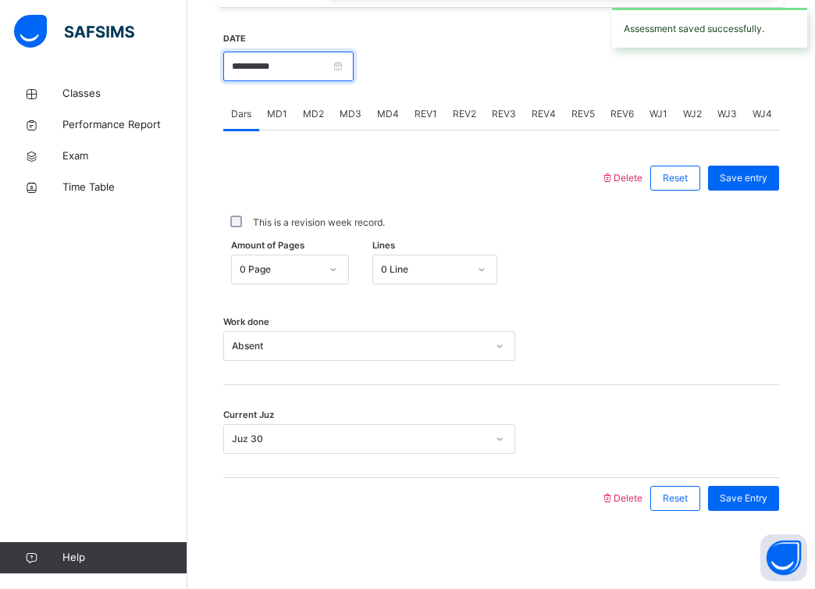
click at [350, 66] on input "**********" at bounding box center [288, 67] width 130 height 30
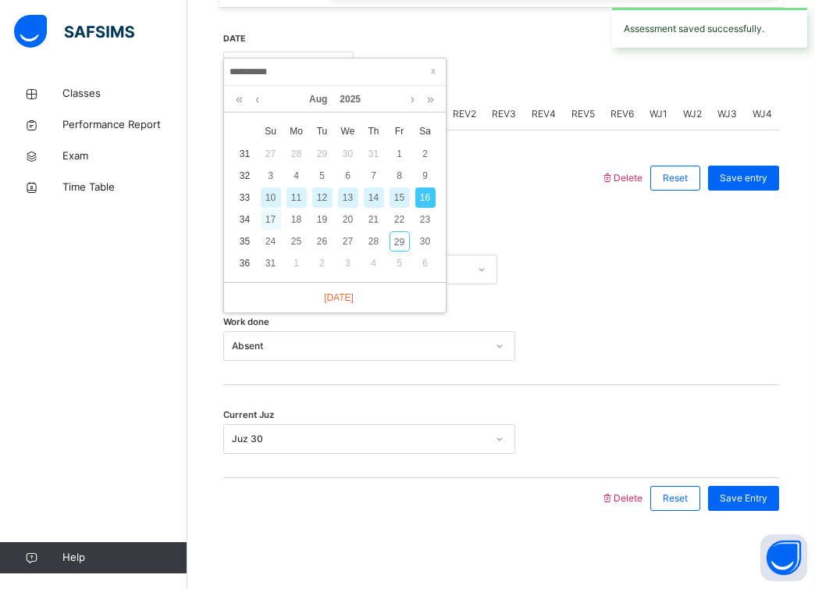
click at [269, 219] on div "17" at bounding box center [271, 219] width 20 height 20
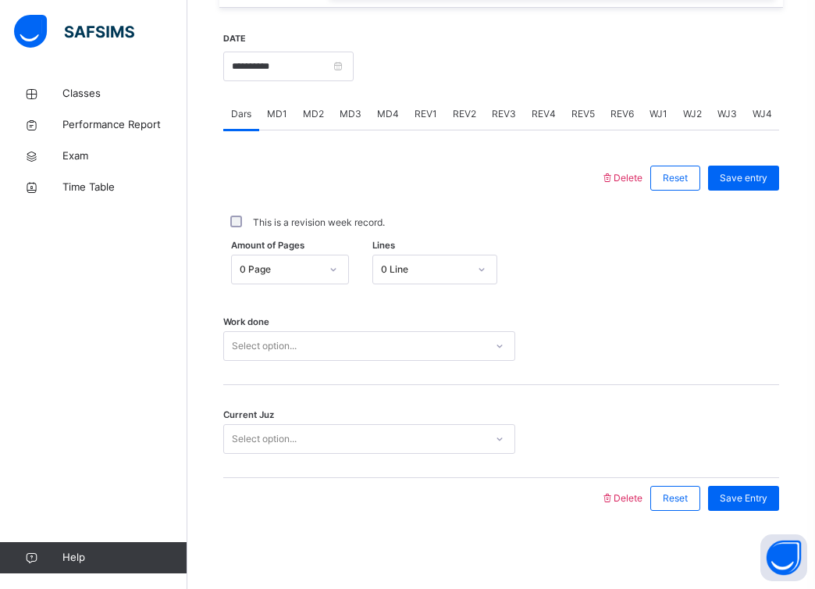
click at [323, 348] on div "Select option..." at bounding box center [354, 346] width 261 height 24
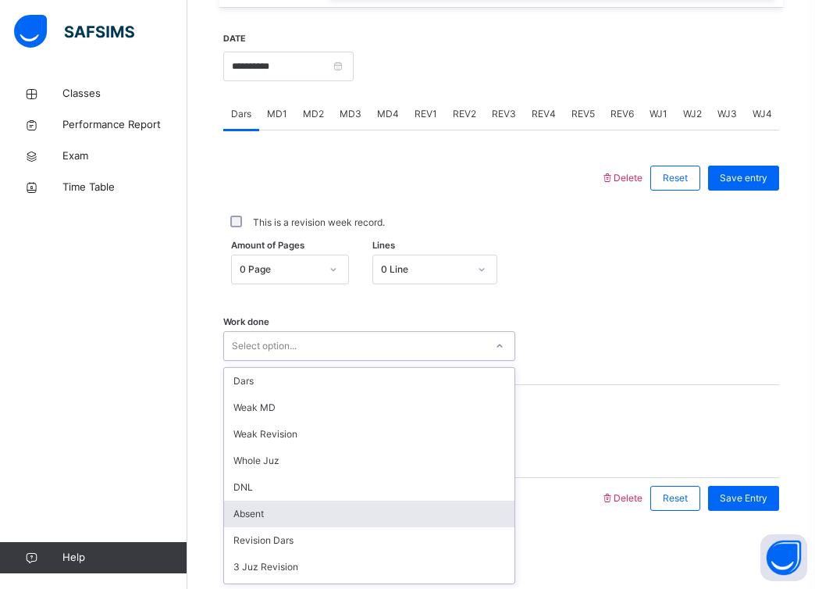
click at [294, 509] on div "Absent" at bounding box center [369, 514] width 291 height 27
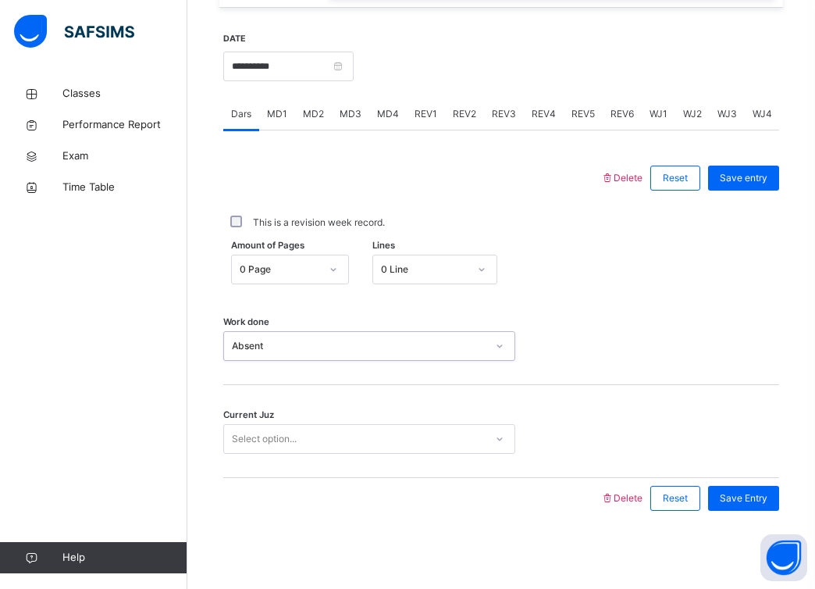
click at [318, 432] on div "Select option..." at bounding box center [354, 439] width 261 height 24
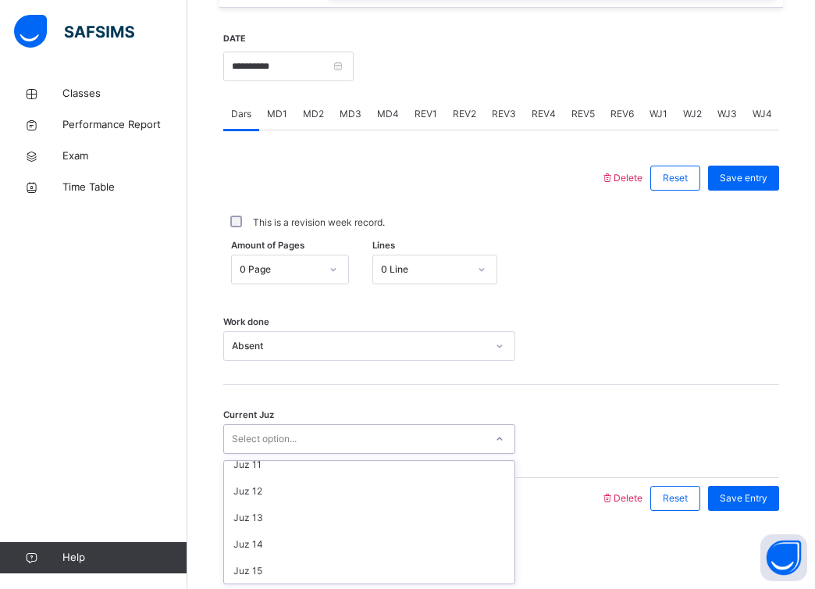
scroll to position [674, 0]
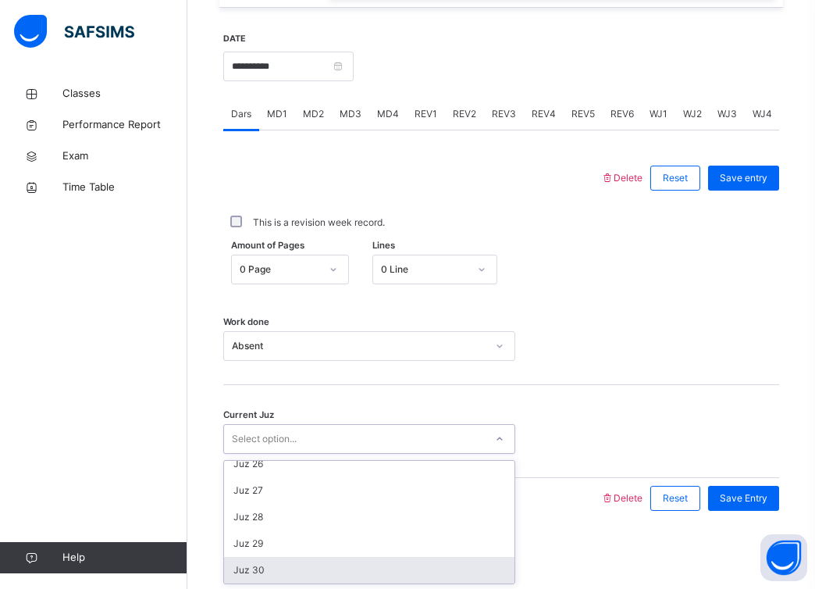
click at [326, 570] on div "Juz 30" at bounding box center [369, 570] width 291 height 27
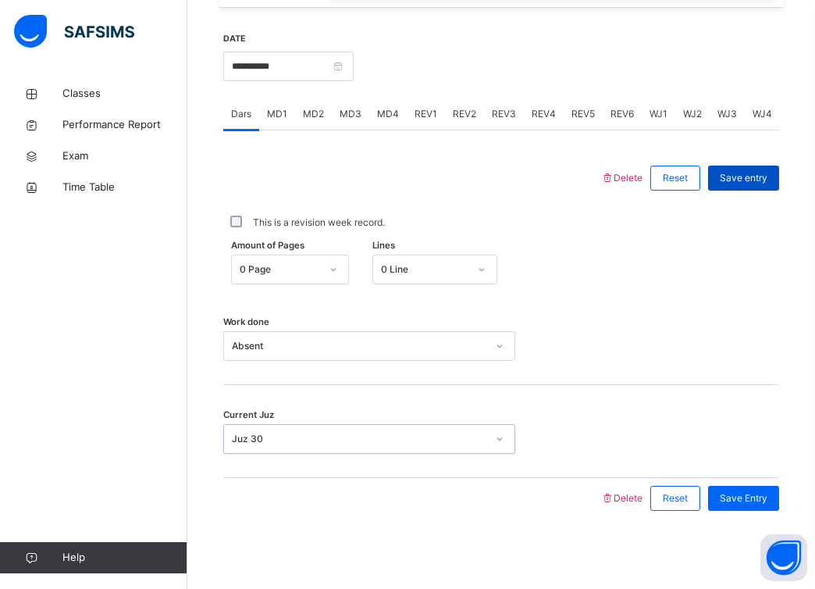
click at [734, 185] on div "Save entry" at bounding box center [743, 178] width 71 height 25
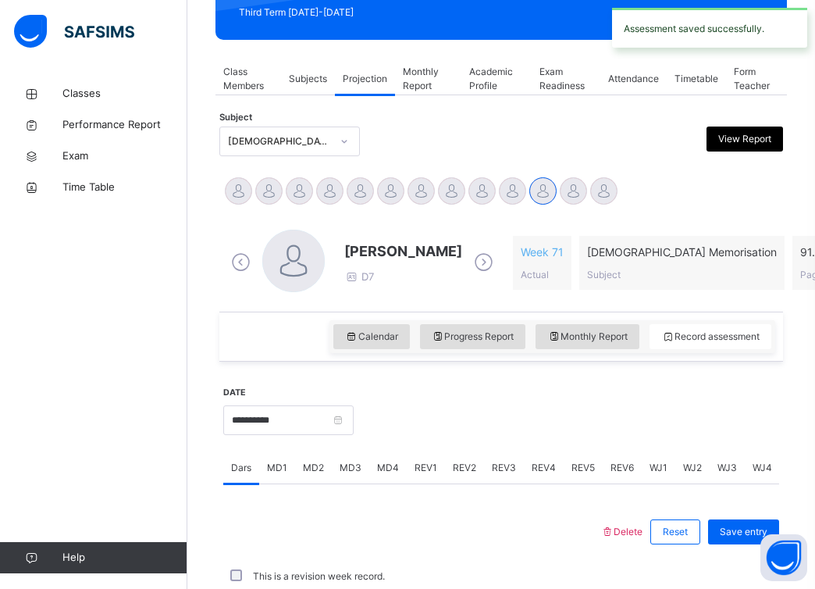
scroll to position [584, 0]
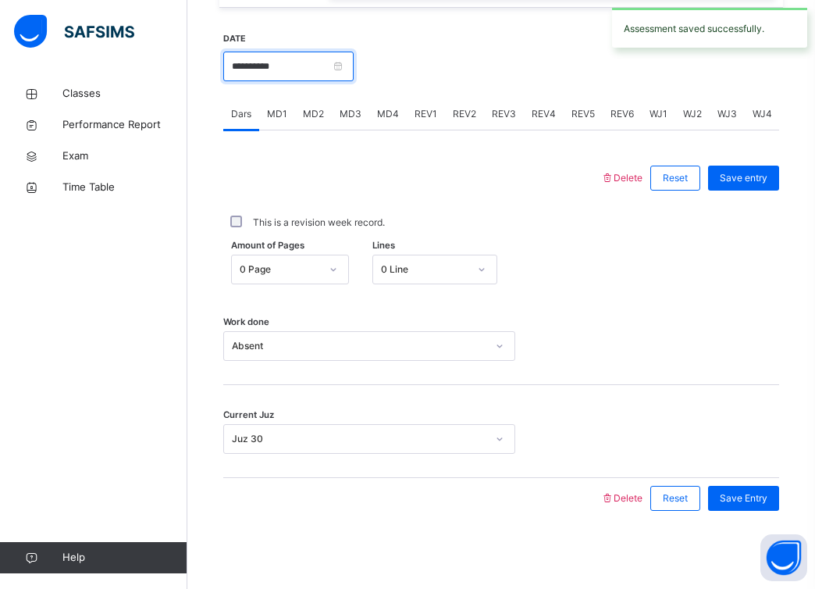
click at [353, 66] on input "**********" at bounding box center [288, 67] width 130 height 30
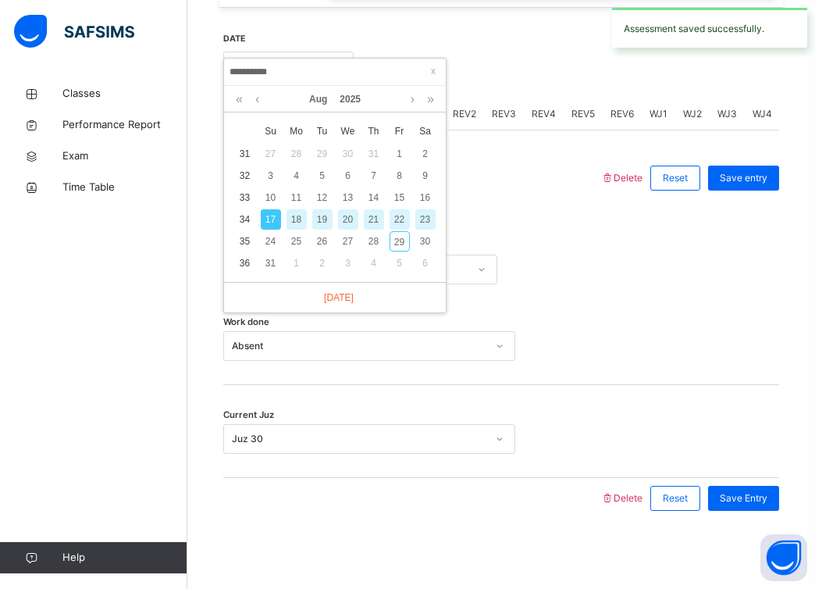
click at [323, 221] on div "19" at bounding box center [322, 219] width 20 height 20
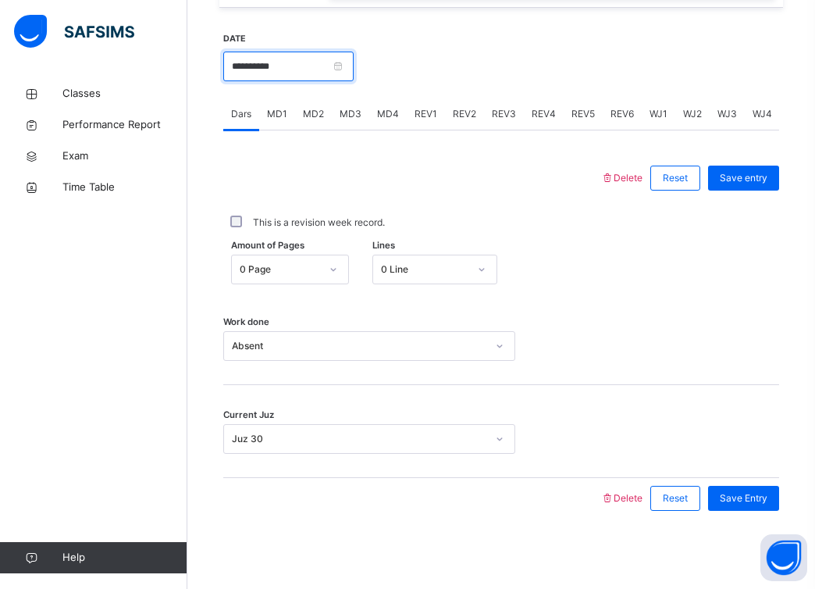
click at [348, 68] on input "**********" at bounding box center [288, 67] width 130 height 30
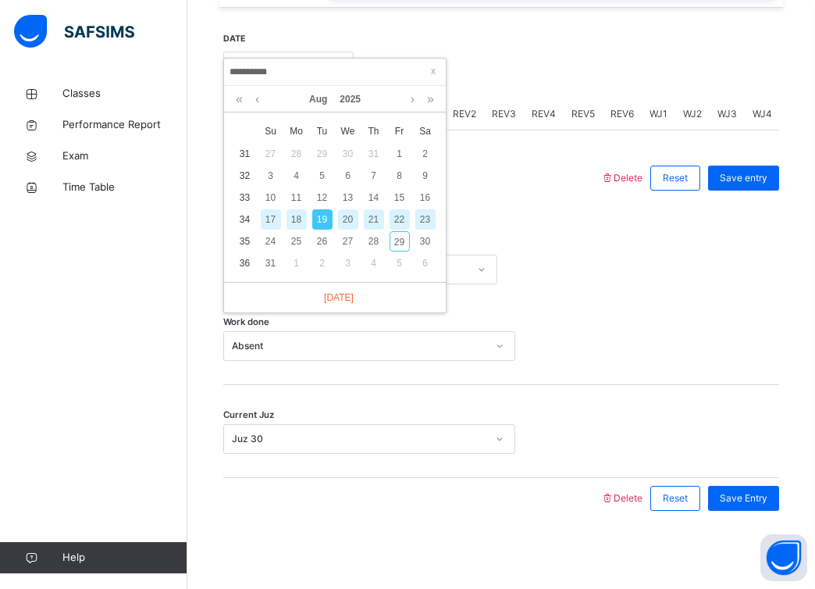
click at [374, 226] on div "21" at bounding box center [374, 219] width 20 height 20
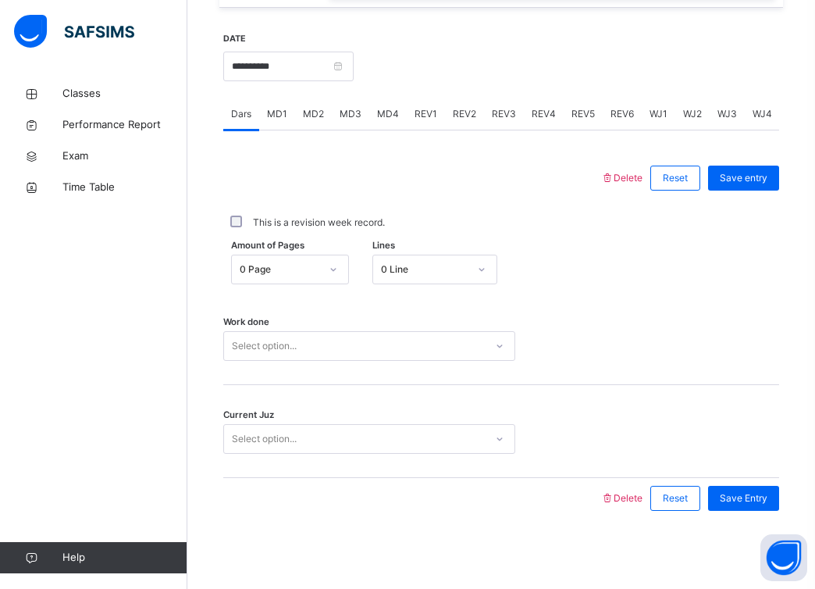
click at [338, 340] on div "Select option..." at bounding box center [354, 346] width 261 height 24
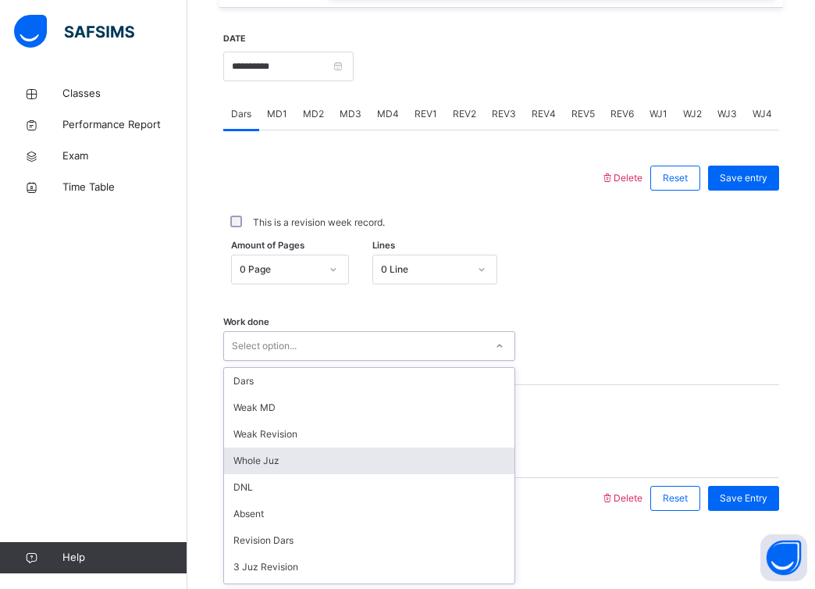
click at [314, 457] on div "Whole Juz" at bounding box center [369, 460] width 291 height 27
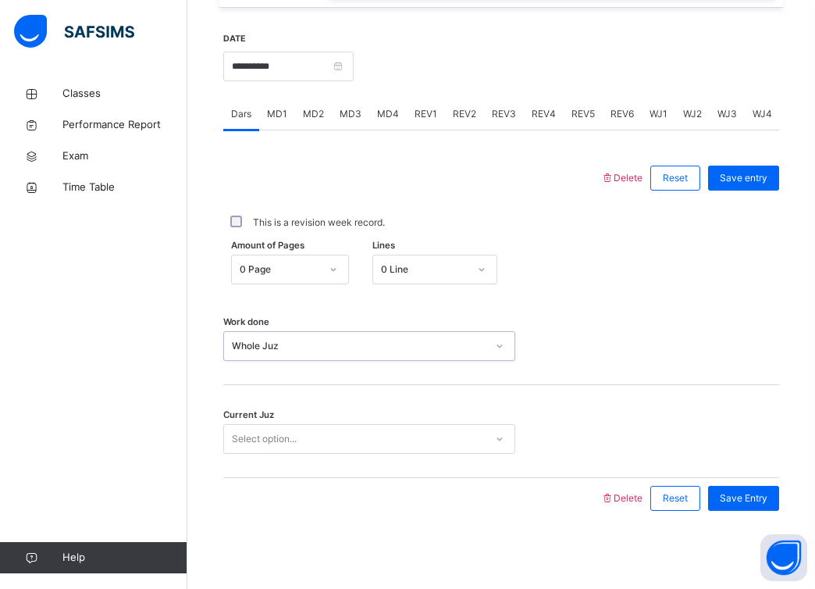
click at [406, 440] on div "Select option..." at bounding box center [354, 439] width 261 height 24
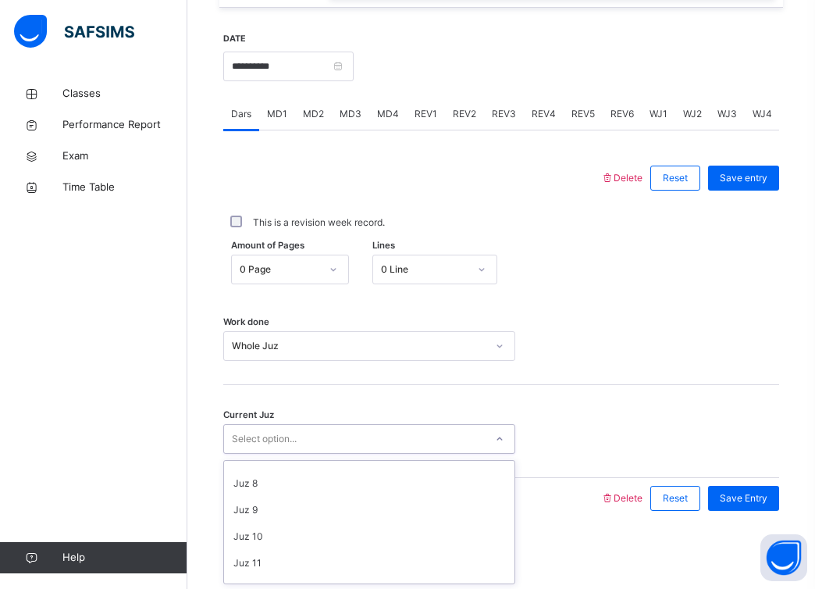
scroll to position [674, 0]
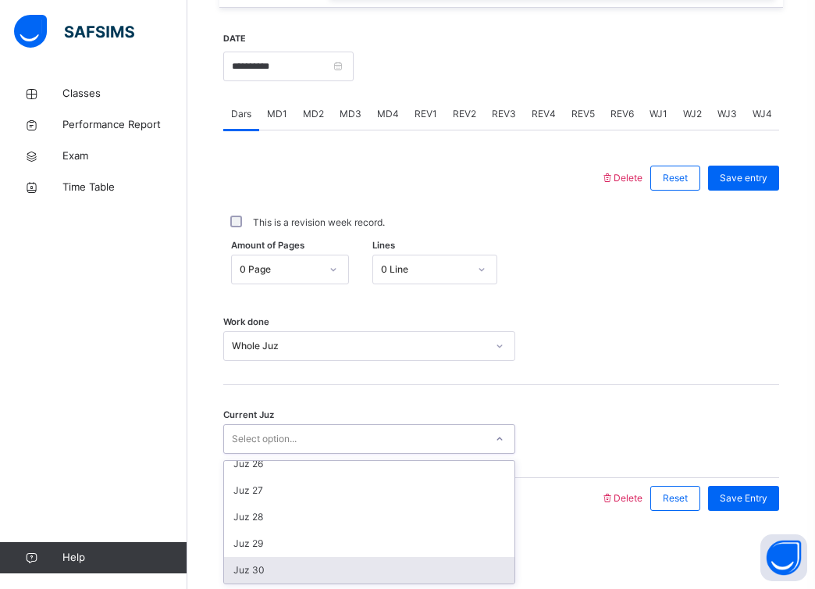
click at [371, 575] on div "Juz 30" at bounding box center [369, 570] width 291 height 27
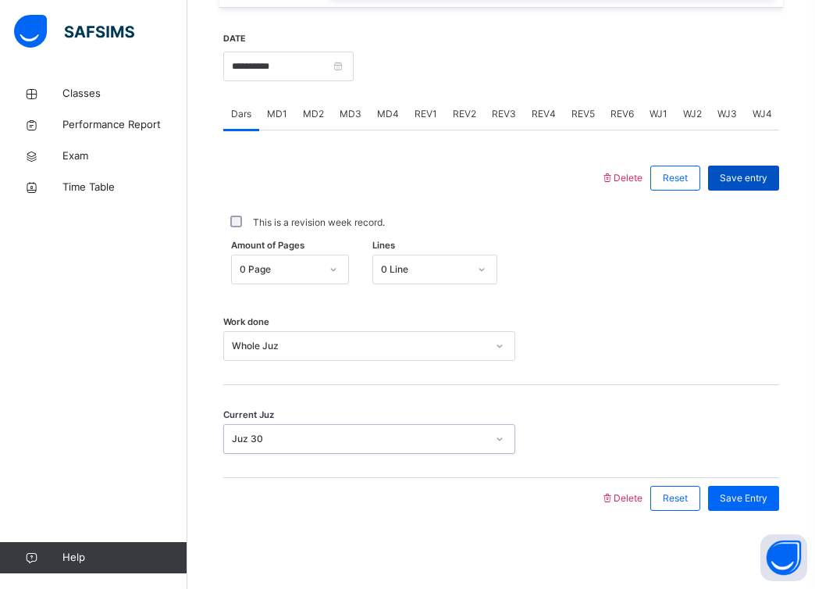
click at [767, 175] on span "Save entry" at bounding box center [744, 178] width 48 height 14
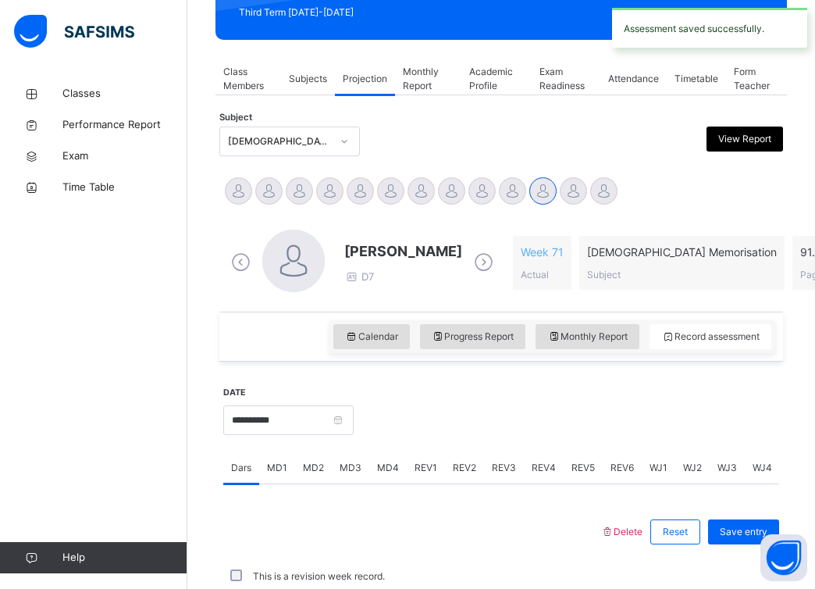
scroll to position [584, 0]
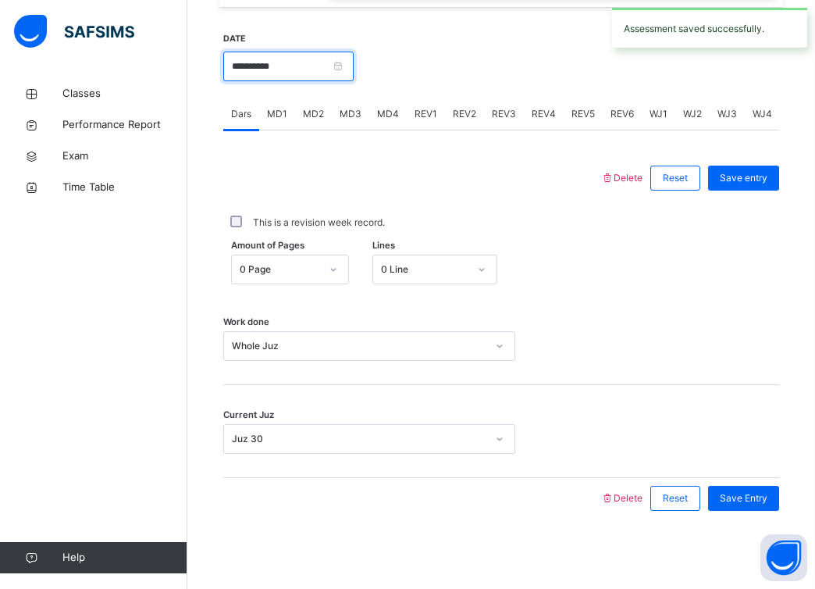
click at [349, 66] on input "**********" at bounding box center [288, 67] width 130 height 30
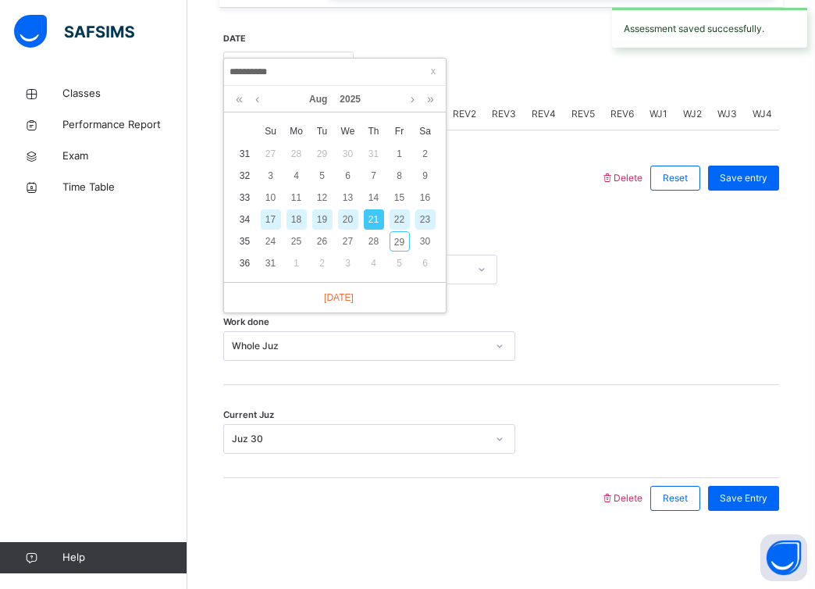
click at [428, 223] on div "23" at bounding box center [425, 219] width 20 height 20
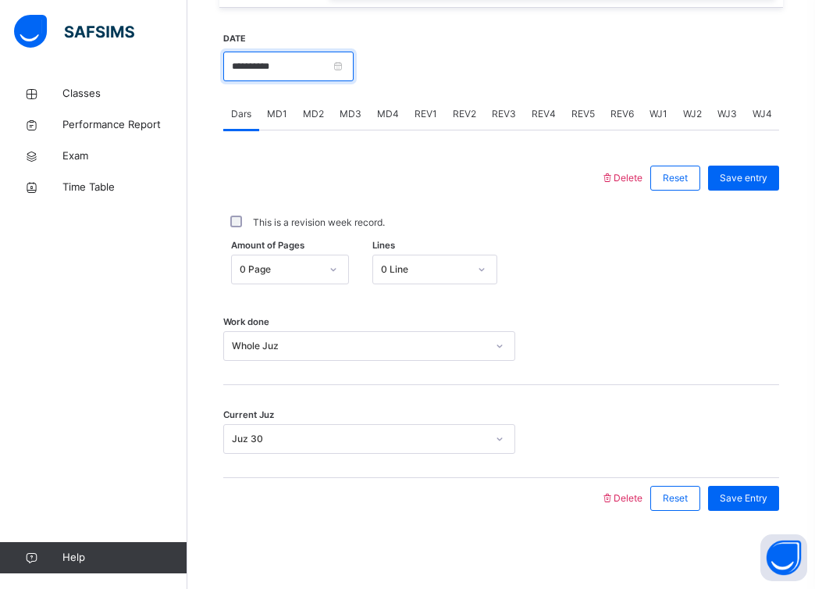
click at [344, 61] on input "**********" at bounding box center [288, 67] width 130 height 30
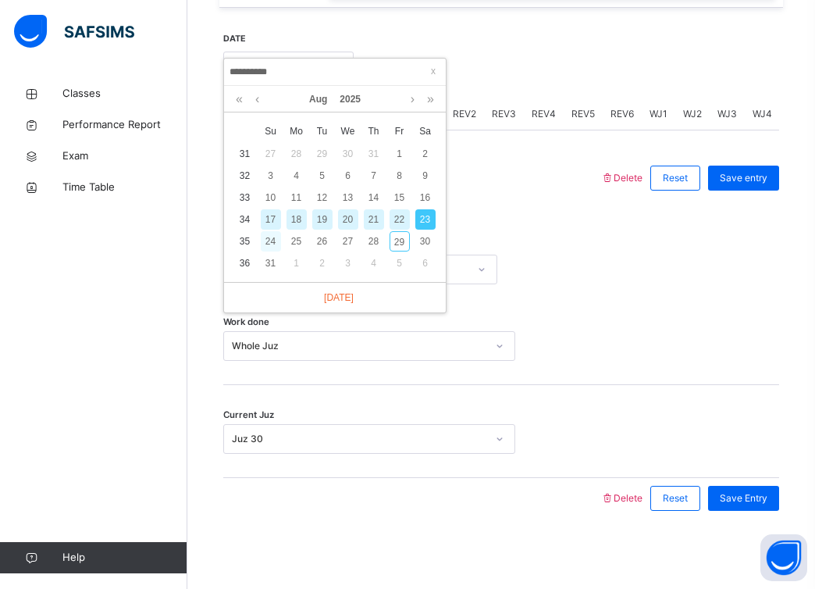
click at [271, 237] on div "24" at bounding box center [271, 241] width 20 height 20
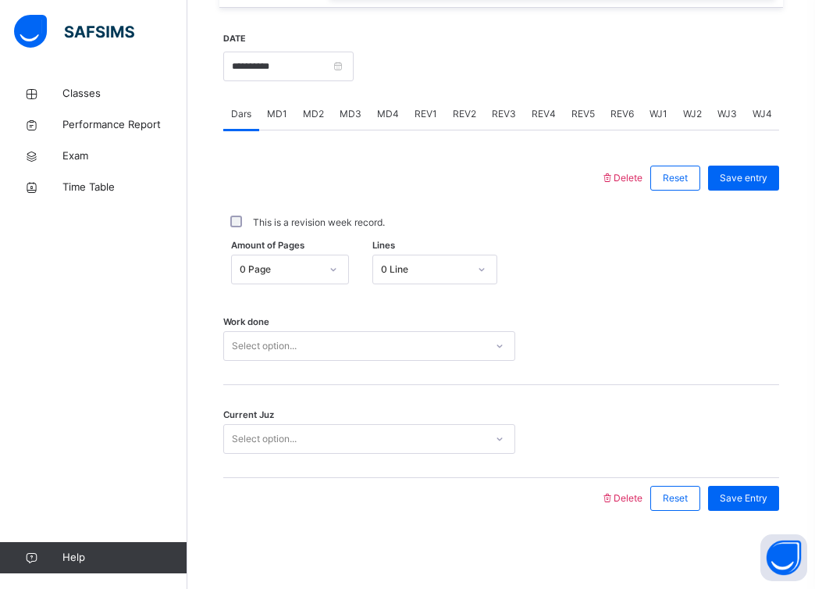
click at [266, 350] on div "Select option..." at bounding box center [264, 346] width 65 height 30
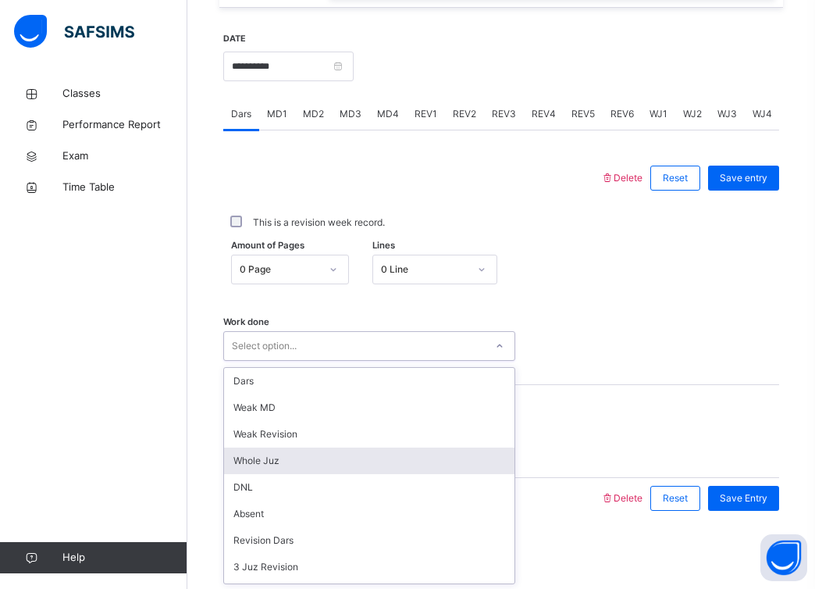
click at [266, 467] on div "Whole Juz" at bounding box center [369, 460] width 291 height 27
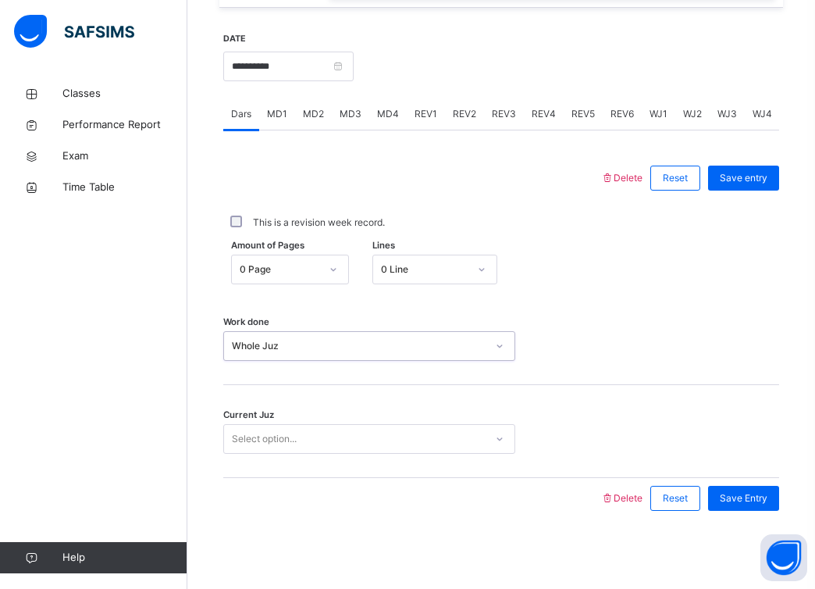
click at [289, 442] on div "Select option..." at bounding box center [264, 439] width 65 height 30
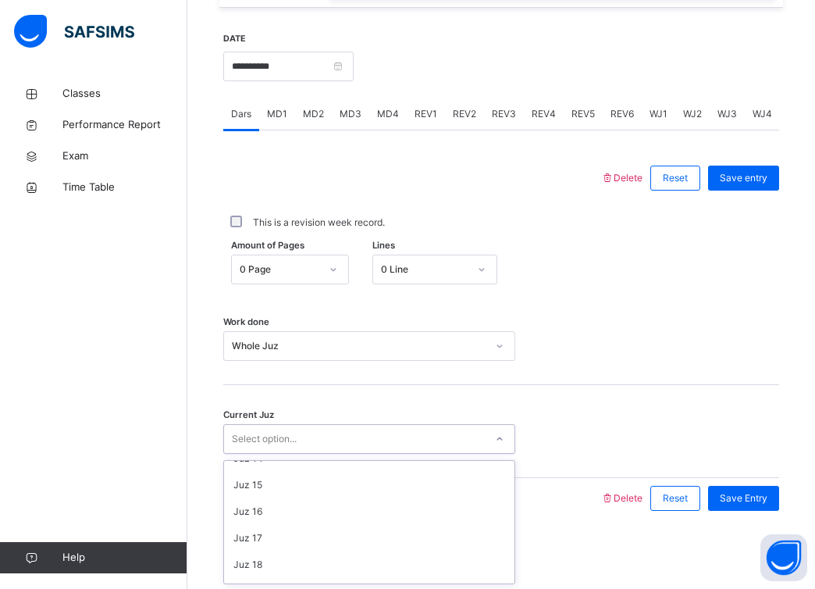
scroll to position [674, 0]
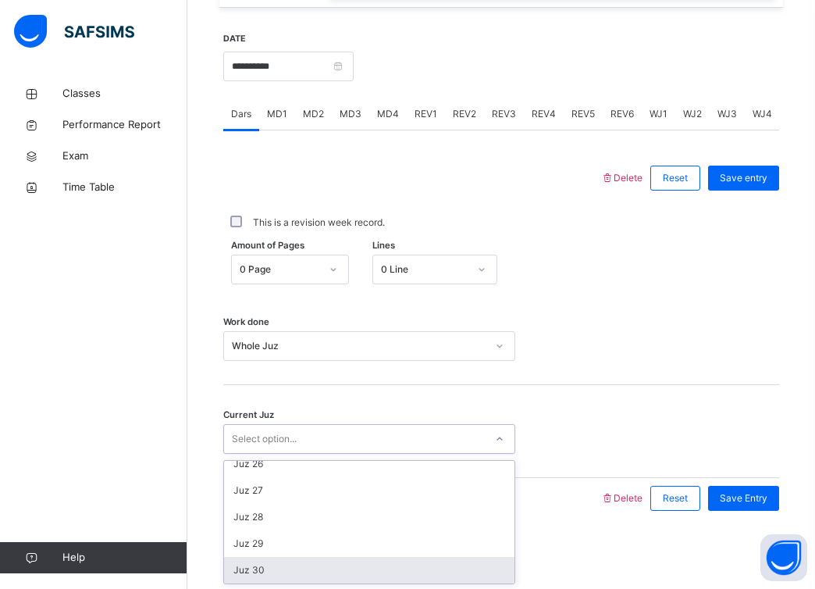
click at [287, 574] on div "Juz 30" at bounding box center [369, 570] width 291 height 27
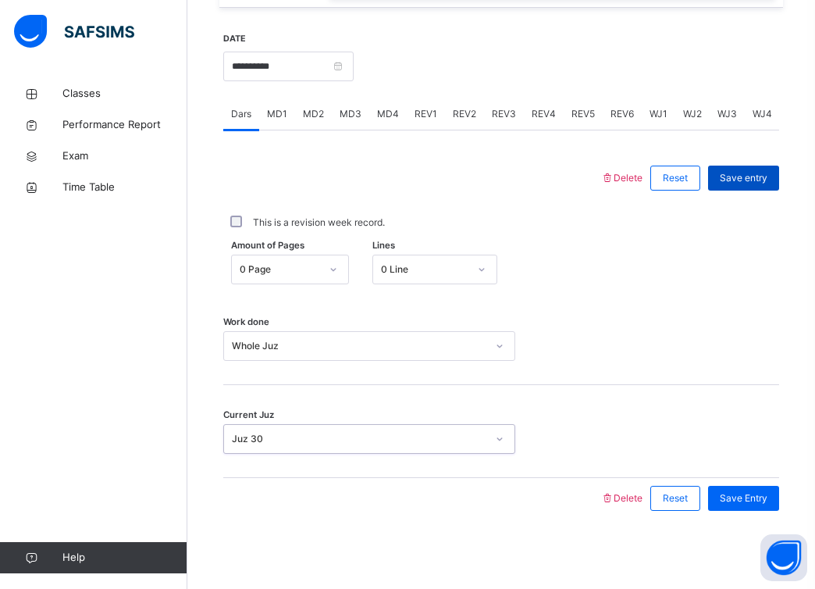
click at [749, 187] on div "Save entry" at bounding box center [743, 178] width 71 height 25
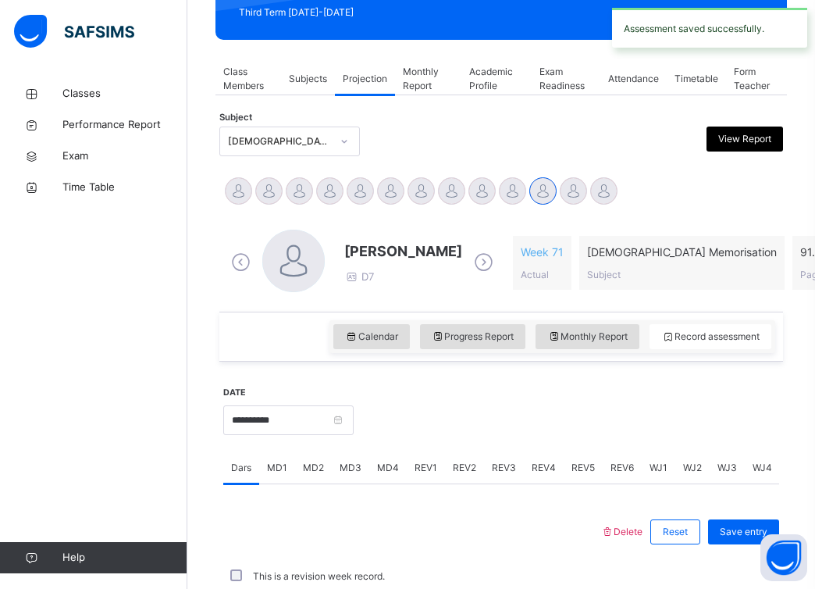
scroll to position [584, 0]
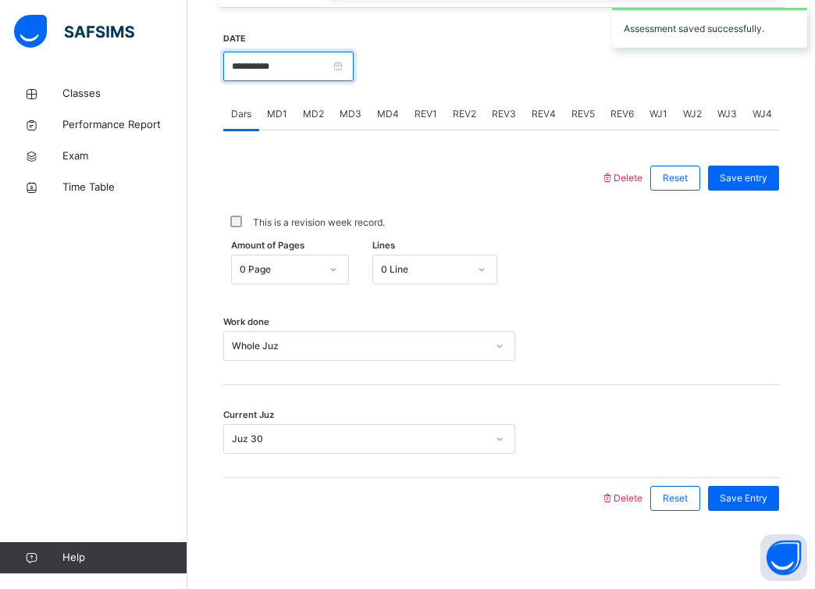
click at [344, 63] on input "**********" at bounding box center [288, 67] width 130 height 30
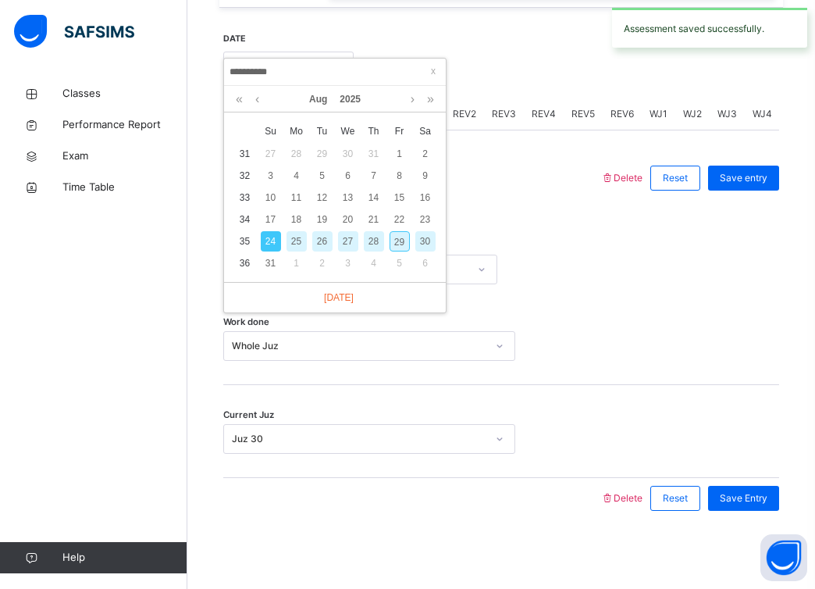
click at [319, 243] on div "26" at bounding box center [322, 241] width 20 height 20
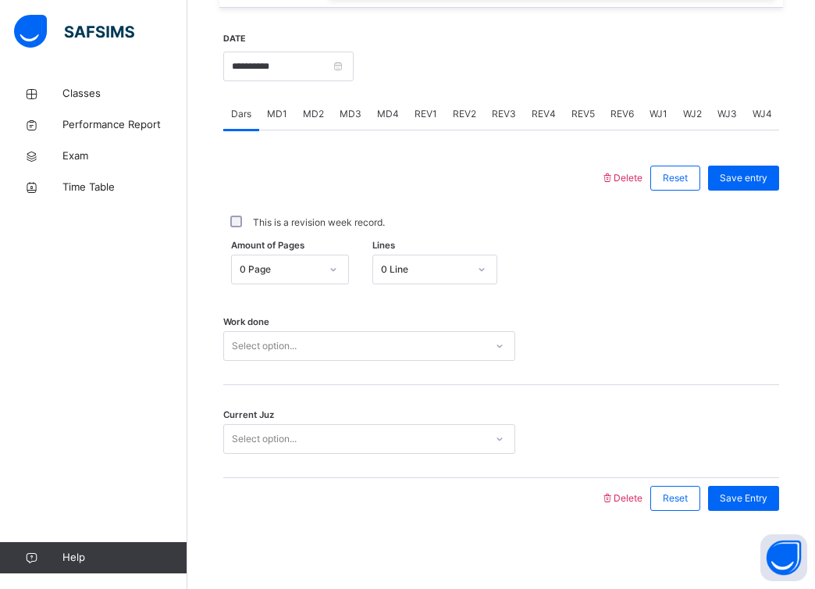
click at [314, 348] on div "Select option..." at bounding box center [354, 346] width 261 height 24
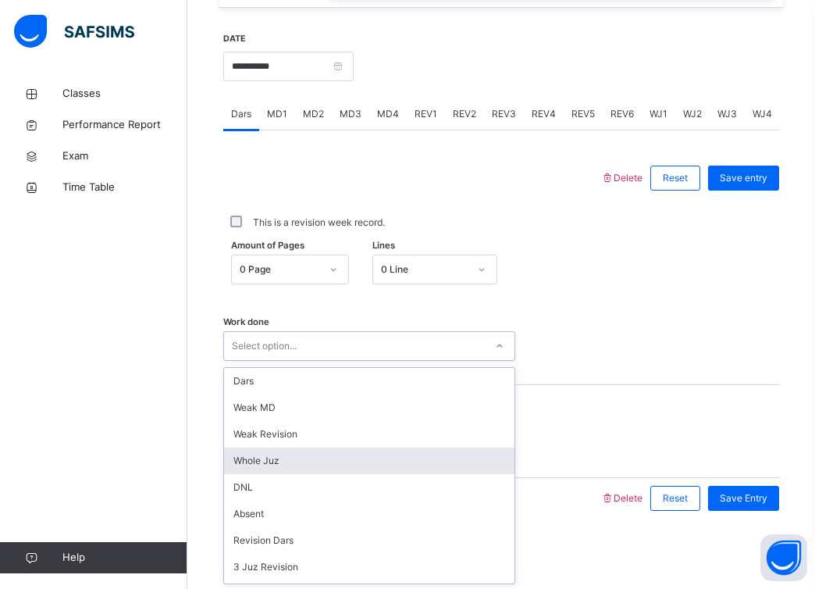
click at [304, 461] on div "Whole Juz" at bounding box center [369, 460] width 291 height 27
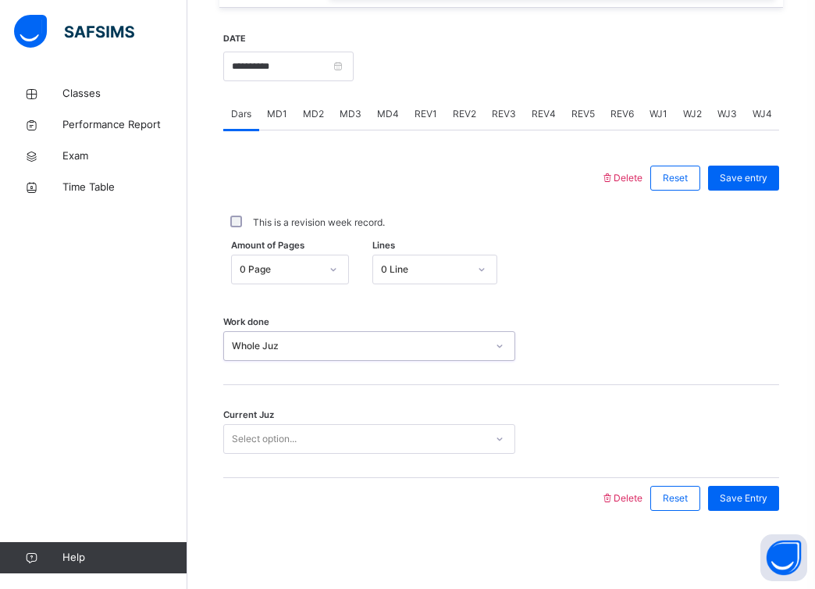
click at [329, 432] on div "Select option..." at bounding box center [354, 439] width 261 height 24
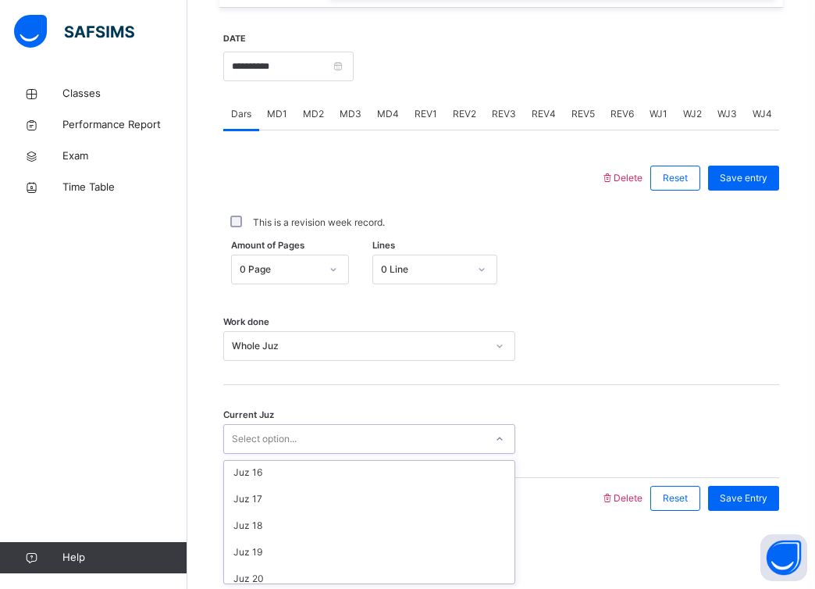
scroll to position [674, 0]
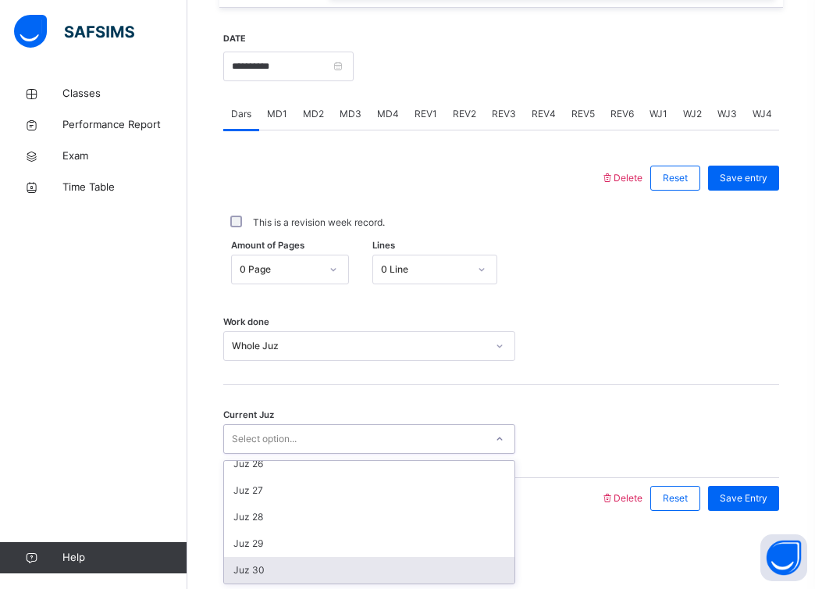
click at [302, 569] on div "Juz 30" at bounding box center [369, 570] width 291 height 27
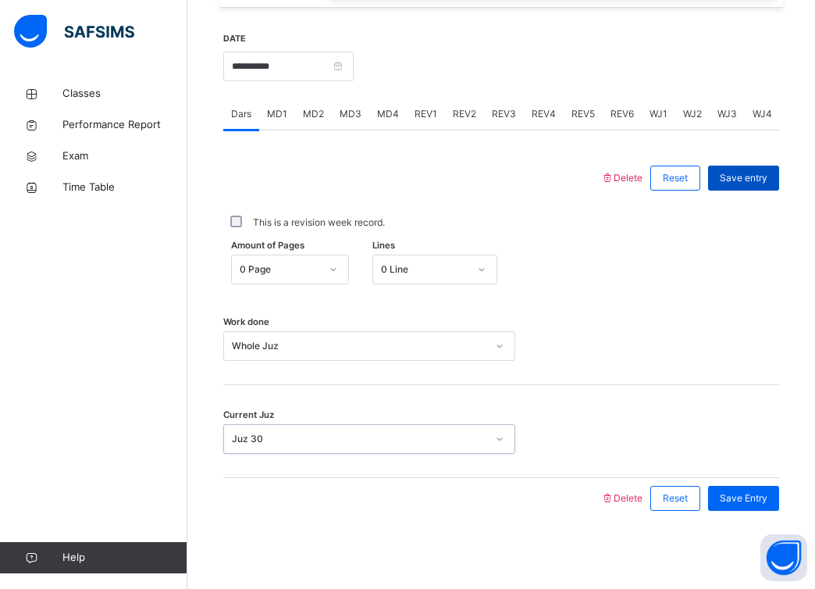
click at [737, 172] on span "Save entry" at bounding box center [744, 178] width 48 height 14
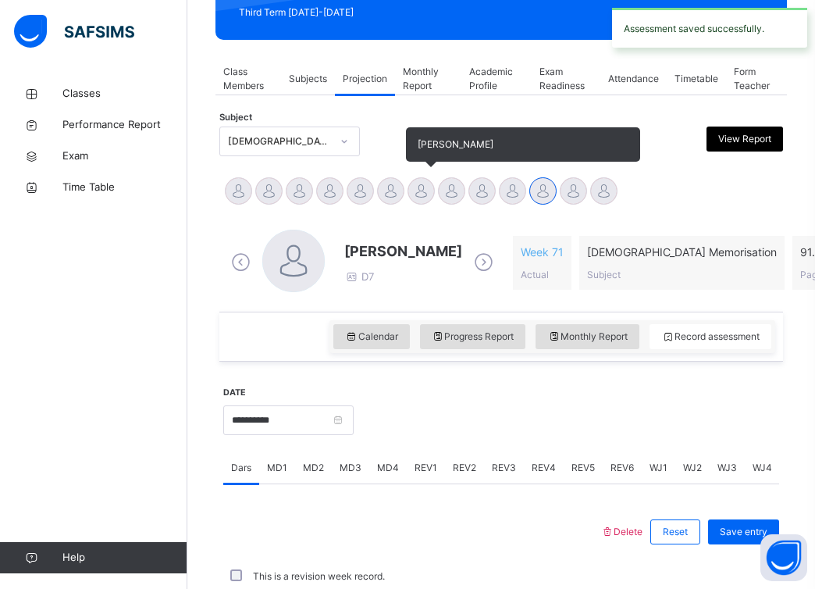
scroll to position [584, 0]
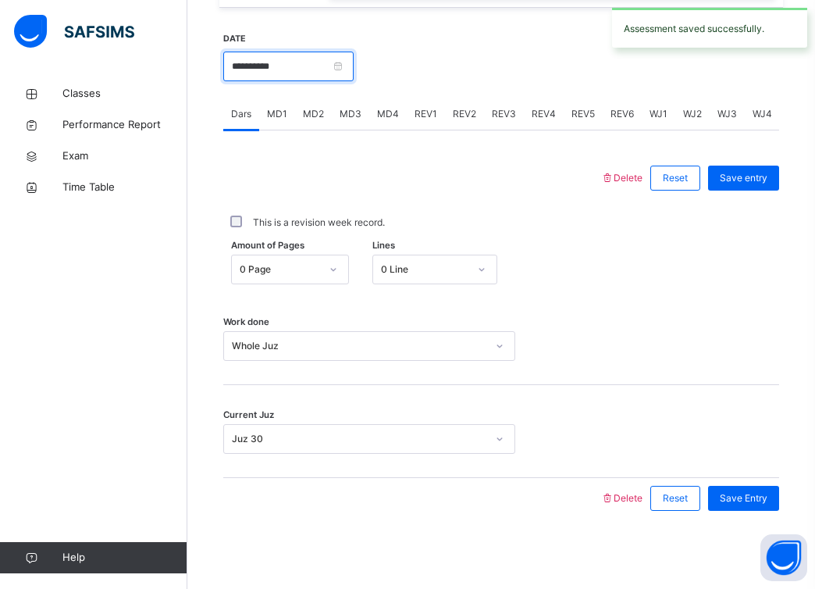
click at [348, 65] on input "**********" at bounding box center [288, 67] width 130 height 30
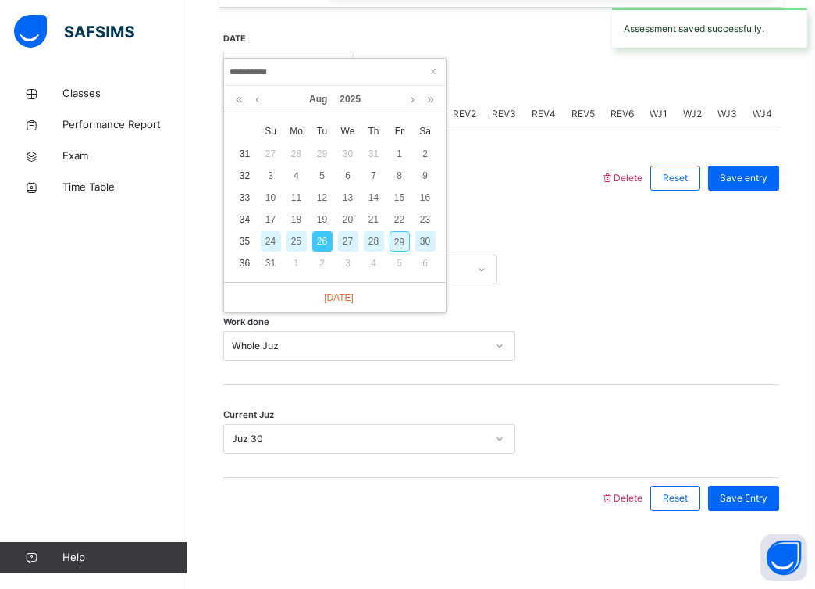
click at [369, 244] on div "28" at bounding box center [374, 241] width 20 height 20
type input "**********"
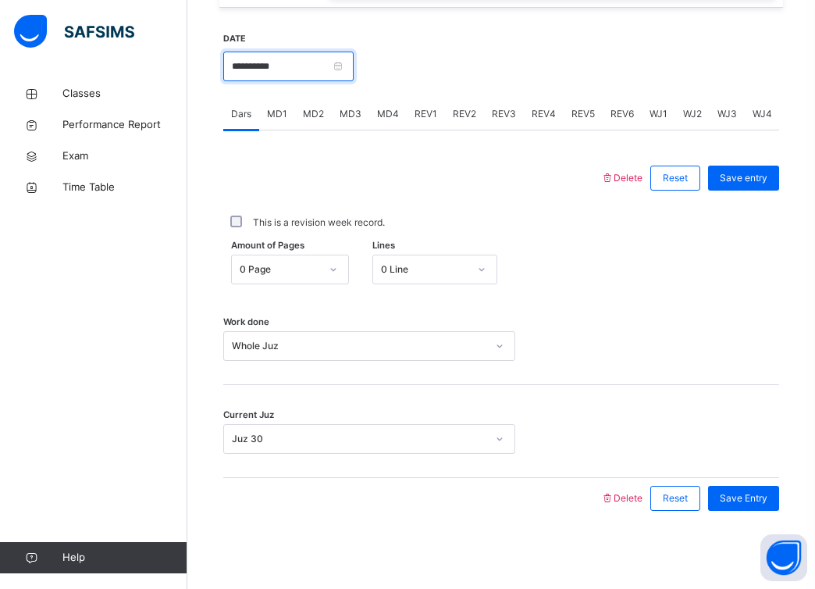
click at [351, 66] on input "**********" at bounding box center [288, 67] width 130 height 30
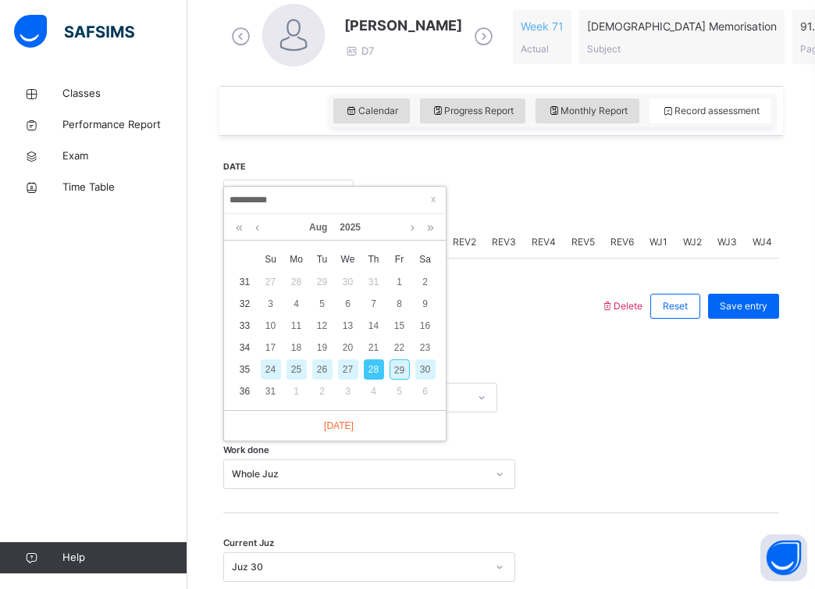
scroll to position [426, 0]
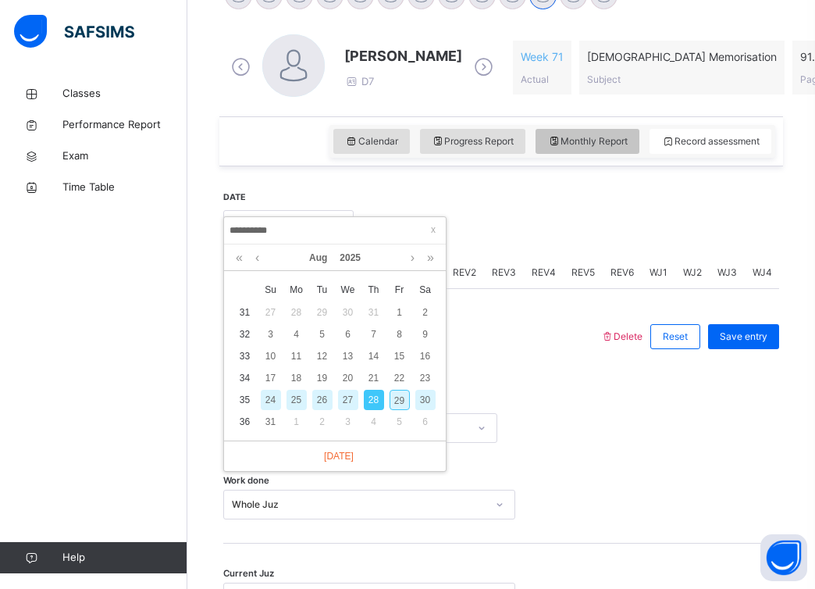
click at [601, 140] on span "Monthly Report" at bounding box center [587, 141] width 80 height 14
select select "****"
select select "*"
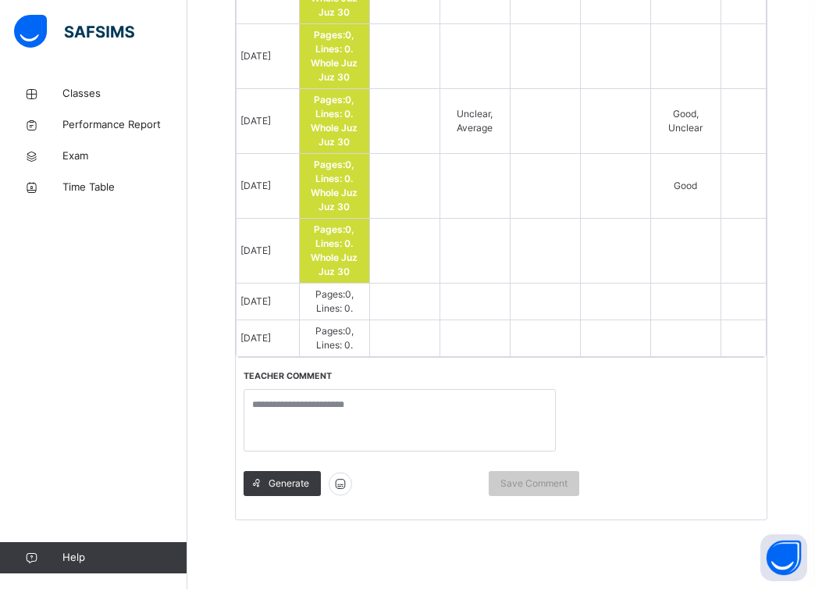
scroll to position [1670, 0]
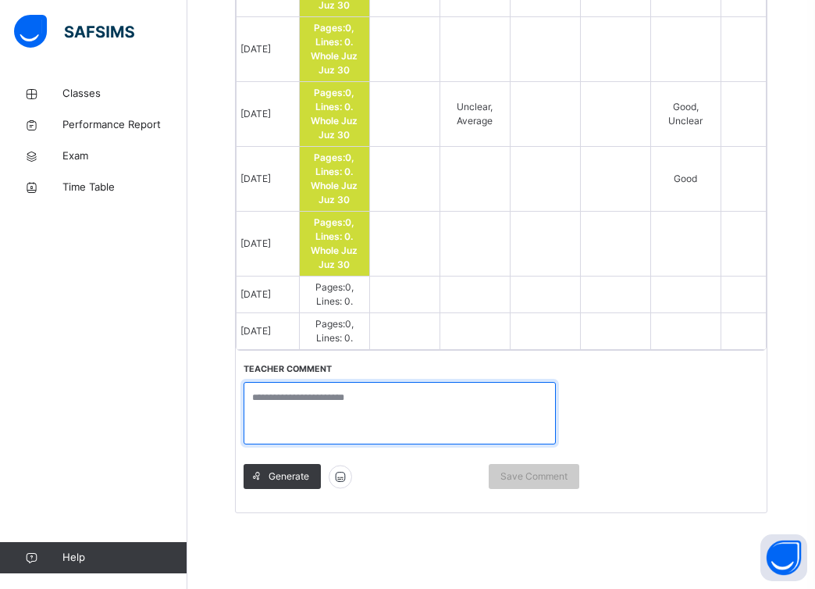
click at [477, 398] on textarea at bounding box center [400, 413] width 312 height 62
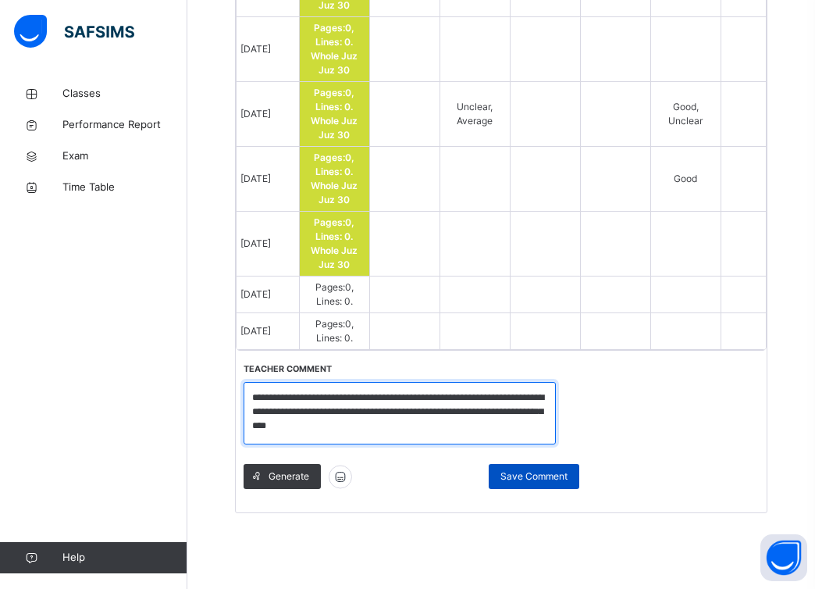
type textarea "**********"
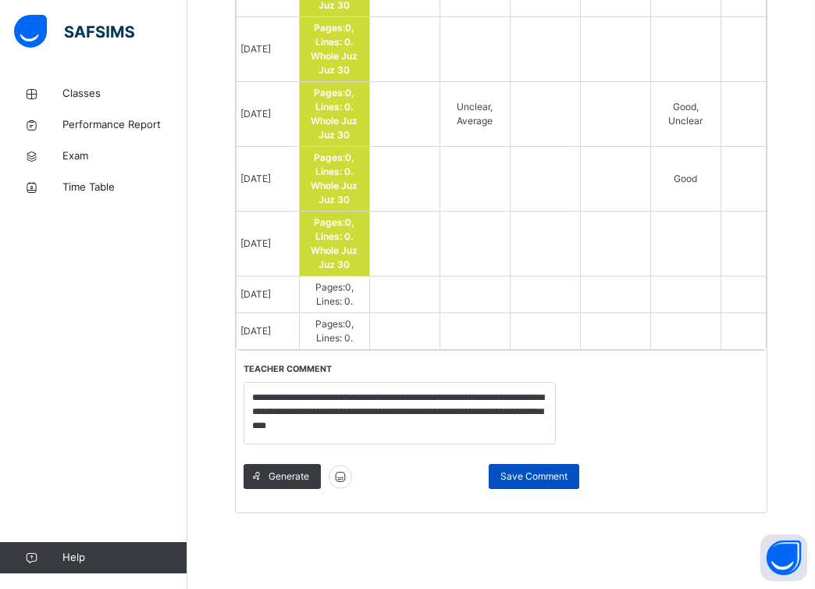
click at [558, 469] on span "Save Comment" at bounding box center [534, 476] width 67 height 14
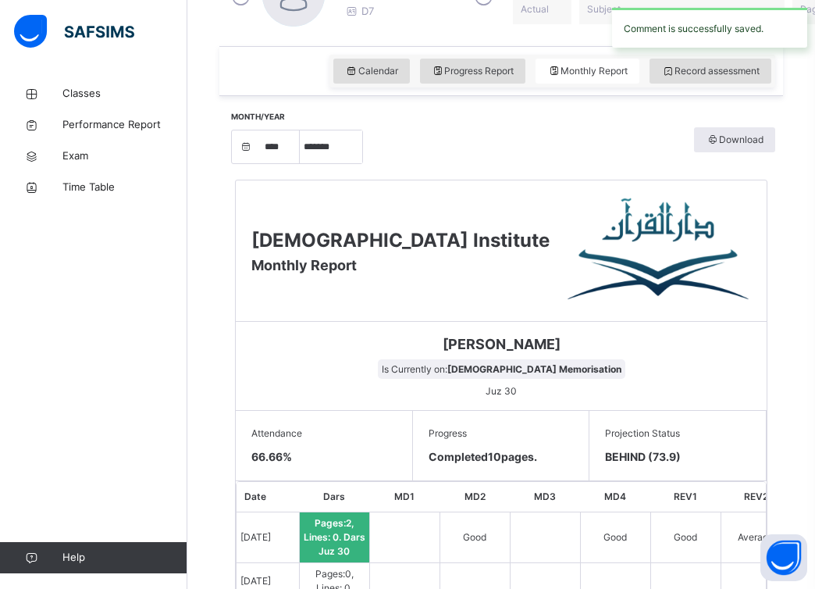
click at [613, 134] on div "Month/Year **** **** **** **** **** **** **** **** **** **** **** **** **** ***…" at bounding box center [501, 145] width 548 height 37
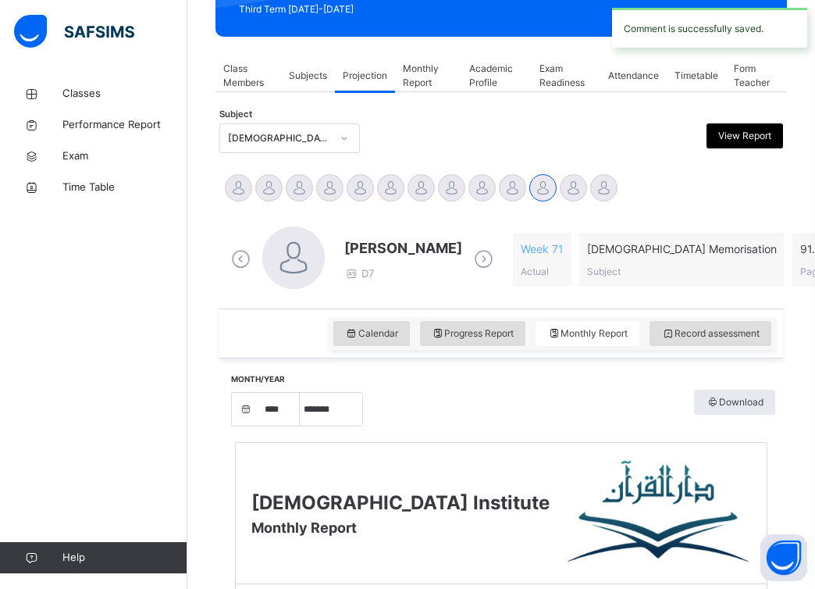
scroll to position [232, 0]
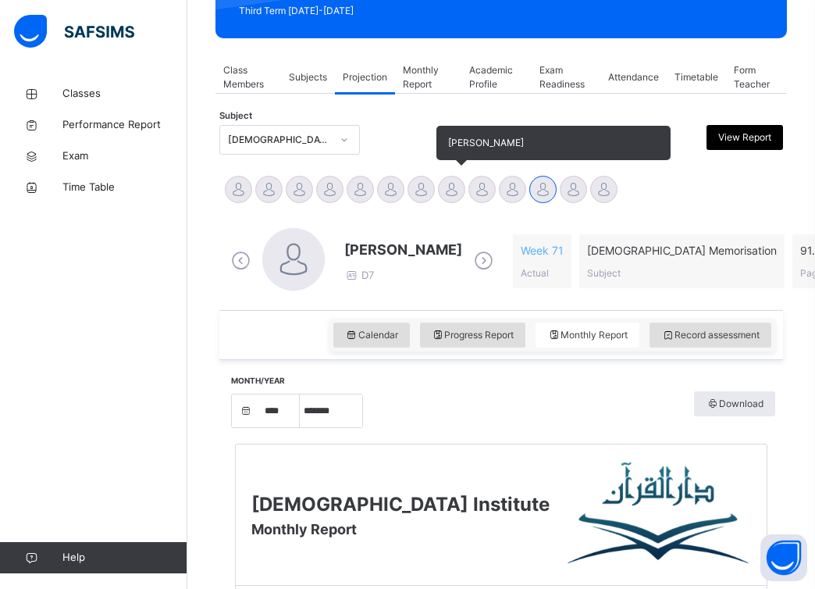
click at [441, 183] on div at bounding box center [451, 189] width 27 height 27
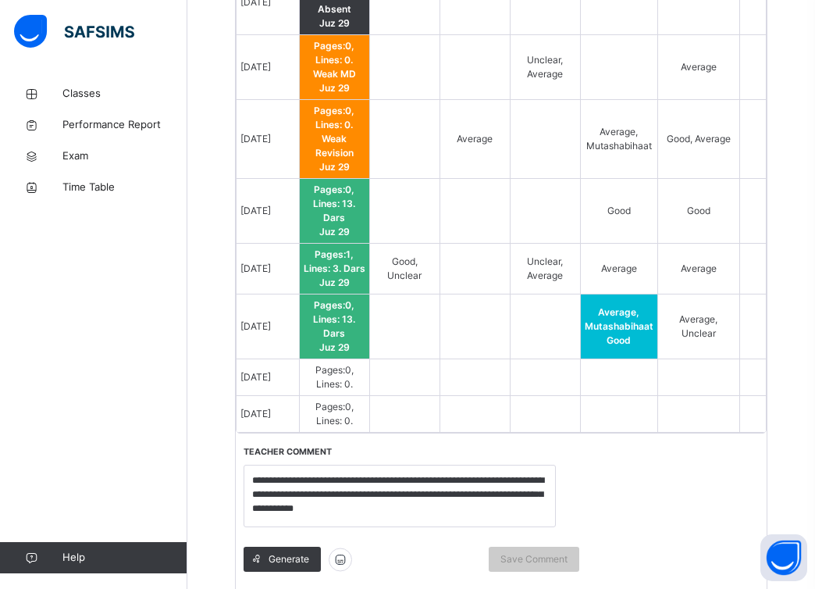
scroll to position [1656, 0]
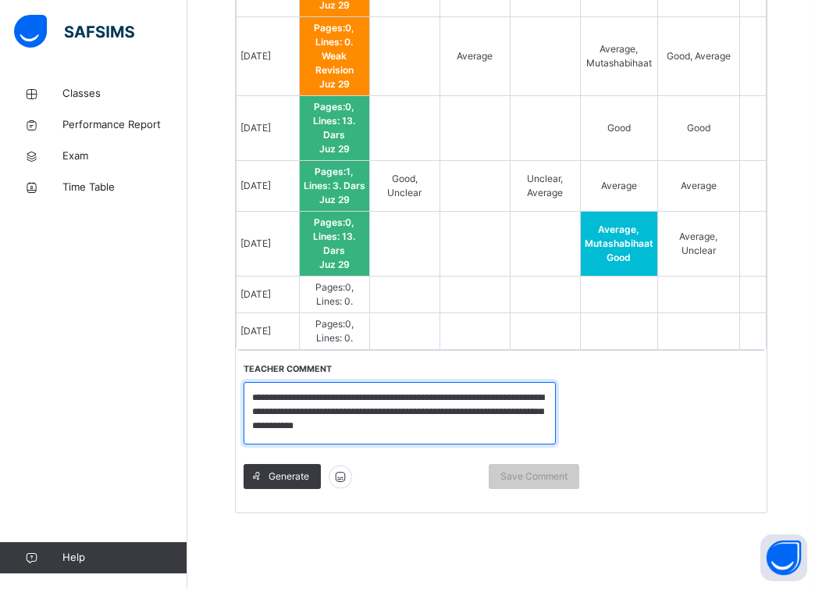
click at [428, 428] on textarea "**********" at bounding box center [400, 413] width 312 height 62
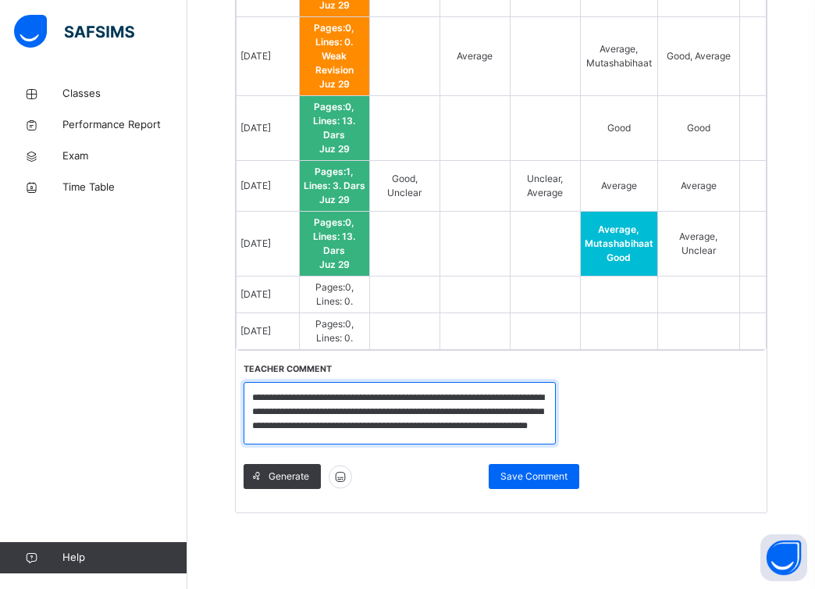
click at [515, 423] on textarea "**********" at bounding box center [400, 413] width 312 height 62
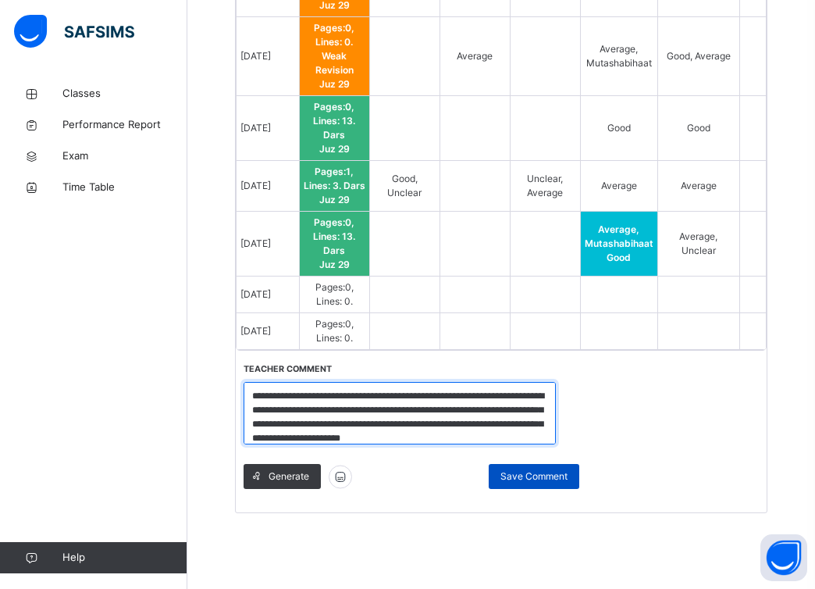
type textarea "**********"
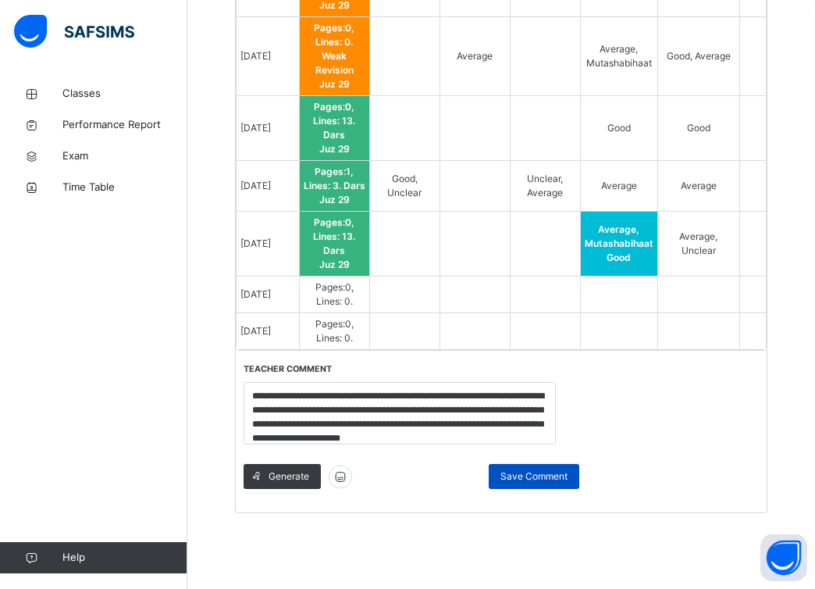
click at [538, 471] on span "Save Comment" at bounding box center [534, 476] width 67 height 14
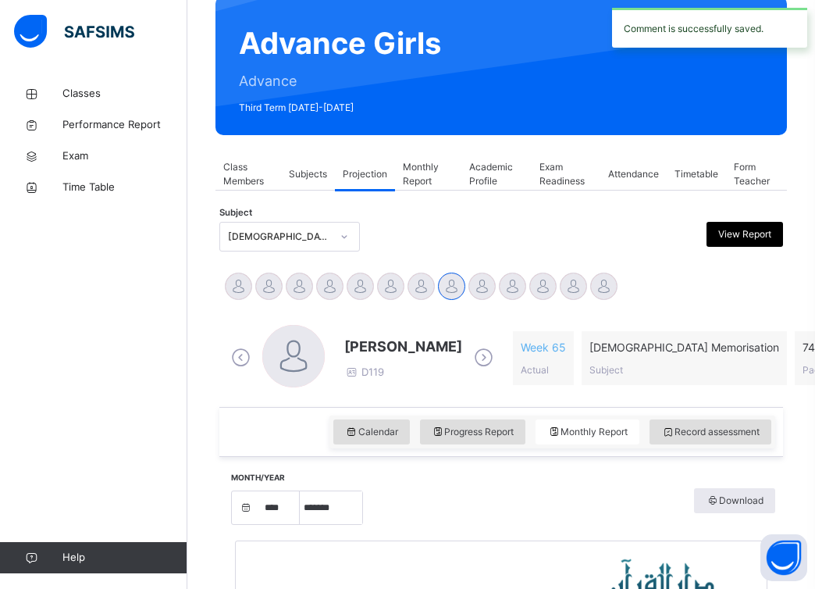
scroll to position [0, 0]
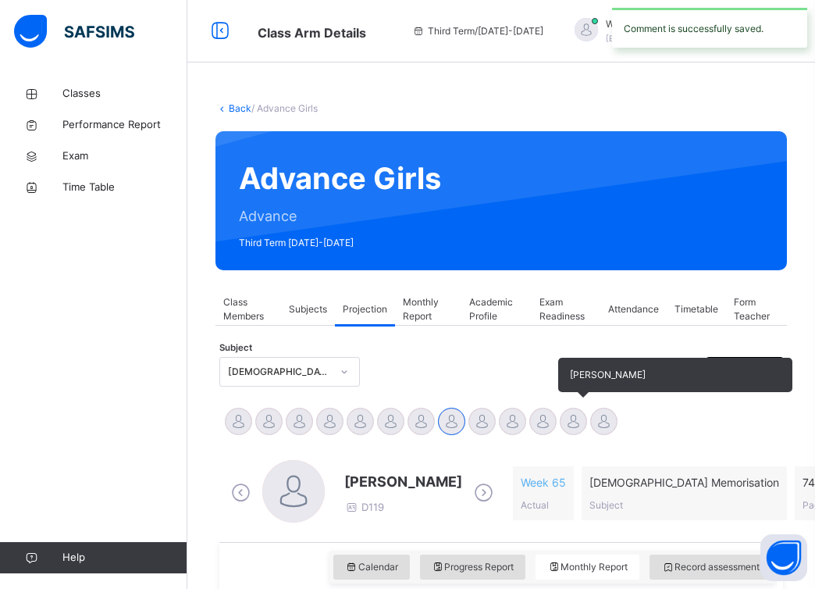
click at [565, 414] on div at bounding box center [573, 421] width 27 height 27
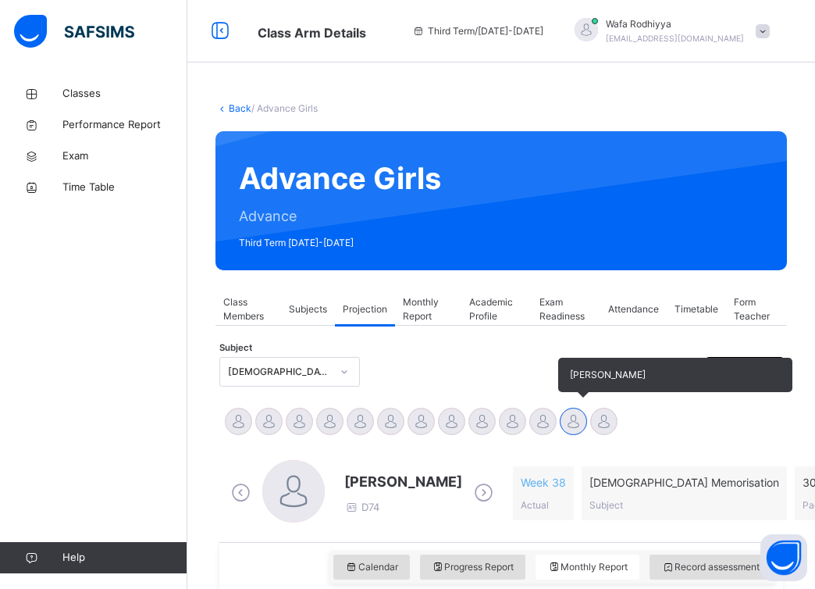
click at [575, 423] on div at bounding box center [573, 421] width 27 height 27
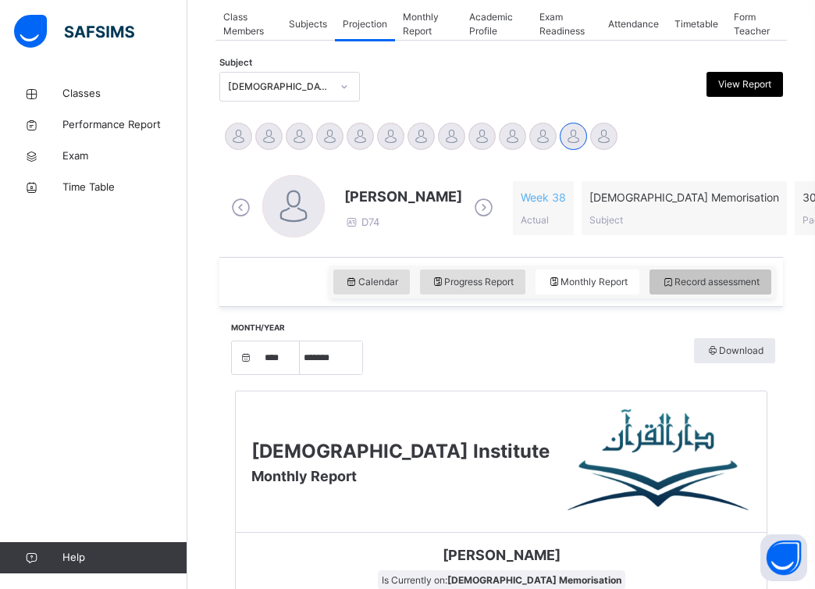
click at [722, 280] on span "Record assessment" at bounding box center [710, 282] width 98 height 14
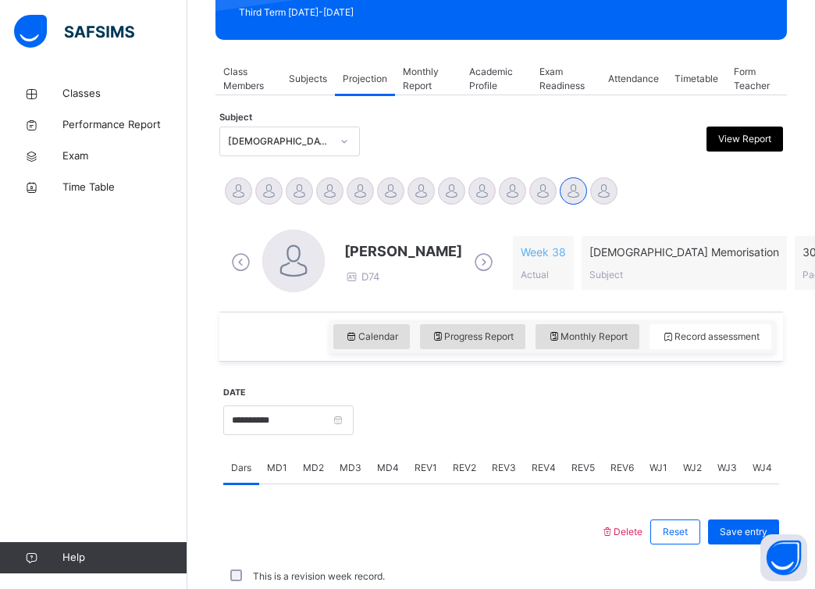
scroll to position [285, 0]
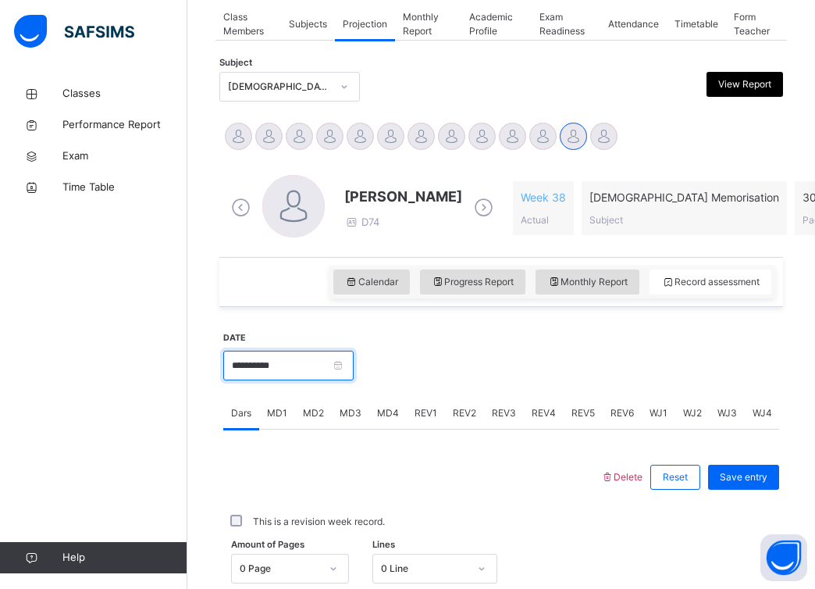
click at [343, 369] on input "**********" at bounding box center [288, 366] width 130 height 30
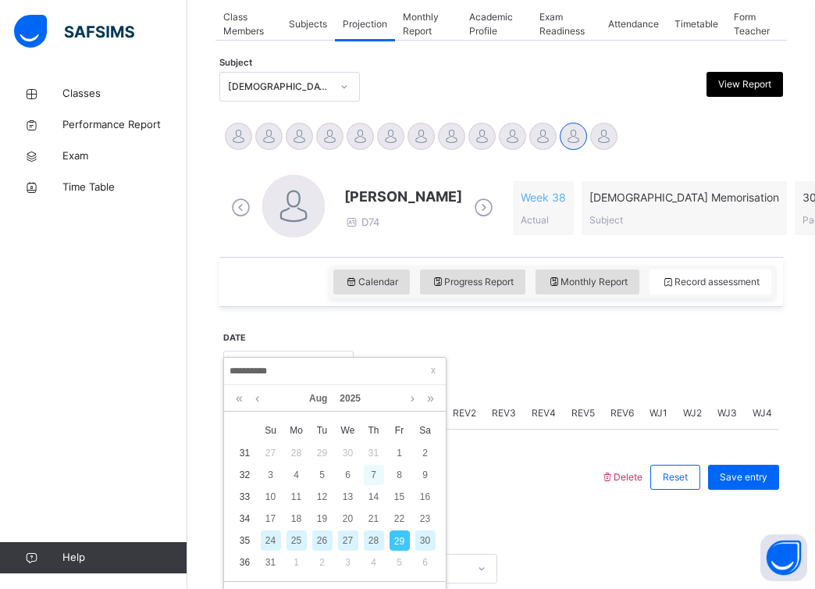
click at [365, 472] on div "7" at bounding box center [374, 475] width 20 height 20
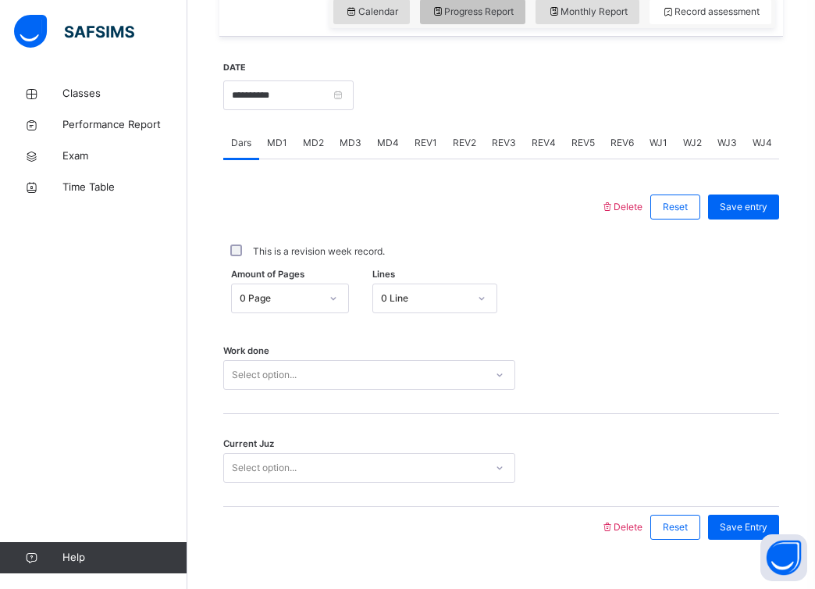
scroll to position [584, 0]
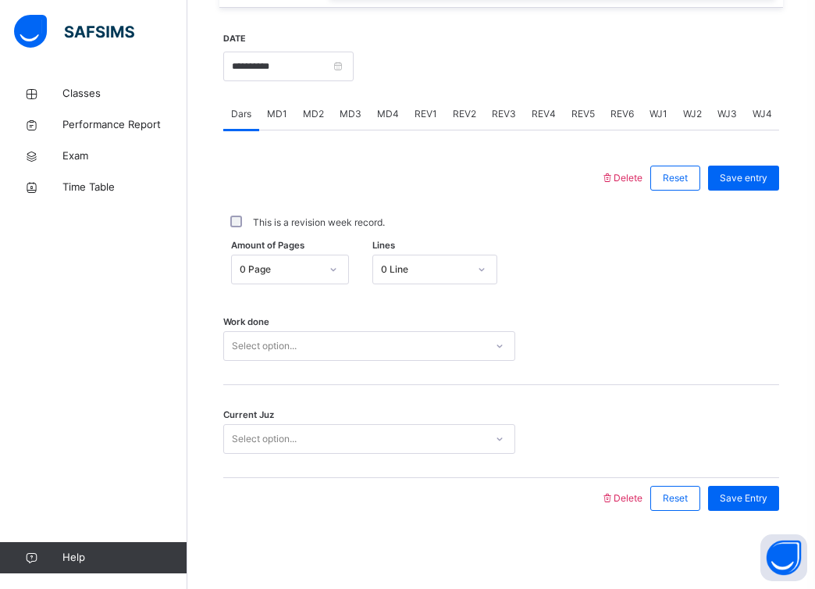
click at [390, 340] on div "Select option..." at bounding box center [354, 346] width 261 height 24
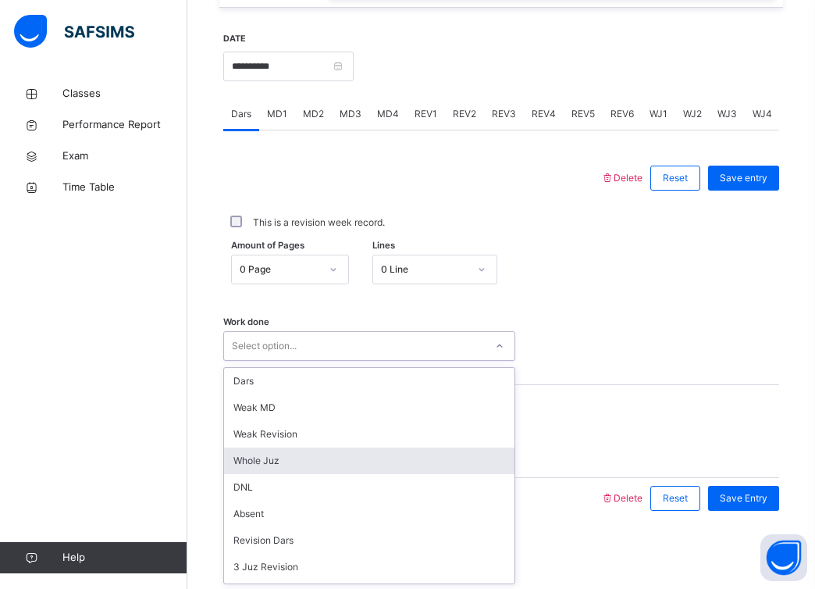
click at [362, 462] on div "Whole Juz" at bounding box center [369, 460] width 291 height 27
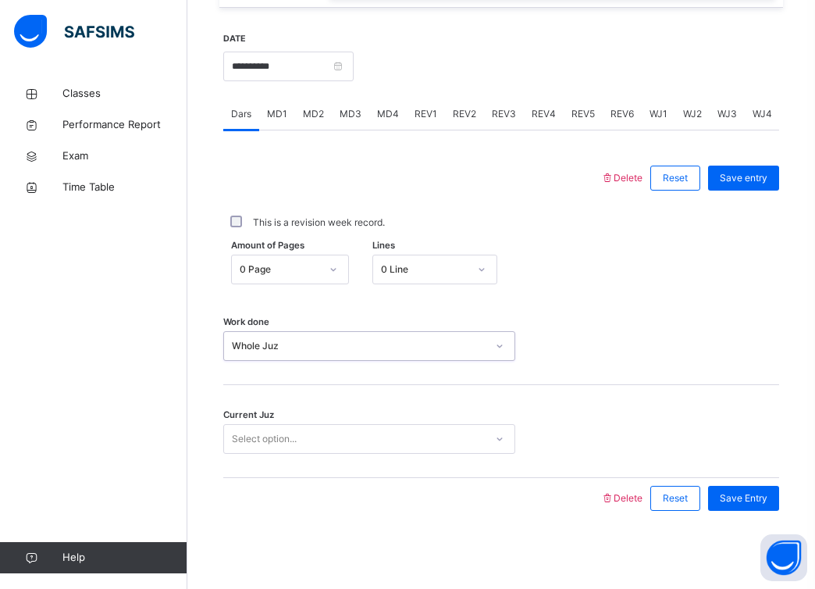
click at [394, 424] on div "Select option..." at bounding box center [369, 439] width 292 height 30
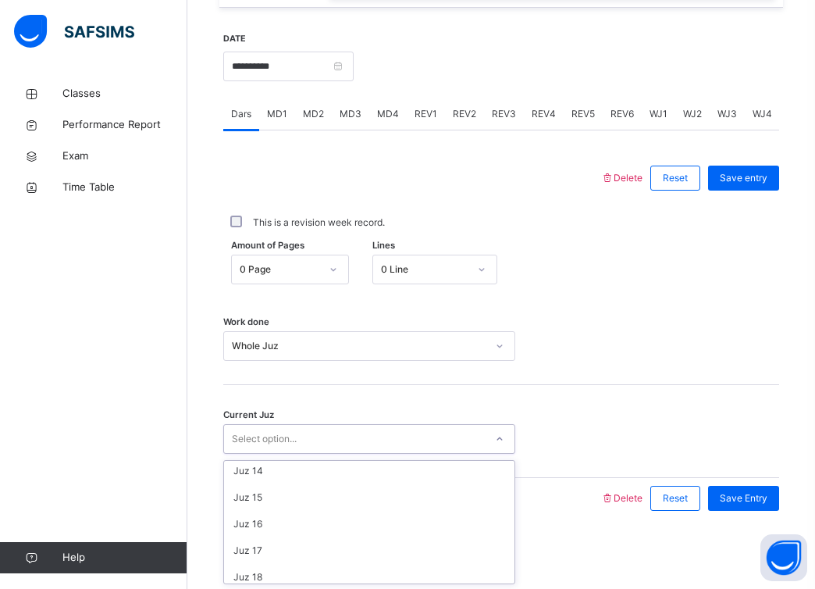
scroll to position [674, 0]
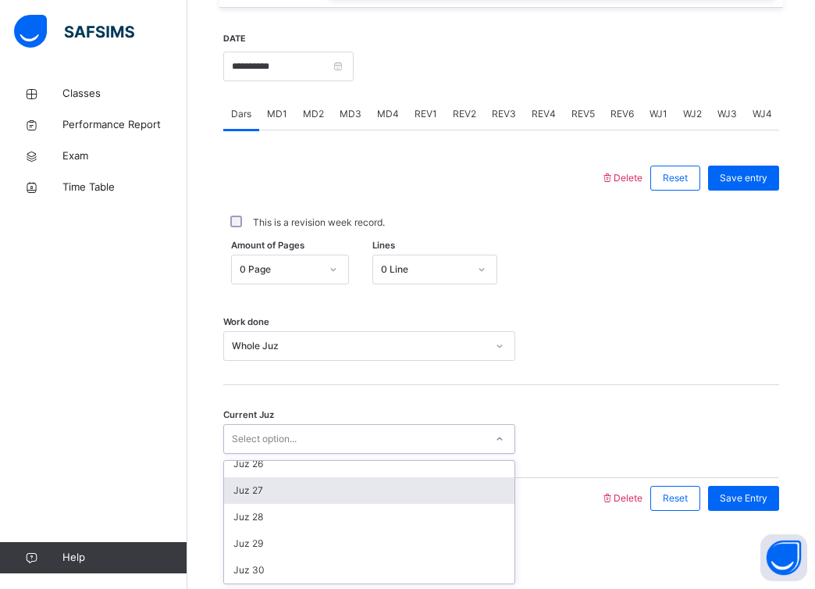
click at [384, 479] on div "Juz 27" at bounding box center [369, 490] width 291 height 27
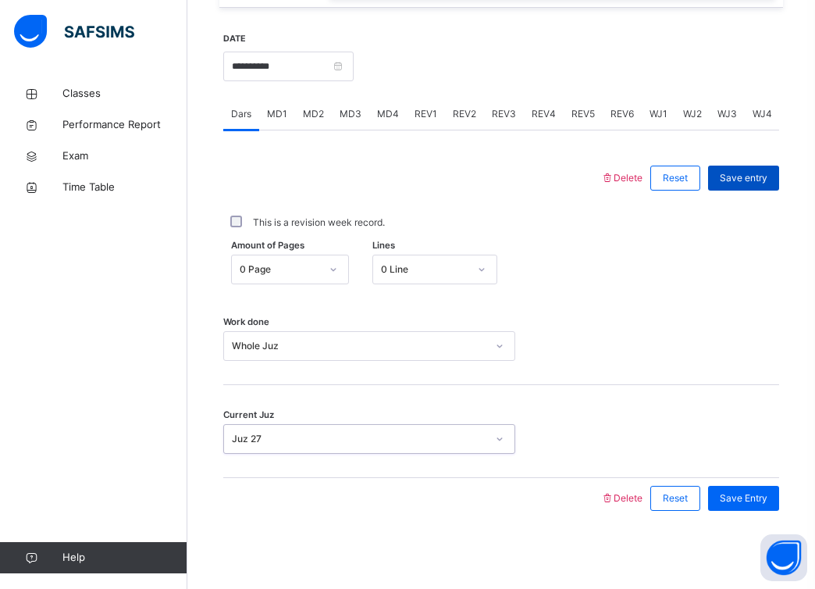
click at [738, 180] on span "Save entry" at bounding box center [744, 178] width 48 height 14
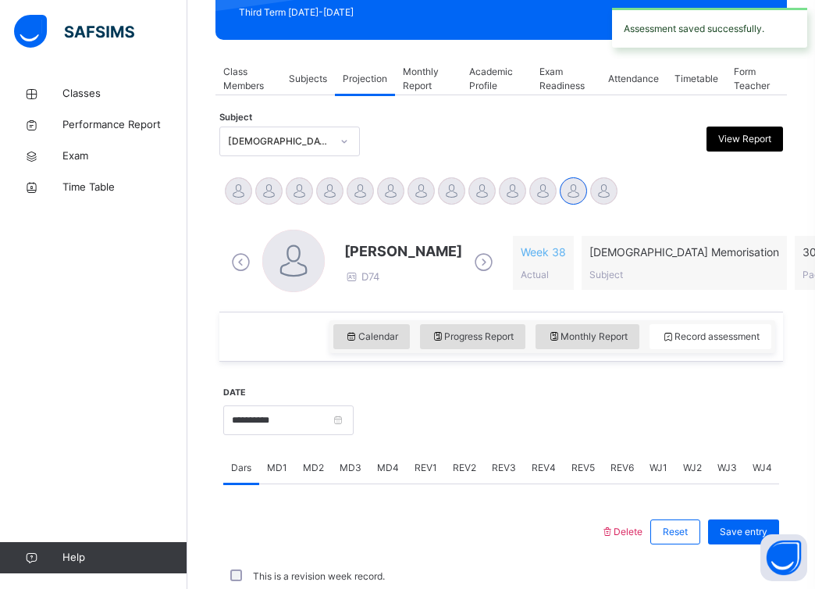
scroll to position [584, 0]
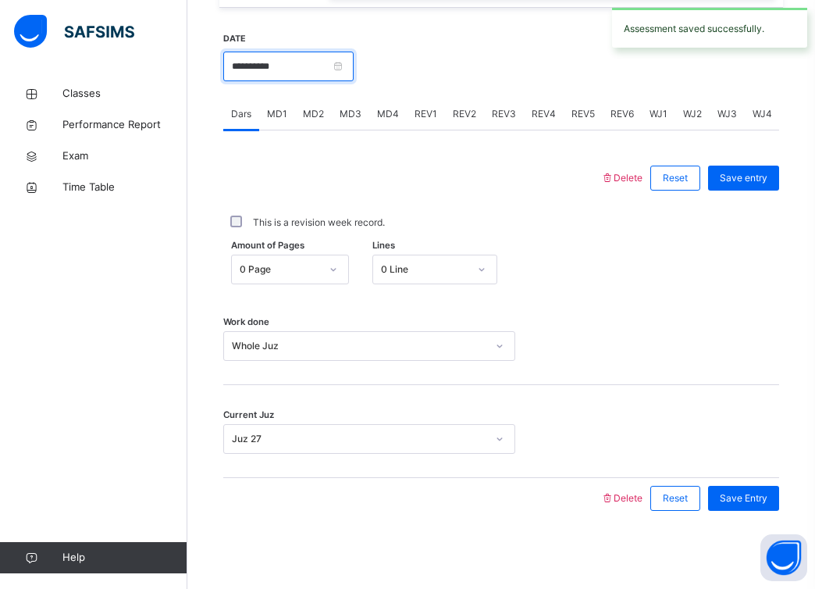
click at [348, 67] on input "**********" at bounding box center [288, 67] width 130 height 30
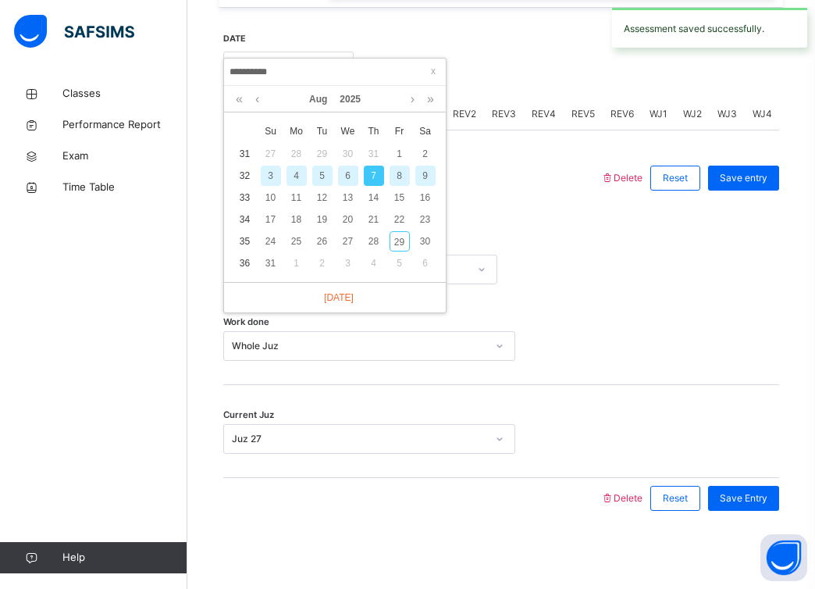
click at [420, 176] on div "9" at bounding box center [425, 176] width 20 height 20
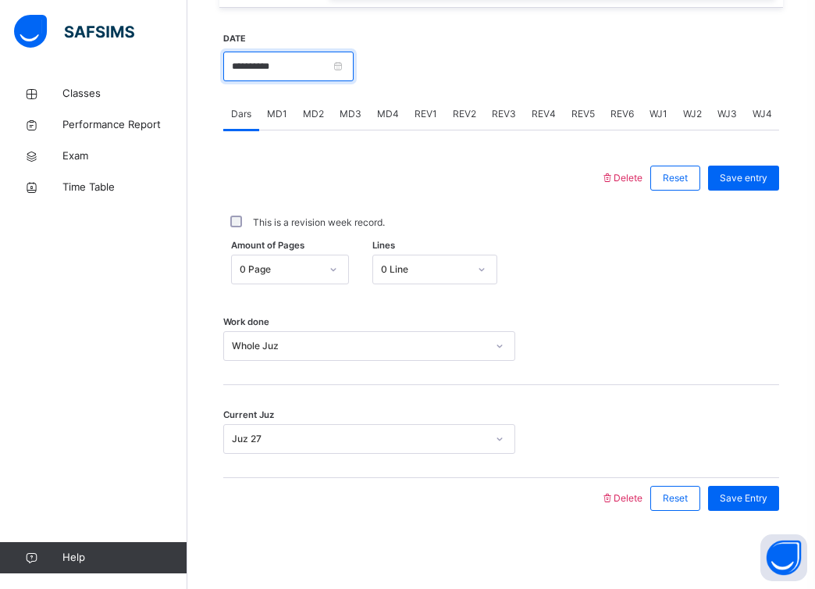
click at [354, 63] on input "**********" at bounding box center [288, 67] width 130 height 30
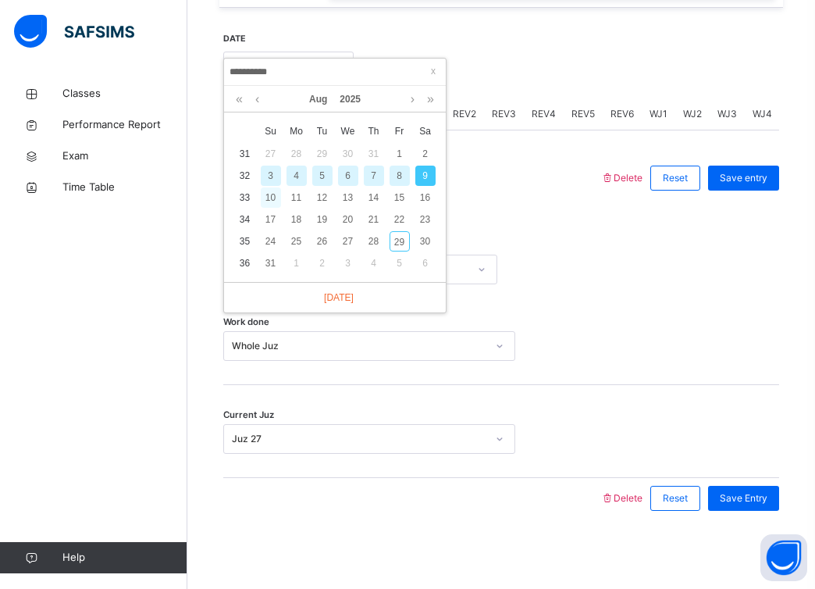
click at [271, 197] on div "10" at bounding box center [271, 197] width 20 height 20
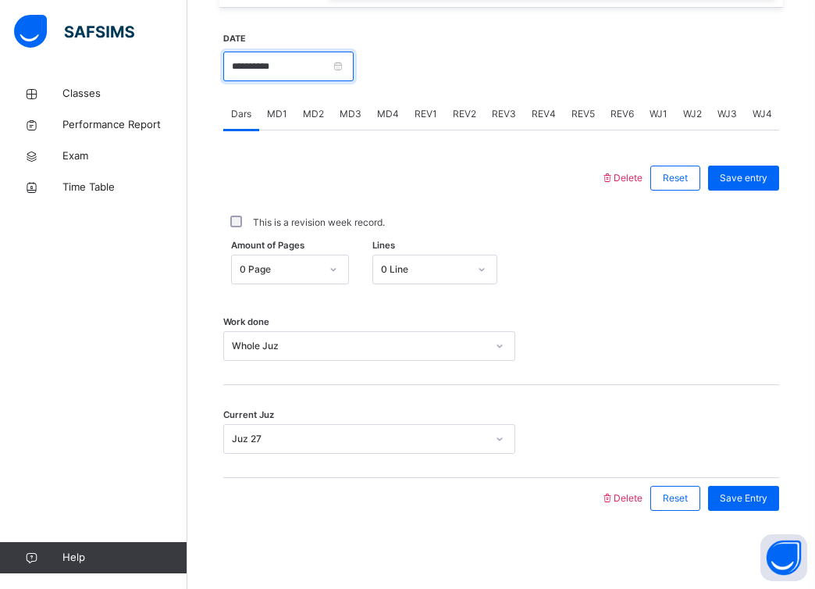
click at [345, 66] on input "**********" at bounding box center [288, 67] width 130 height 30
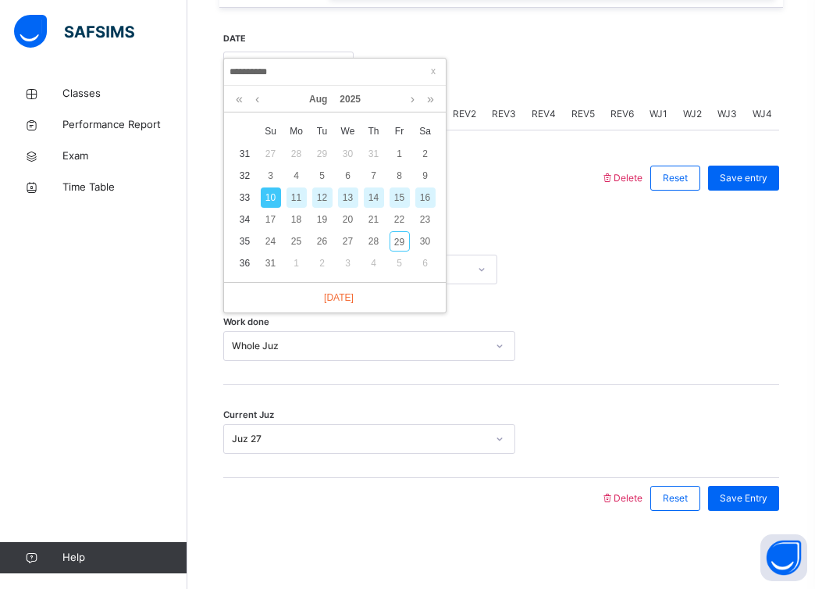
click at [319, 197] on div "12" at bounding box center [322, 197] width 20 height 20
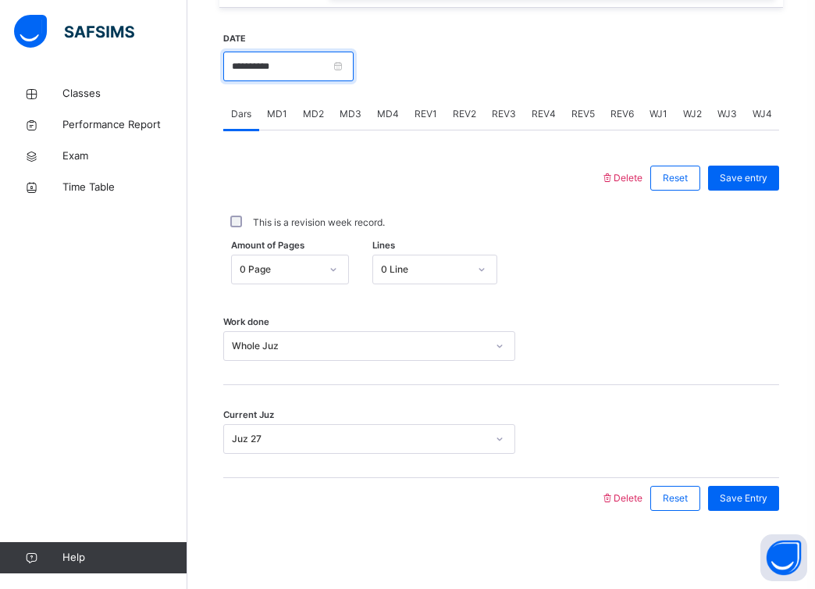
click at [344, 65] on input "**********" at bounding box center [288, 67] width 130 height 30
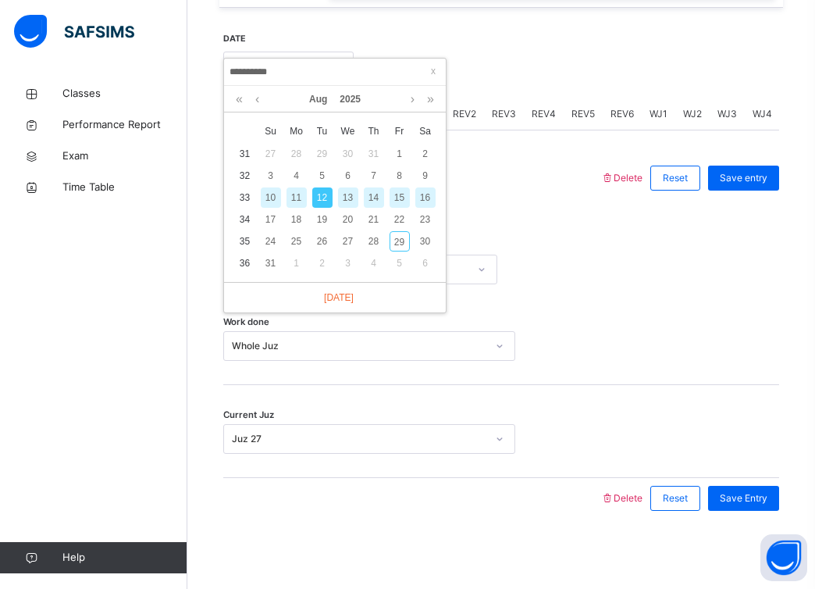
click at [371, 199] on div "14" at bounding box center [374, 197] width 20 height 20
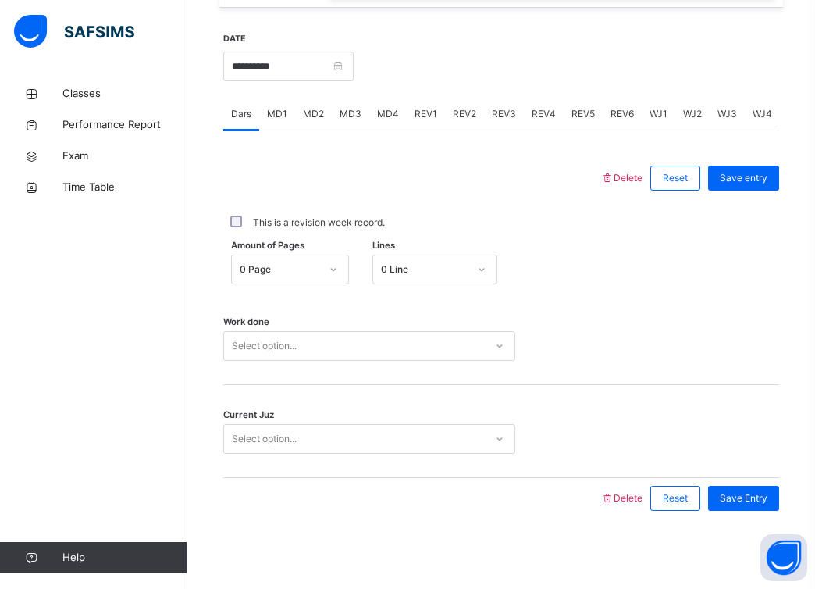
click at [326, 338] on div "Select option..." at bounding box center [354, 346] width 261 height 24
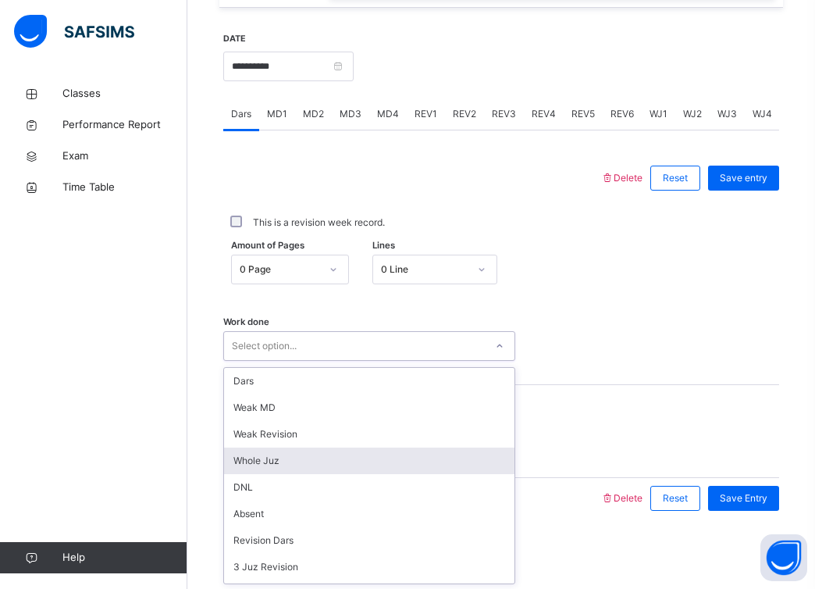
click at [301, 469] on div "Whole Juz" at bounding box center [369, 460] width 291 height 27
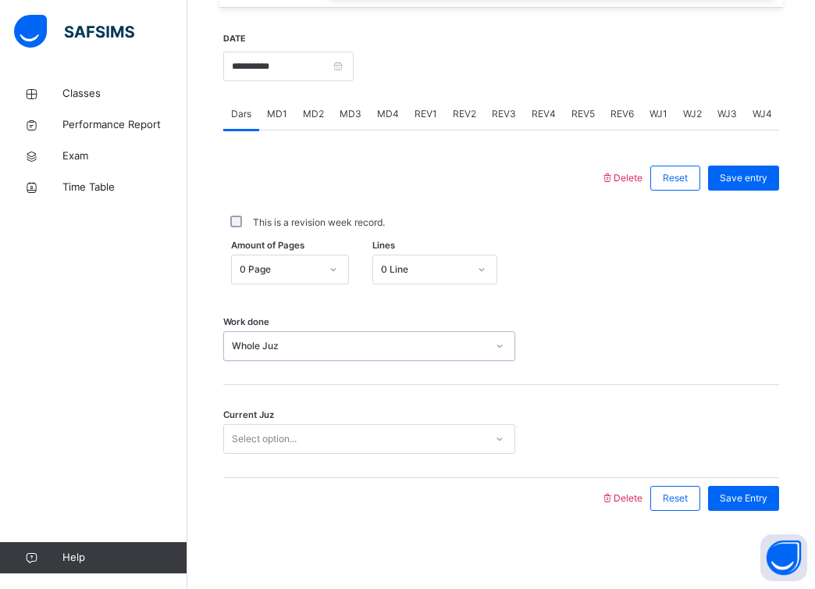
click at [330, 422] on div "Current Juz Select option..." at bounding box center [501, 431] width 556 height 93
click at [326, 441] on div "Select option..." at bounding box center [354, 439] width 261 height 24
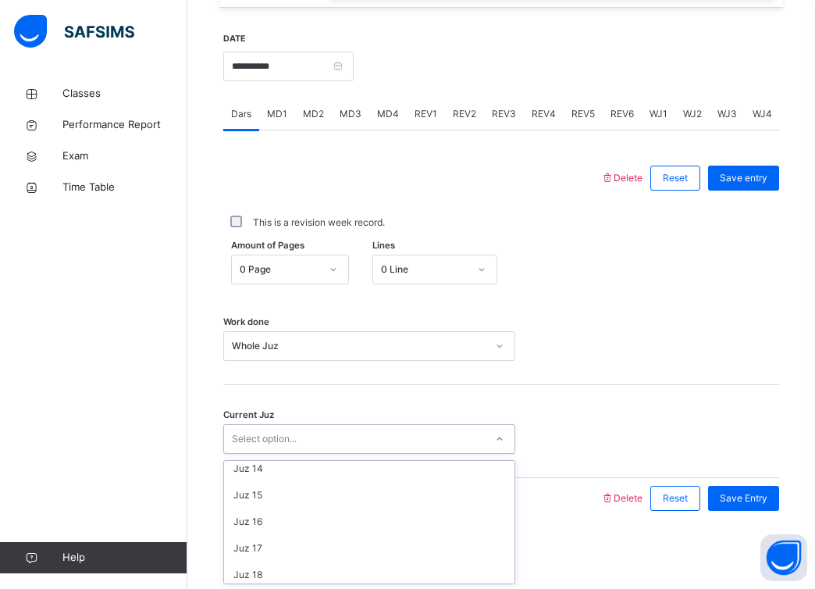
scroll to position [674, 0]
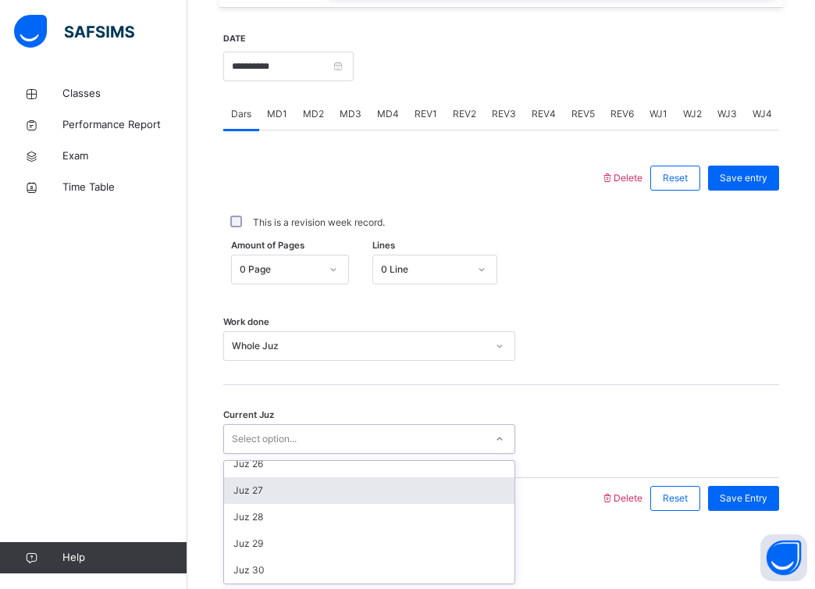
click at [308, 494] on div "Juz 27" at bounding box center [369, 490] width 291 height 27
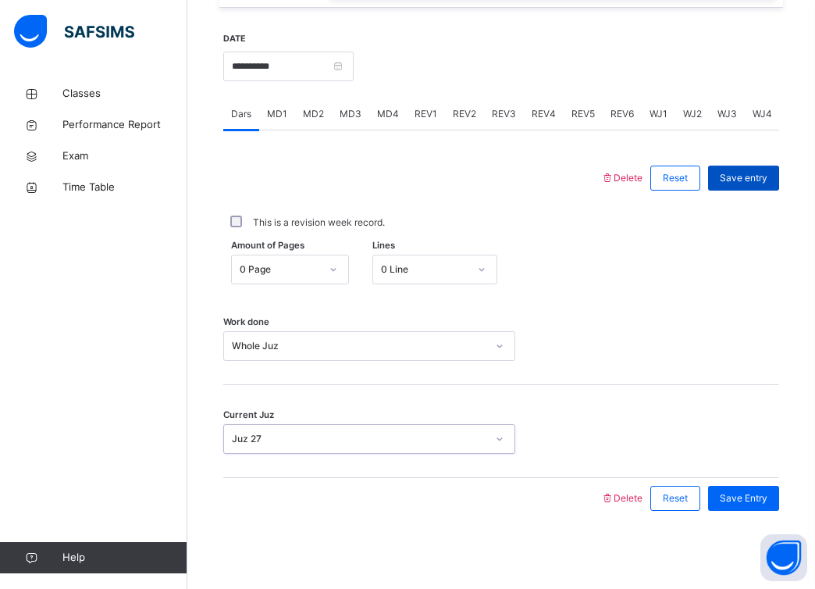
click at [751, 187] on div "Save entry" at bounding box center [743, 178] width 71 height 25
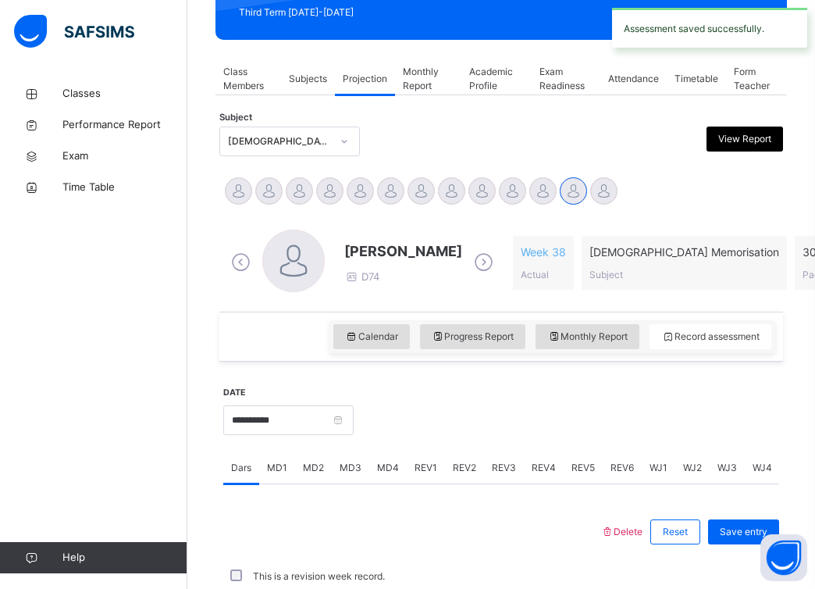
scroll to position [584, 0]
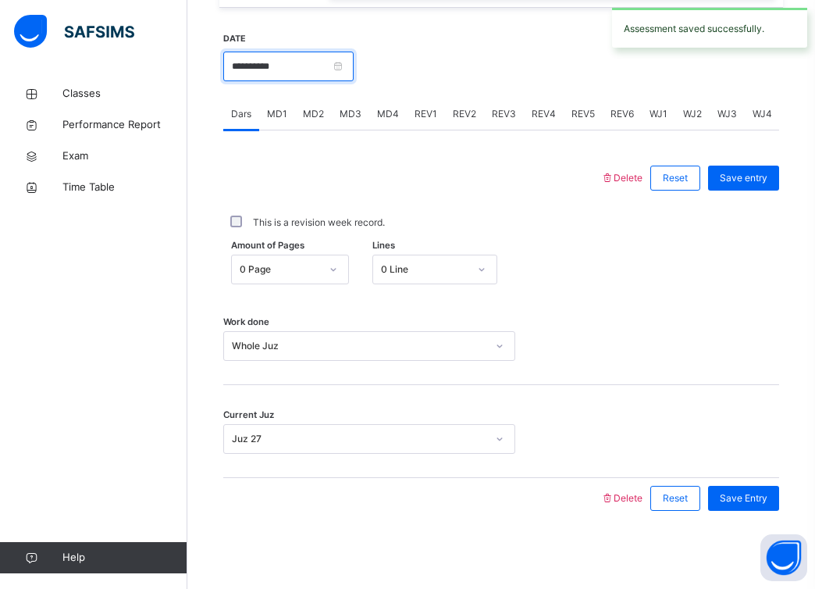
click at [350, 65] on input "**********" at bounding box center [288, 67] width 130 height 30
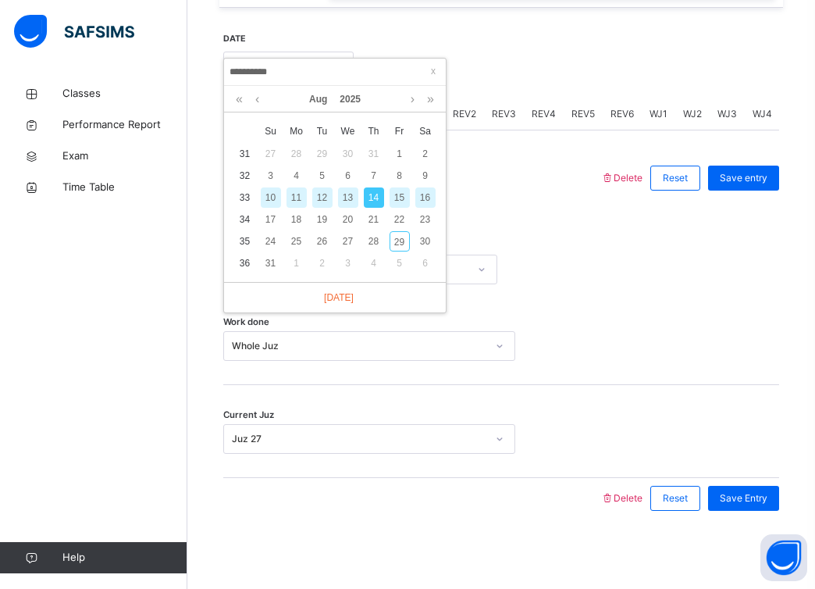
click at [426, 197] on div "16" at bounding box center [425, 197] width 20 height 20
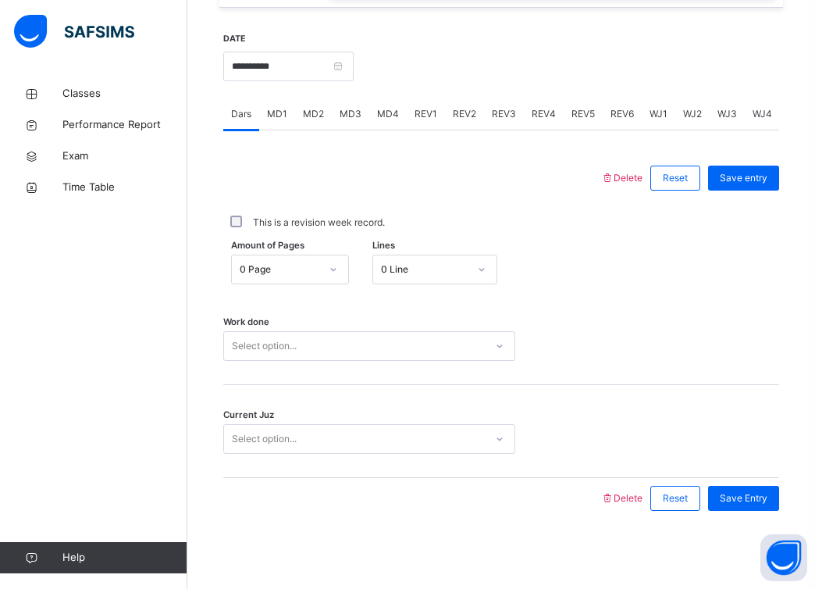
click at [374, 347] on div "Select option..." at bounding box center [354, 346] width 261 height 24
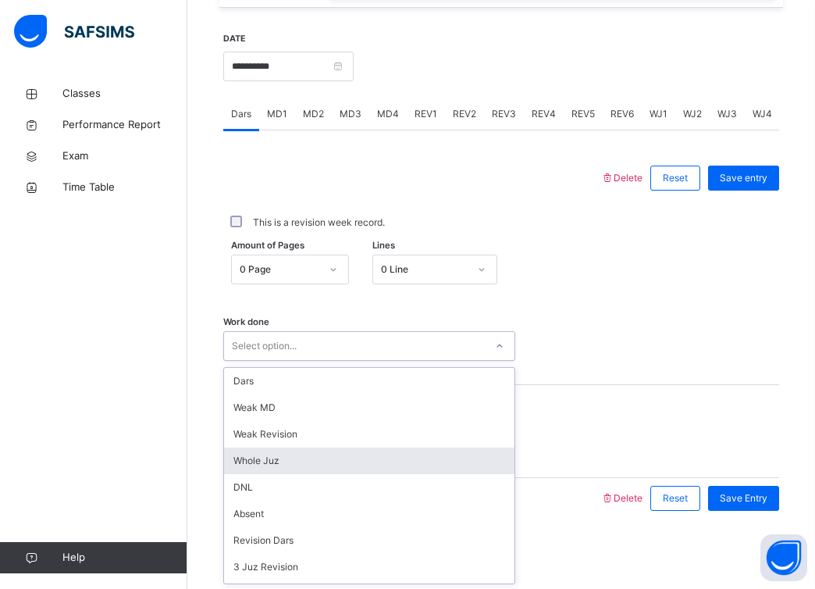
click at [354, 467] on div "Whole Juz" at bounding box center [369, 460] width 291 height 27
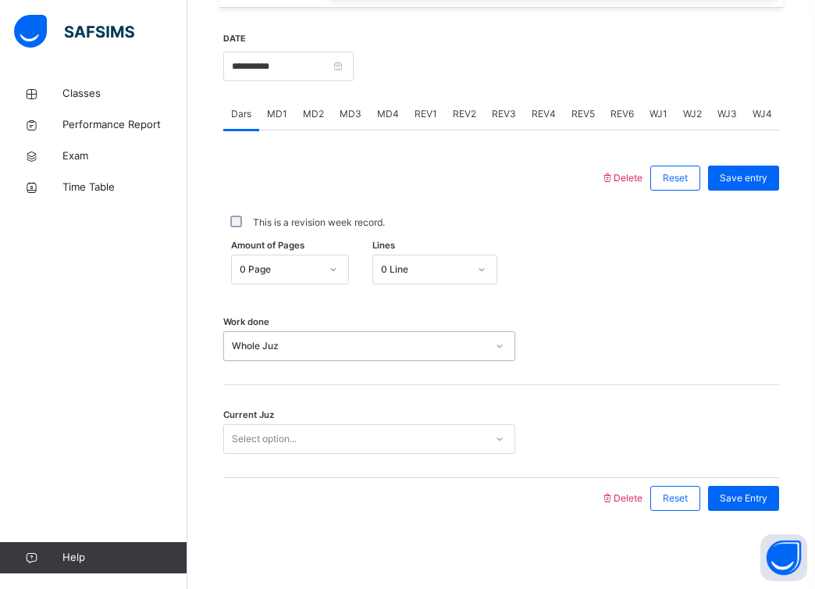
click at [355, 440] on div "Select option..." at bounding box center [354, 439] width 261 height 24
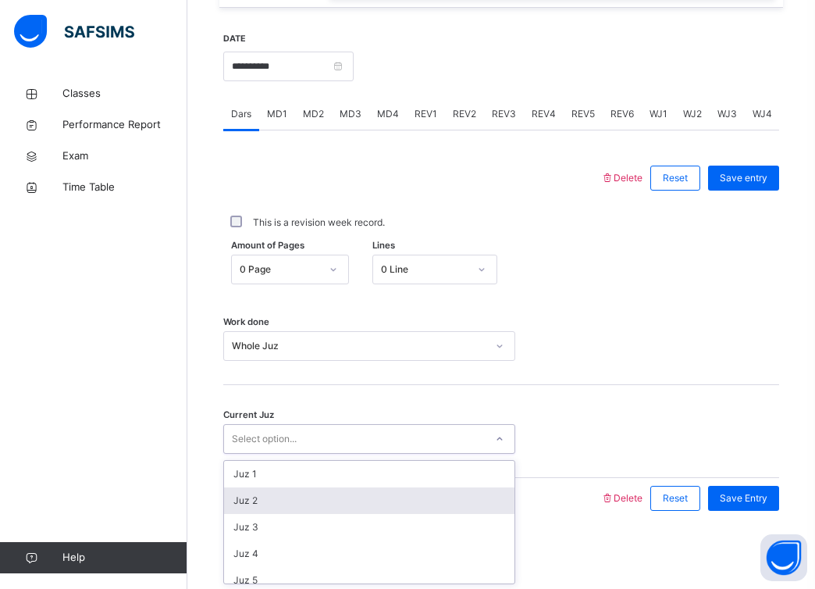
scroll to position [674, 0]
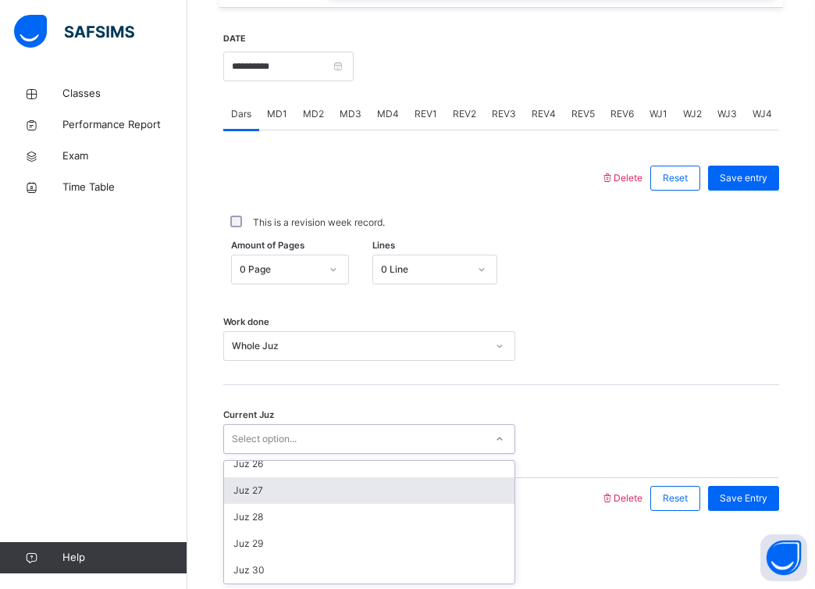
click at [339, 489] on div "Juz 27" at bounding box center [369, 490] width 291 height 27
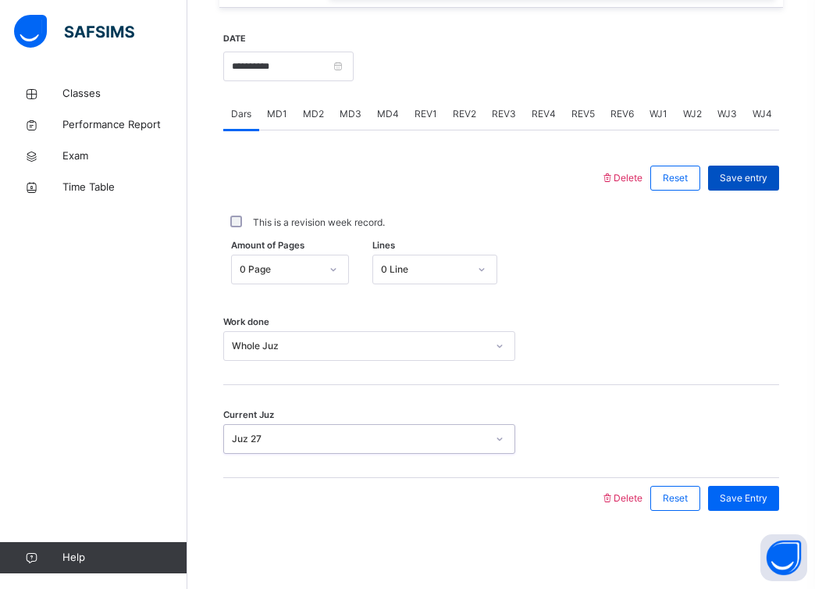
click at [759, 173] on span "Save entry" at bounding box center [744, 178] width 48 height 14
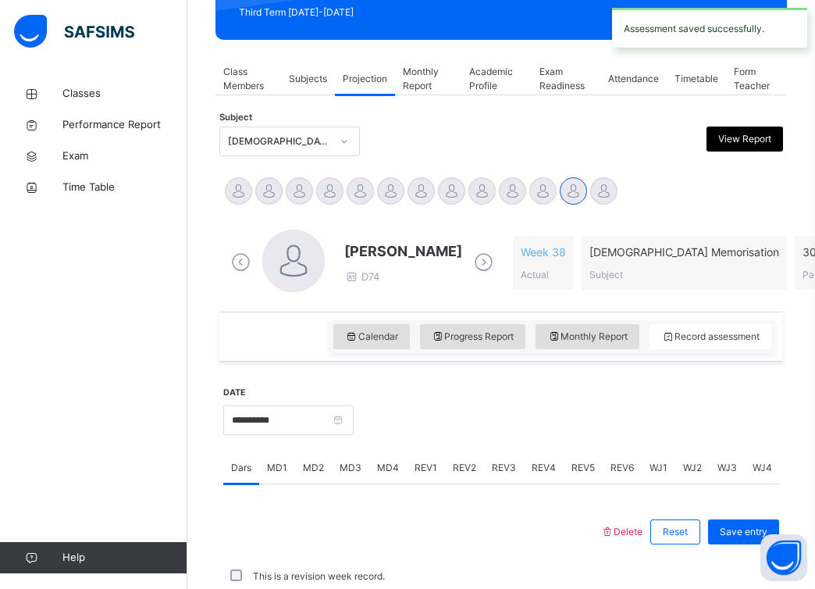
scroll to position [584, 0]
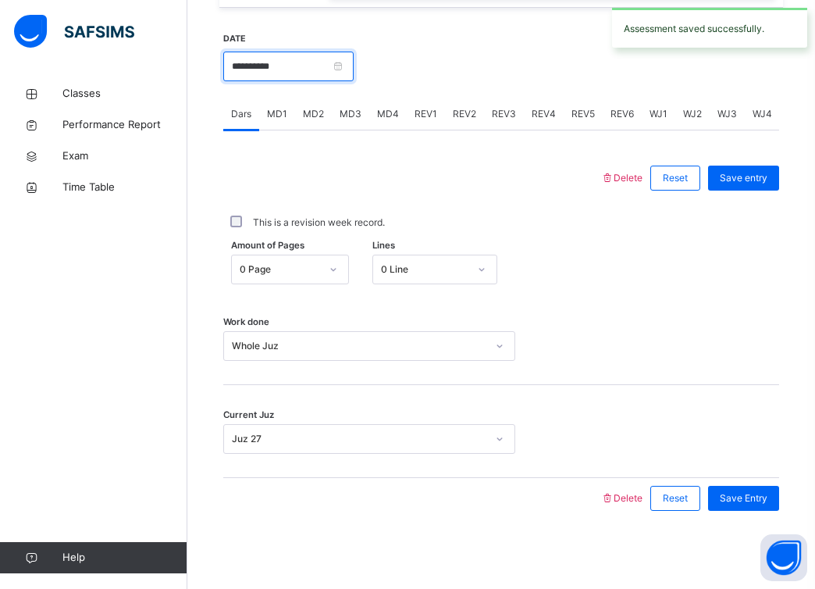
click at [351, 66] on input "**********" at bounding box center [288, 67] width 130 height 30
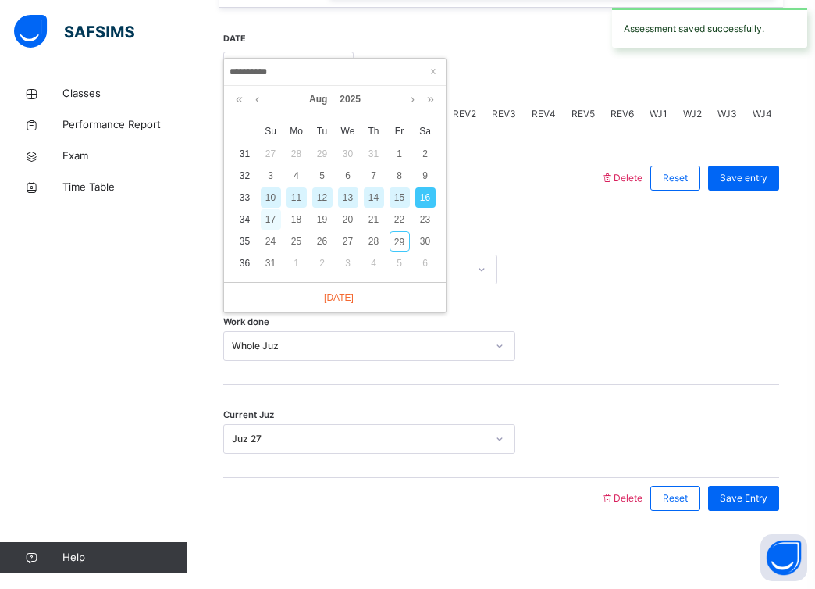
click at [275, 223] on div "17" at bounding box center [271, 219] width 20 height 20
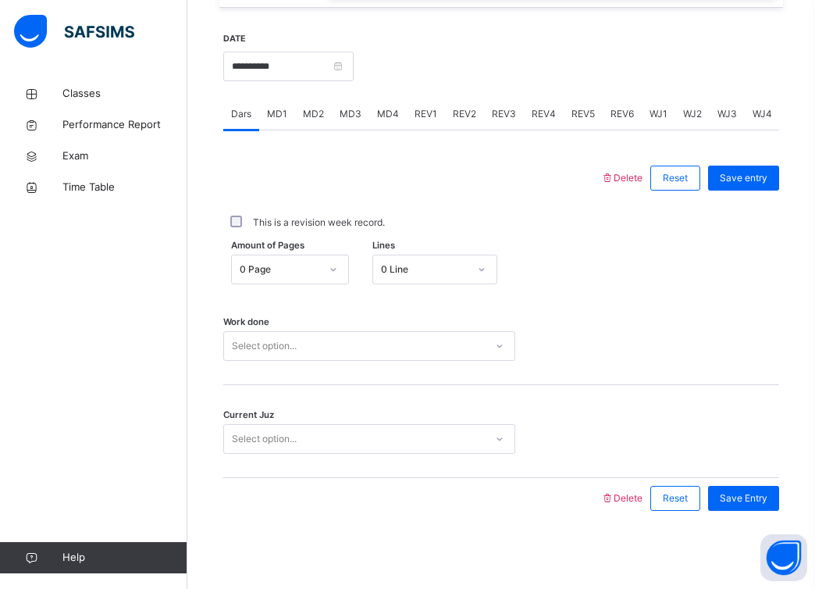
click at [355, 343] on div "Select option..." at bounding box center [354, 346] width 261 height 24
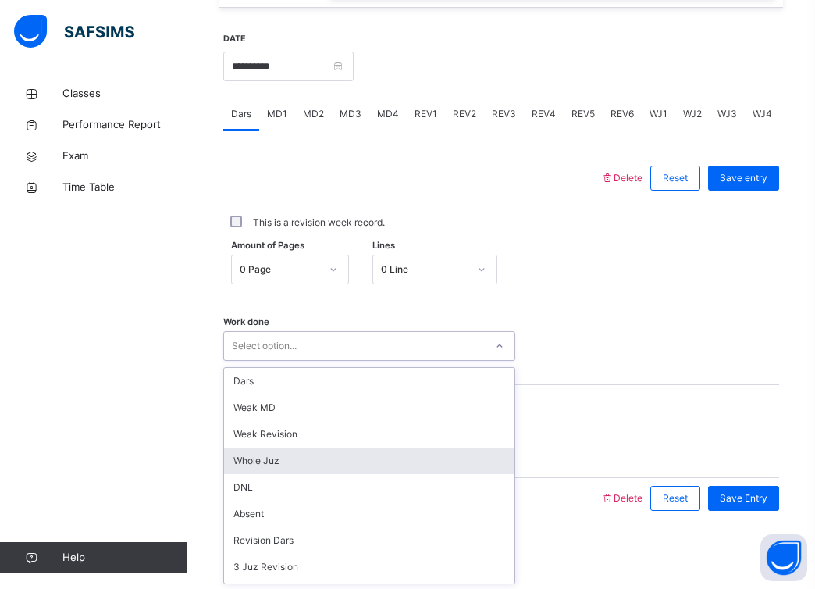
click at [339, 451] on div "Whole Juz" at bounding box center [369, 460] width 291 height 27
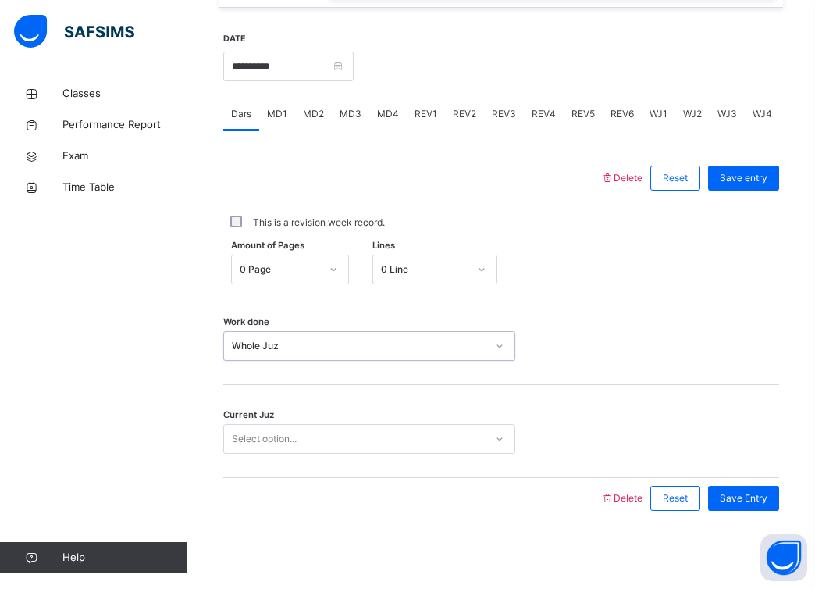
click at [451, 438] on div "Select option..." at bounding box center [354, 439] width 261 height 24
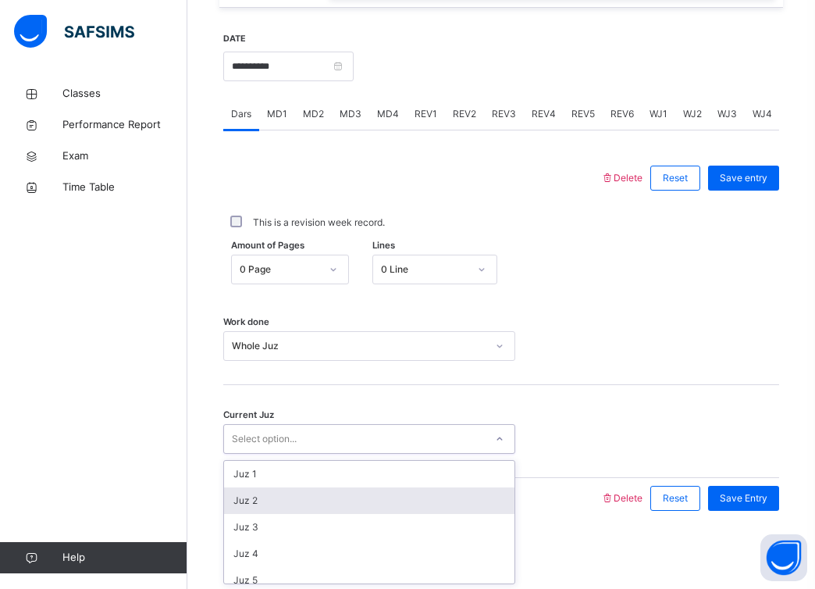
scroll to position [674, 0]
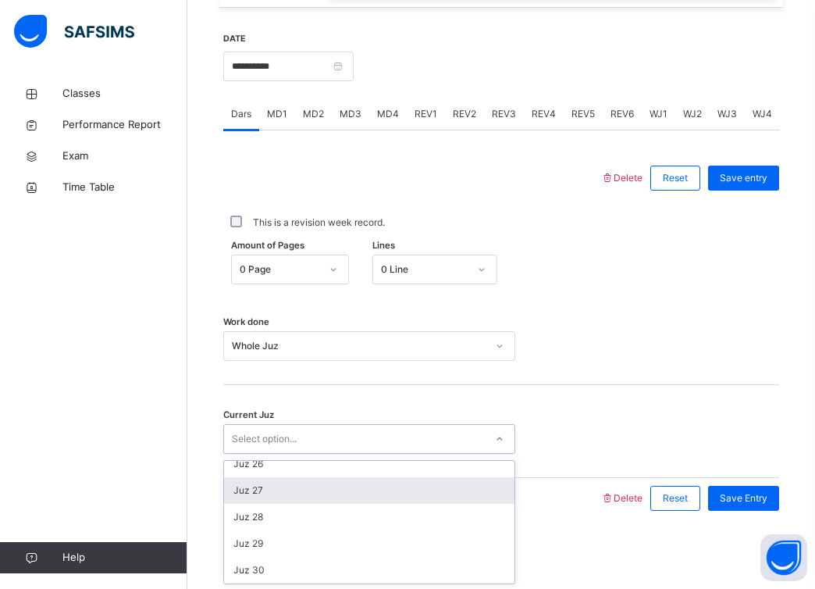
click at [419, 496] on div "Juz 27" at bounding box center [369, 490] width 291 height 27
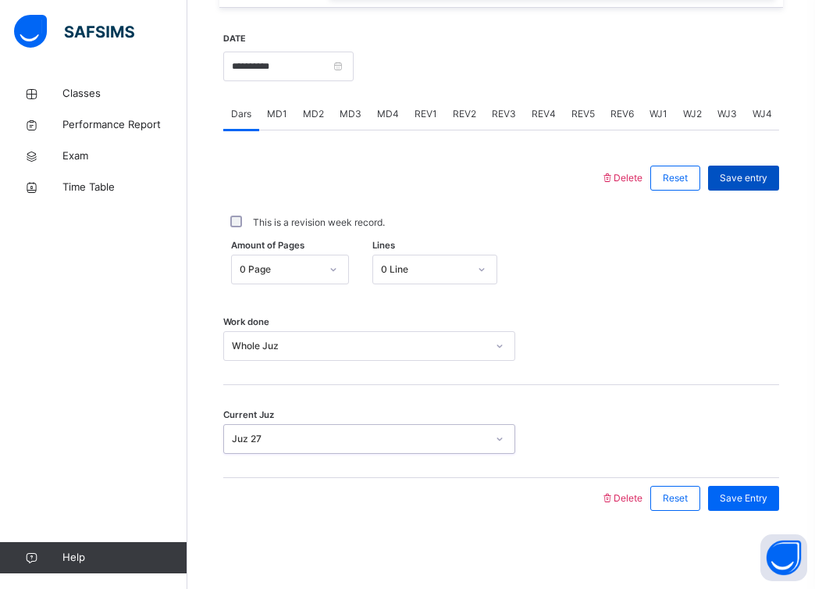
click at [751, 184] on span "Save entry" at bounding box center [744, 178] width 48 height 14
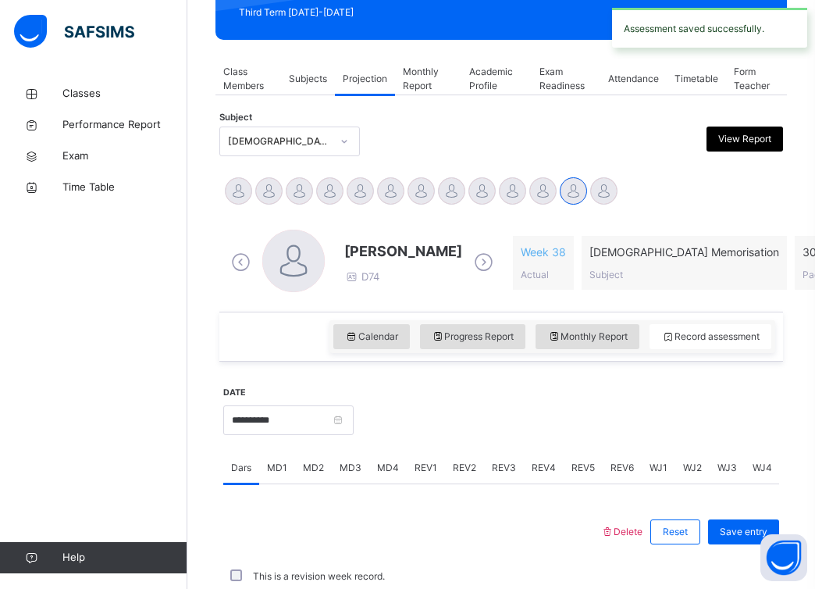
scroll to position [584, 0]
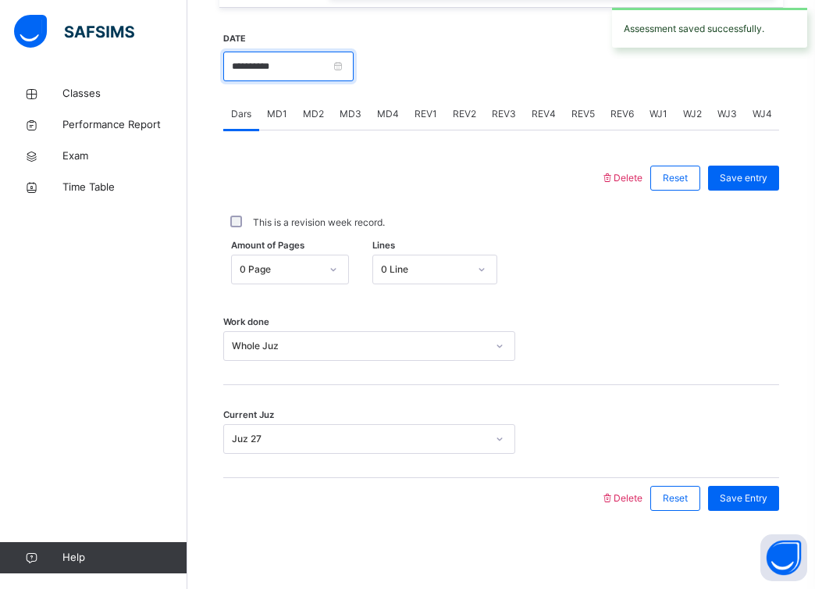
click at [348, 59] on input "**********" at bounding box center [288, 67] width 130 height 30
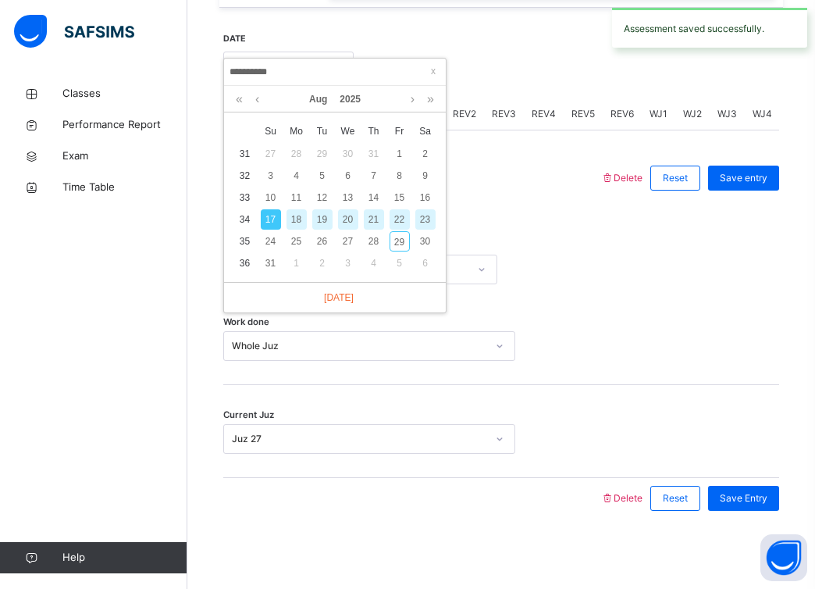
click at [323, 217] on div "19" at bounding box center [322, 219] width 20 height 20
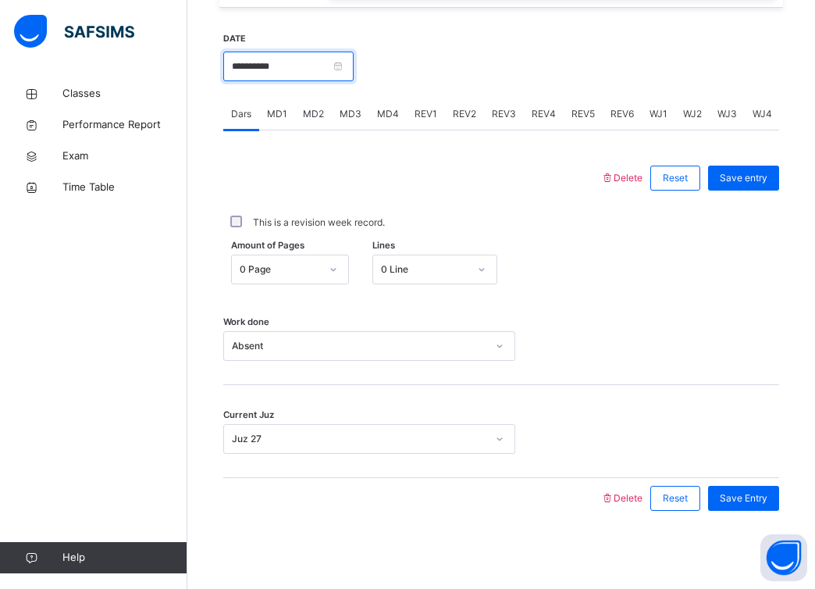
click at [350, 56] on input "**********" at bounding box center [288, 67] width 130 height 30
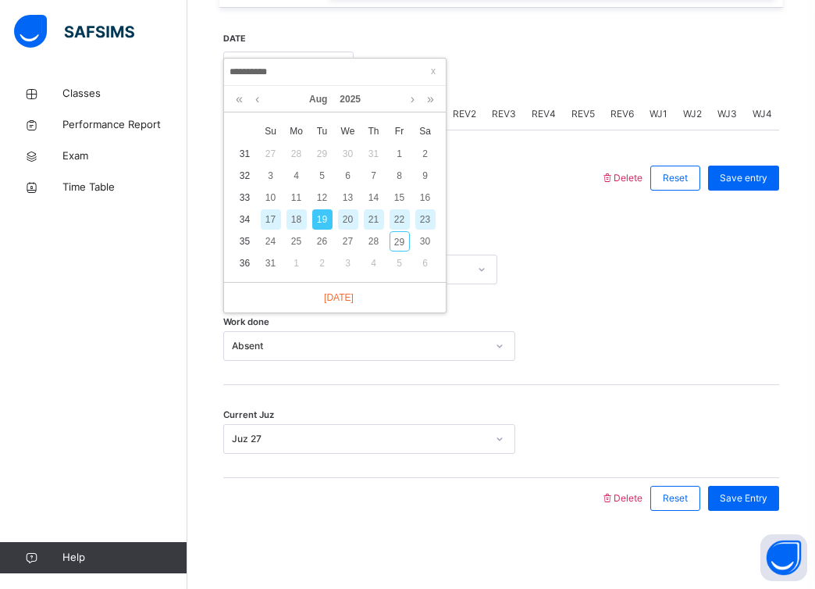
click at [373, 218] on div "21" at bounding box center [374, 219] width 20 height 20
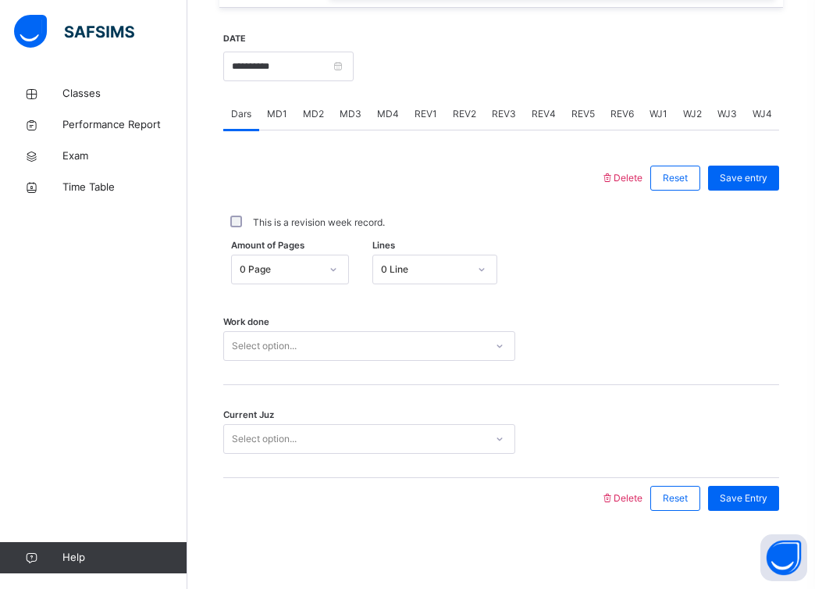
click at [343, 341] on div "Select option..." at bounding box center [354, 346] width 261 height 24
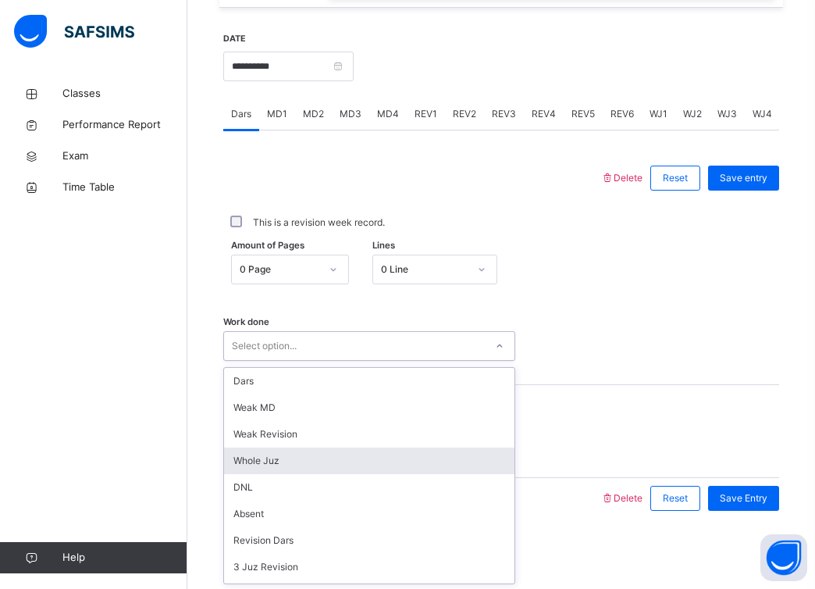
click at [308, 457] on div "Whole Juz" at bounding box center [369, 460] width 291 height 27
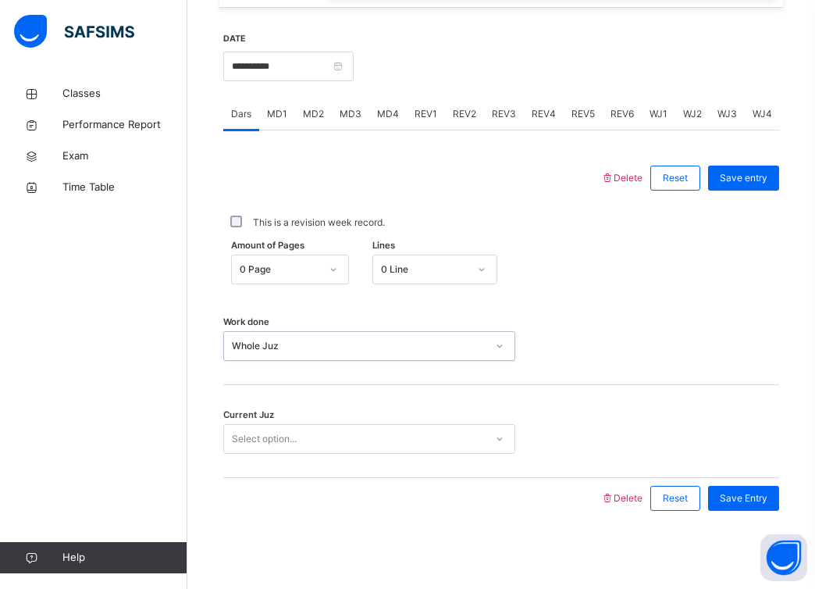
click at [337, 438] on div "Select option..." at bounding box center [354, 439] width 261 height 24
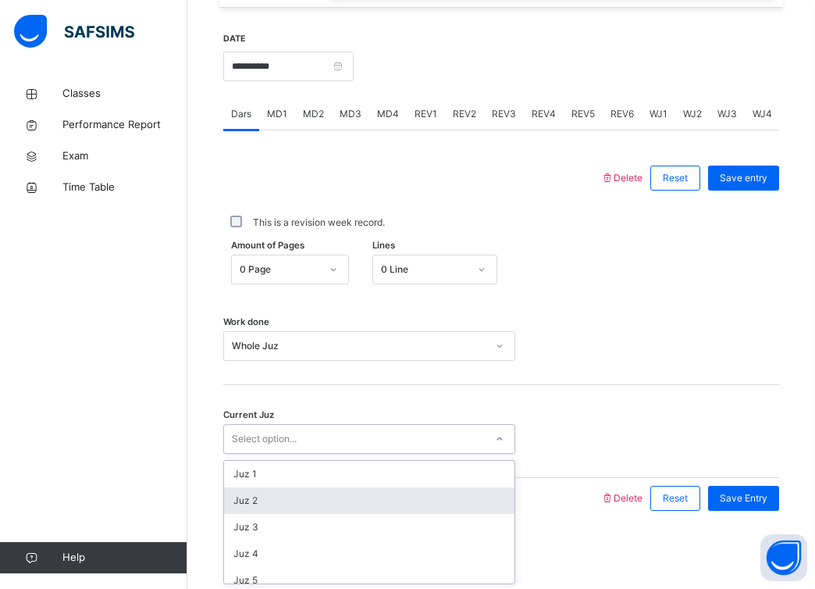
scroll to position [674, 0]
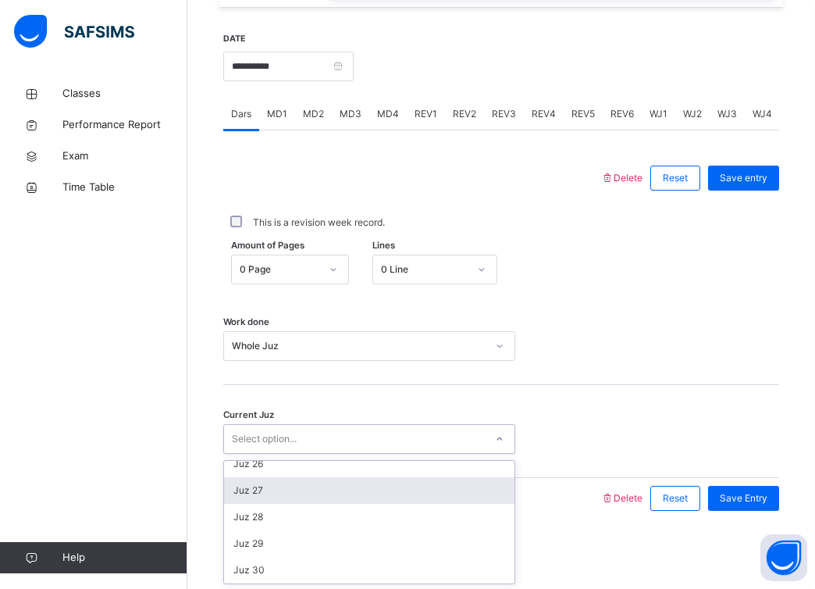
click at [320, 501] on div "Juz 27" at bounding box center [369, 490] width 291 height 27
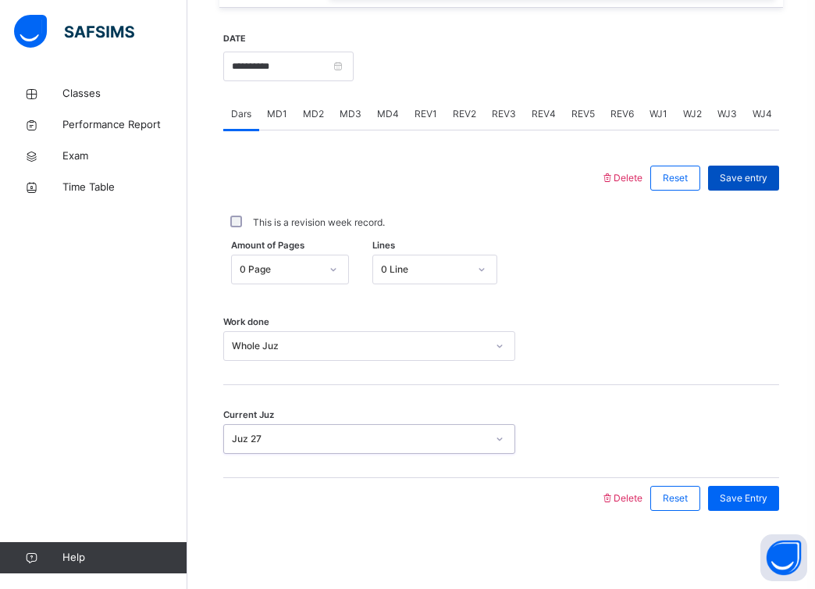
click at [740, 166] on div "Save entry" at bounding box center [743, 178] width 71 height 25
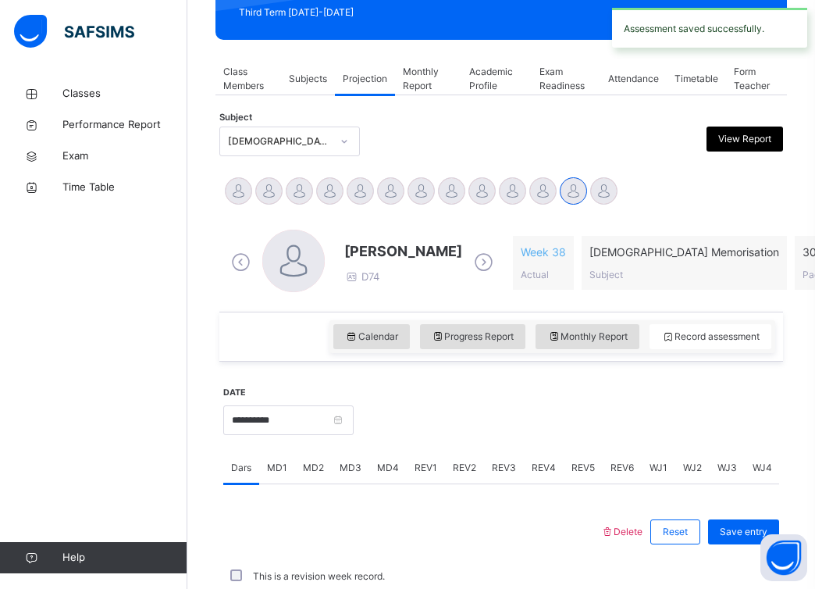
scroll to position [584, 0]
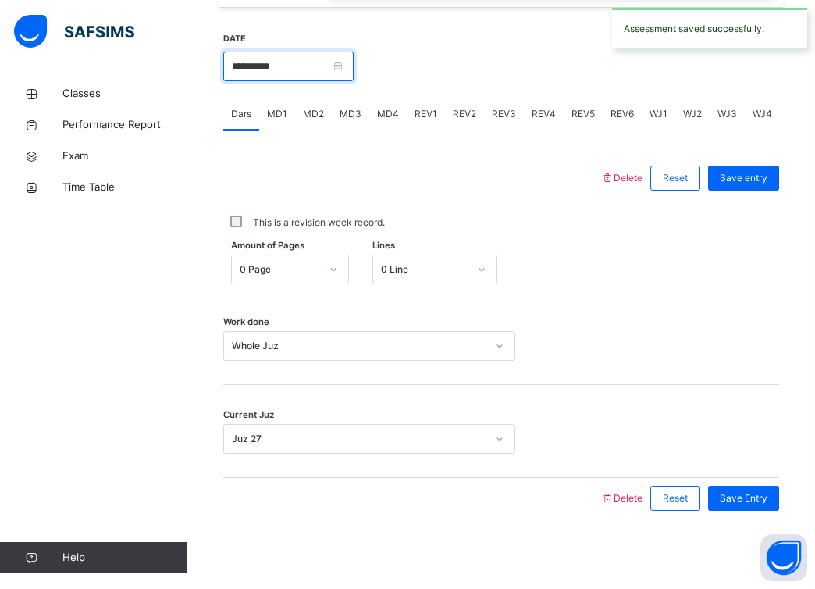
click at [354, 66] on input "**********" at bounding box center [288, 67] width 130 height 30
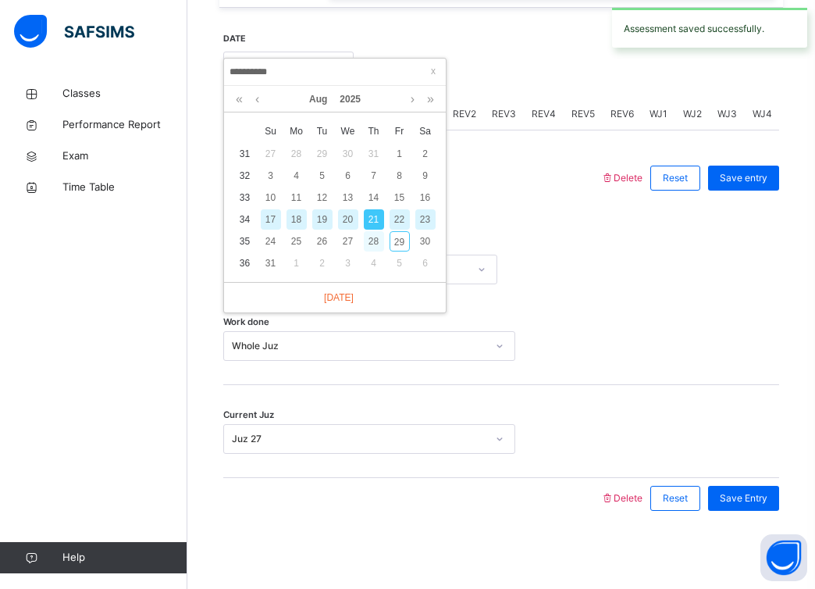
click at [373, 242] on div "28" at bounding box center [374, 241] width 20 height 20
type input "**********"
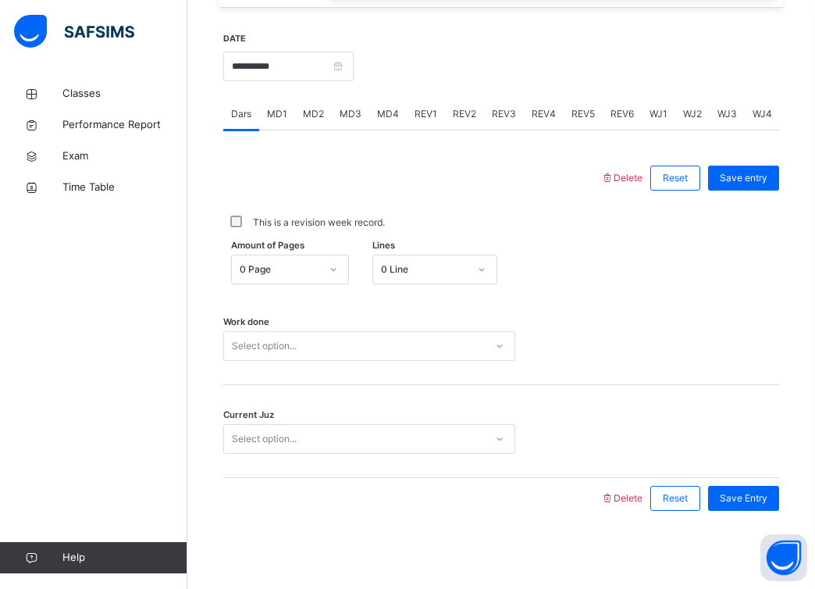
click at [422, 263] on div "0 Line" at bounding box center [425, 269] width 88 height 14
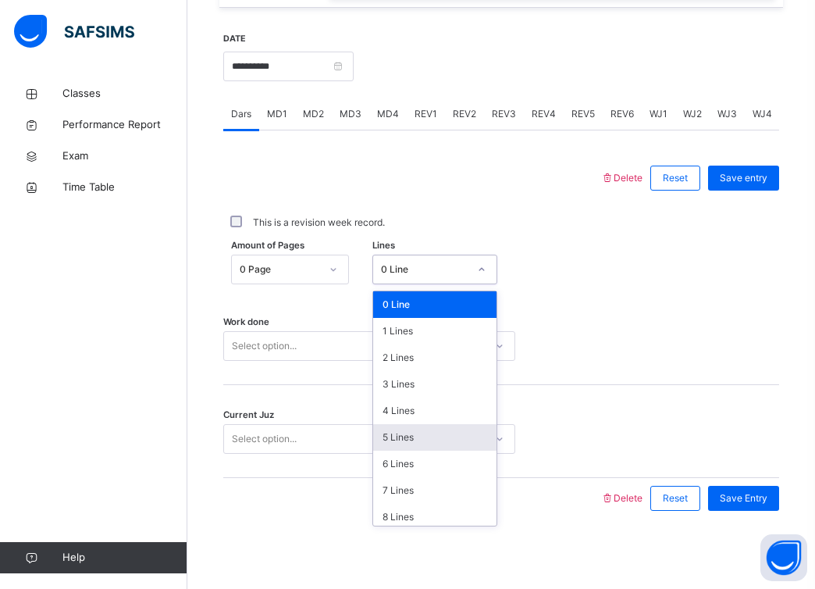
click at [405, 429] on div "5 Lines" at bounding box center [435, 437] width 124 height 27
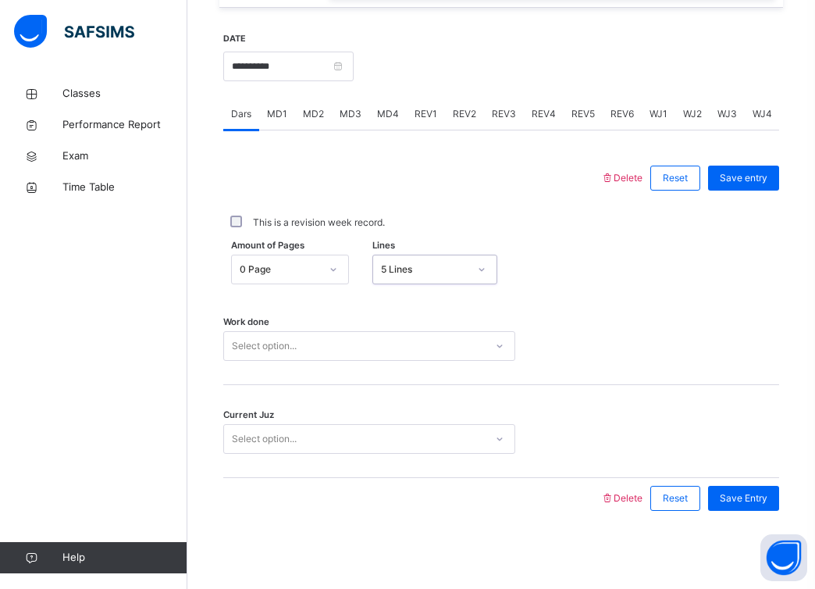
click at [430, 343] on div "Select option..." at bounding box center [354, 346] width 261 height 24
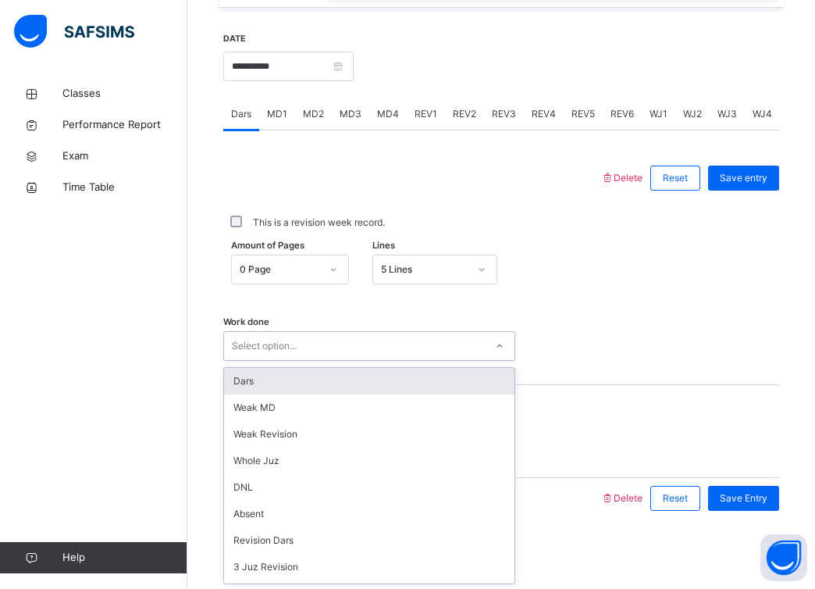
click at [420, 364] on div "Work done option Dars focused, 1 of 14. 14 results available. Use Up and Down t…" at bounding box center [501, 338] width 556 height 93
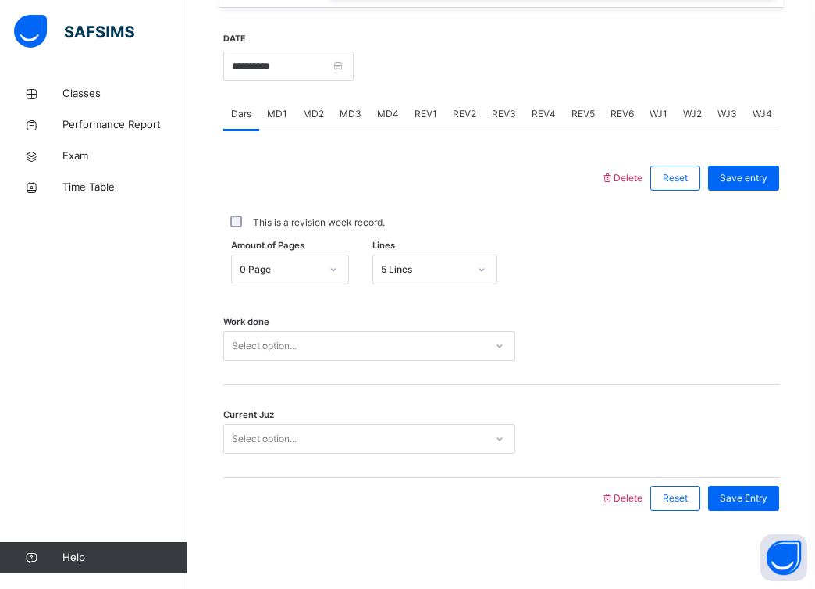
click at [433, 349] on div "Select option..." at bounding box center [354, 346] width 261 height 24
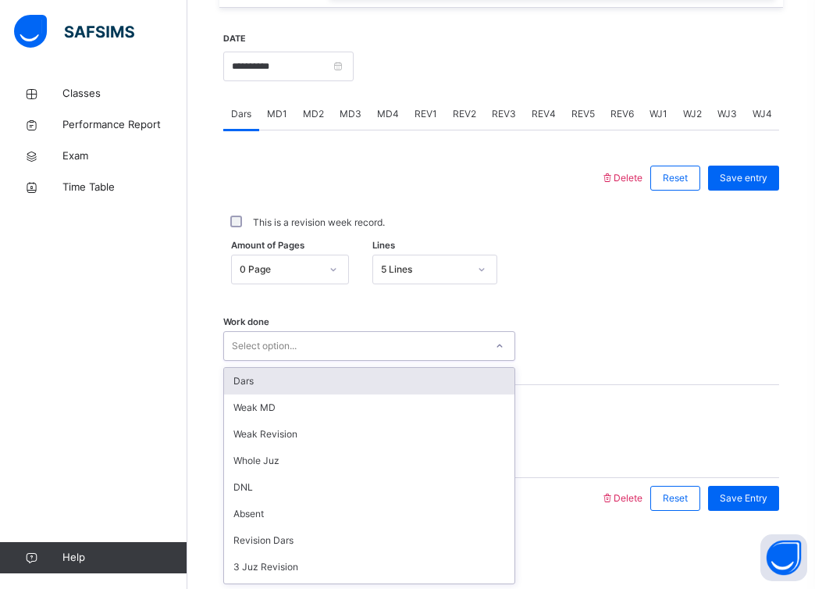
click at [423, 382] on div "Dars" at bounding box center [369, 381] width 291 height 27
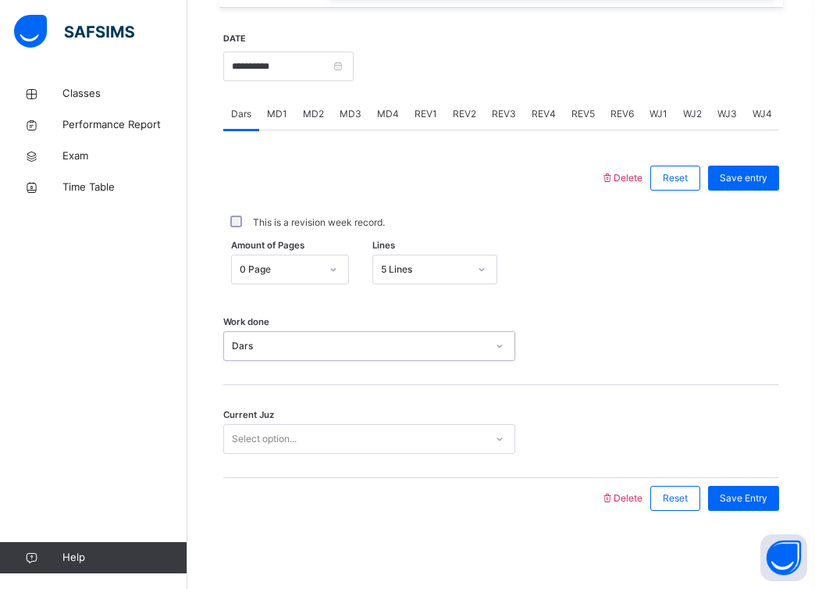
click at [403, 451] on div "Select option..." at bounding box center [369, 439] width 292 height 30
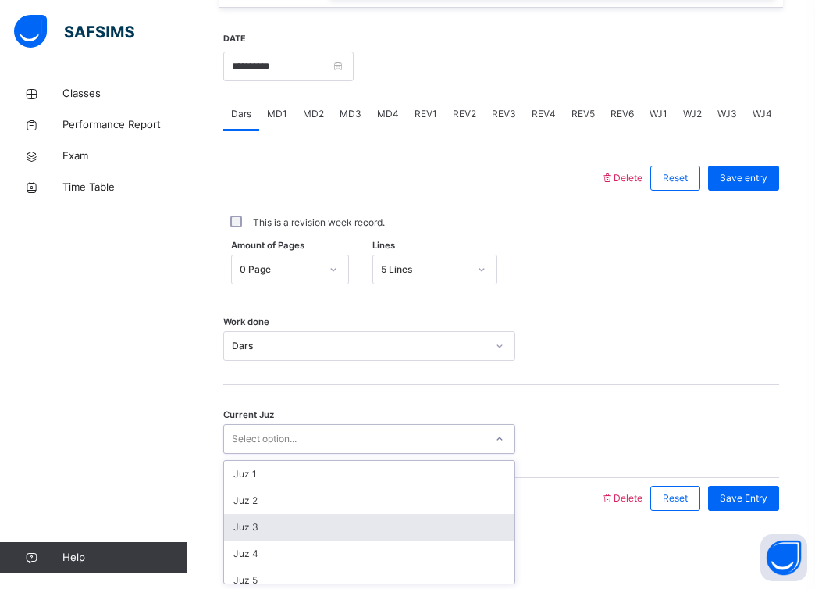
scroll to position [674, 0]
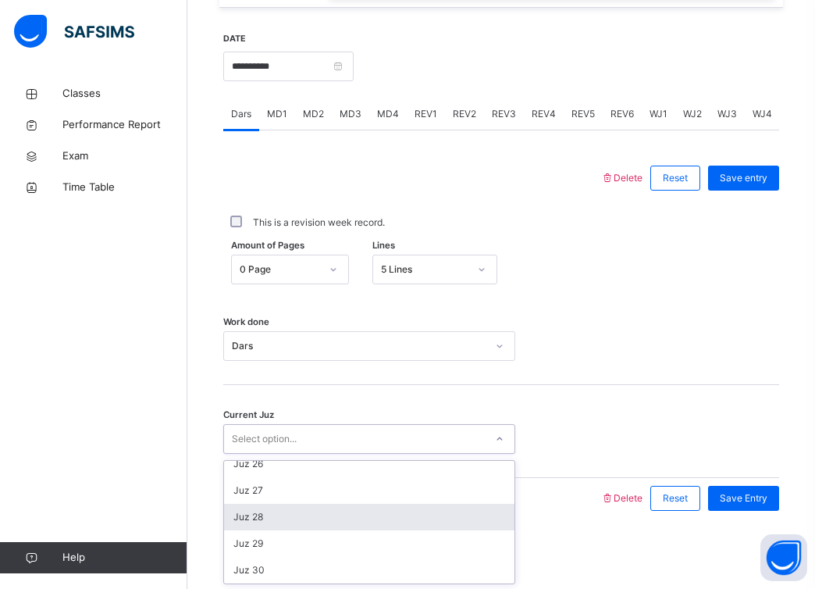
click at [369, 518] on div "Juz 28" at bounding box center [369, 517] width 291 height 27
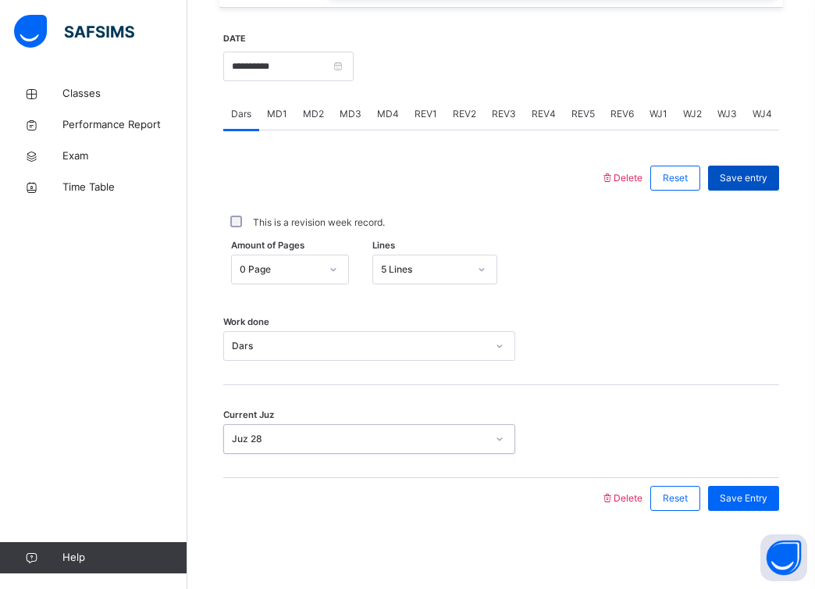
click at [746, 185] on div "Save entry" at bounding box center [743, 178] width 71 height 25
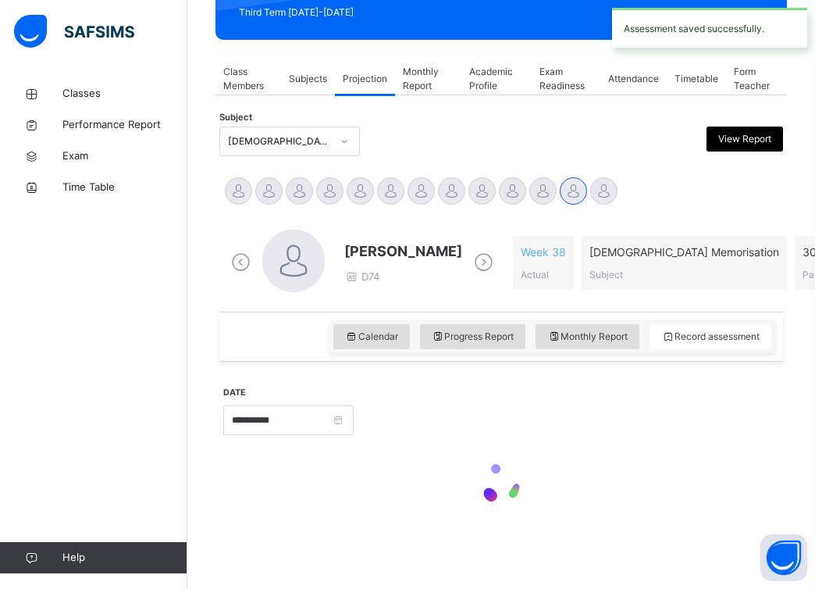
scroll to position [230, 0]
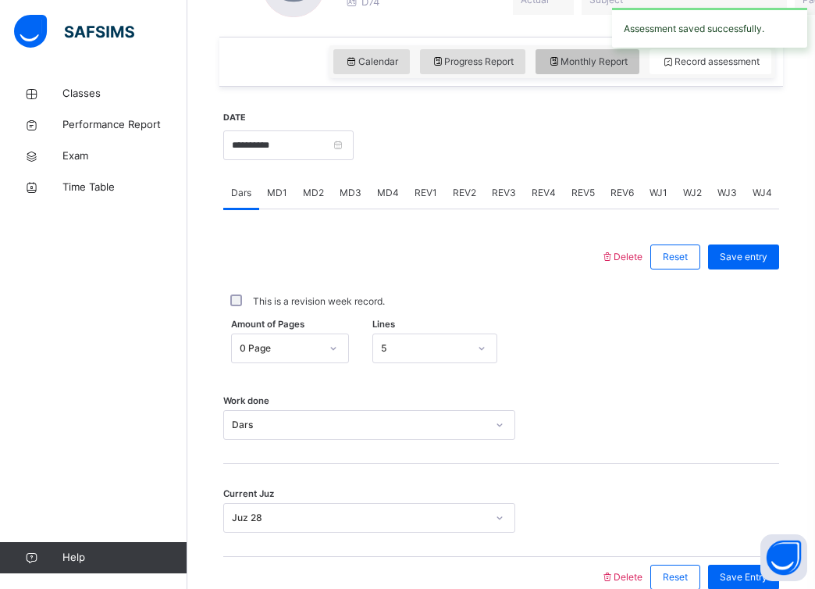
click at [597, 59] on span "Monthly Report" at bounding box center [587, 62] width 80 height 14
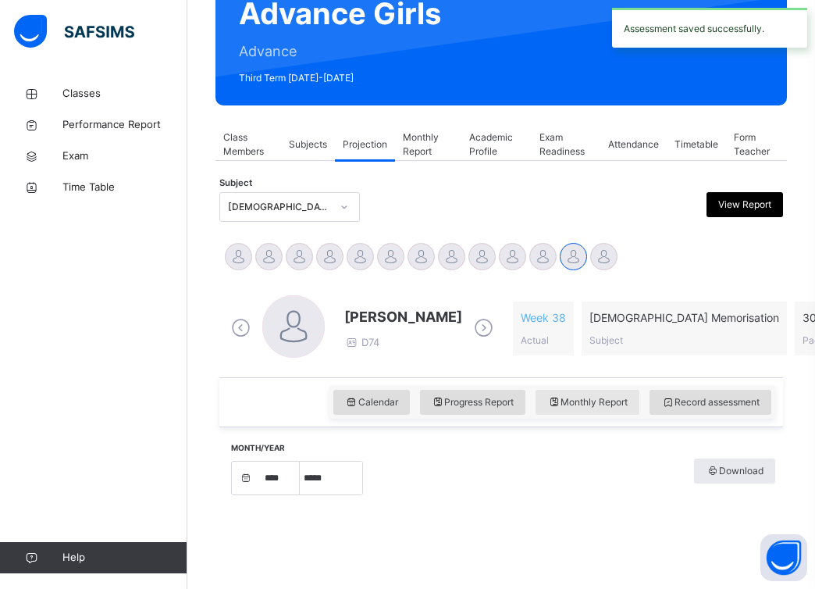
select select "*"
select select "****"
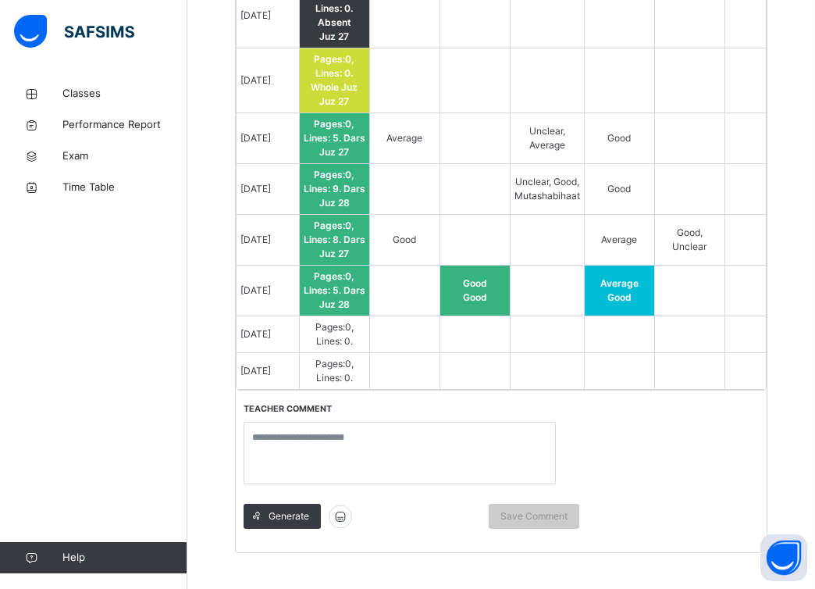
scroll to position [1670, 0]
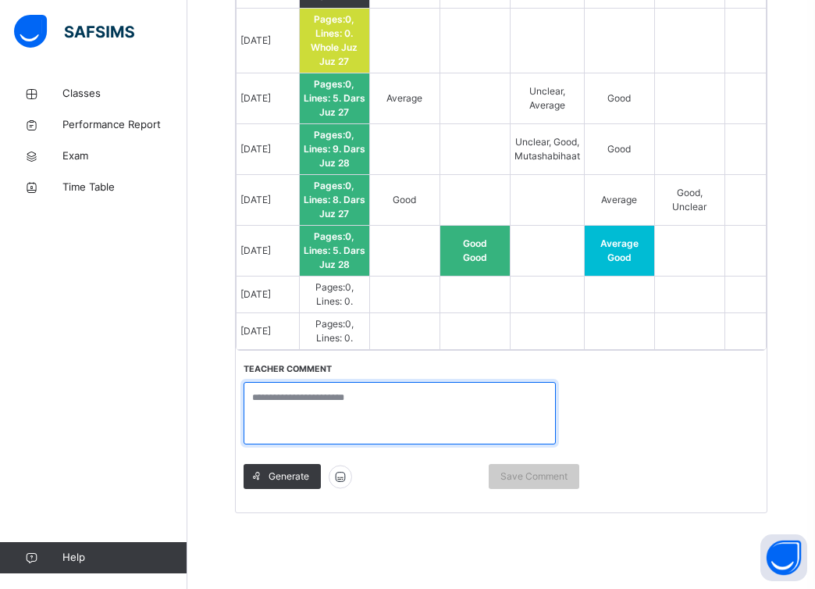
click at [460, 415] on textarea at bounding box center [400, 413] width 312 height 62
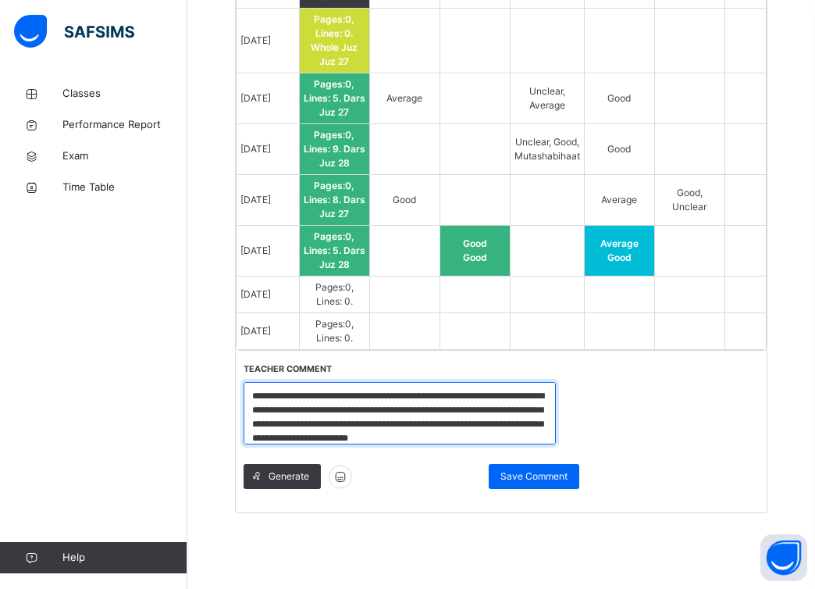
scroll to position [16, 0]
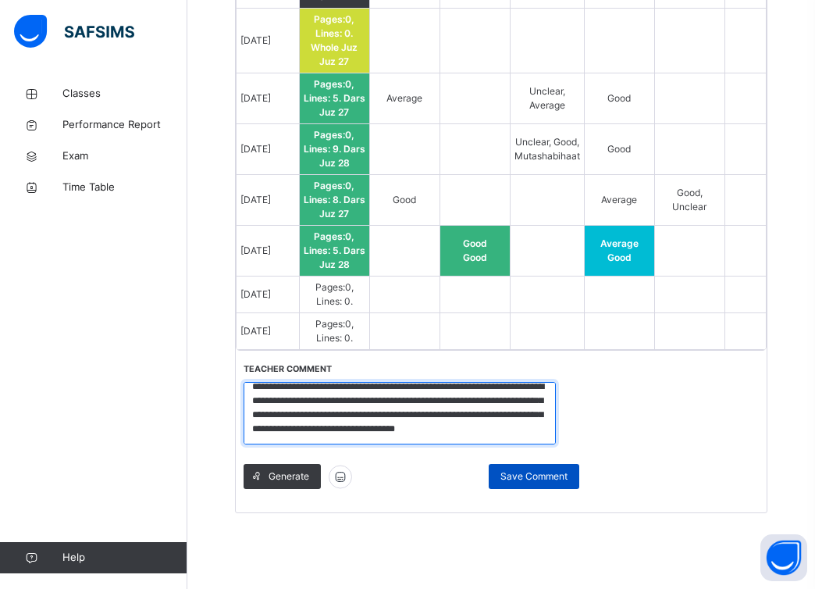
type textarea "**********"
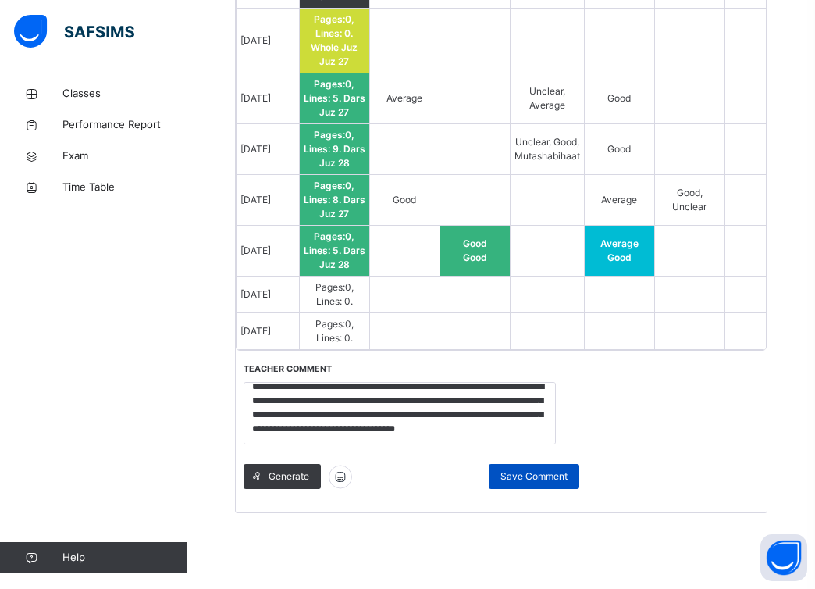
click at [544, 469] on span "Save Comment" at bounding box center [534, 476] width 67 height 14
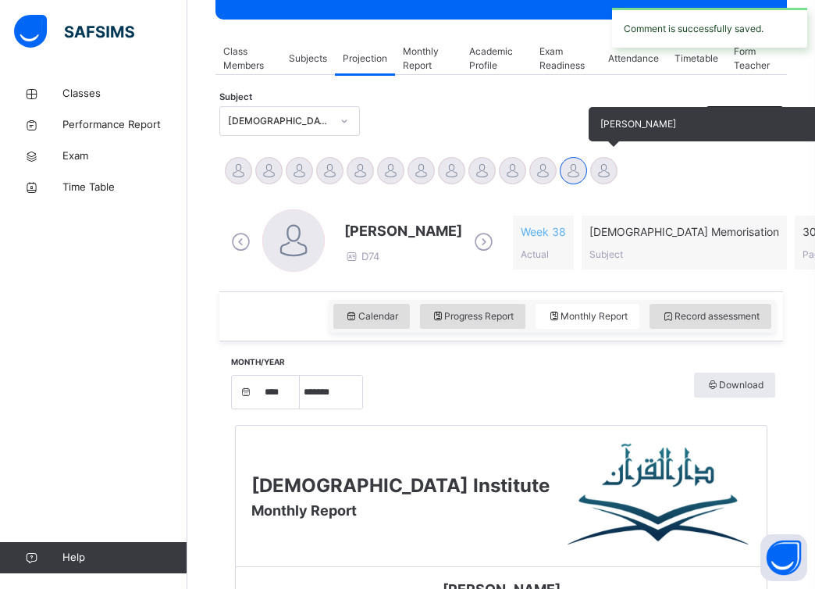
click at [603, 164] on div at bounding box center [603, 170] width 27 height 27
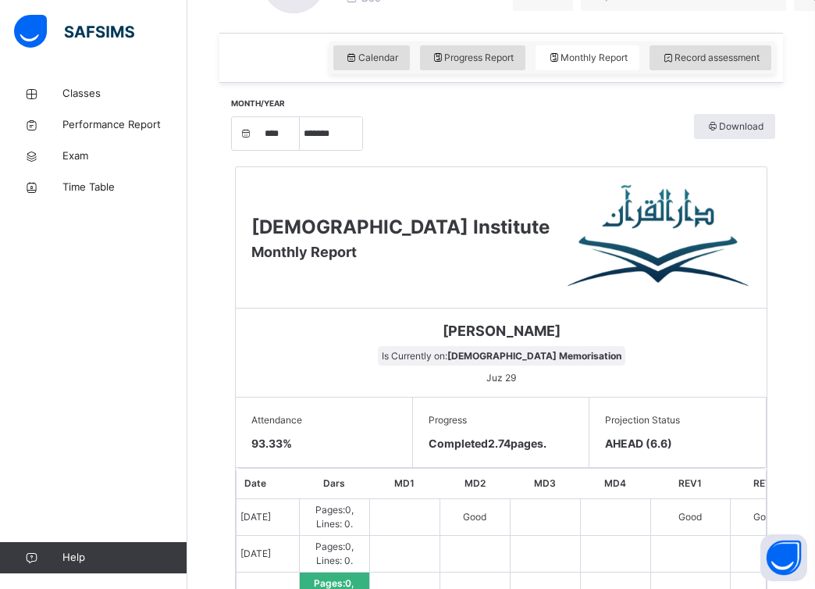
scroll to position [489, 0]
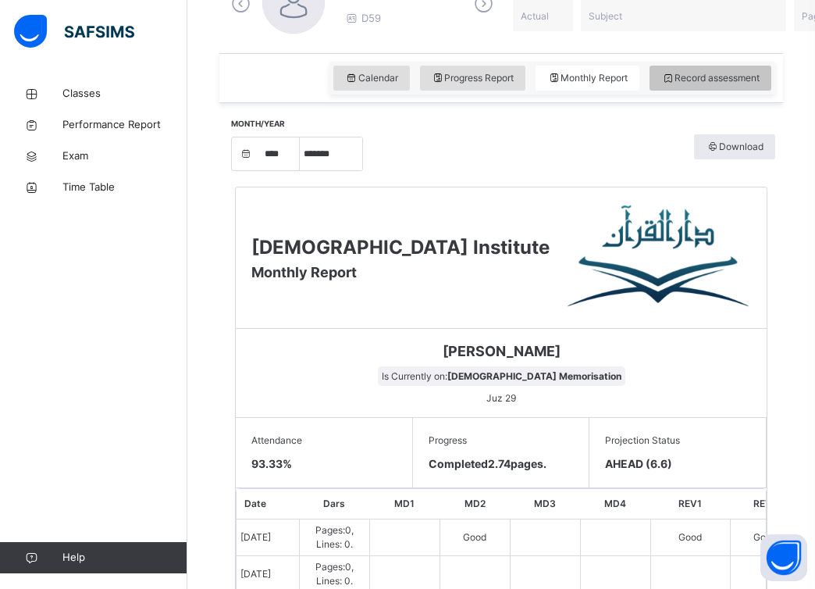
click at [686, 80] on span "Record assessment" at bounding box center [710, 78] width 98 height 14
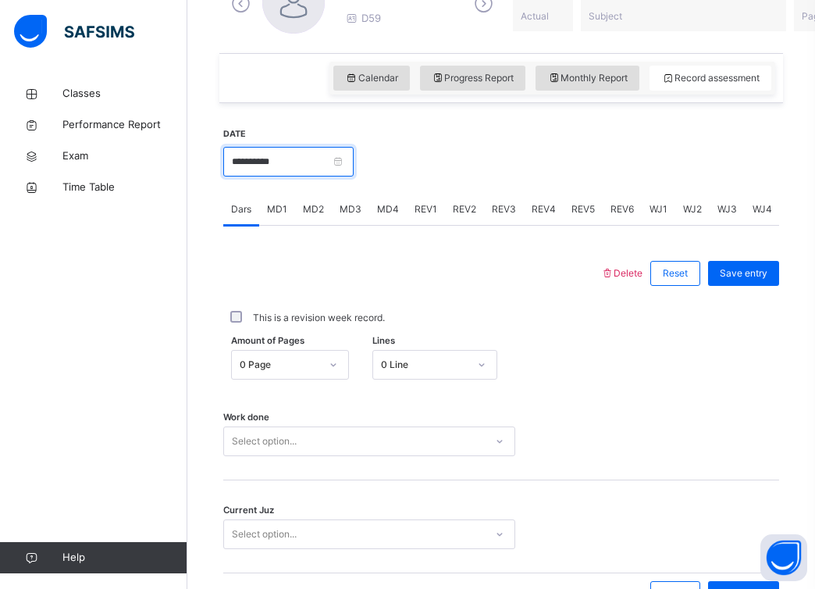
click at [351, 162] on input "**********" at bounding box center [288, 162] width 130 height 30
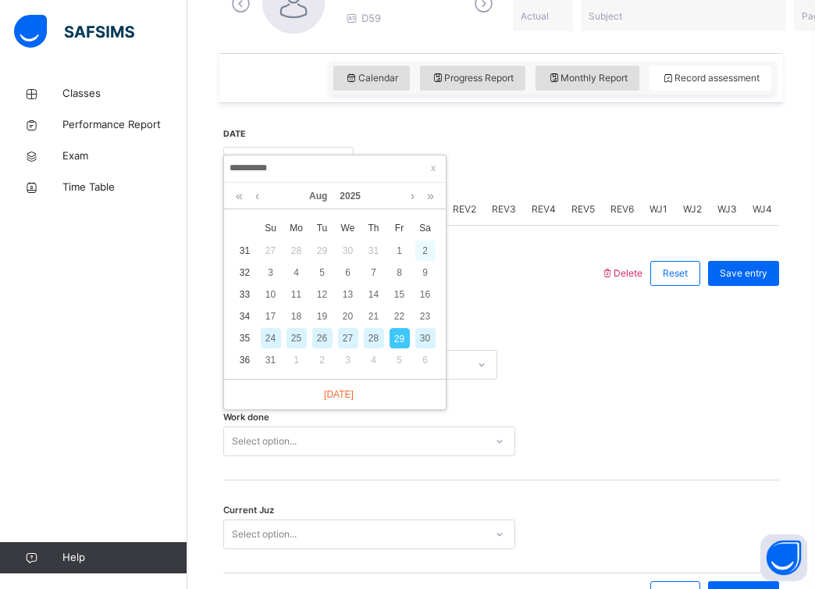
click at [424, 251] on div "2" at bounding box center [425, 251] width 20 height 20
type input "**********"
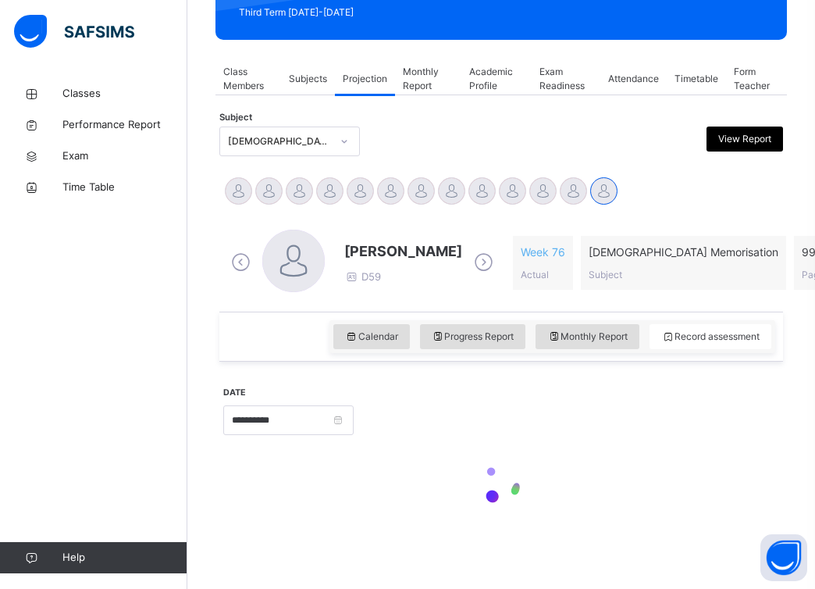
scroll to position [230, 0]
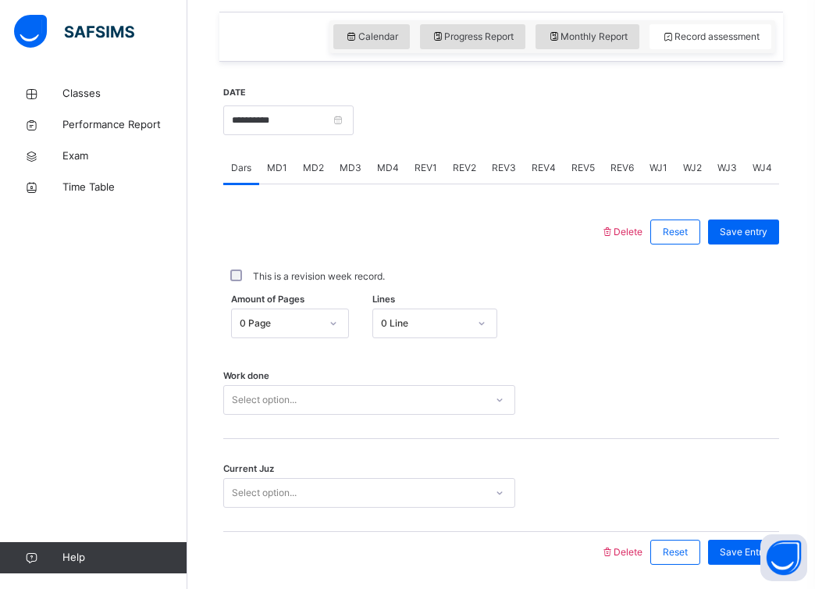
scroll to position [542, 0]
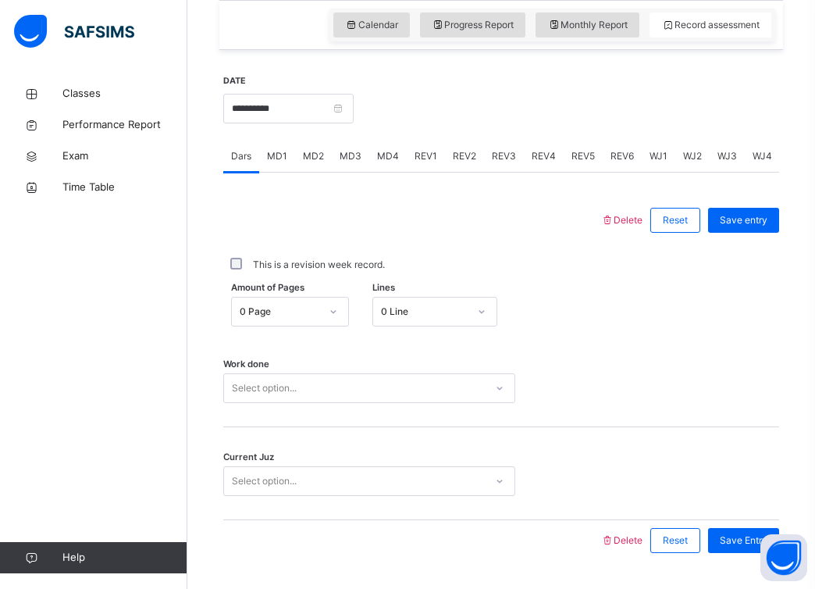
click at [299, 297] on div "0 Page" at bounding box center [290, 312] width 118 height 30
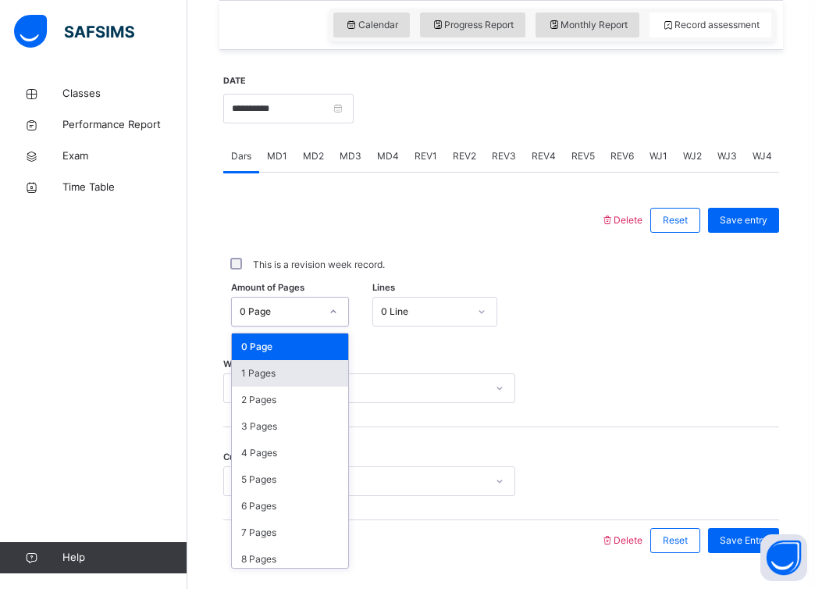
click at [291, 374] on div "1 Pages" at bounding box center [290, 373] width 116 height 27
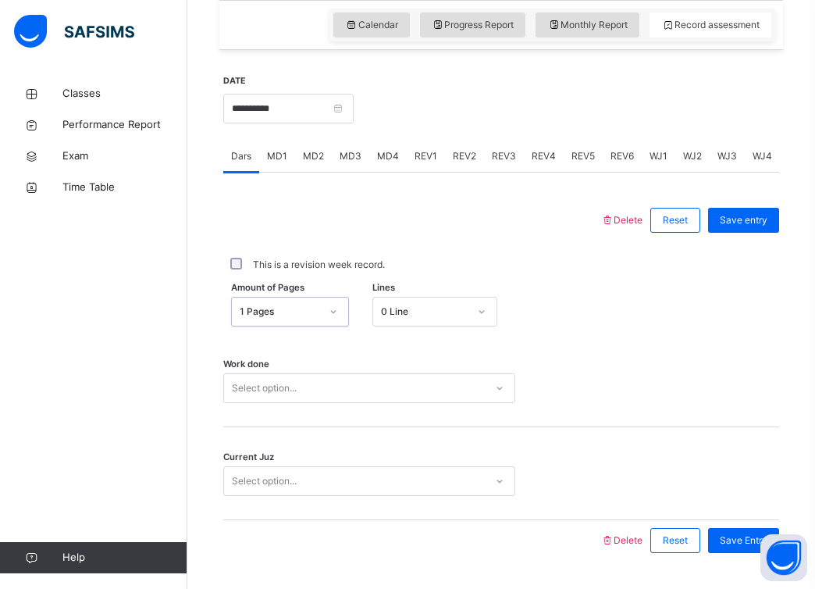
click at [413, 309] on div "0 Line" at bounding box center [425, 312] width 88 height 14
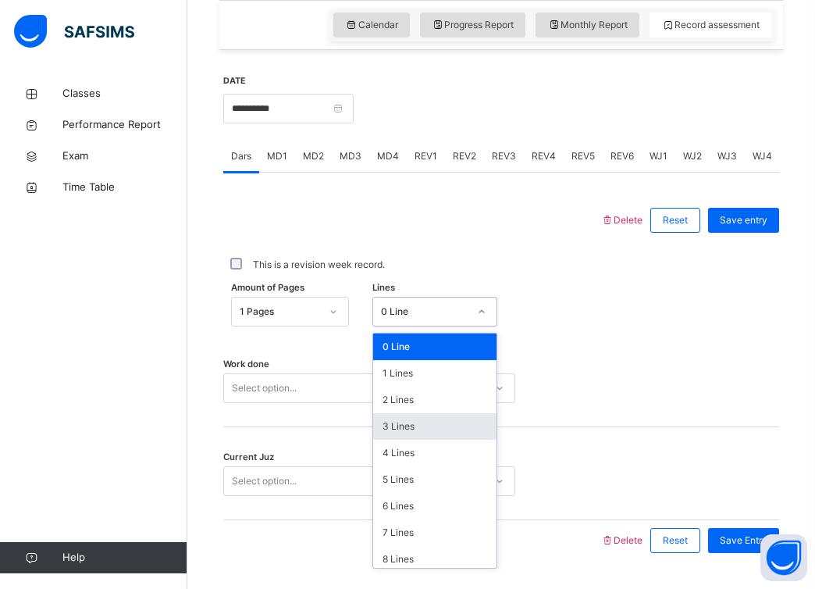
click at [414, 427] on div "3 Lines" at bounding box center [435, 426] width 124 height 27
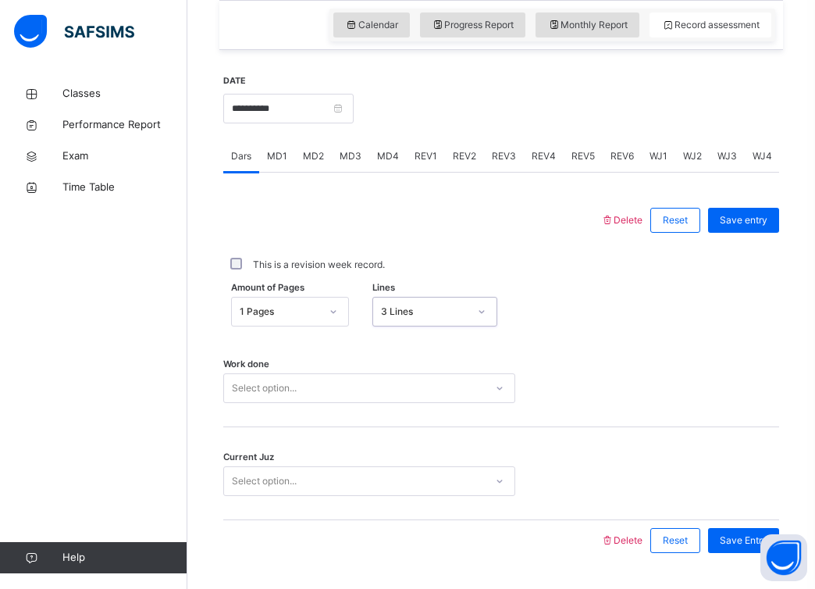
click at [411, 390] on div "Select option..." at bounding box center [369, 388] width 292 height 30
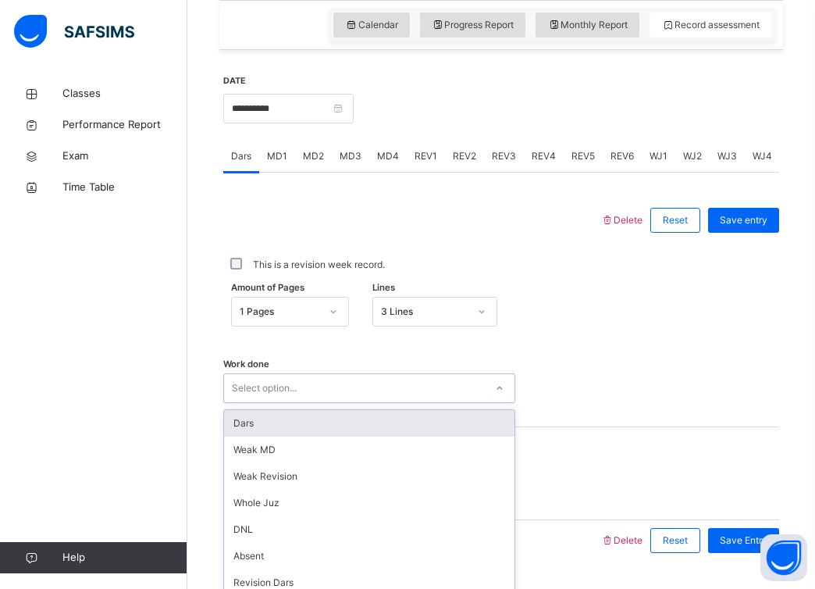
scroll to position [584, 0]
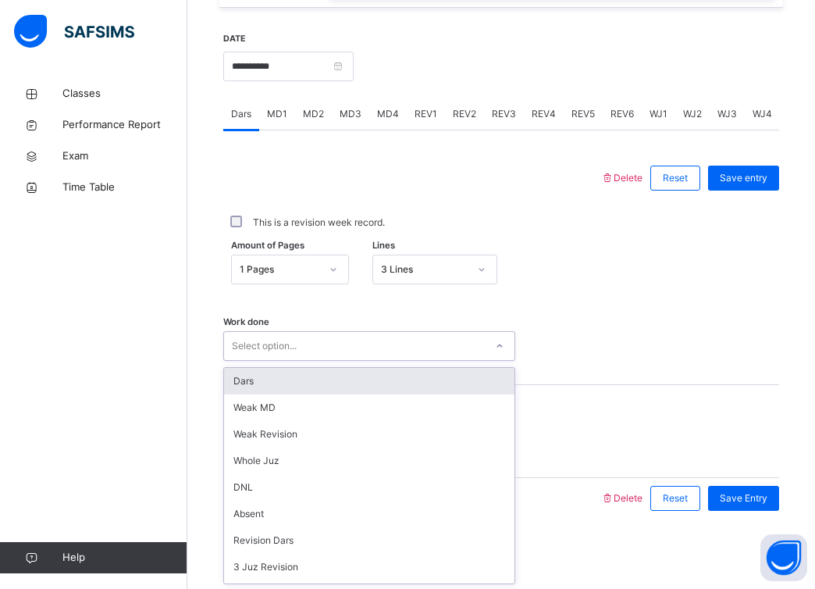
click at [408, 387] on div "Dars" at bounding box center [369, 381] width 291 height 27
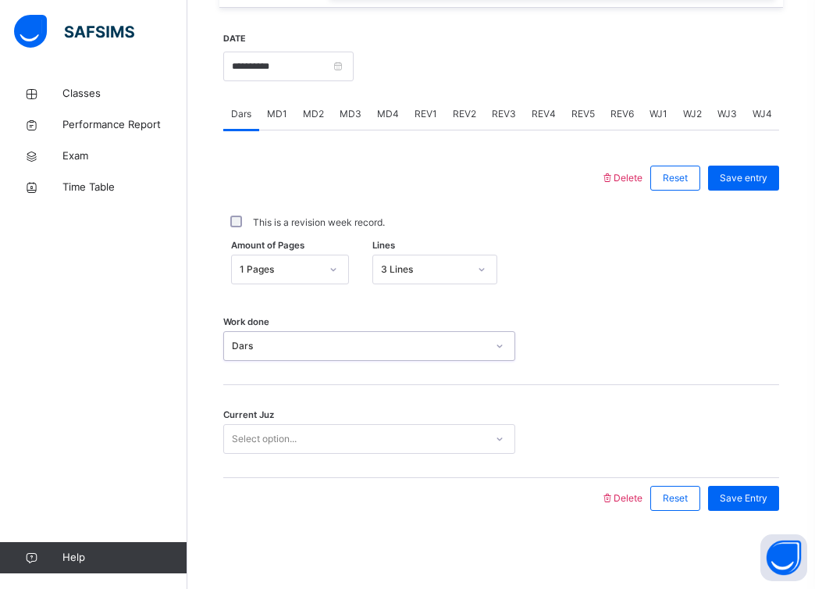
click at [398, 430] on div "Select option..." at bounding box center [354, 439] width 261 height 24
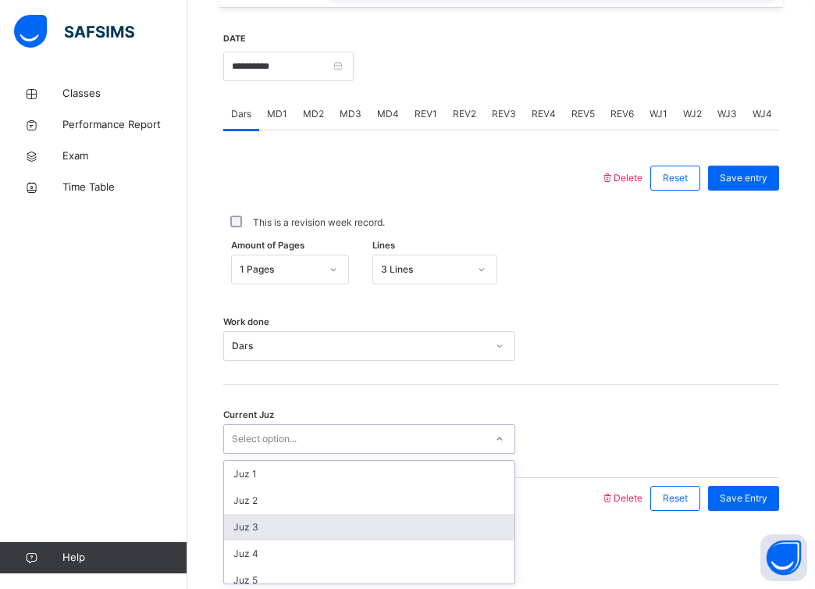
scroll to position [674, 0]
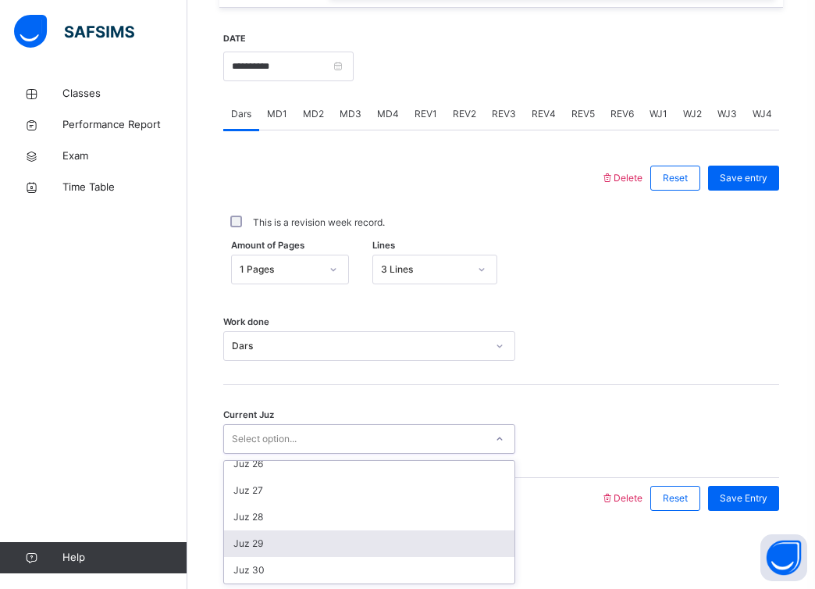
click at [360, 536] on div "Juz 29" at bounding box center [369, 543] width 291 height 27
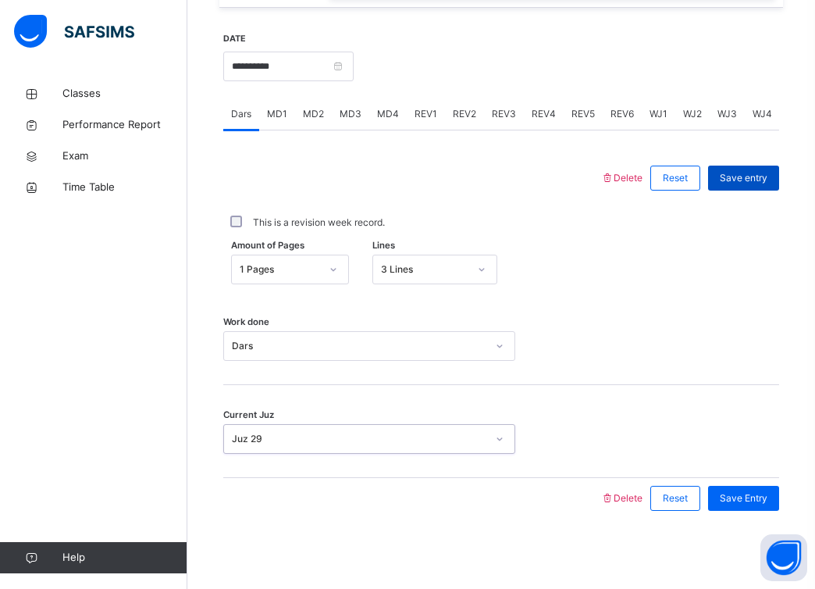
click at [753, 177] on span "Save entry" at bounding box center [744, 178] width 48 height 14
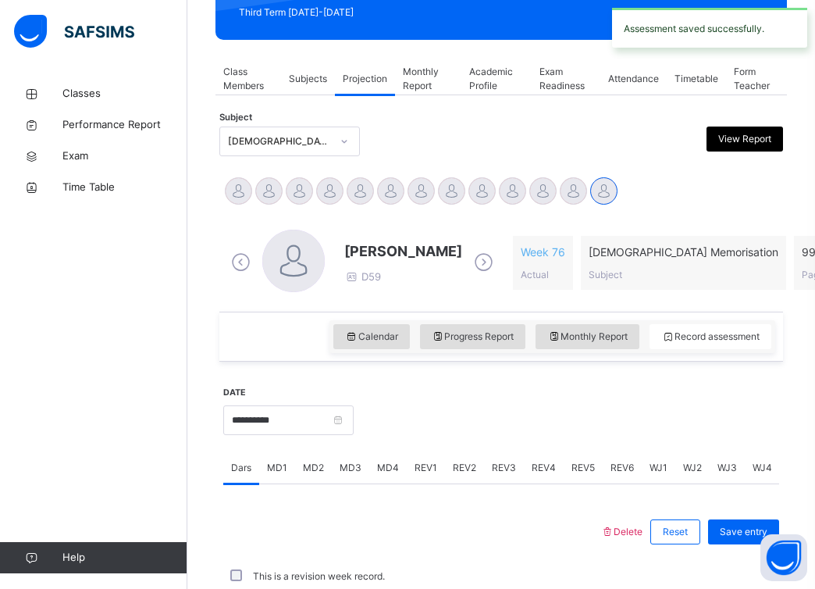
scroll to position [584, 0]
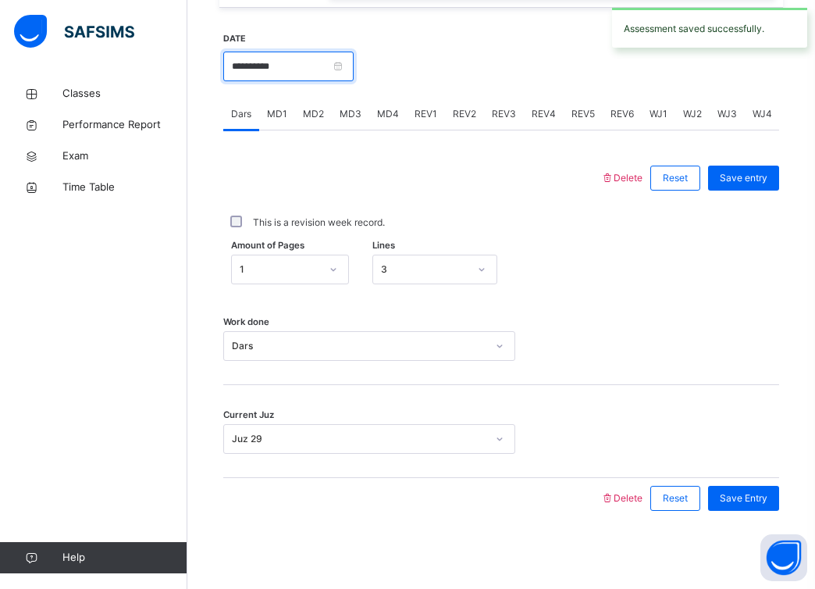
click at [354, 69] on input "**********" at bounding box center [288, 67] width 130 height 30
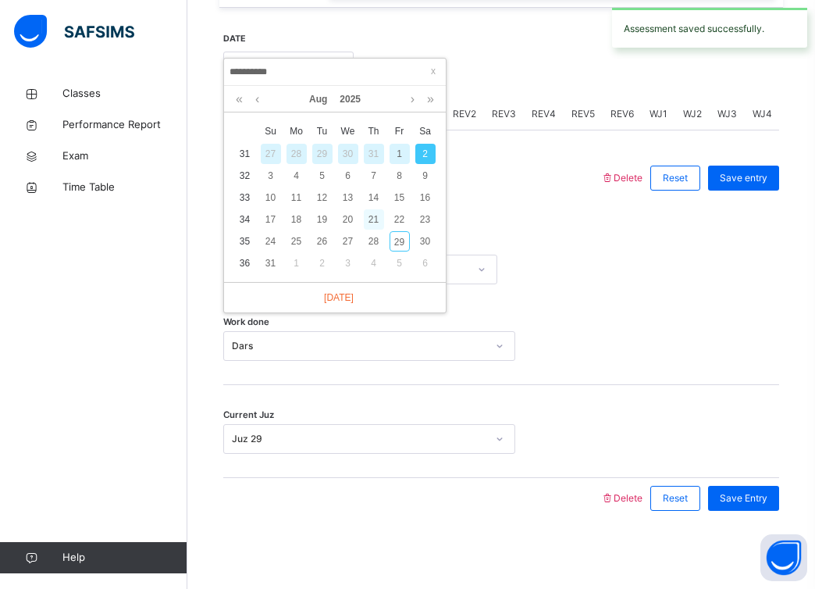
click at [373, 216] on div "21" at bounding box center [374, 219] width 20 height 20
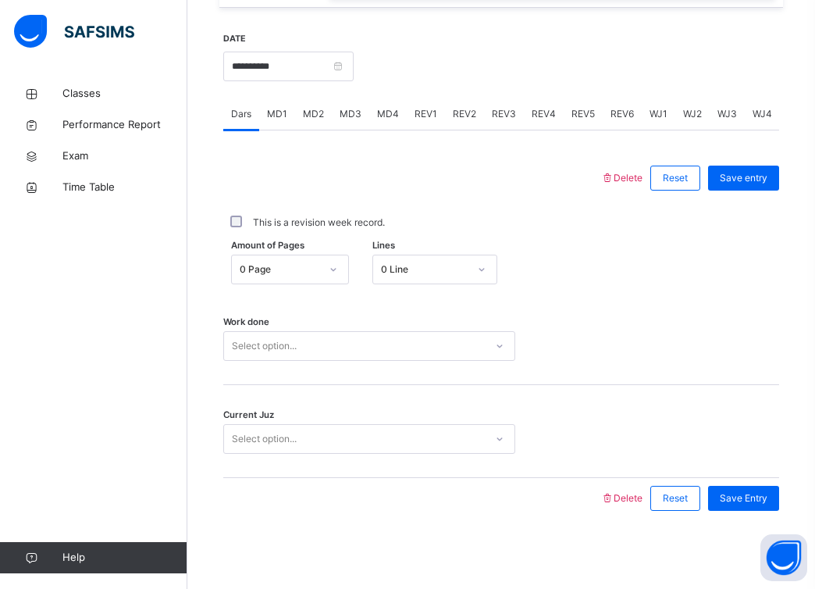
click at [340, 341] on div "Select option..." at bounding box center [354, 346] width 261 height 24
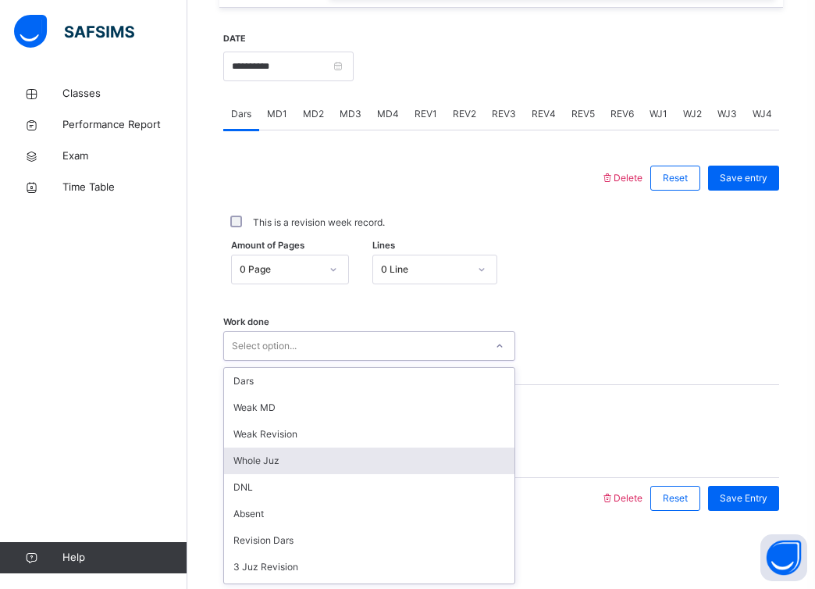
click at [329, 455] on div "Whole Juz" at bounding box center [369, 460] width 291 height 27
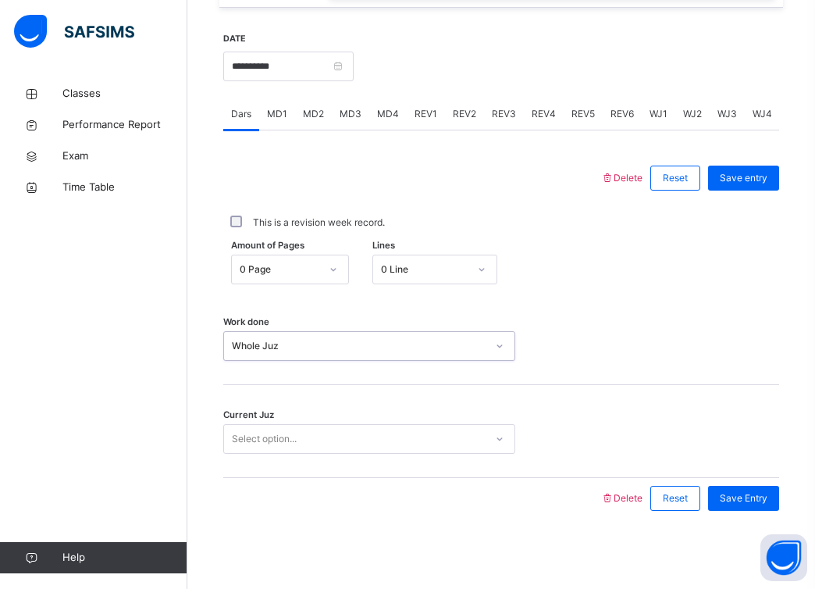
click at [332, 428] on div "Select option..." at bounding box center [354, 439] width 261 height 24
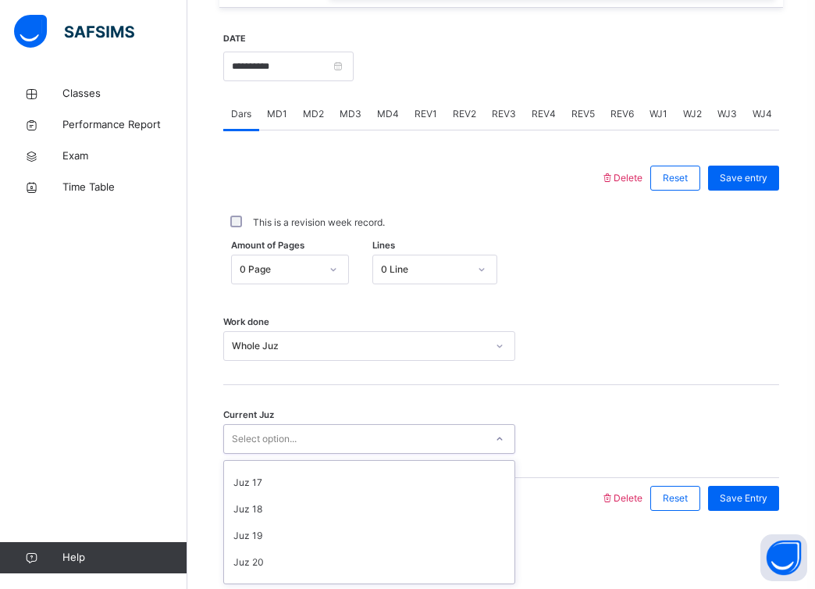
scroll to position [674, 0]
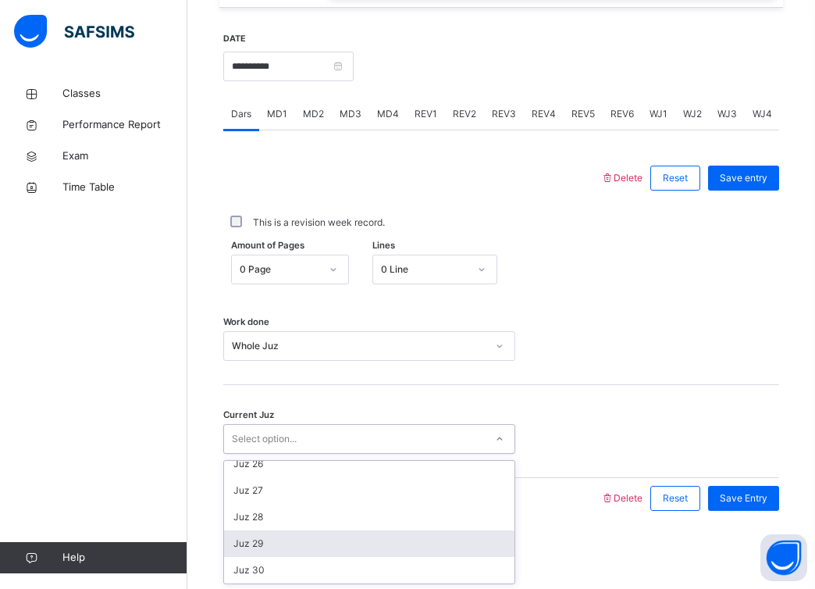
click at [302, 536] on div "Juz 29" at bounding box center [369, 543] width 291 height 27
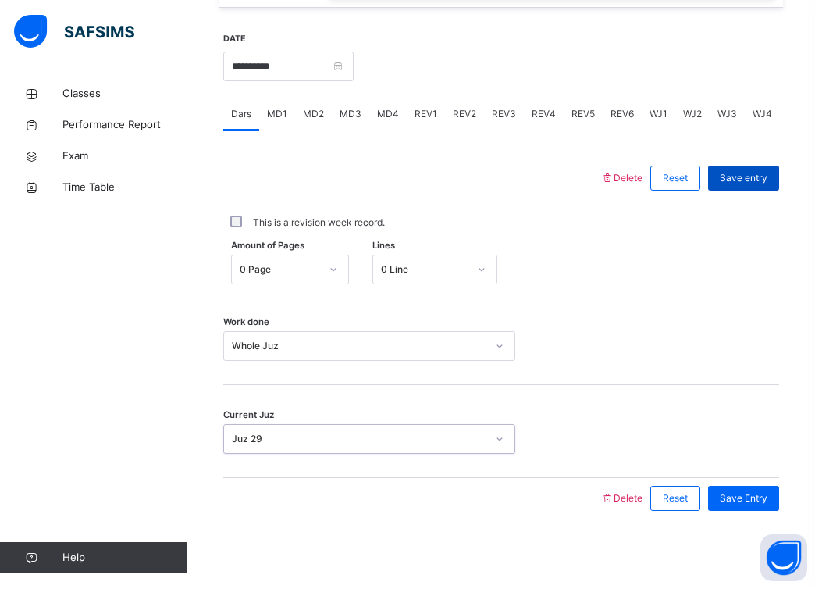
click at [743, 185] on div "Save entry" at bounding box center [743, 178] width 71 height 25
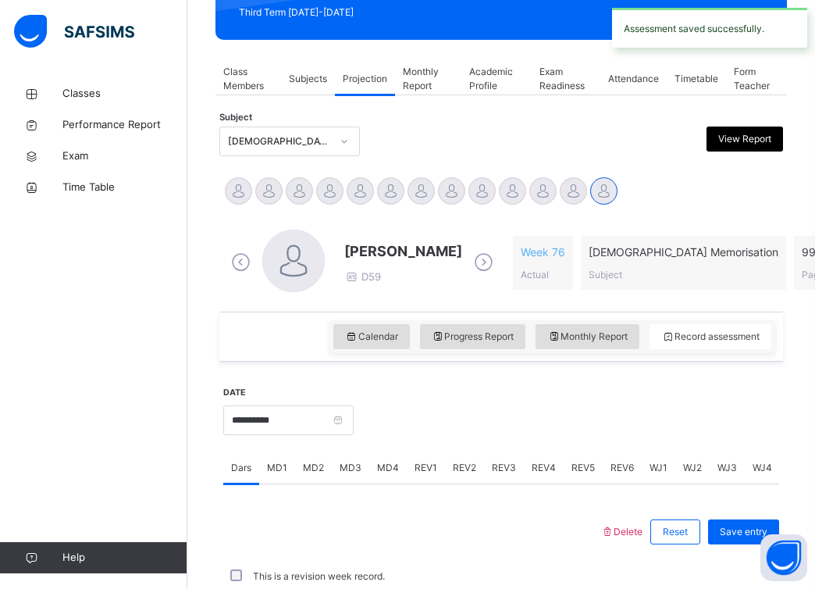
scroll to position [584, 0]
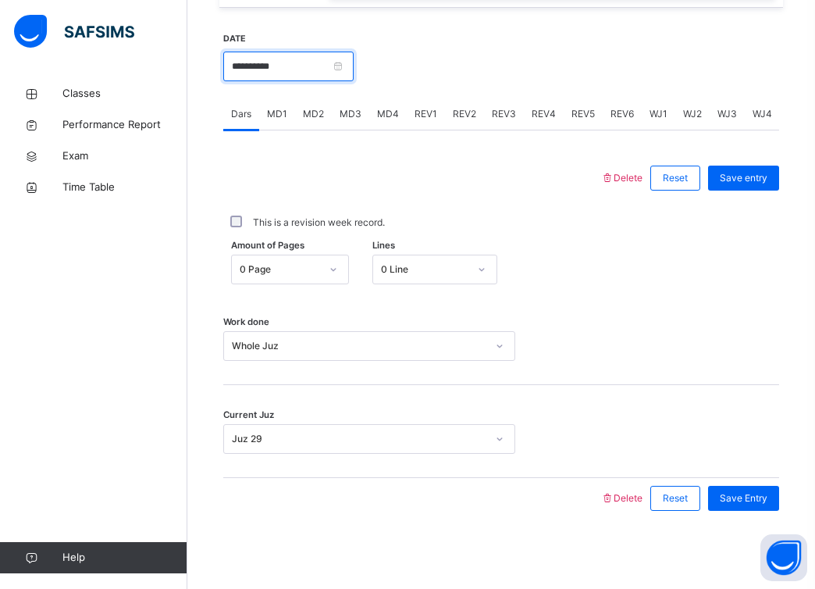
click at [346, 72] on input "**********" at bounding box center [288, 67] width 130 height 30
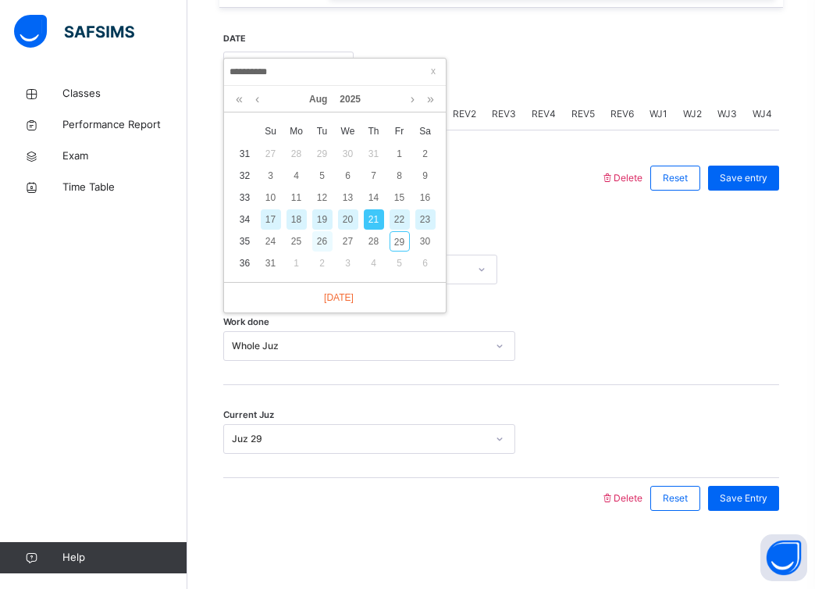
click at [320, 242] on div "26" at bounding box center [322, 241] width 20 height 20
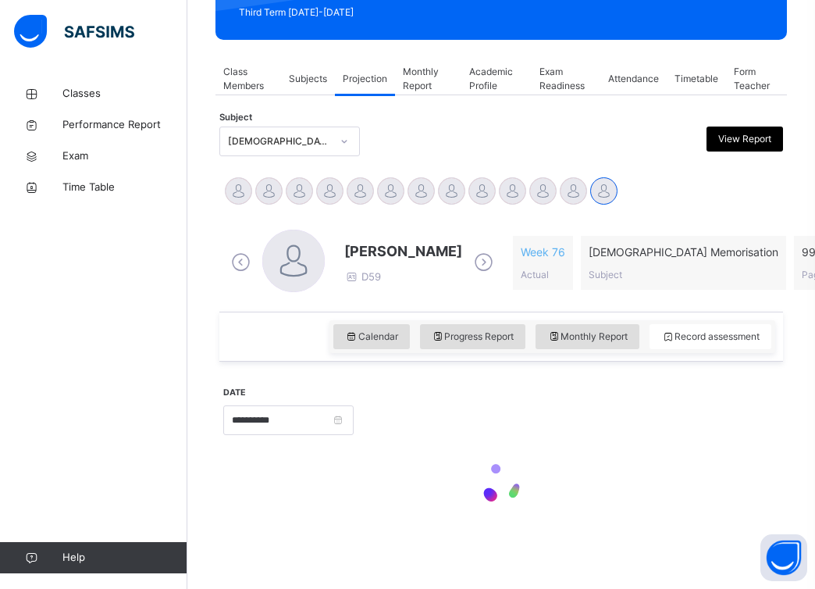
type input "**********"
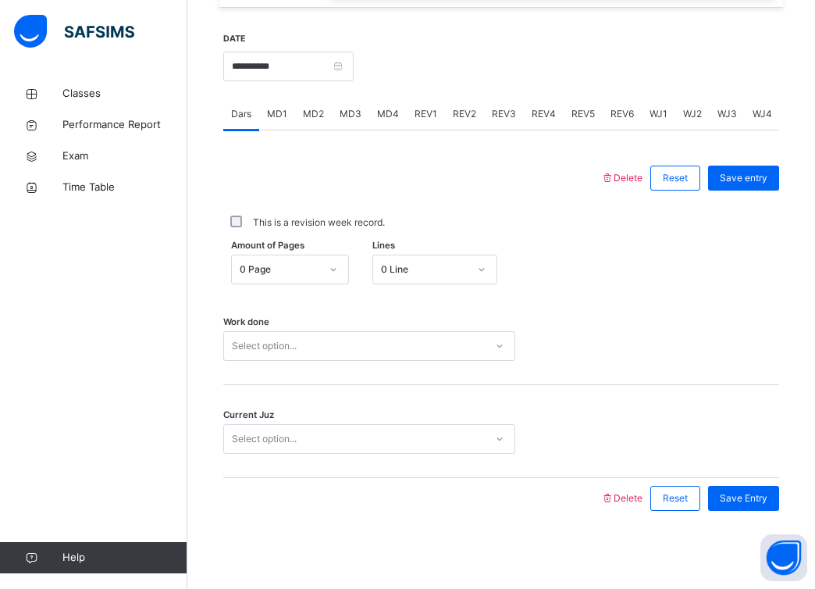
click at [382, 336] on div "Select option..." at bounding box center [354, 346] width 261 height 24
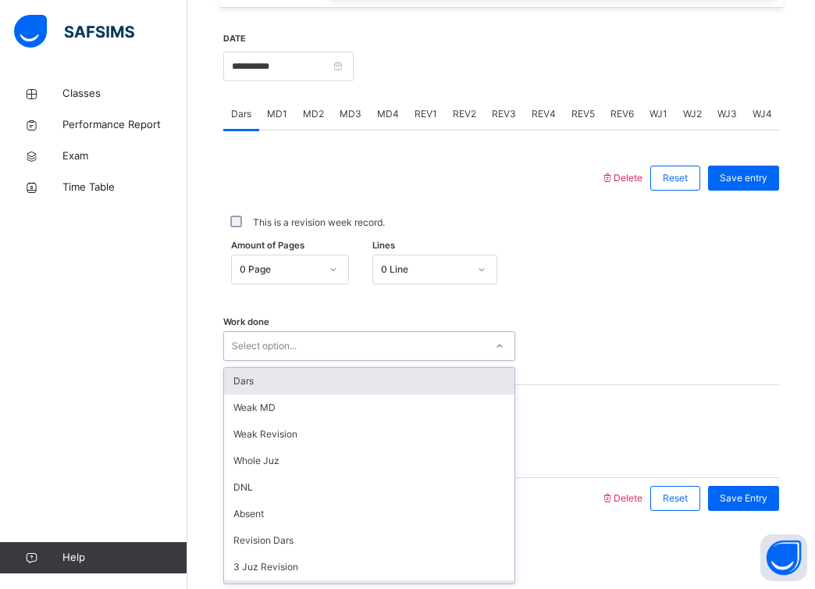
scroll to position [91, 0]
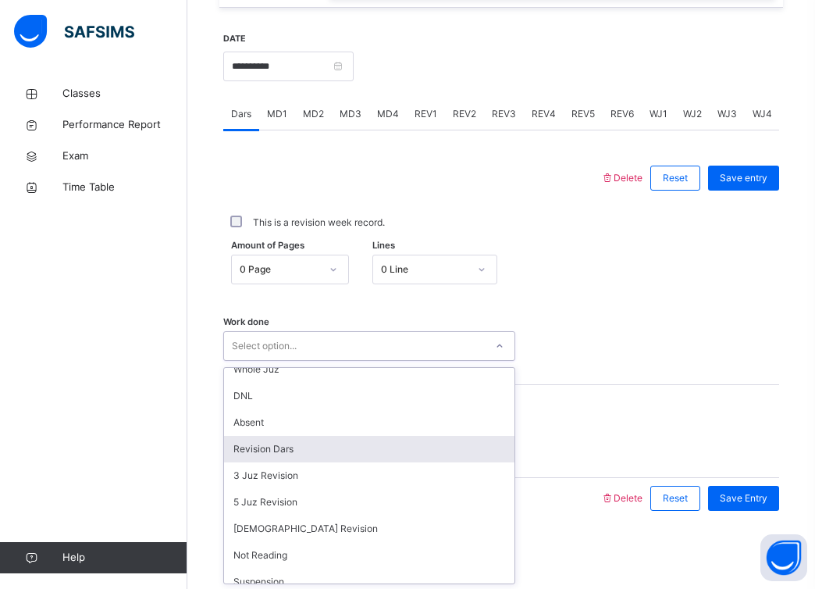
click at [343, 452] on div "Revision Dars" at bounding box center [369, 449] width 291 height 27
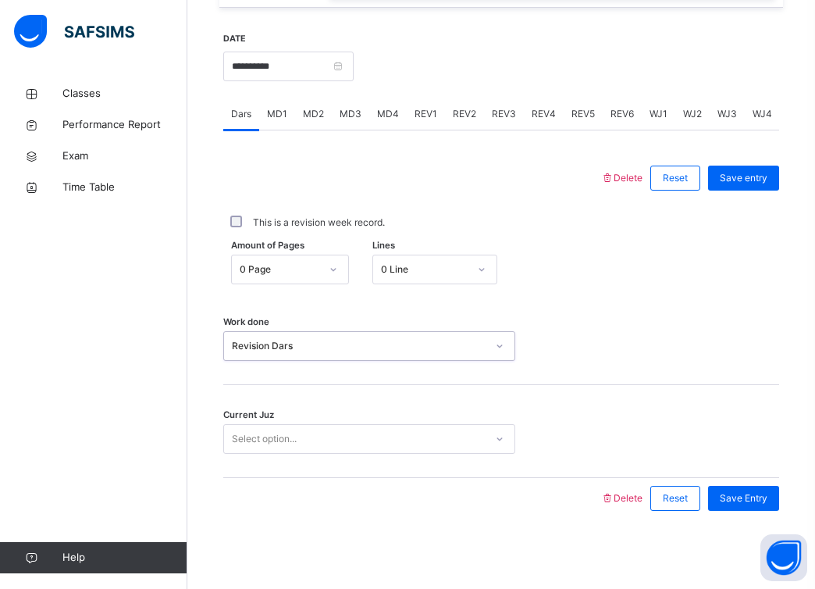
click at [360, 435] on div "Select option..." at bounding box center [354, 439] width 261 height 24
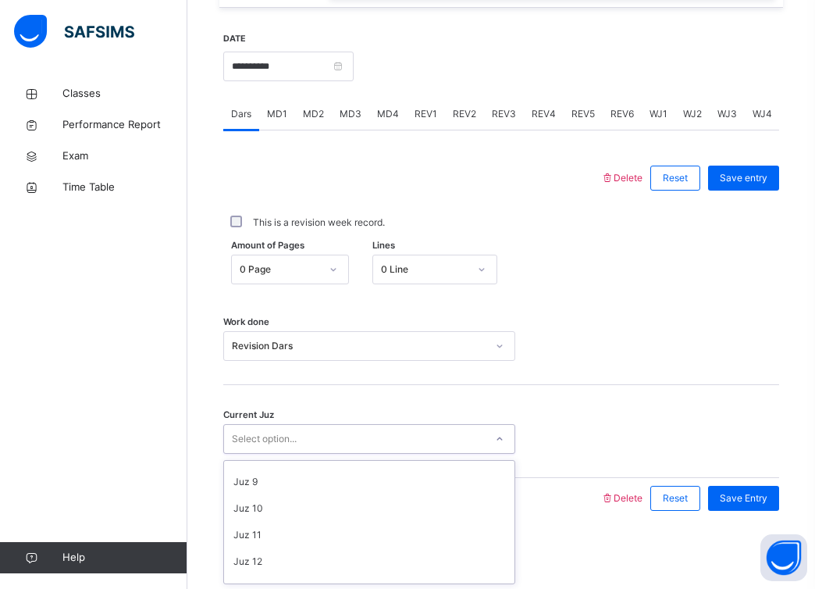
scroll to position [674, 0]
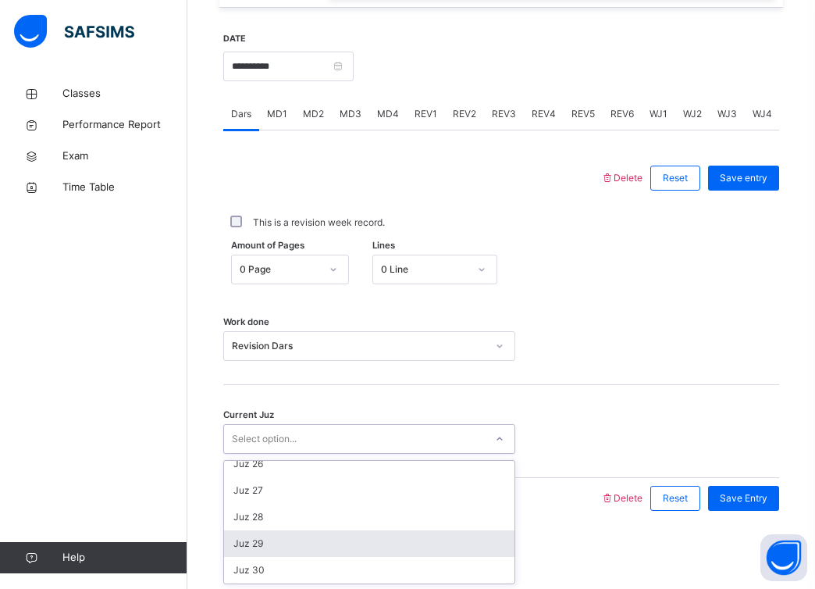
click at [316, 541] on div "Juz 29" at bounding box center [369, 543] width 291 height 27
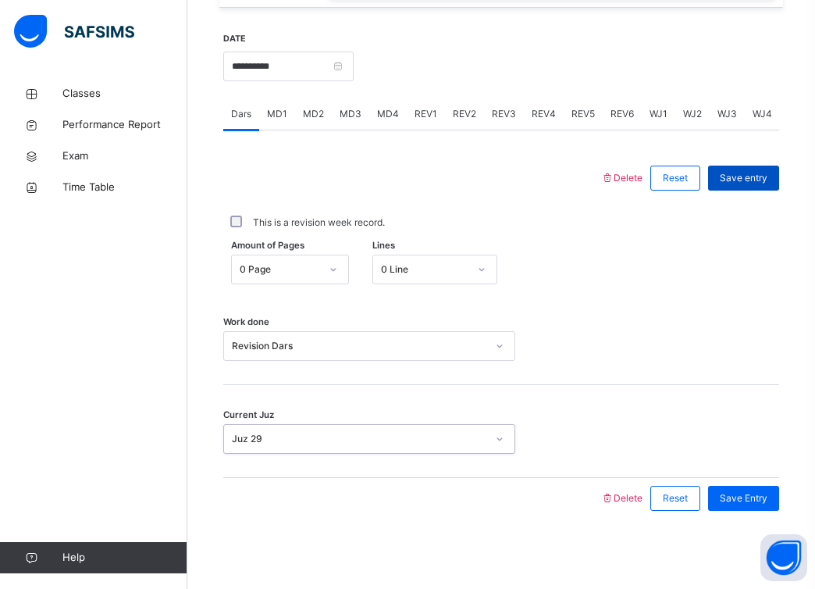
click at [752, 172] on span "Save entry" at bounding box center [744, 178] width 48 height 14
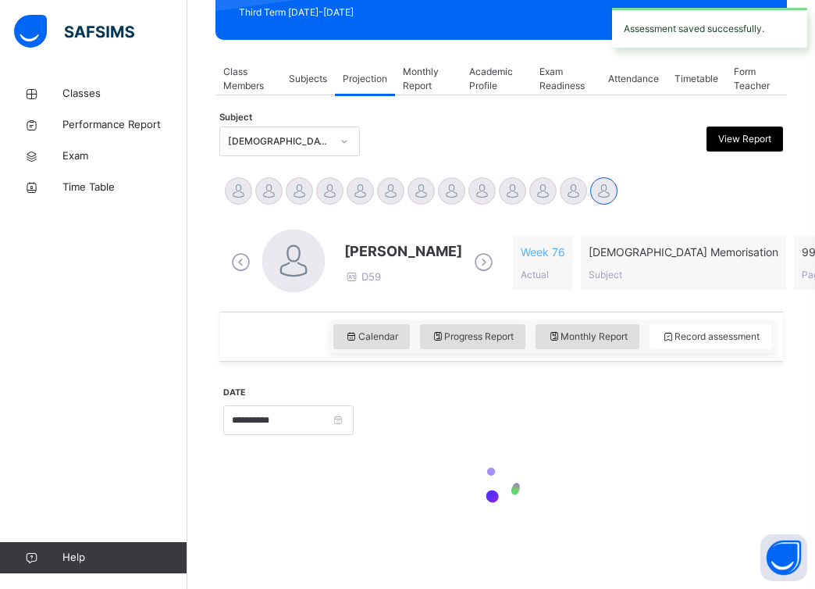
scroll to position [230, 0]
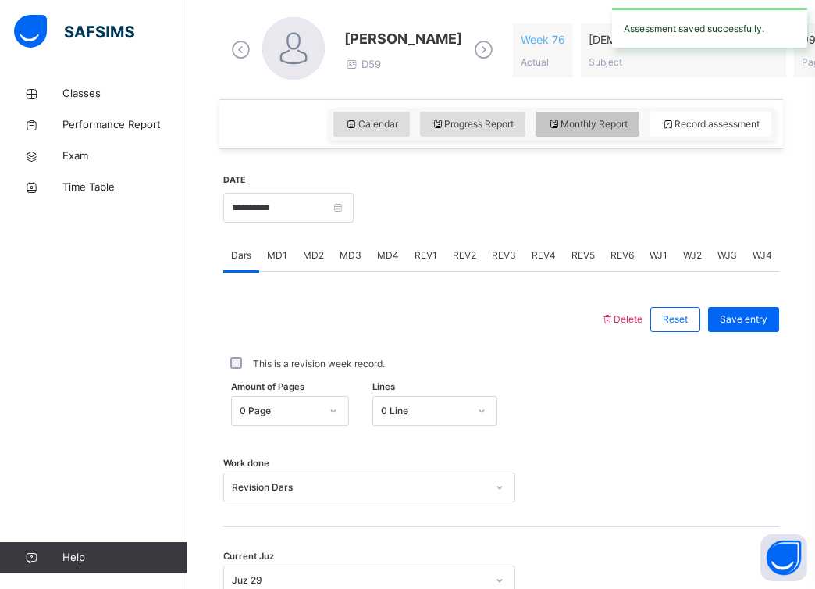
click at [581, 119] on span "Monthly Report" at bounding box center [587, 124] width 80 height 14
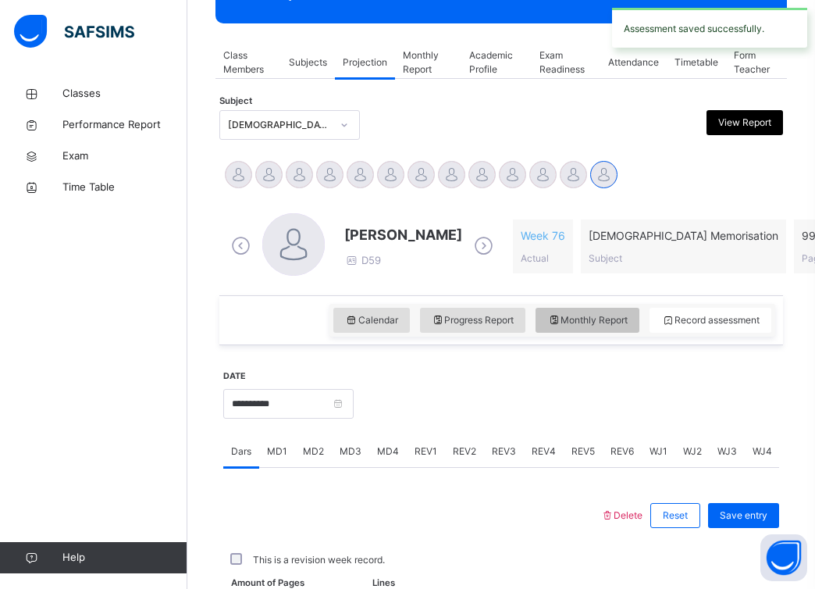
select select "****"
select select "*"
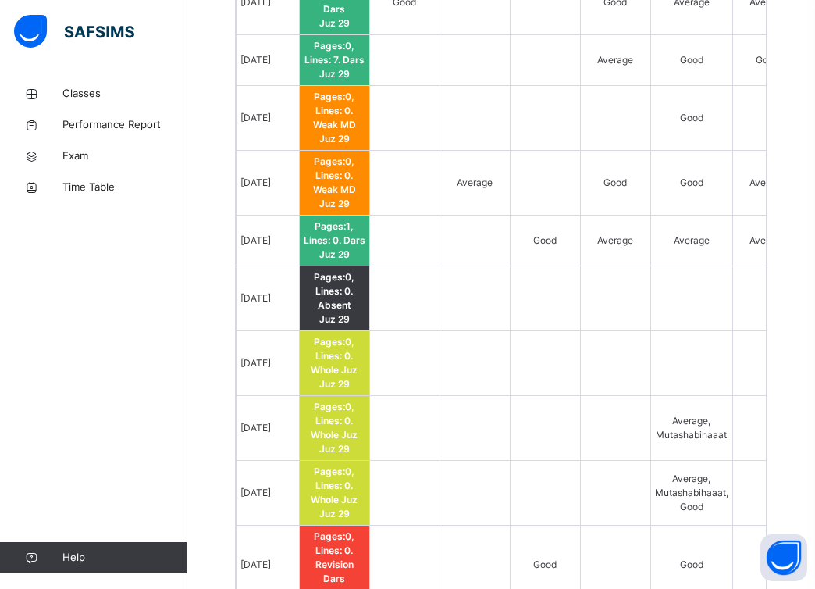
scroll to position [1713, 0]
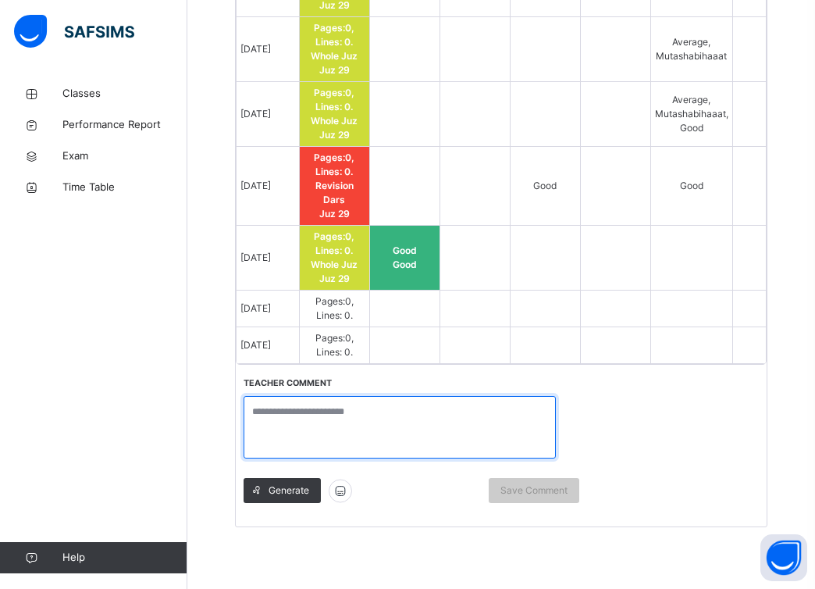
click at [453, 409] on textarea at bounding box center [400, 427] width 312 height 62
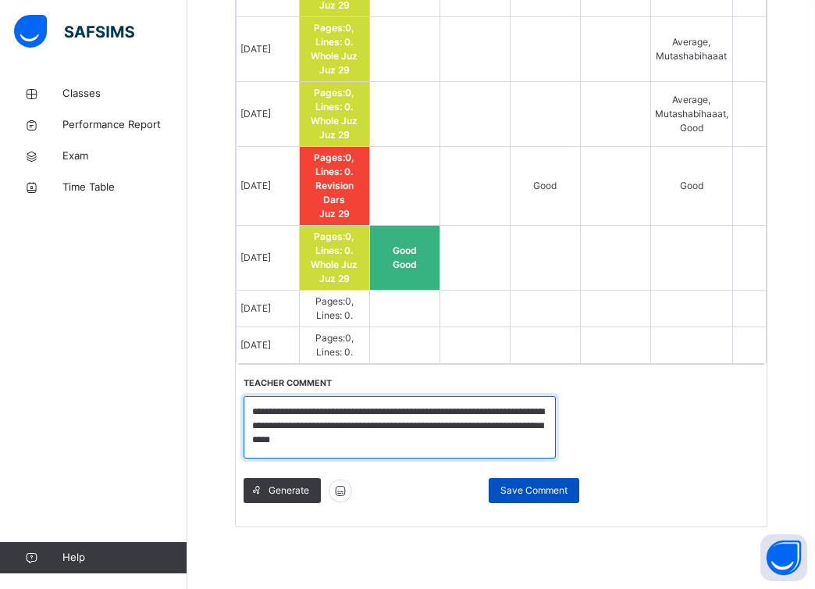
type textarea "**********"
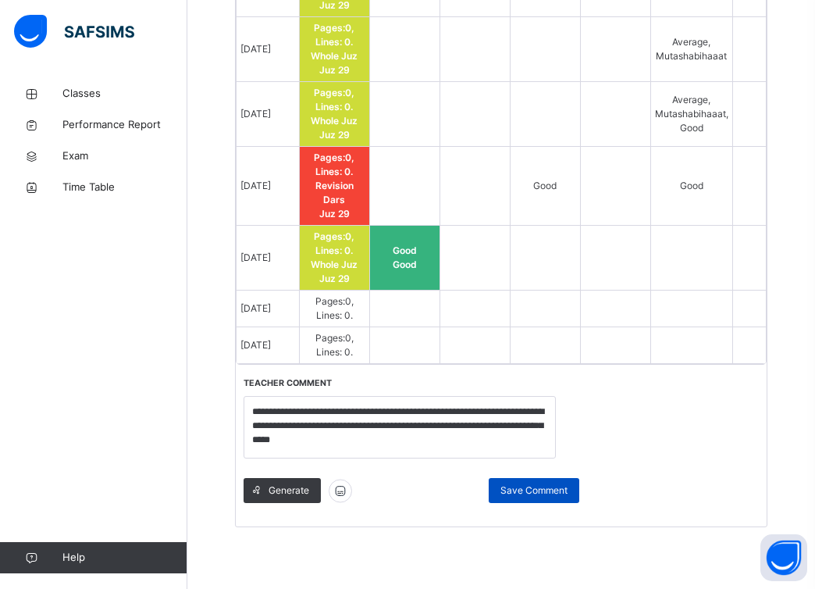
click at [562, 483] on span "Save Comment" at bounding box center [534, 490] width 67 height 14
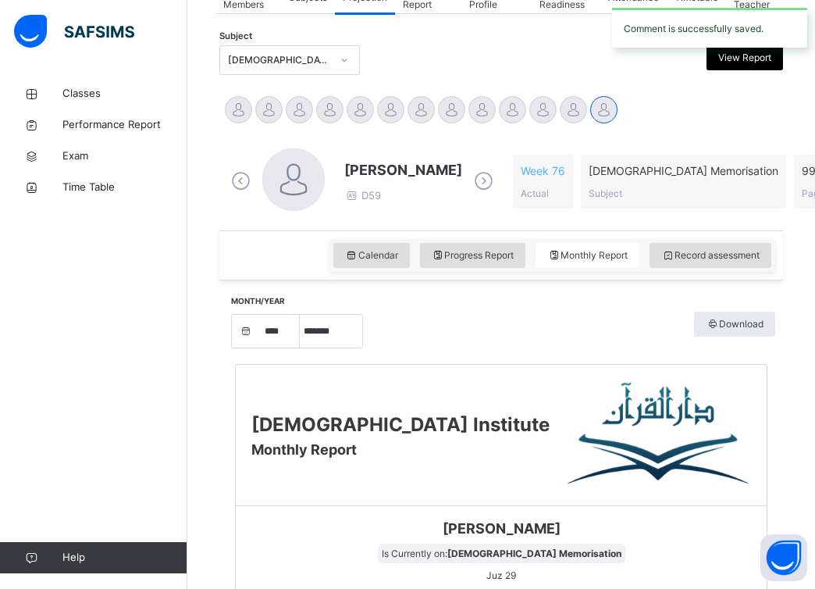
scroll to position [311, 0]
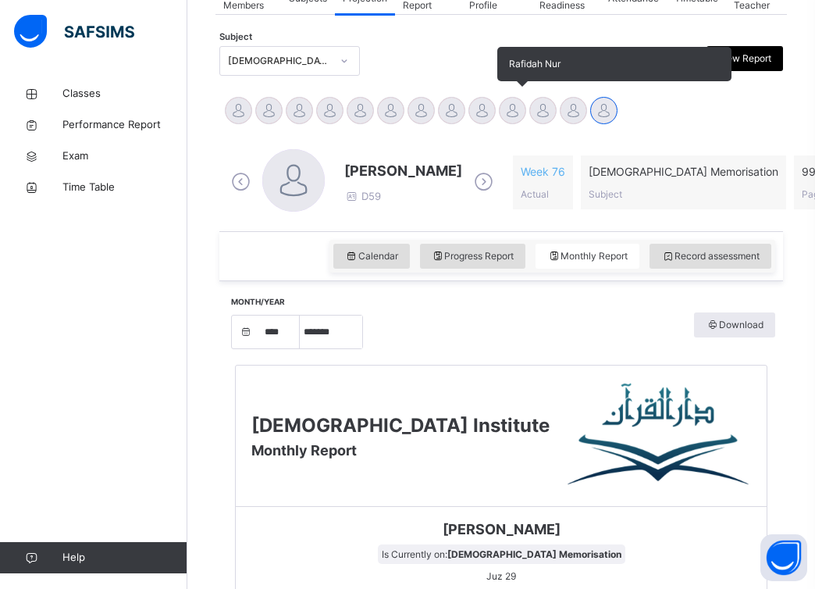
click at [520, 105] on div at bounding box center [512, 110] width 27 height 27
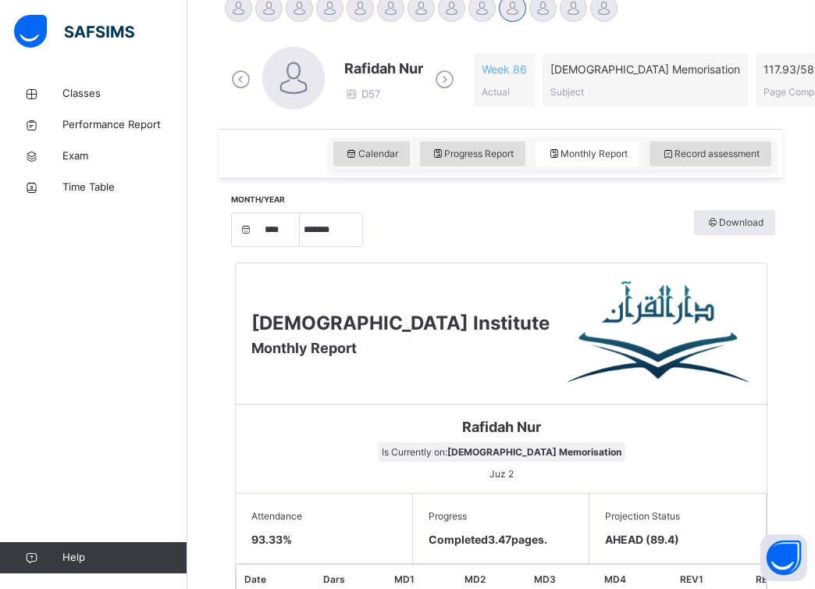
scroll to position [0, 0]
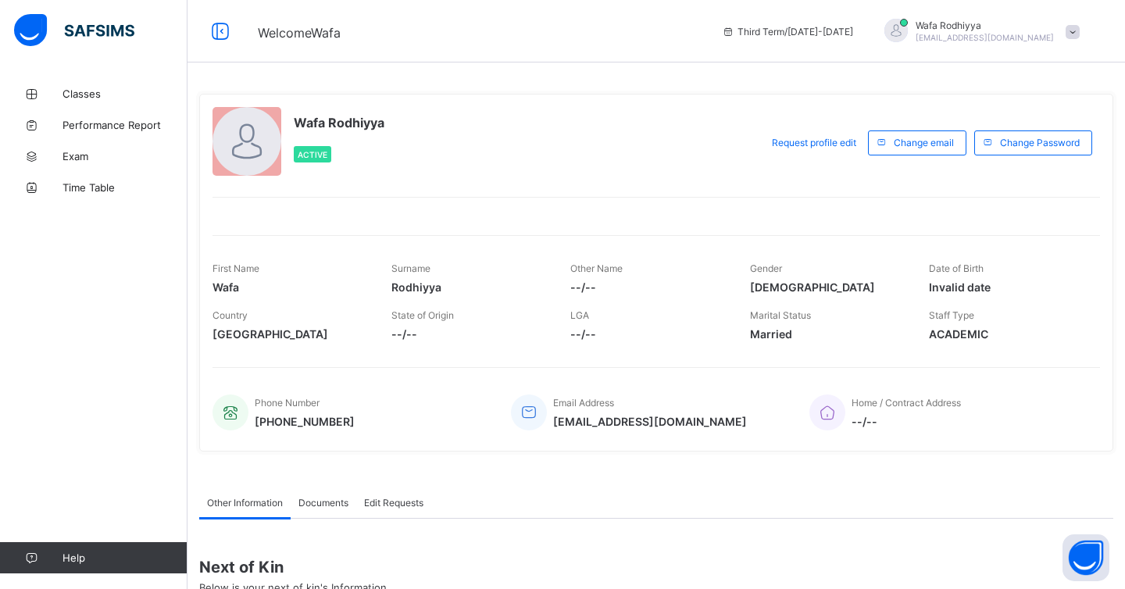
scroll to position [189, 0]
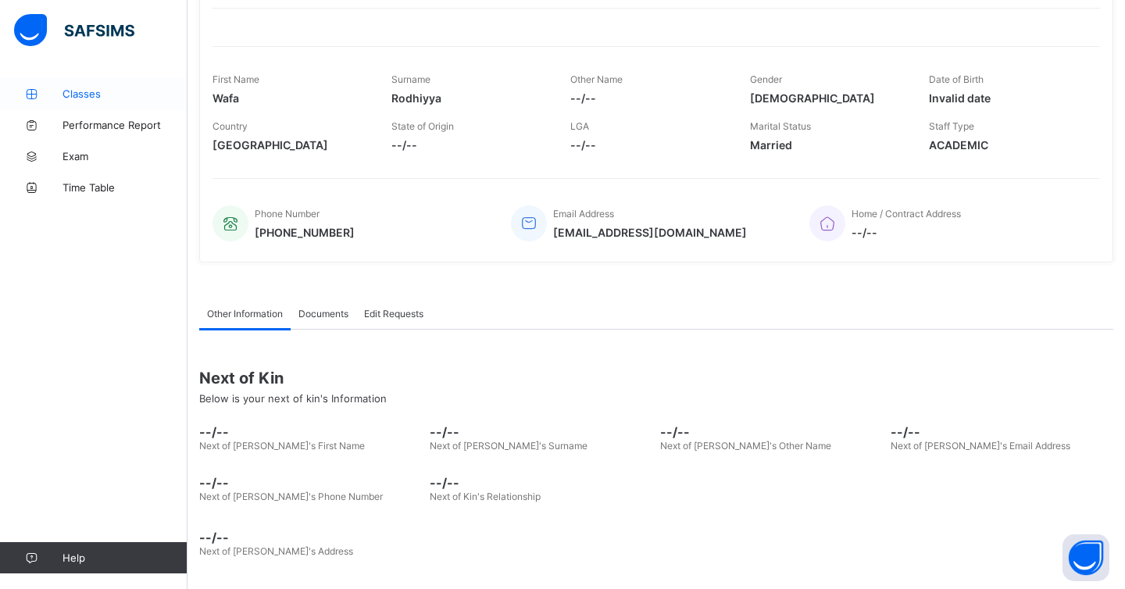
click at [127, 103] on link "Classes" at bounding box center [93, 93] width 187 height 31
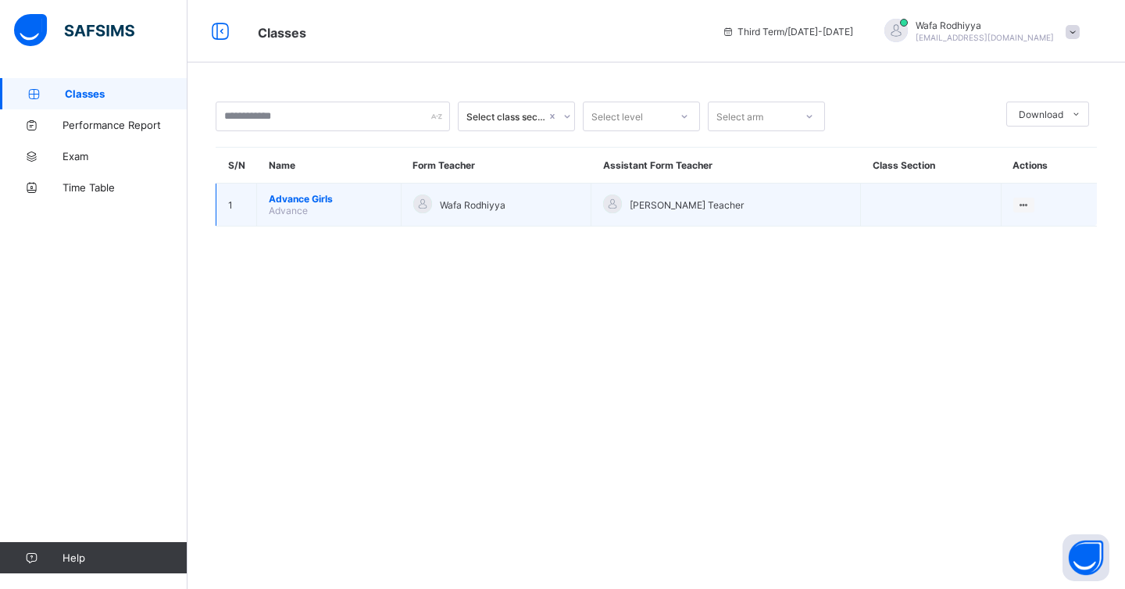
click at [319, 196] on span "Advance Girls" at bounding box center [329, 199] width 120 height 12
